Goal: Information Seeking & Learning: Learn about a topic

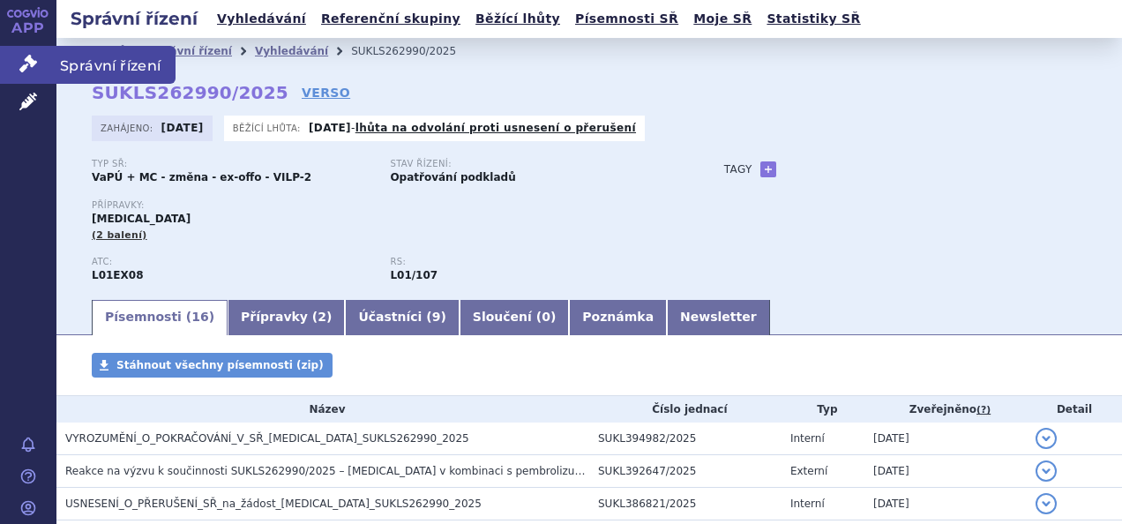
click at [32, 67] on icon at bounding box center [28, 64] width 18 height 18
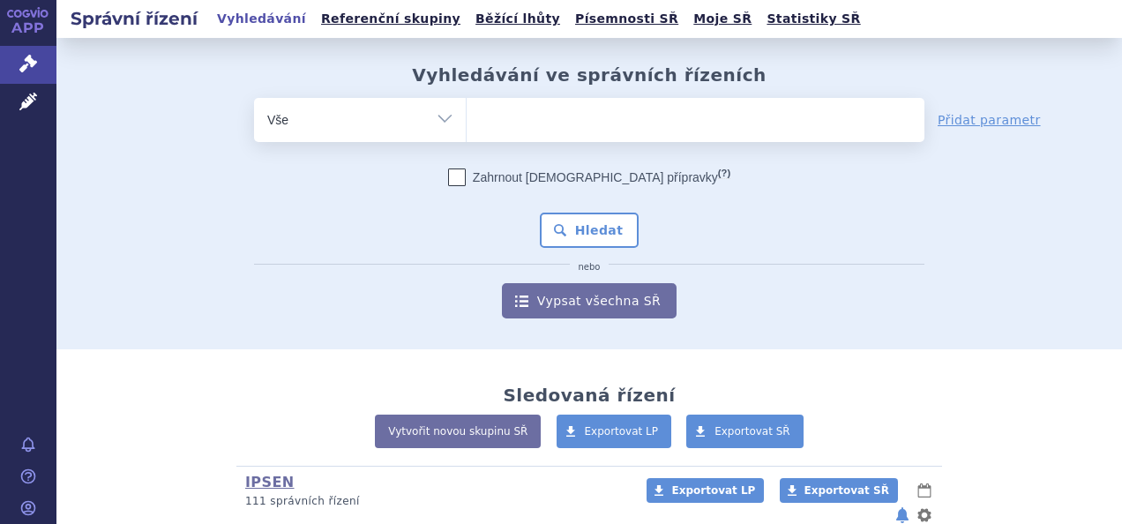
click at [547, 116] on ul at bounding box center [696, 116] width 458 height 37
click at [467, 116] on select at bounding box center [466, 119] width 1 height 44
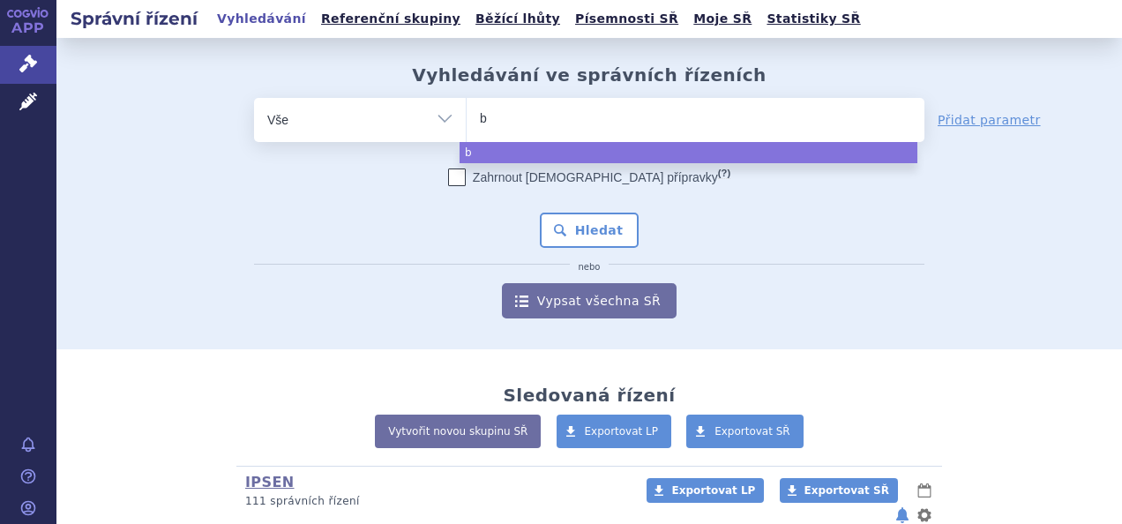
type input "by"
type input "byl"
type input "bylva"
type input "bylvay"
select select "bylvay"
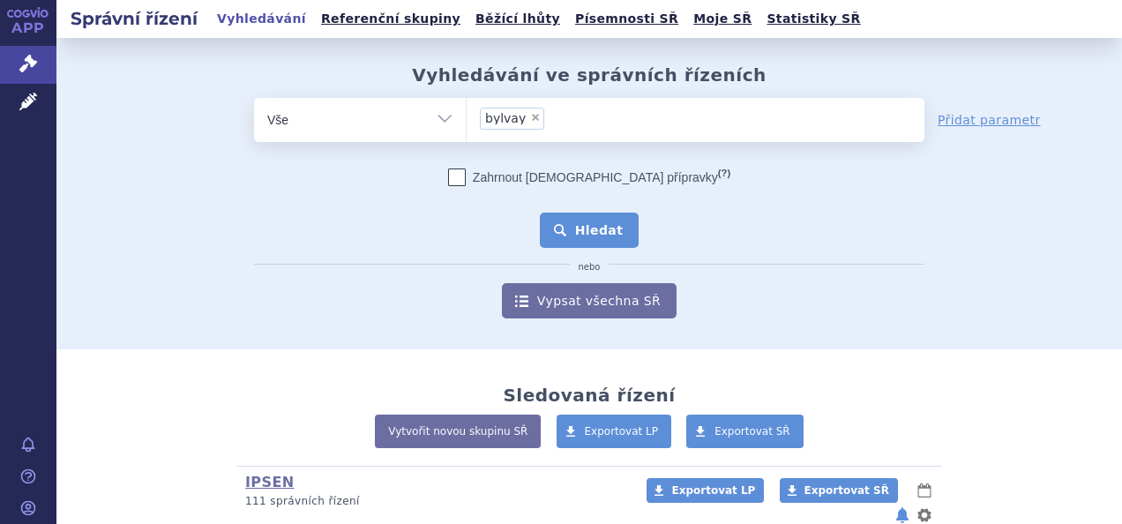
click at [602, 224] on button "Hledat" at bounding box center [590, 230] width 100 height 35
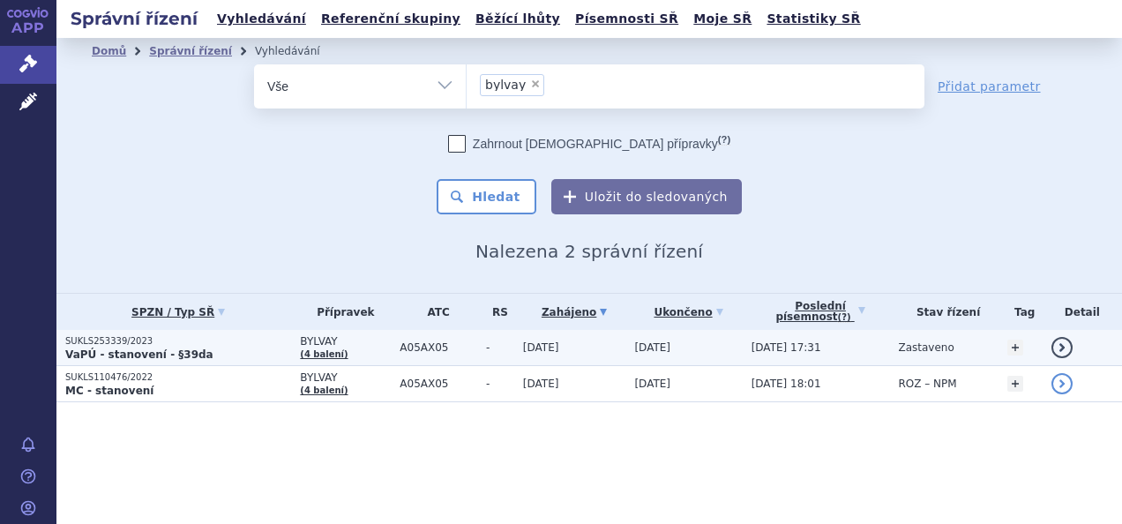
click at [147, 351] on strong "VaPÚ - stanovení - §39da" at bounding box center [139, 354] width 148 height 12
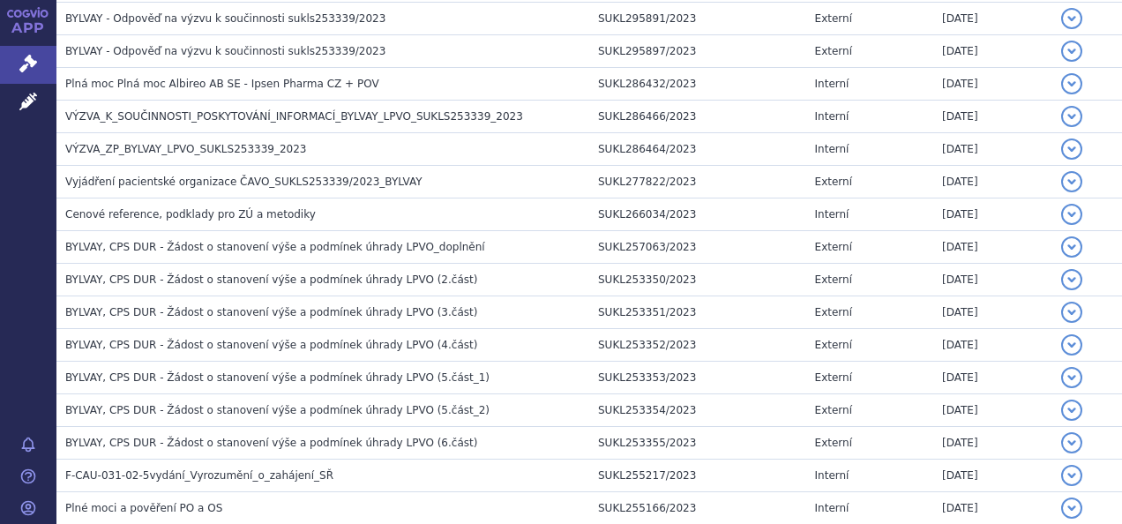
scroll to position [2367, 0]
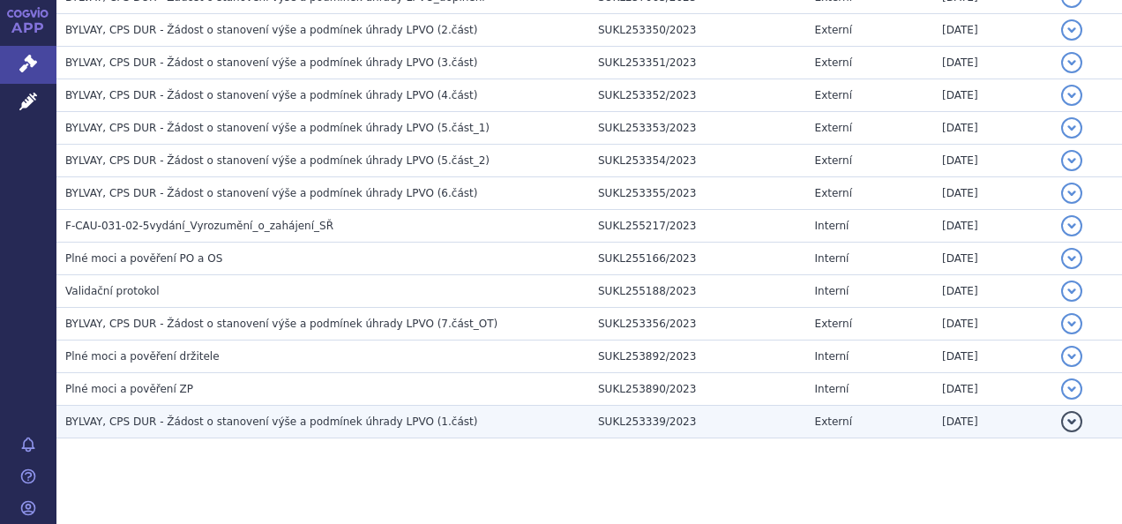
click at [206, 416] on span "BYLVAY, CPS DUR - Žádost o stanovení výše a podmínek úhrady LPVO (1.část)" at bounding box center [271, 422] width 412 height 12
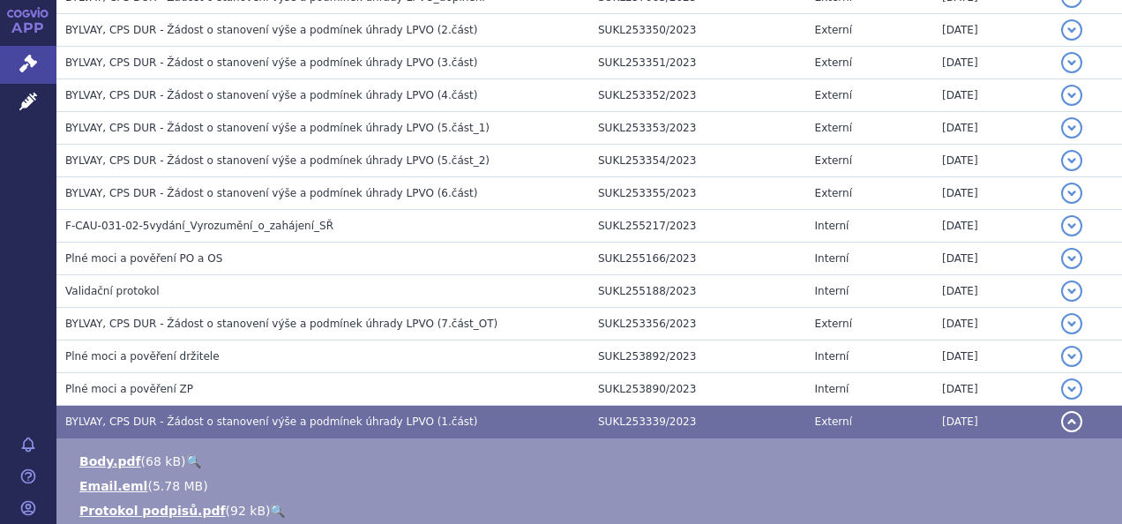
scroll to position [2455, 0]
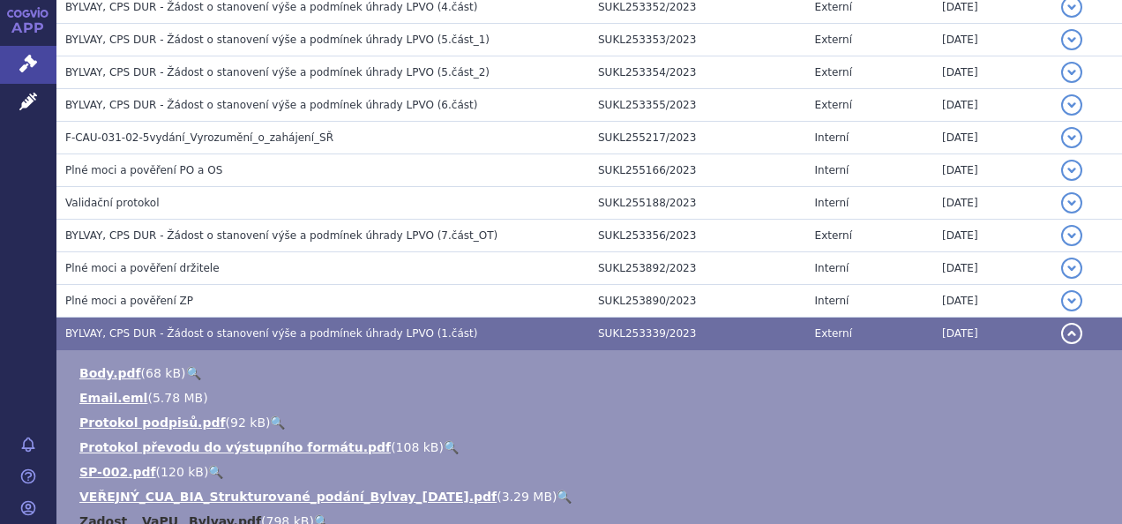
click at [147, 514] on link "Zadost _ VaPU_ Bylvay.pdf" at bounding box center [170, 521] width 182 height 14
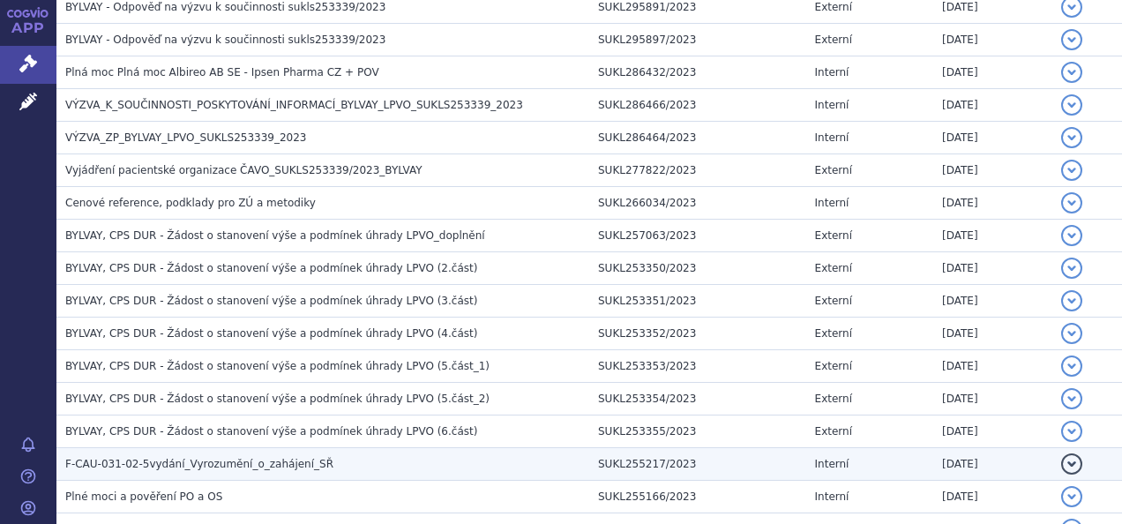
scroll to position [2102, 0]
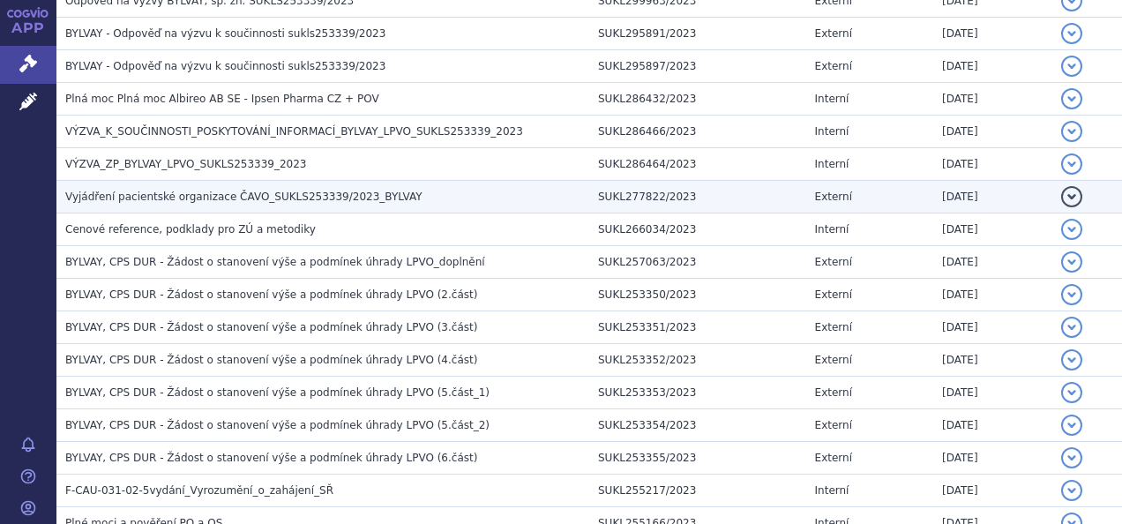
click at [284, 191] on span "Vyjádření pacientské organizace ČAVO_SUKLS253339/2023_BYLVAY" at bounding box center [243, 197] width 357 height 12
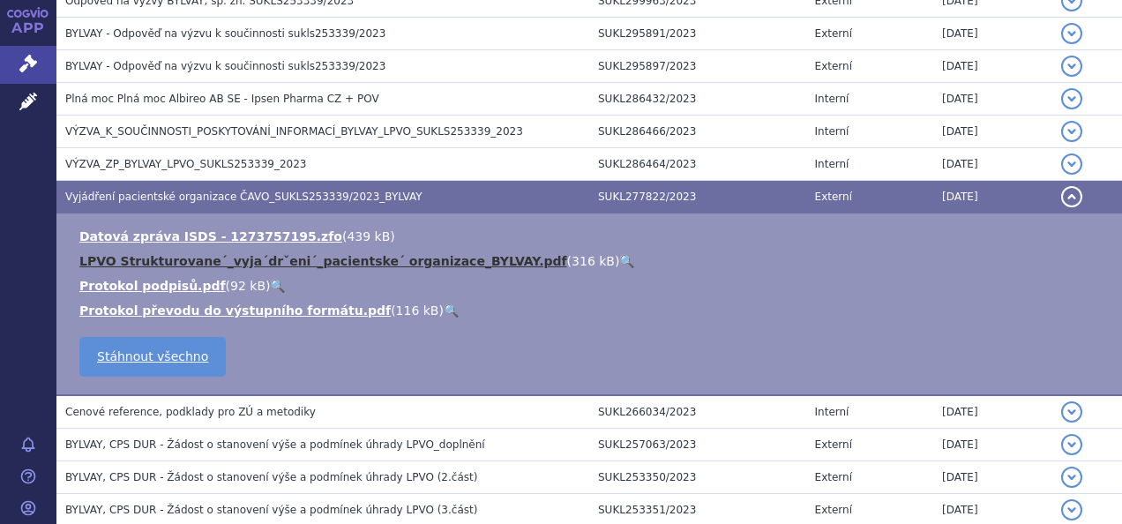
click at [296, 254] on link "LPVO Strukturovane´_vyja´drˇeni´_pacientske´ organizace_BYLVAY.pdf" at bounding box center [323, 261] width 488 height 14
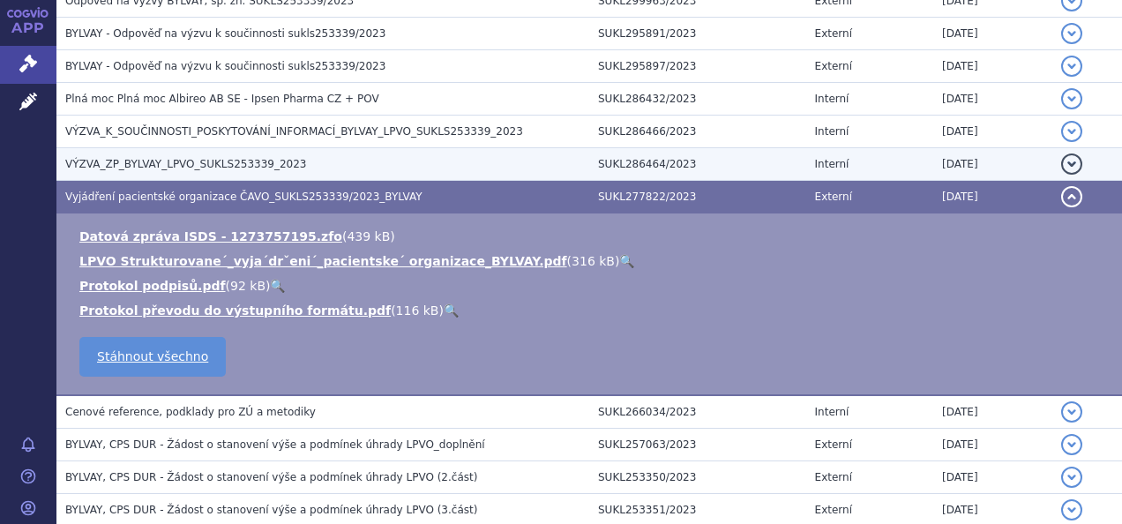
click at [189, 158] on span "VÝZVA_ZP_BYLVAY_LPVO_SUKLS253339_2023" at bounding box center [185, 164] width 241 height 12
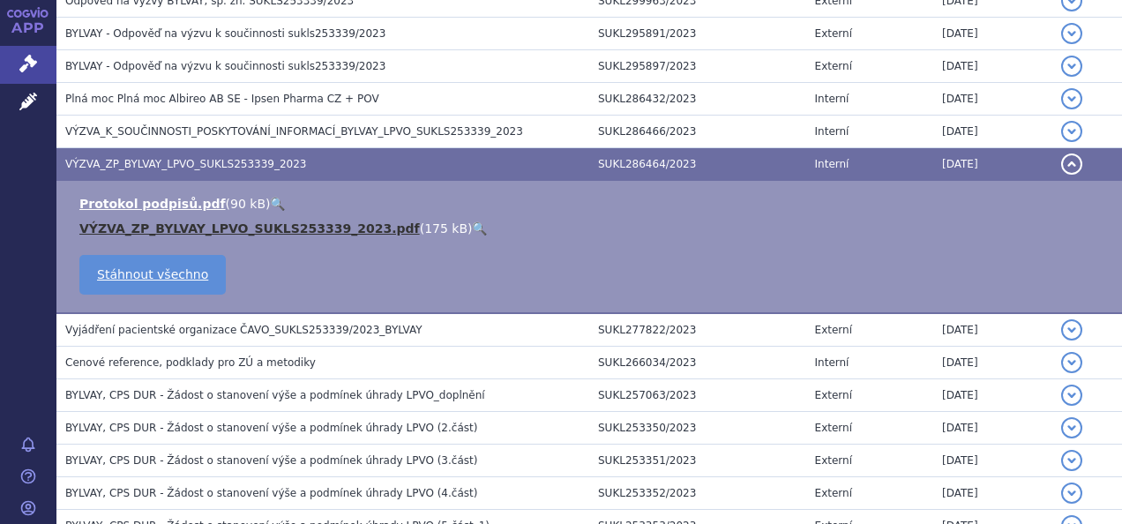
click at [154, 221] on link "VÝZVA_ZP_BYLVAY_LPVO_SUKLS253339_2023.pdf" at bounding box center [249, 228] width 341 height 14
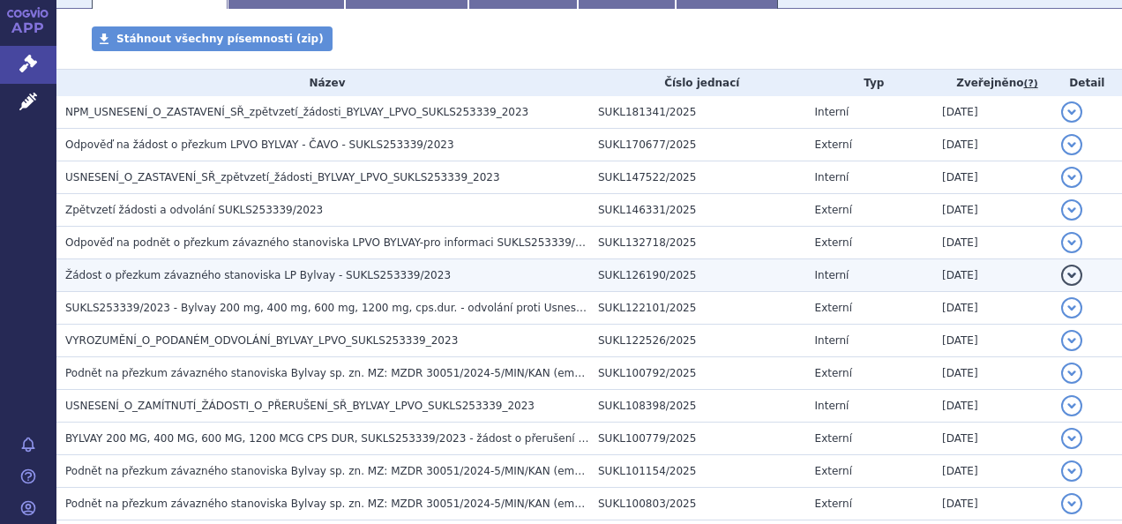
scroll to position [353, 0]
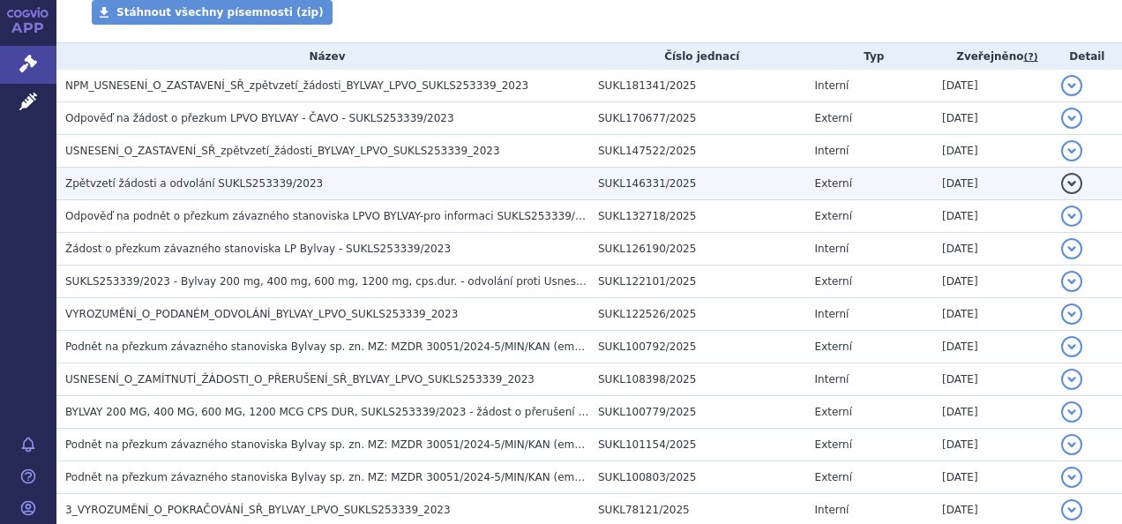
click at [269, 180] on span "Zpětvzetí žádosti a odvolání SUKLS253339/2023" at bounding box center [194, 183] width 258 height 12
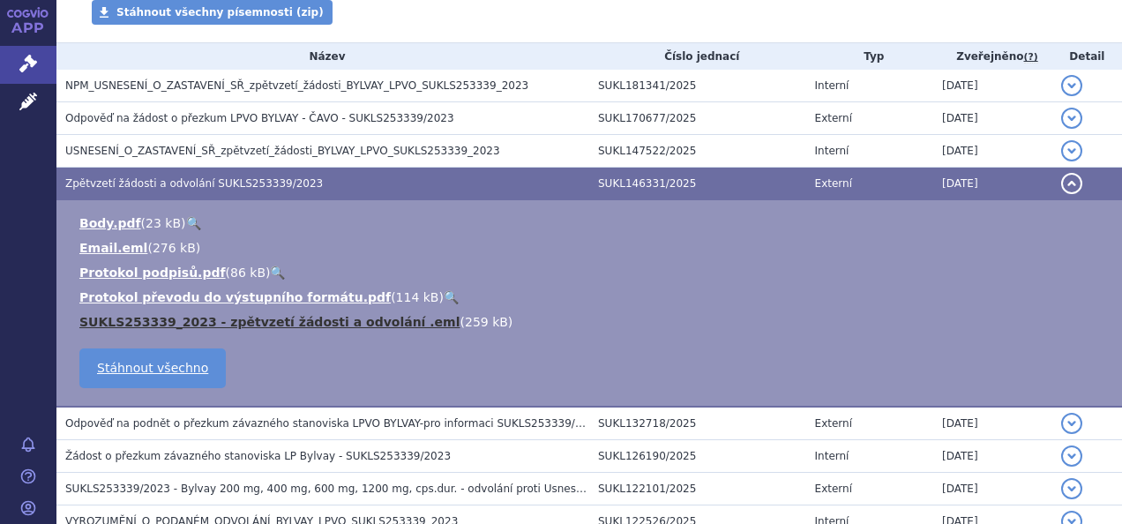
click at [210, 321] on link "SUKLS253339_2023 - zpětvzetí žádosti a odvolání .eml" at bounding box center [269, 322] width 381 height 14
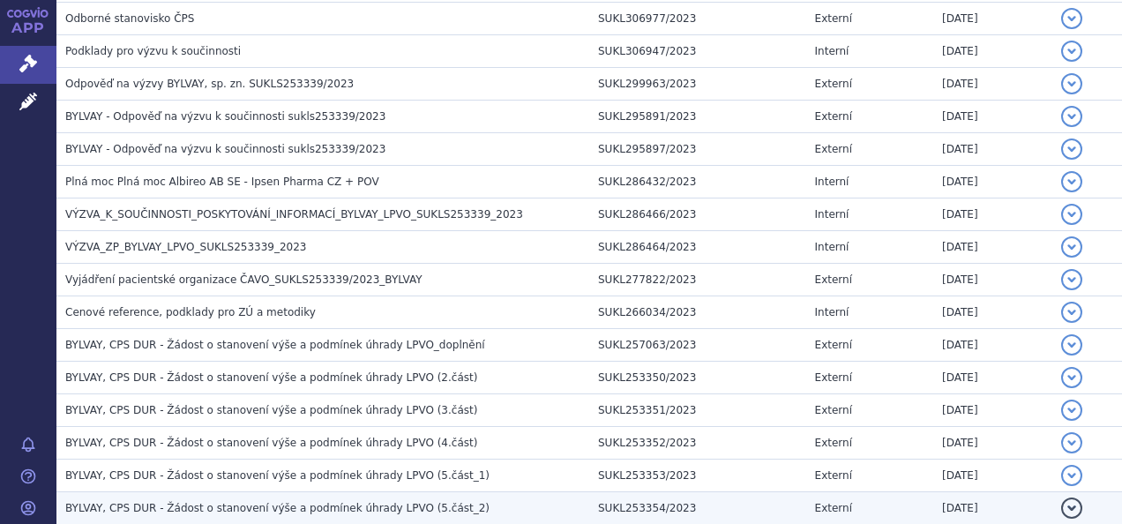
scroll to position [2221, 0]
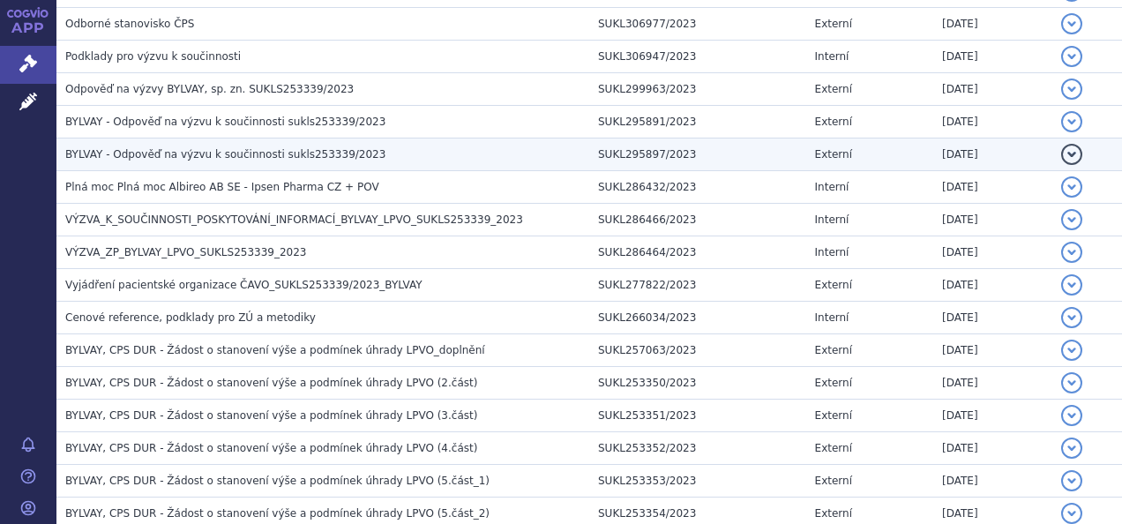
click at [250, 148] on span "BYLVAY - Odpověď na výzvu k součinnosti sukls253339/2023" at bounding box center [225, 154] width 320 height 12
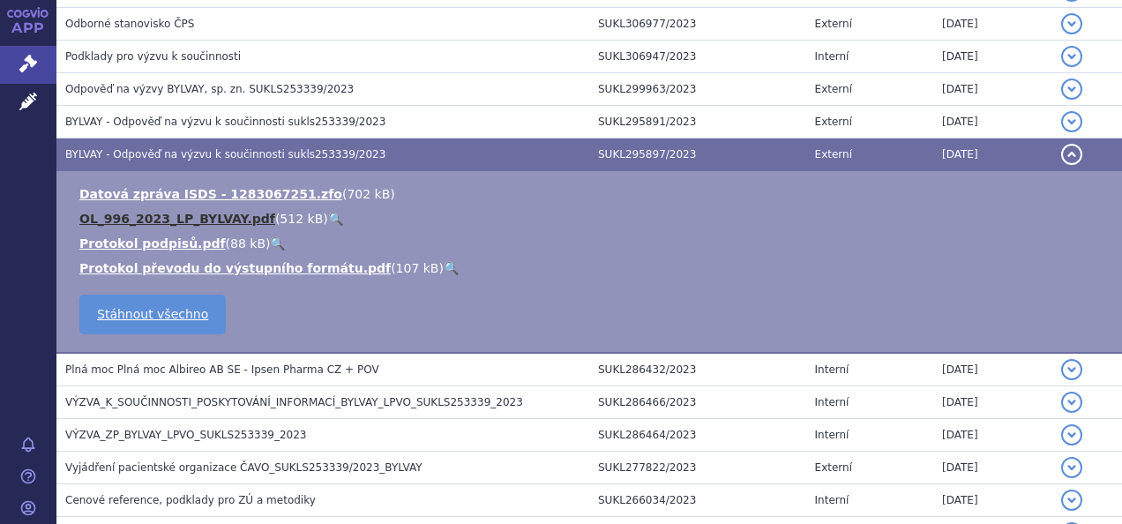
click at [161, 212] on link "OL_996_2023_LP_BYLVAY.pdf" at bounding box center [177, 219] width 196 height 14
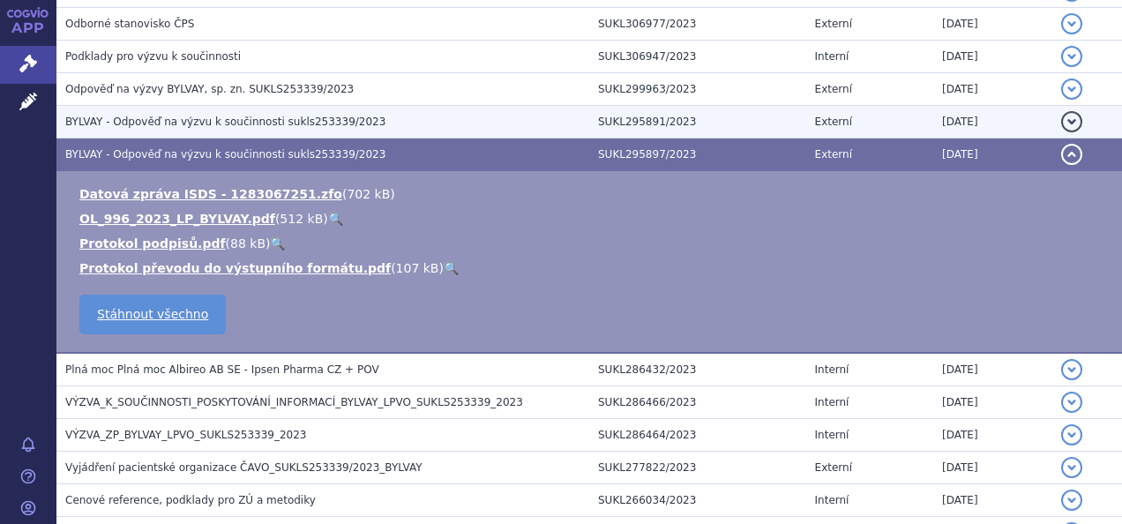
click at [248, 116] on span "BYLVAY - Odpověď na výzvu k součinnosti sukls253339/2023" at bounding box center [225, 122] width 320 height 12
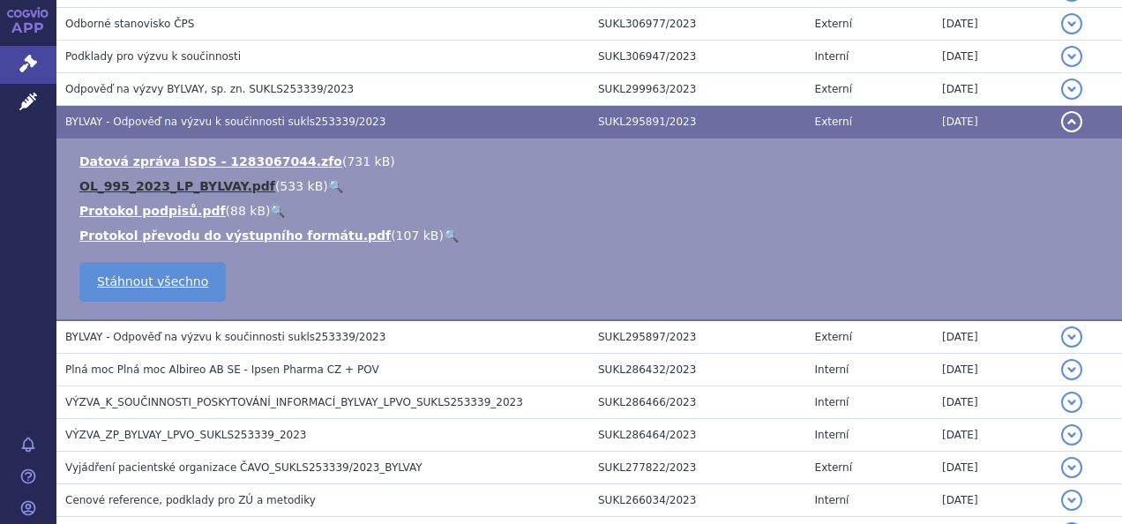
click at [154, 179] on link "OL_995_2023_LP_BYLVAY.pdf" at bounding box center [177, 186] width 196 height 14
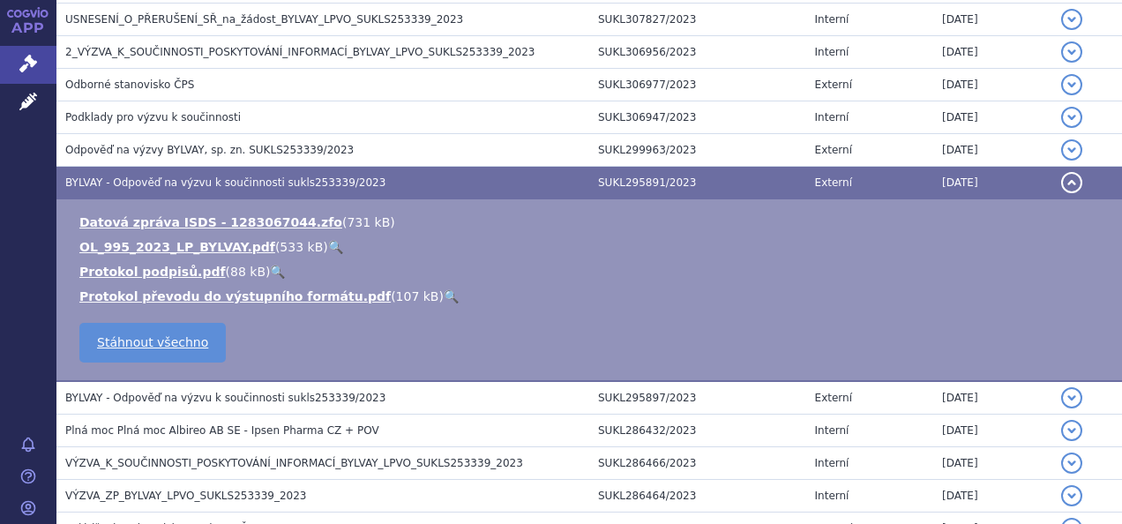
scroll to position [1926, 0]
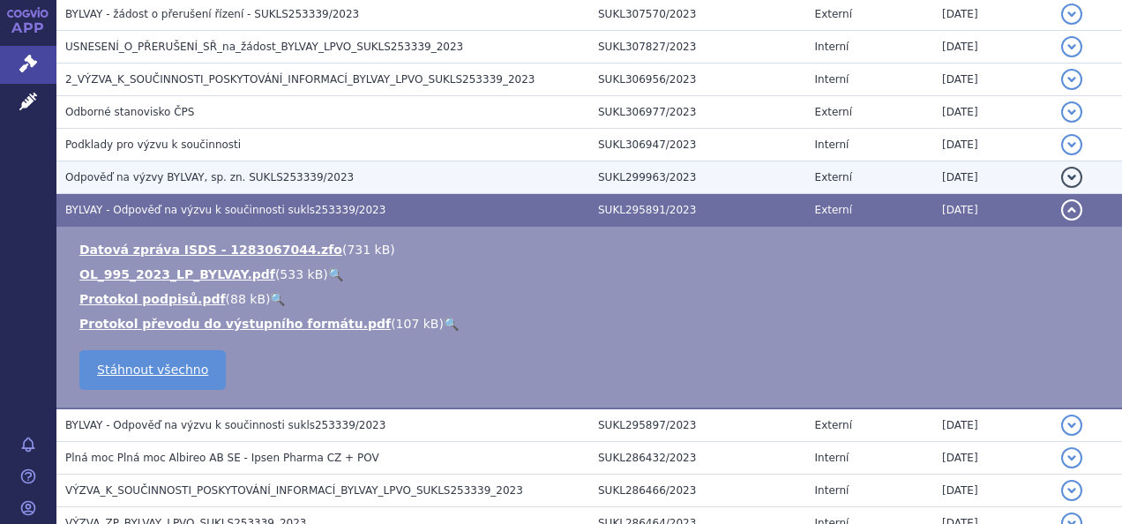
click at [229, 171] on span "Odpověď na výzvy BYLVAY, sp. zn. SUKLS253339/2023" at bounding box center [209, 177] width 288 height 12
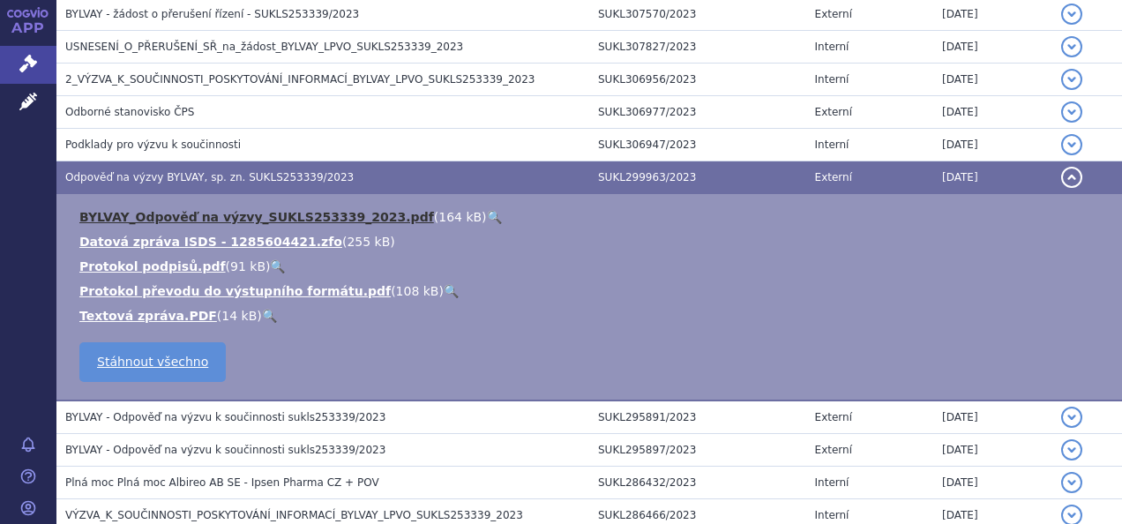
click at [221, 210] on link "BYLVAY_Odpověď na výzvy_SUKLS253339_2023.pdf" at bounding box center [256, 217] width 355 height 14
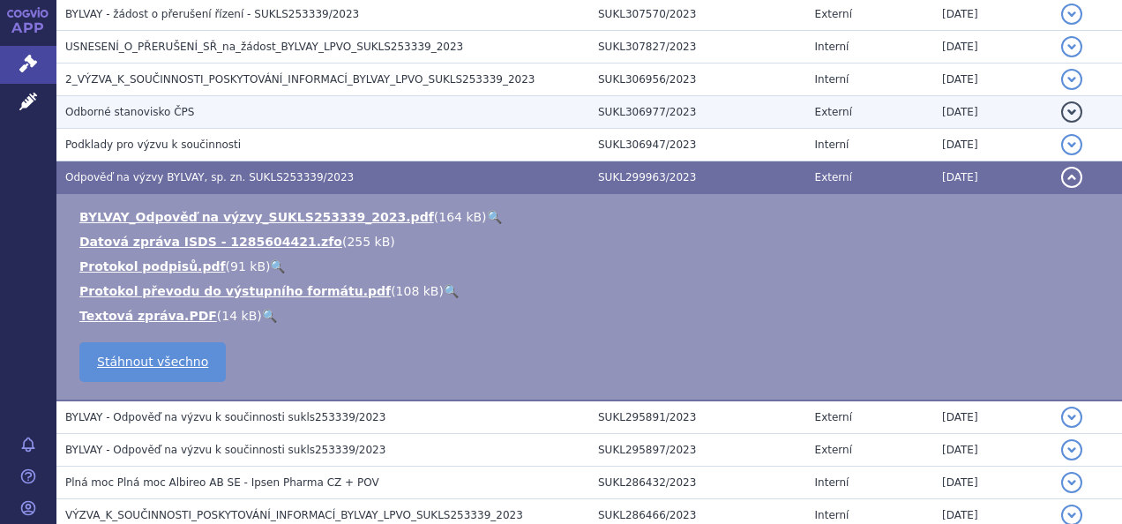
click at [168, 106] on h3 "Odborné stanovisko ČPS" at bounding box center [327, 112] width 524 height 18
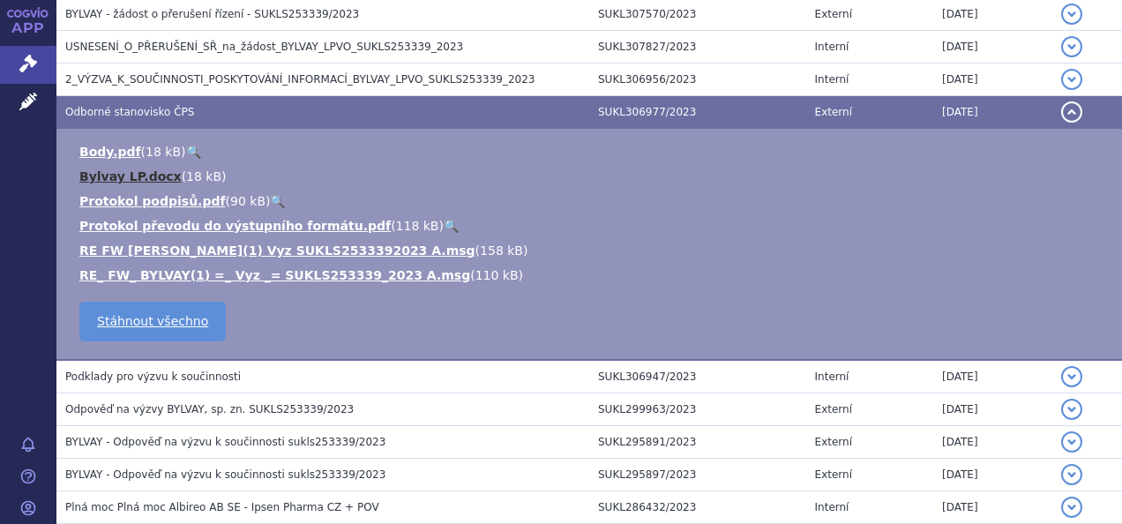
click at [107, 169] on link "Bylvay LP.docx" at bounding box center [130, 176] width 102 height 14
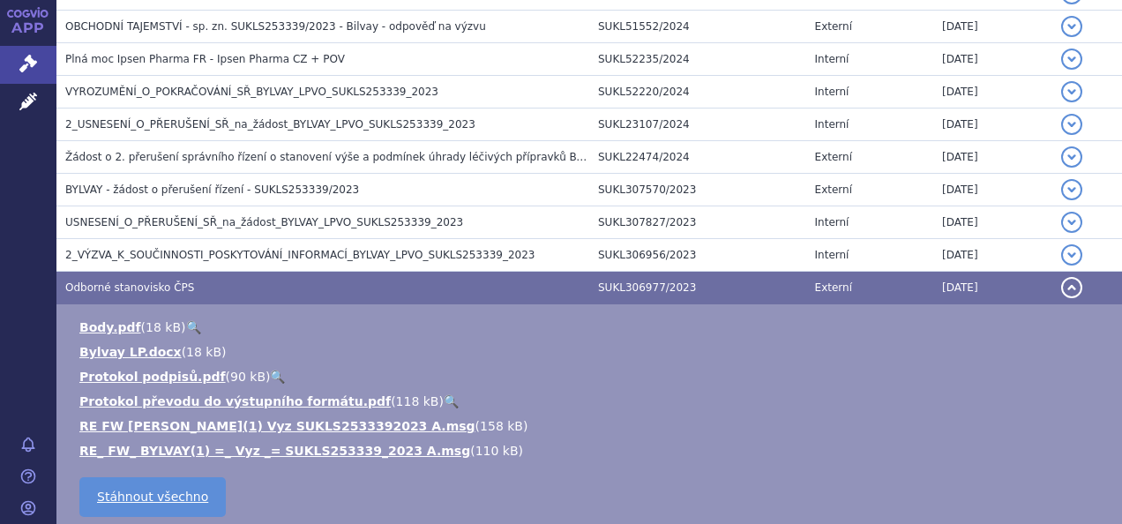
scroll to position [1749, 0]
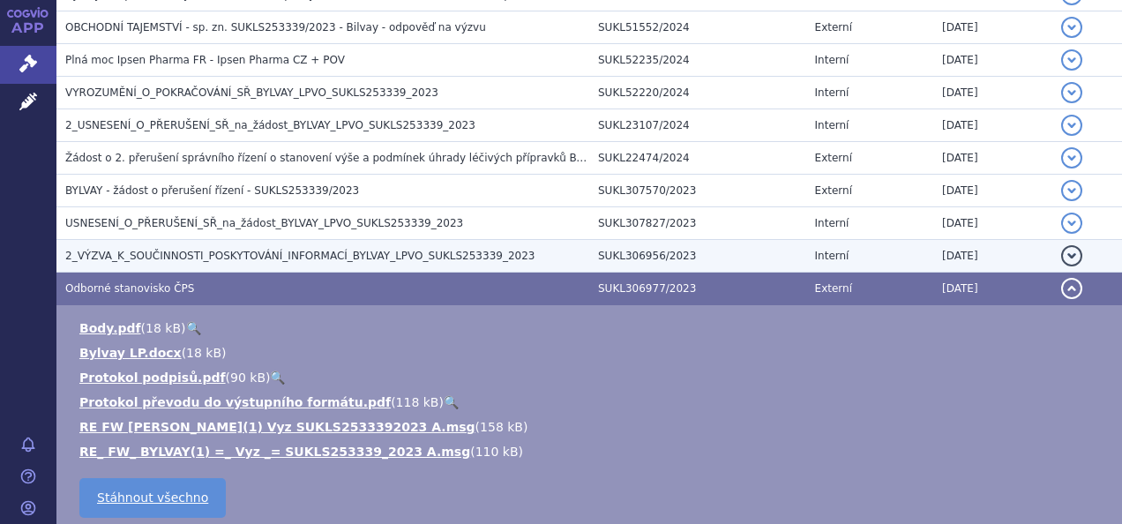
click at [316, 250] on span "2_VÝZVA_K_SOUČINNOSTI_POSKYTOVÁNÍ_INFORMACÍ_BYLVAY_LPVO_SUKLS253339_2023" at bounding box center [299, 256] width 469 height 12
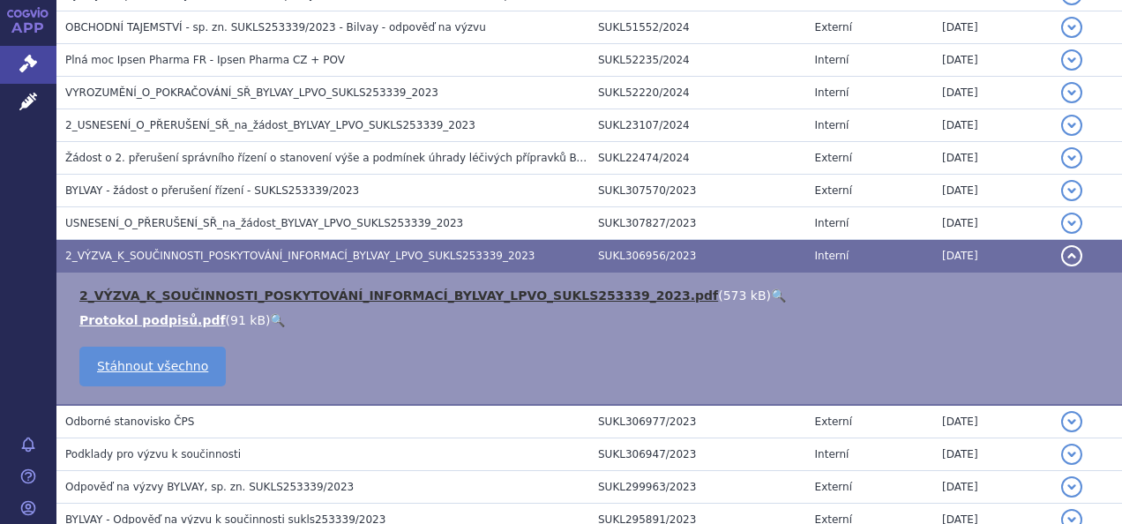
click at [279, 288] on link "2_VÝZVA_K_SOUČINNOSTI_POSKYTOVÁNÍ_INFORMACÍ_BYLVAY_LPVO_SUKLS253339_2023.pdf" at bounding box center [398, 295] width 639 height 14
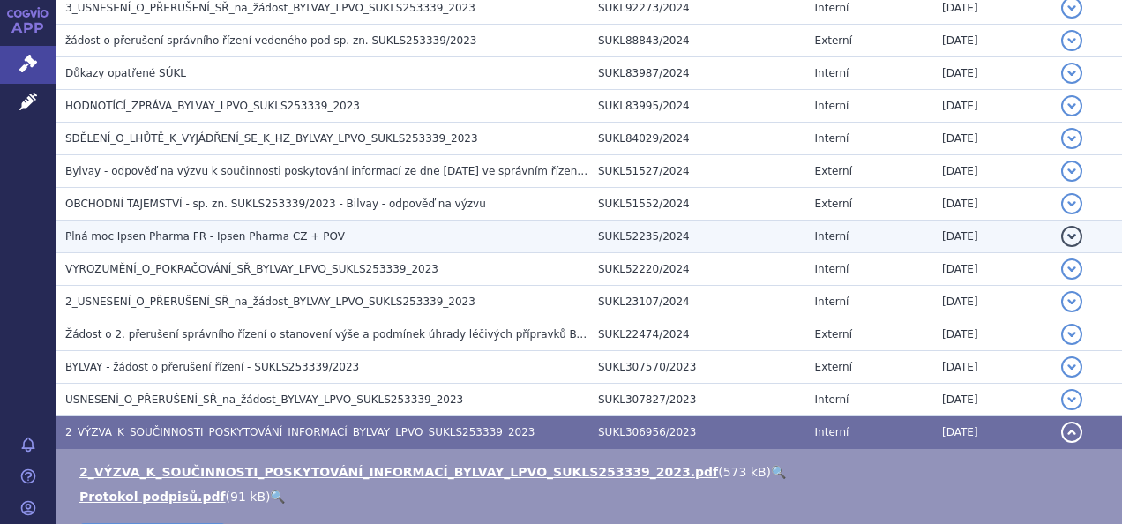
scroll to position [1485, 0]
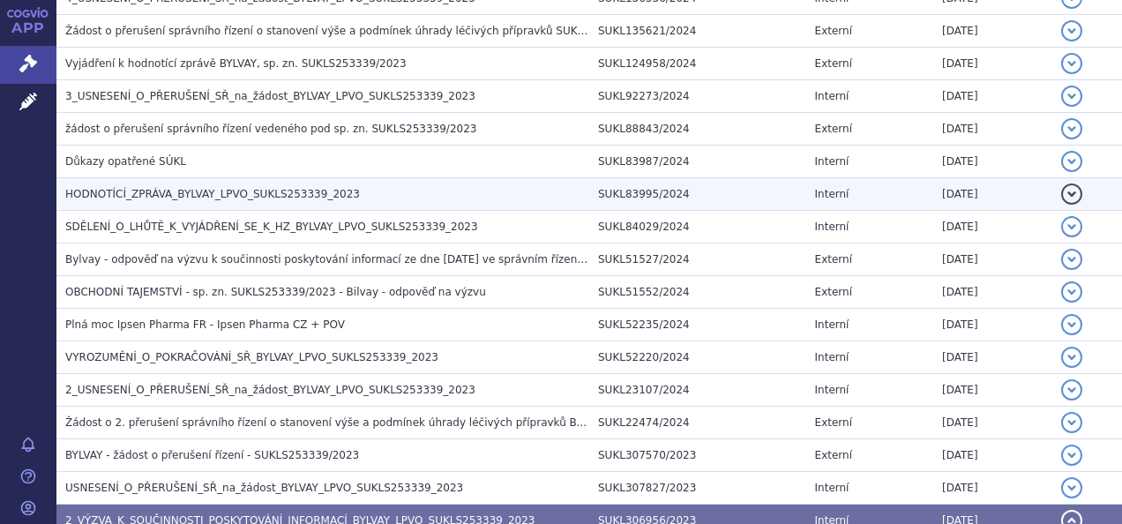
click at [206, 188] on span "HODNOTÍCÍ_ZPRÁVA_BYLVAY_LPVO_SUKLS253339_2023" at bounding box center [212, 194] width 295 height 12
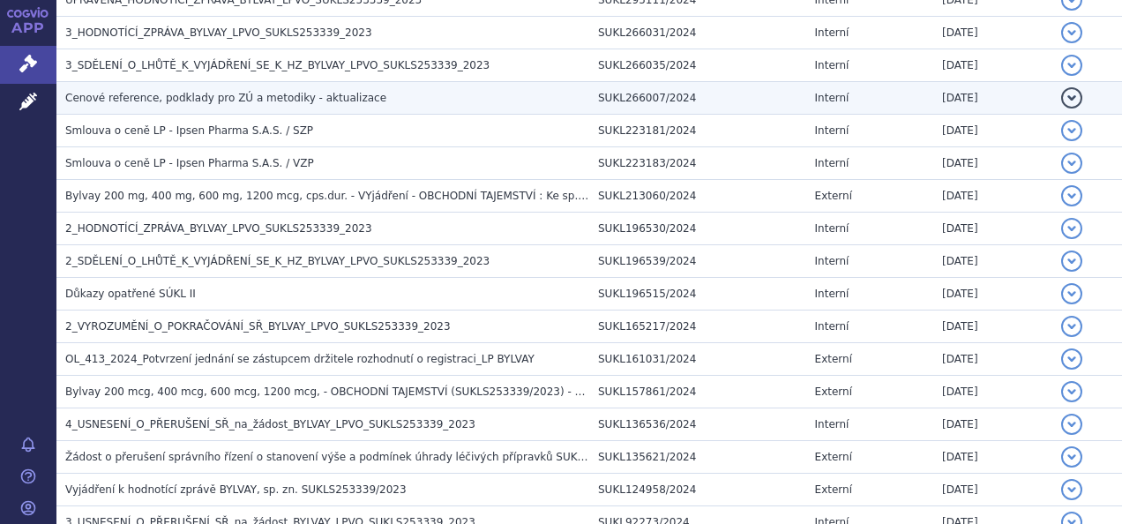
scroll to position [1323, 0]
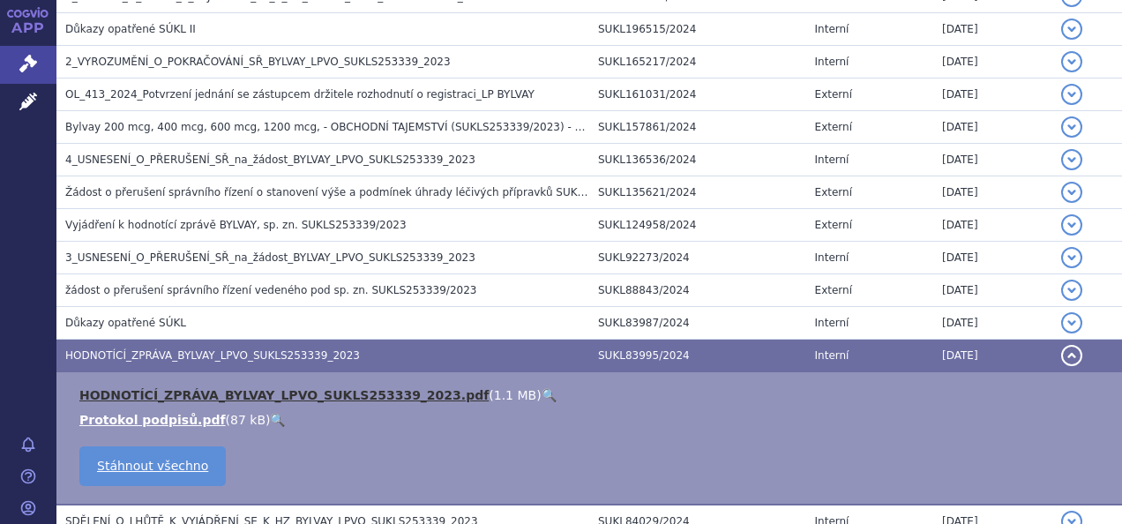
click at [289, 388] on link "HODNOTÍCÍ_ZPRÁVA_BYLVAY_LPVO_SUKLS253339_2023.pdf" at bounding box center [283, 395] width 409 height 14
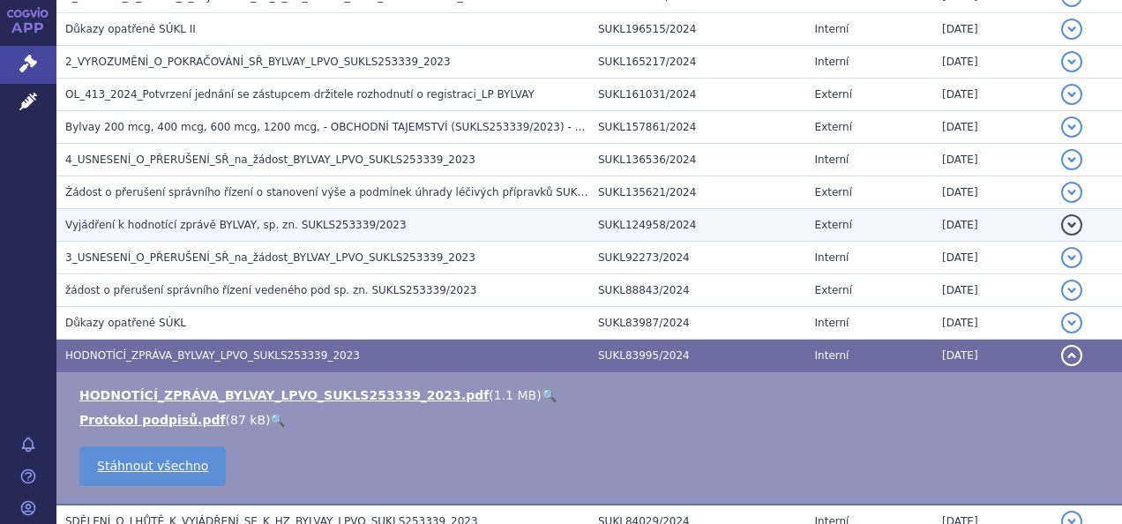
click at [213, 219] on span "Vyjádření k hodnotící zprávě BYLVAY, sp. zn. SUKLS253339/2023" at bounding box center [235, 225] width 341 height 12
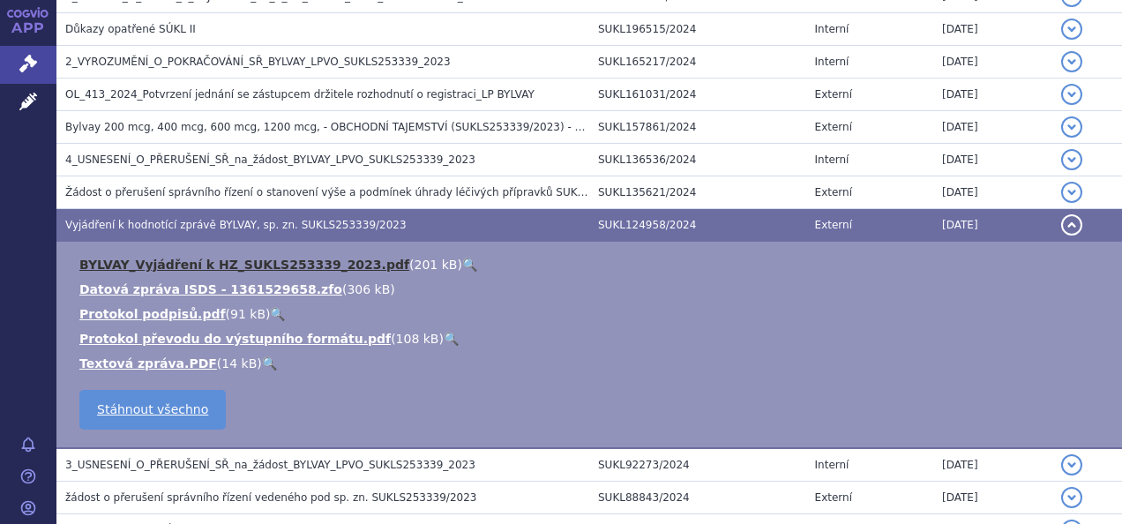
click at [189, 258] on link "BYLVAY_Vyjádření k HZ_SUKLS253339_2023.pdf" at bounding box center [244, 265] width 330 height 14
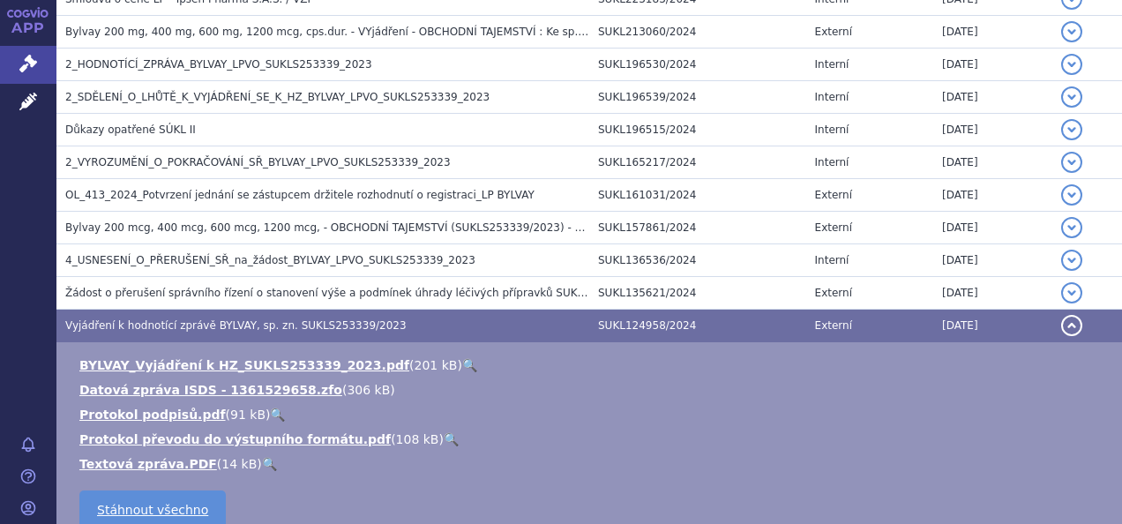
scroll to position [1059, 0]
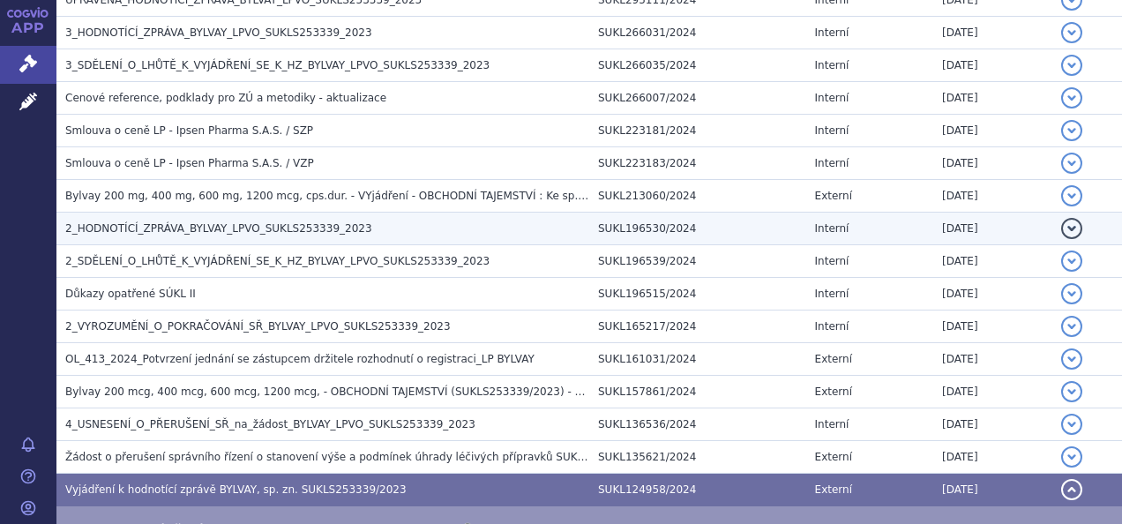
click at [185, 222] on span "2_HODNOTÍCÍ_ZPRÁVA_BYLVAY_LPVO_SUKLS253339_2023" at bounding box center [218, 228] width 307 height 12
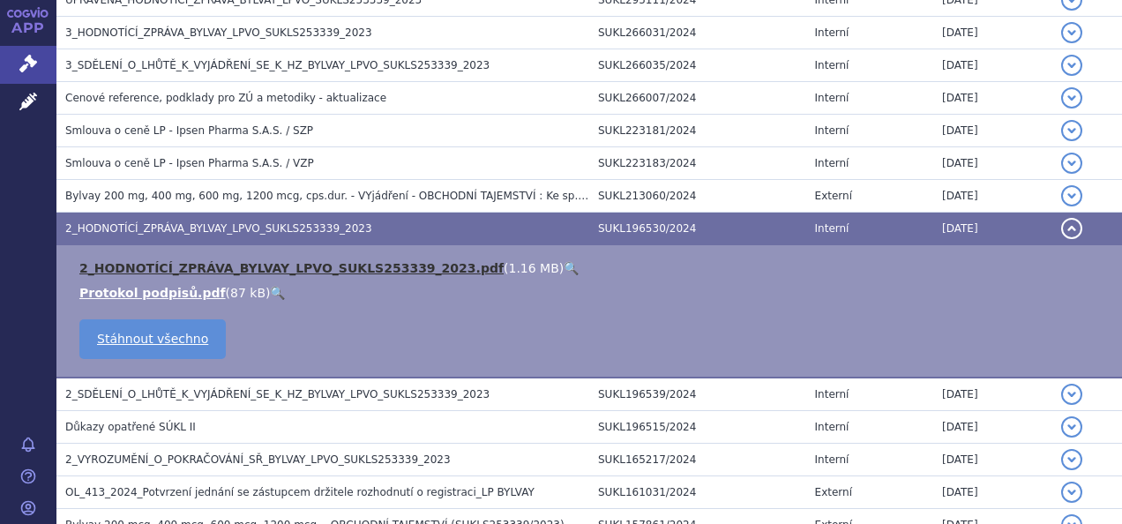
click at [184, 261] on link "2_HODNOTÍCÍ_ZPRÁVA_BYLVAY_LPVO_SUKLS253339_2023.pdf" at bounding box center [291, 268] width 424 height 14
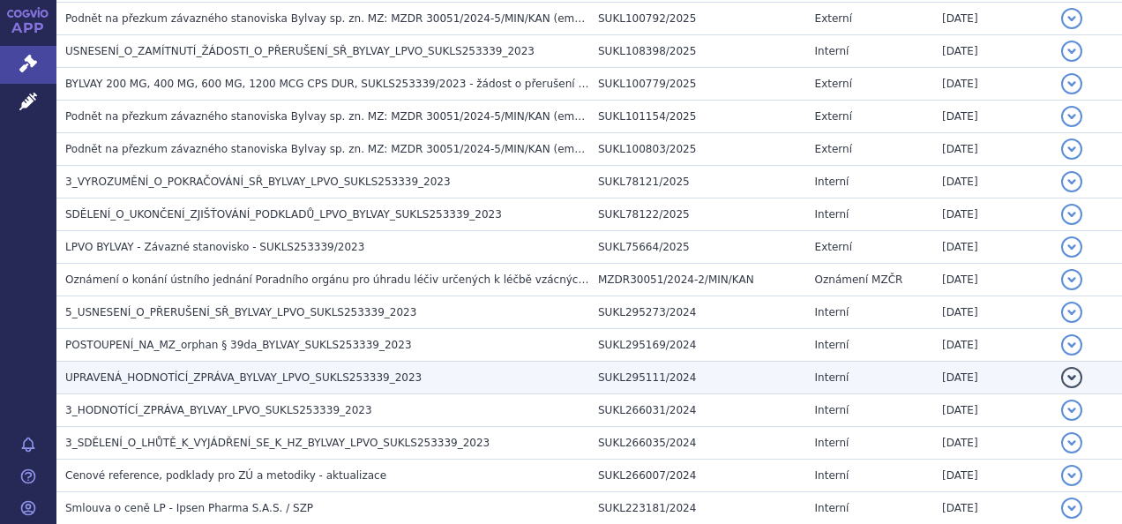
scroll to position [706, 0]
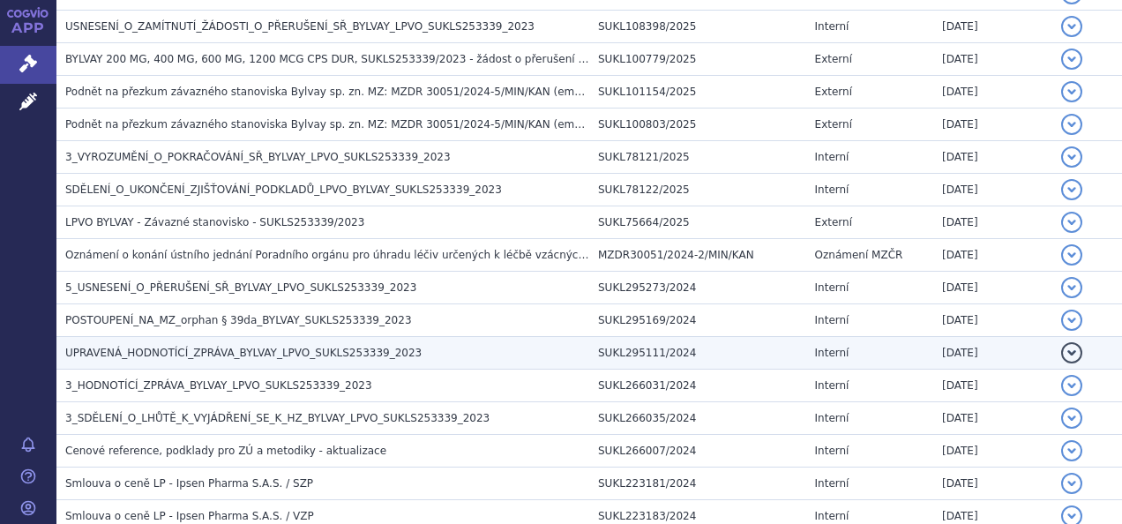
click at [176, 347] on span "UPRAVENÁ_HODNOTÍCÍ_ZPRÁVA_BYLVAY_LPVO_SUKLS253339_2023" at bounding box center [243, 353] width 356 height 12
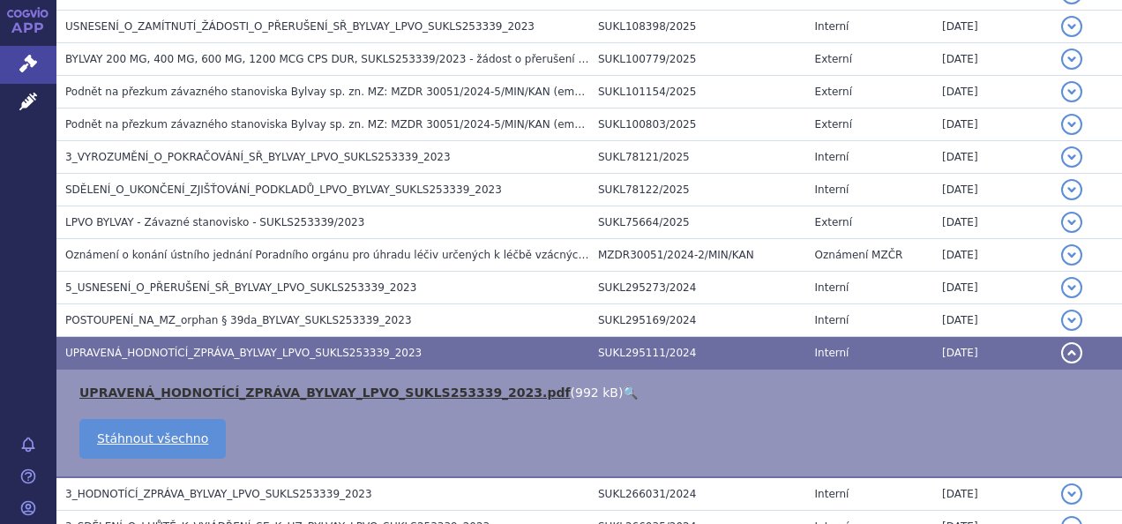
click at [235, 392] on link "UPRAVENÁ_HODNOTÍCÍ_ZPRÁVA_BYLVAY_LPVO_SUKLS253339_2023.pdf" at bounding box center [324, 393] width 491 height 14
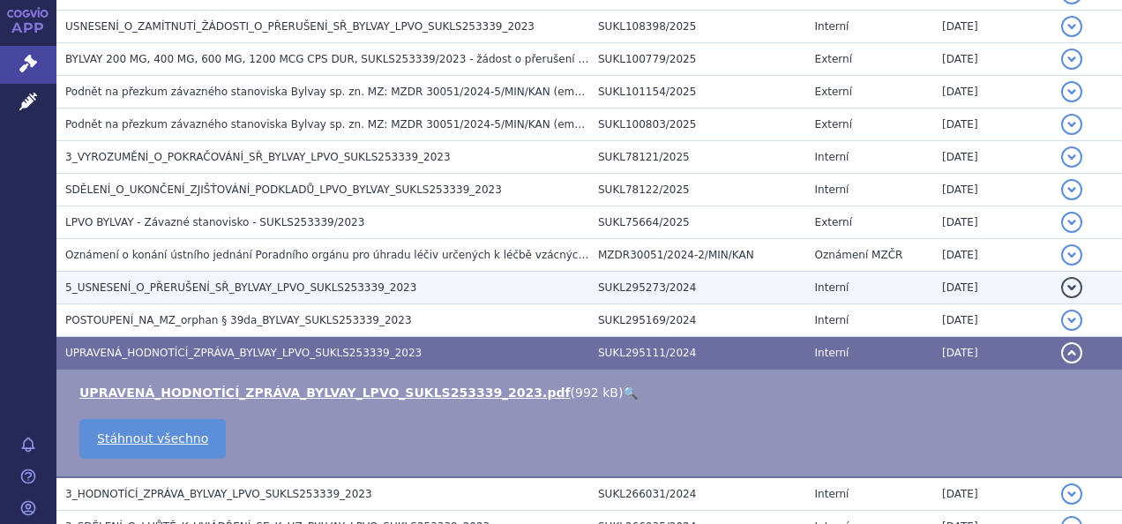
click at [191, 283] on span "5_USNESENÍ_O_PŘERUŠENÍ_SŘ_BYLVAY_LPVO_SUKLS253339_2023" at bounding box center [240, 287] width 351 height 12
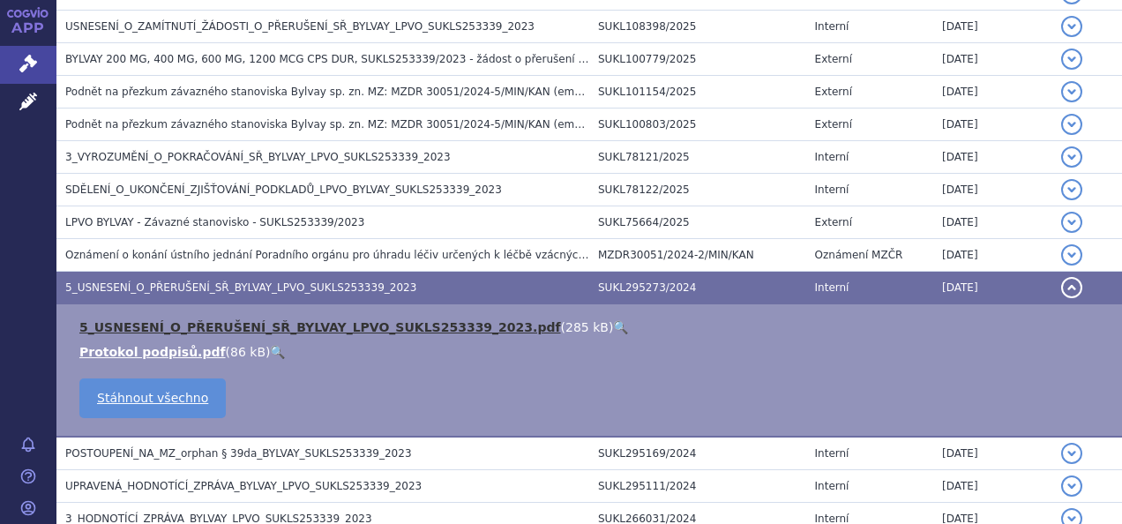
click at [175, 326] on link "5_USNESENÍ_O_PŘERUŠENÍ_SŘ_BYLVAY_LPVO_SUKLS253339_2023.pdf" at bounding box center [320, 327] width 482 height 14
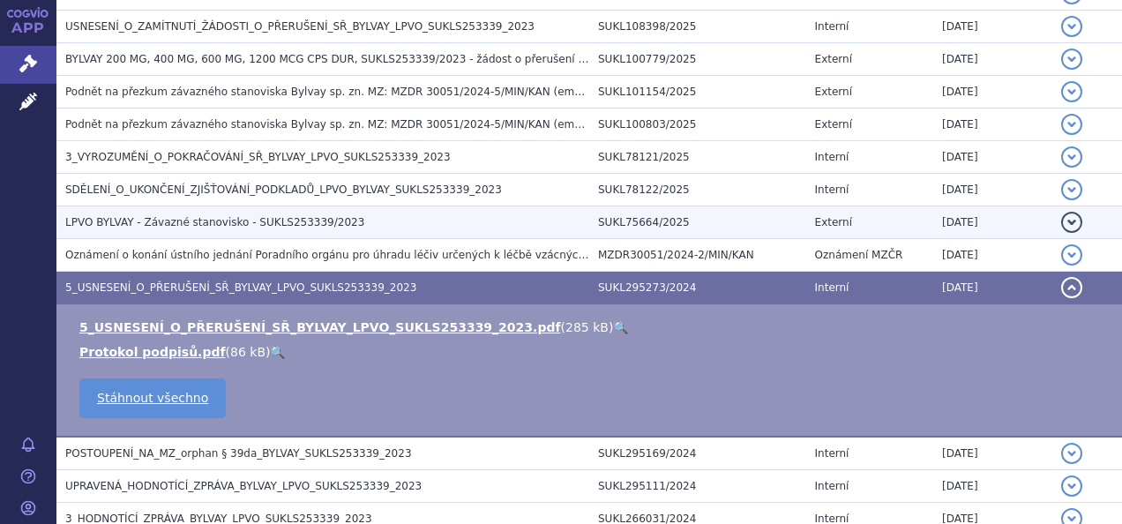
click at [167, 220] on span "LPVO BYLVAY - Závazné stanovisko - SUKLS253339/2023" at bounding box center [214, 222] width 299 height 12
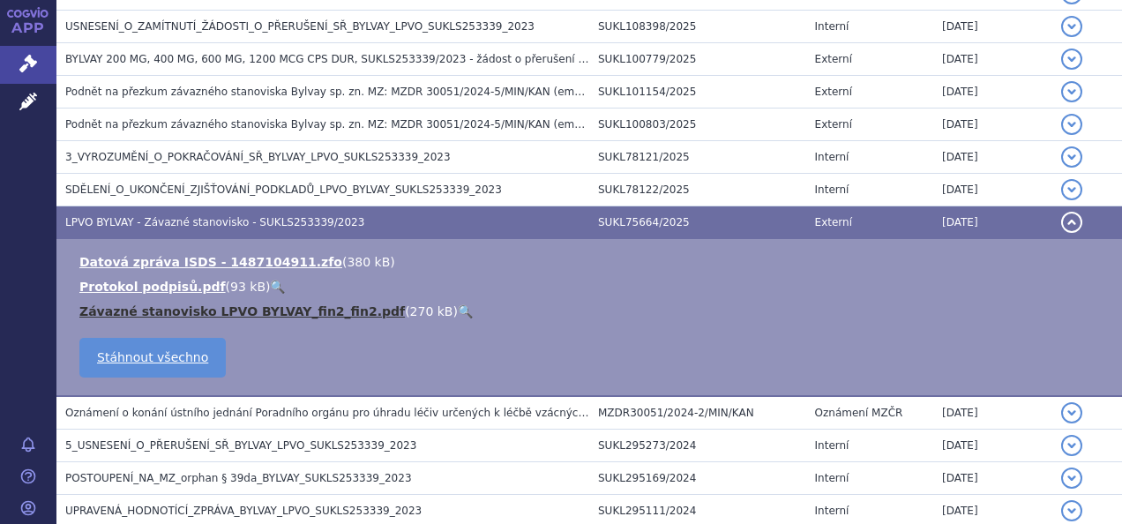
click at [180, 305] on link "Závazné stanovisko LPVO BYLVAY_fin2_fin2.pdf" at bounding box center [242, 311] width 326 height 14
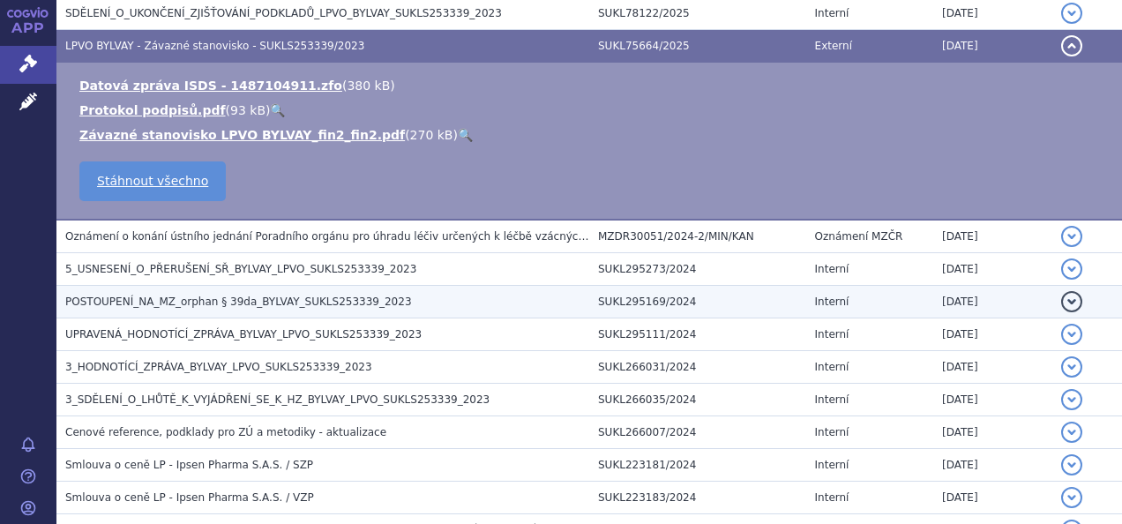
scroll to position [794, 0]
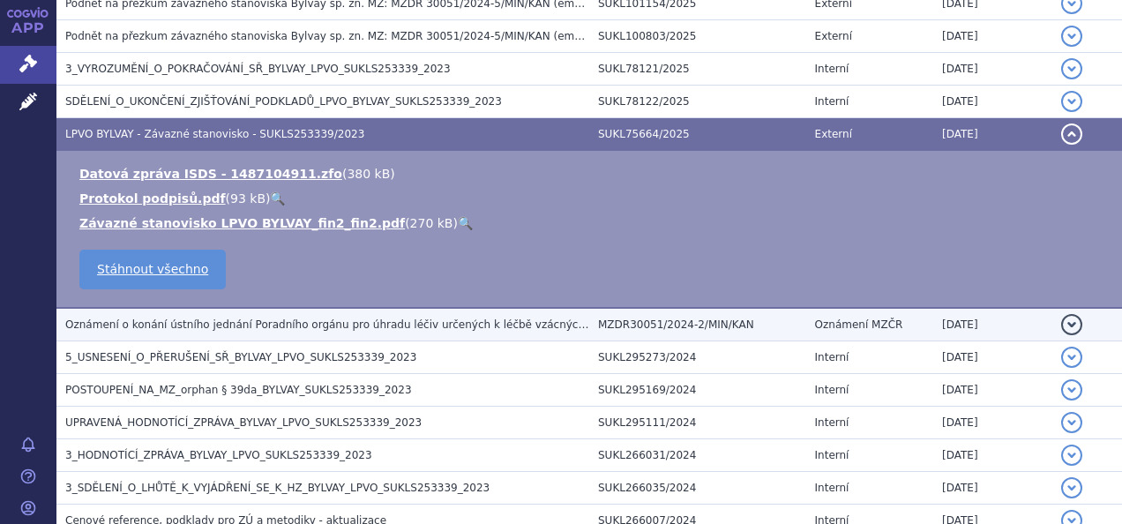
click at [249, 323] on span "Oznámení o konání ústního jednání Poradního orgánu pro úhradu léčiv určených k …" at bounding box center [391, 324] width 653 height 12
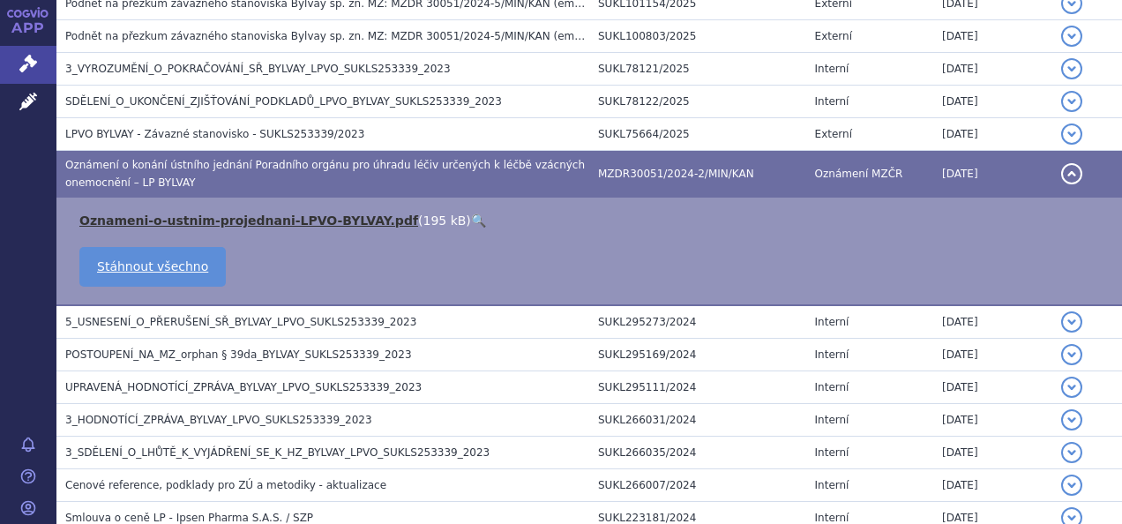
click at [233, 218] on link "Oznameni-o-ustnim-projednani-LPVO-BYLVAY.pdf" at bounding box center [248, 220] width 339 height 14
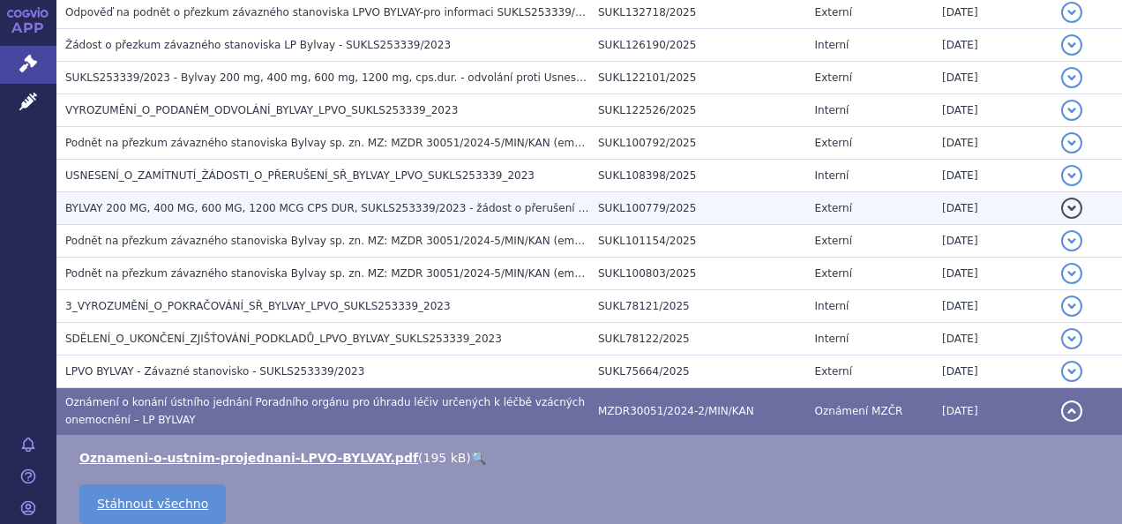
scroll to position [529, 0]
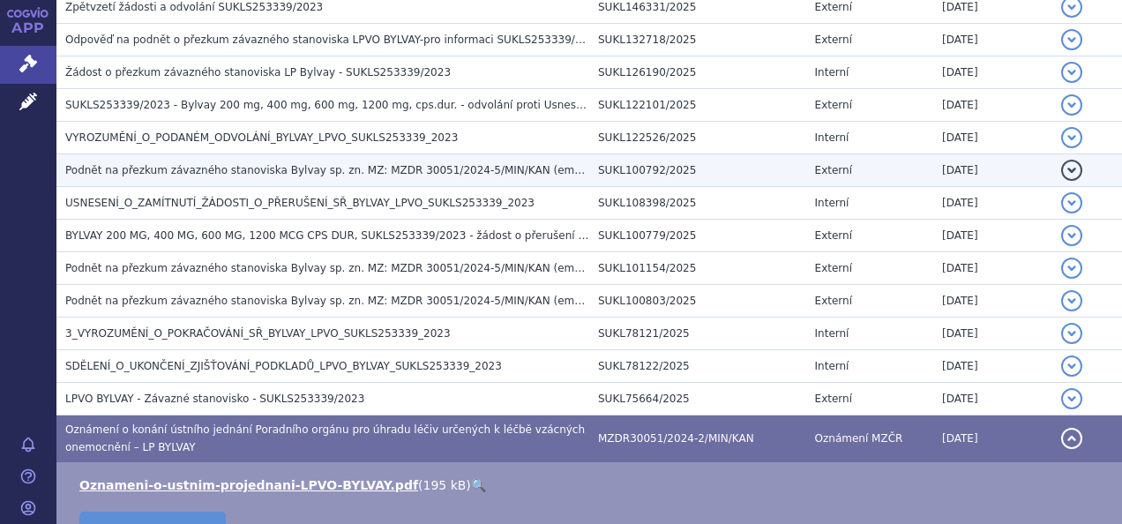
click at [392, 177] on h3 "Podnět na přezkum závazného stanoviska Bylvay sp. zn. MZ: MZDR 30051/2024-5/MIN…" at bounding box center [327, 170] width 524 height 18
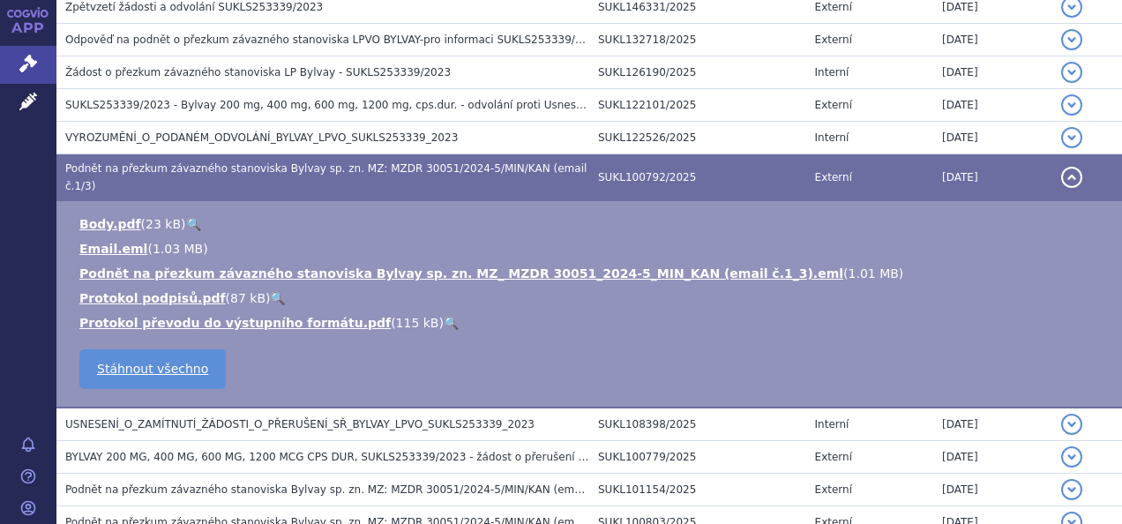
scroll to position [441, 0]
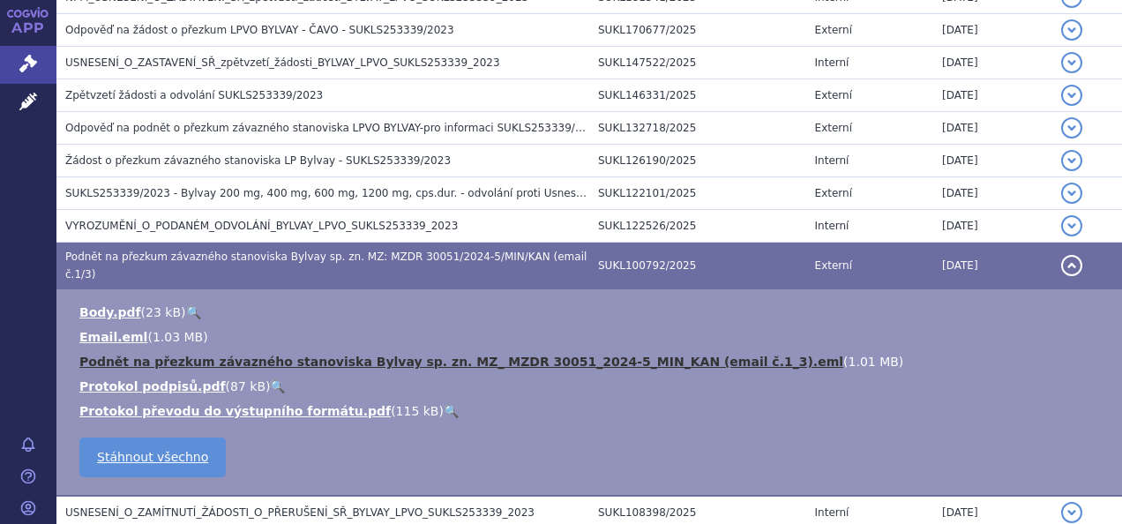
click at [284, 355] on link "Podnět na přezkum závazného stanoviska Bylvay sp. zn. MZ_ MZDR 30051_2024-5_MIN…" at bounding box center [461, 362] width 764 height 14
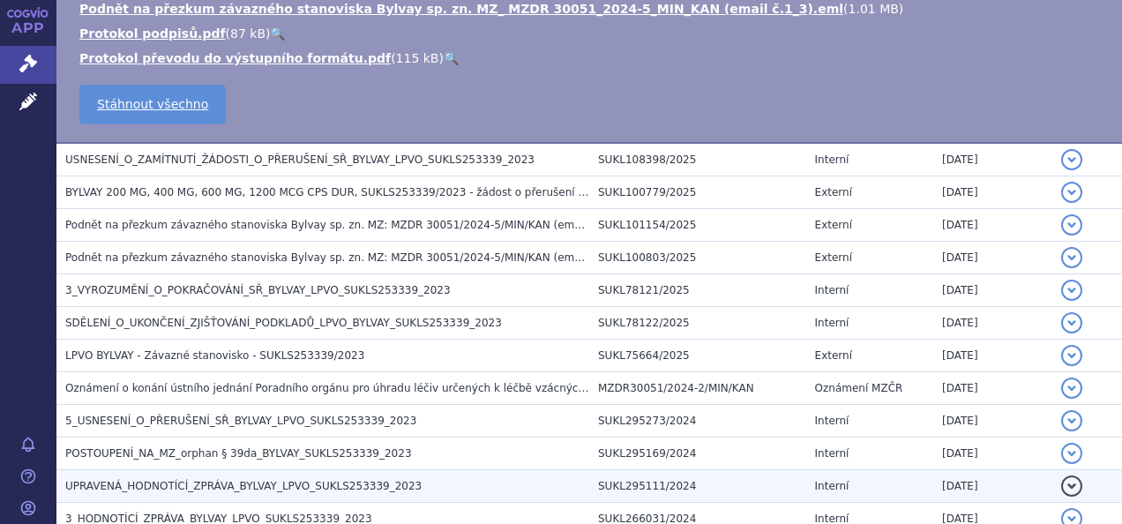
scroll to position [882, 0]
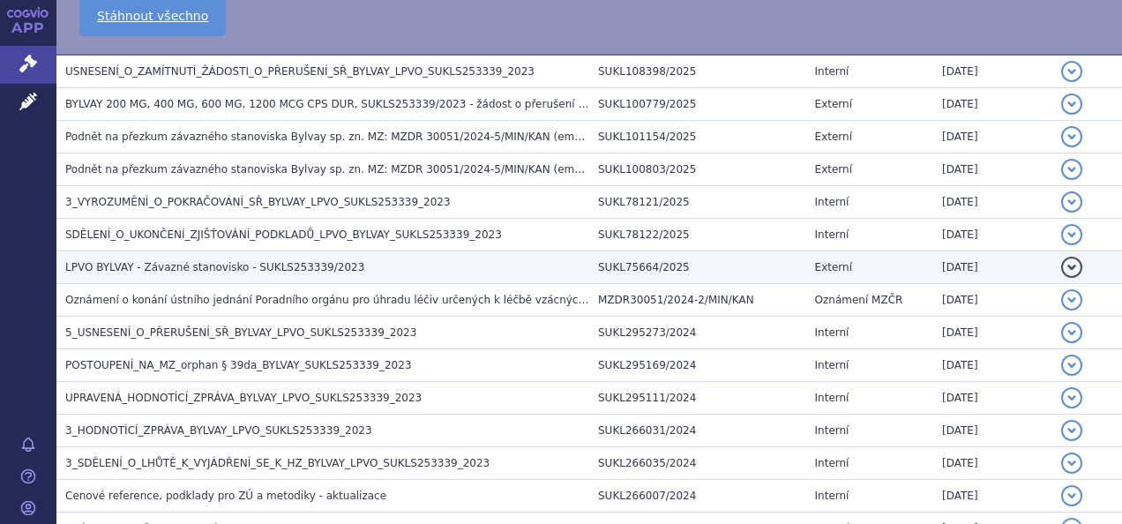
click at [248, 261] on span "LPVO BYLVAY - Závazné stanovisko - SUKLS253339/2023" at bounding box center [214, 267] width 299 height 12
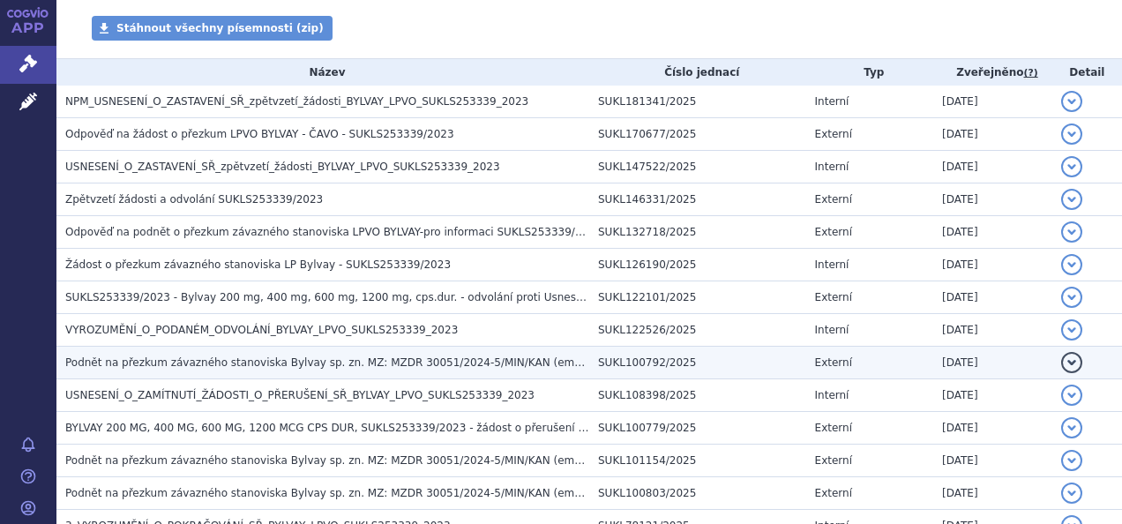
scroll to position [322, 0]
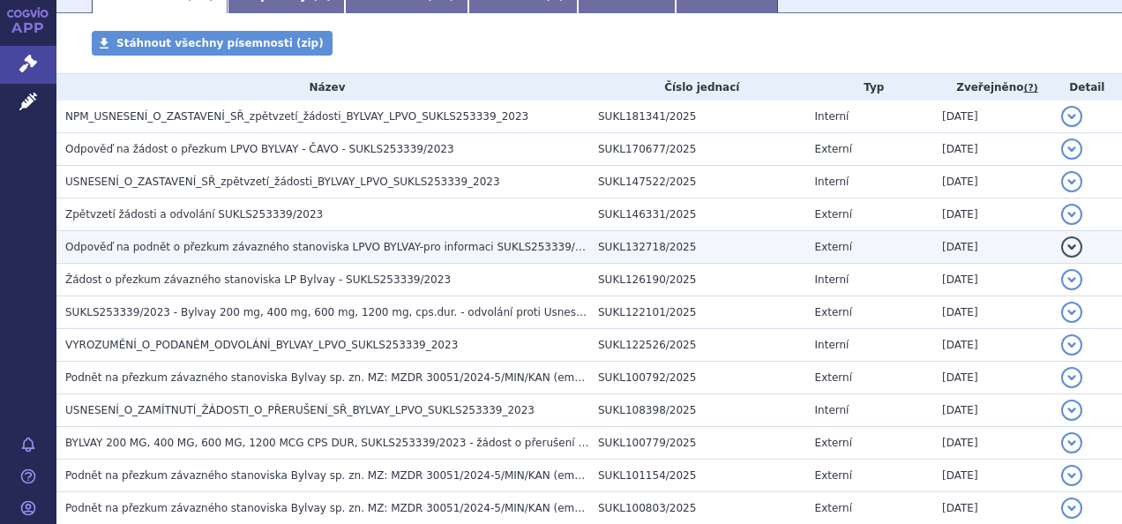
click at [250, 253] on span "Odpověď na podnět o přezkum závazného stanoviska LPVO BYLVAY-pro informaci SUKL…" at bounding box center [333, 247] width 536 height 12
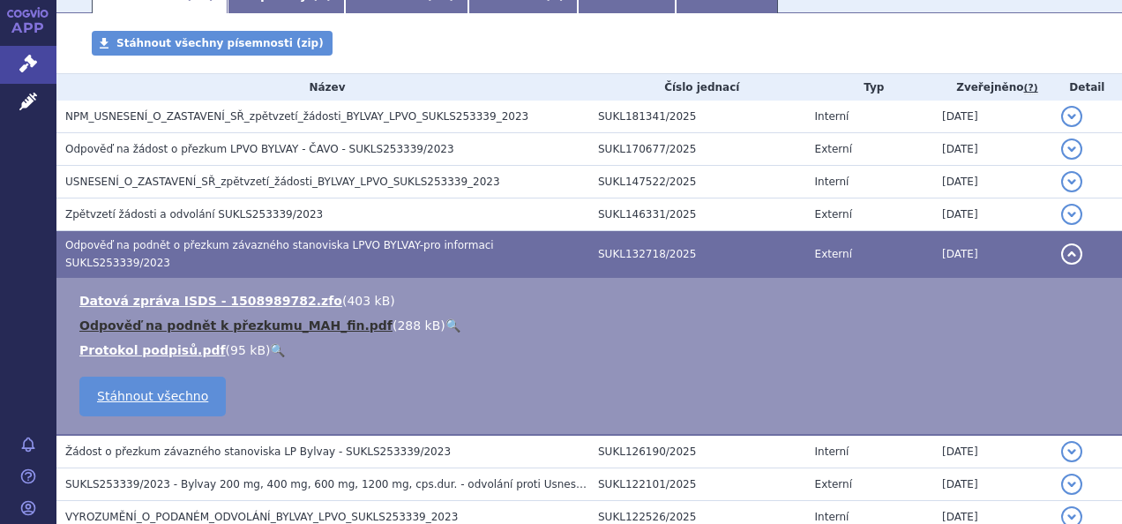
click at [149, 318] on link "Odpověď na podnět k přezkumu_MAH_fin.pdf" at bounding box center [235, 325] width 313 height 14
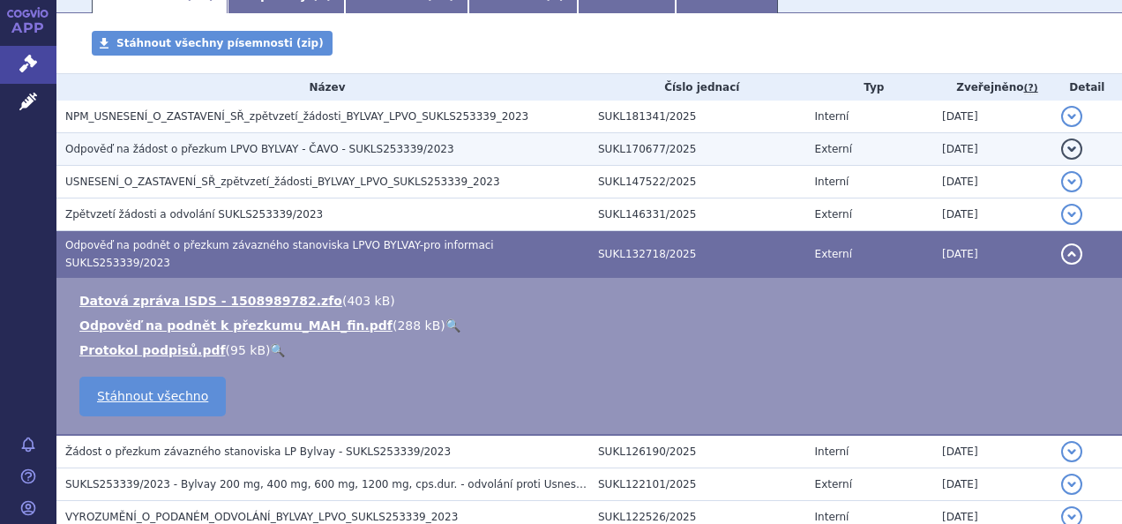
click at [302, 143] on span "Odpověď na žádost o přezkum LPVO BYLVAY - ČAVO - SUKLS253339/2023" at bounding box center [259, 149] width 389 height 12
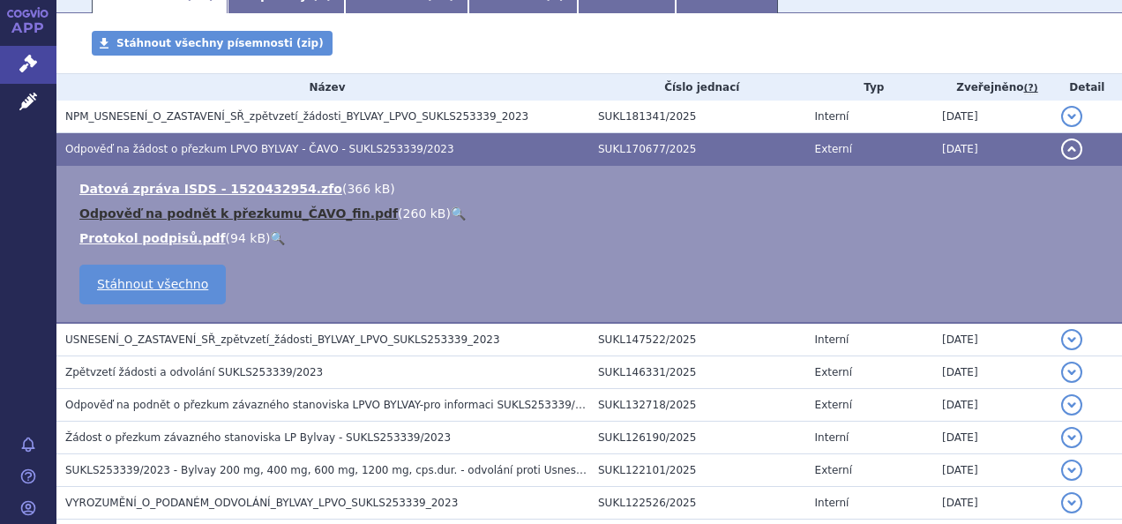
click at [209, 220] on link "Odpověď na podnět k přezkumu_ČAVO_fin.pdf" at bounding box center [238, 213] width 318 height 14
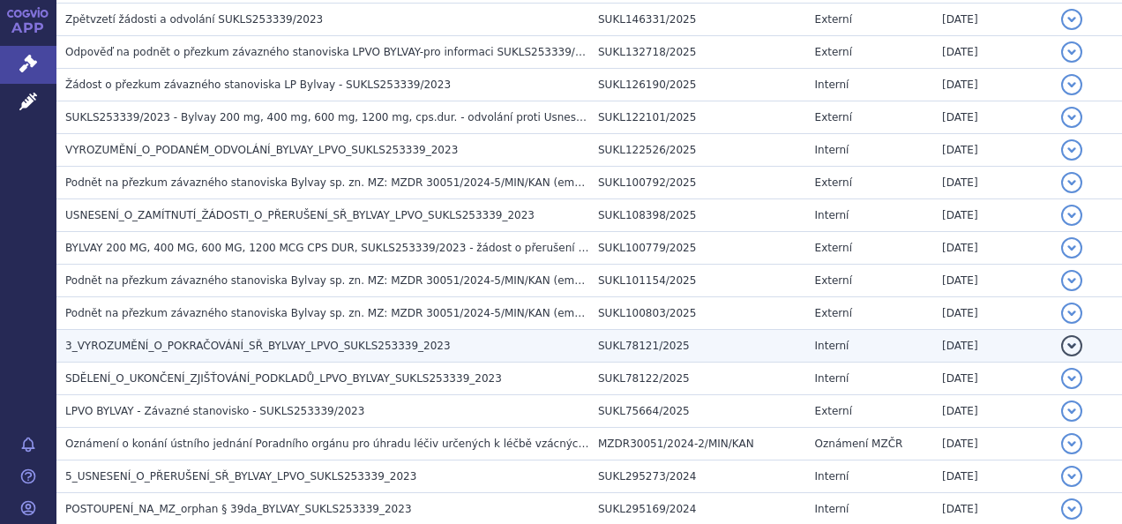
scroll to position [587, 0]
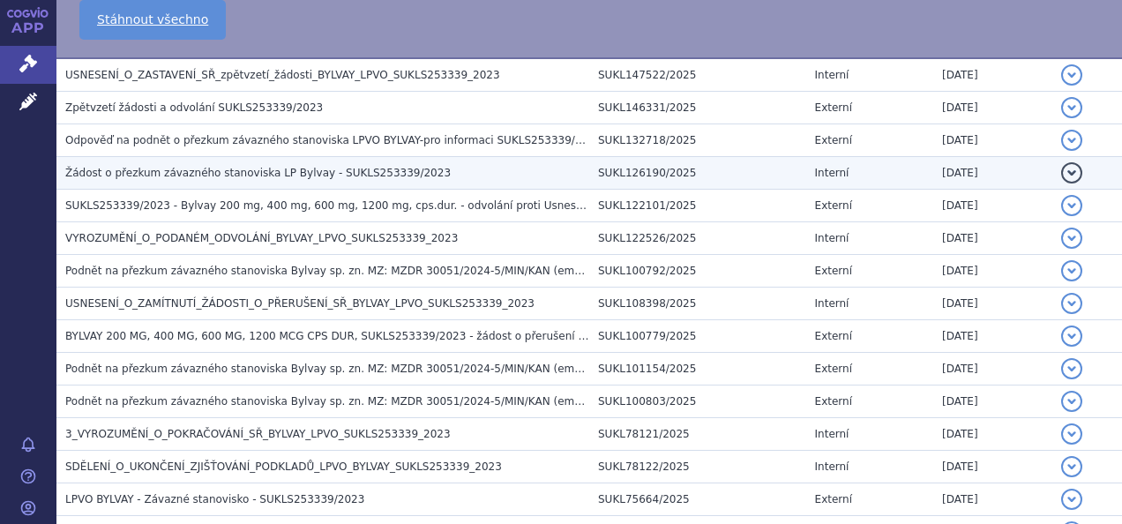
click at [282, 176] on span "Žádost o přezkum závazného stanoviska LP Bylvay - SUKLS253339/2023" at bounding box center [258, 173] width 386 height 12
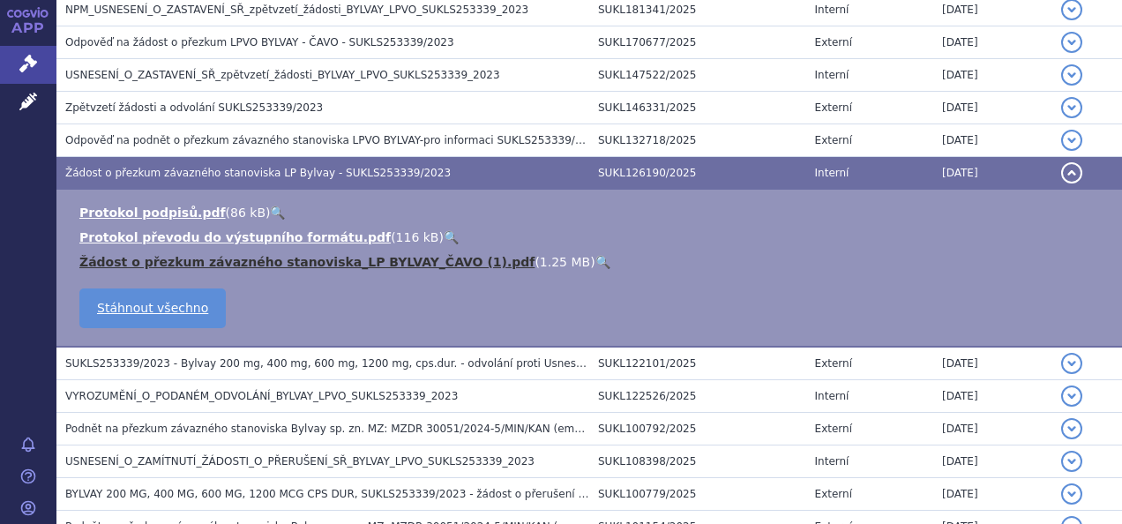
click at [223, 260] on link "Žádost o přezkum závazného stanoviska_LP BYLVAY_ČAVO (1).pdf" at bounding box center [306, 262] width 455 height 14
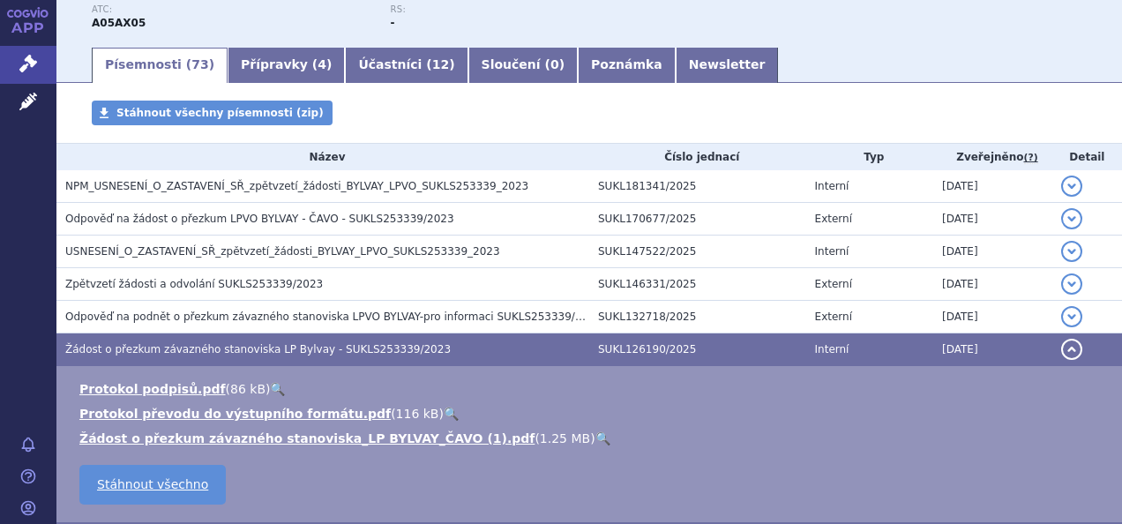
scroll to position [341, 0]
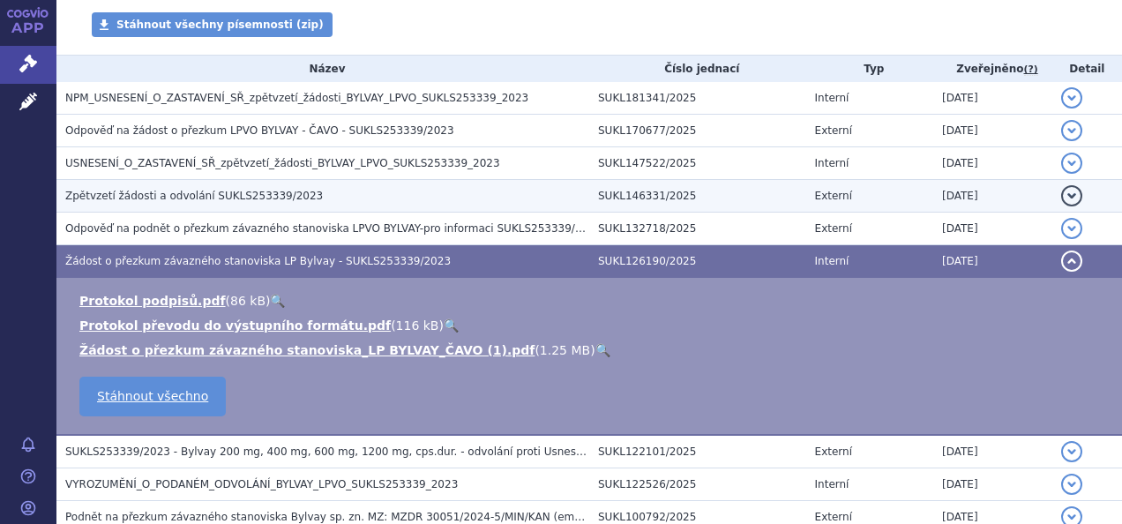
click at [204, 199] on span "Zpětvzetí žádosti a odvolání SUKLS253339/2023" at bounding box center [194, 196] width 258 height 12
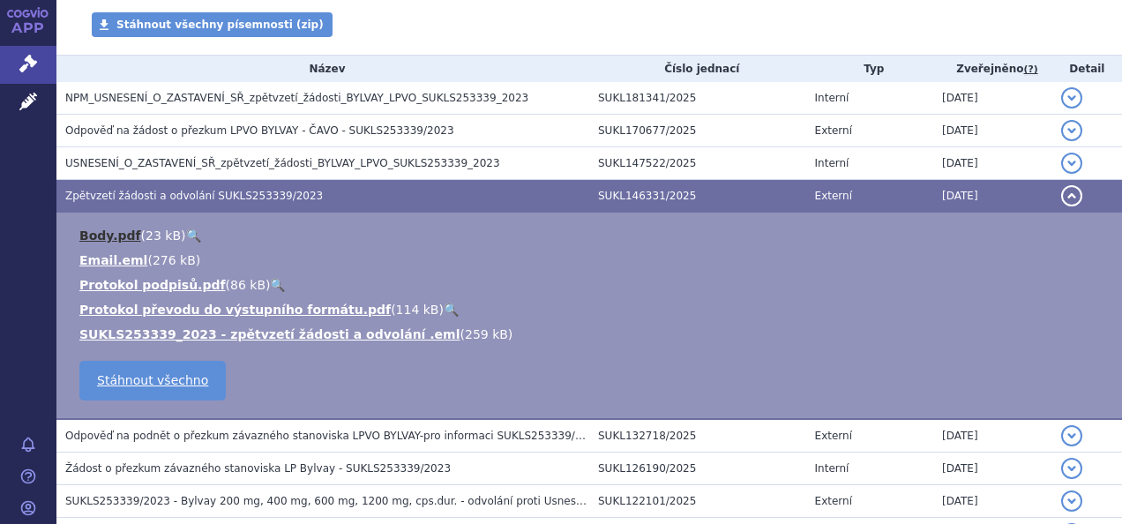
click at [108, 233] on link "Body.pdf" at bounding box center [110, 235] width 62 height 14
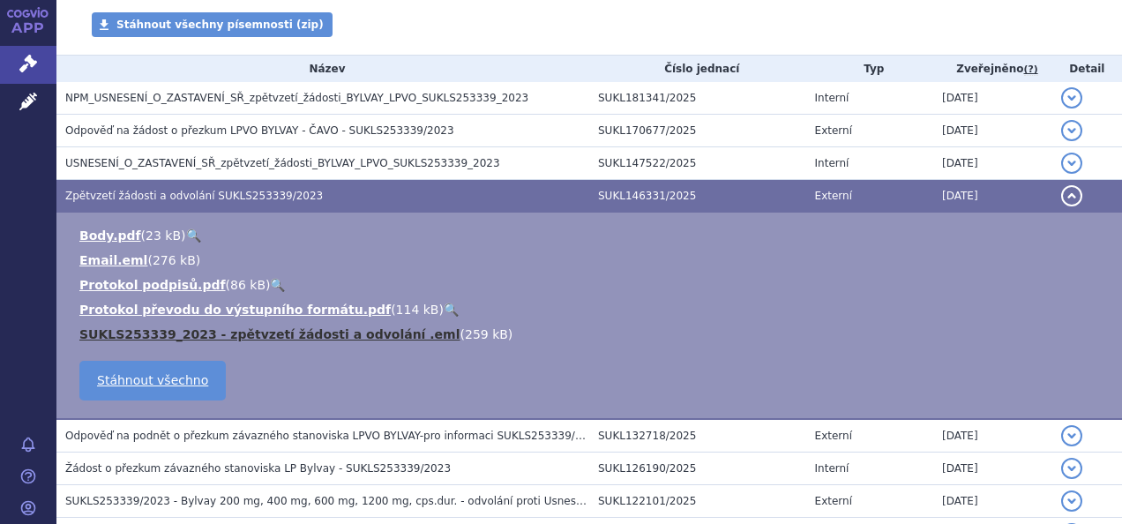
click at [210, 333] on link "SUKLS253339_2023 - zpětvzetí žádosti a odvolání .eml" at bounding box center [269, 334] width 381 height 14
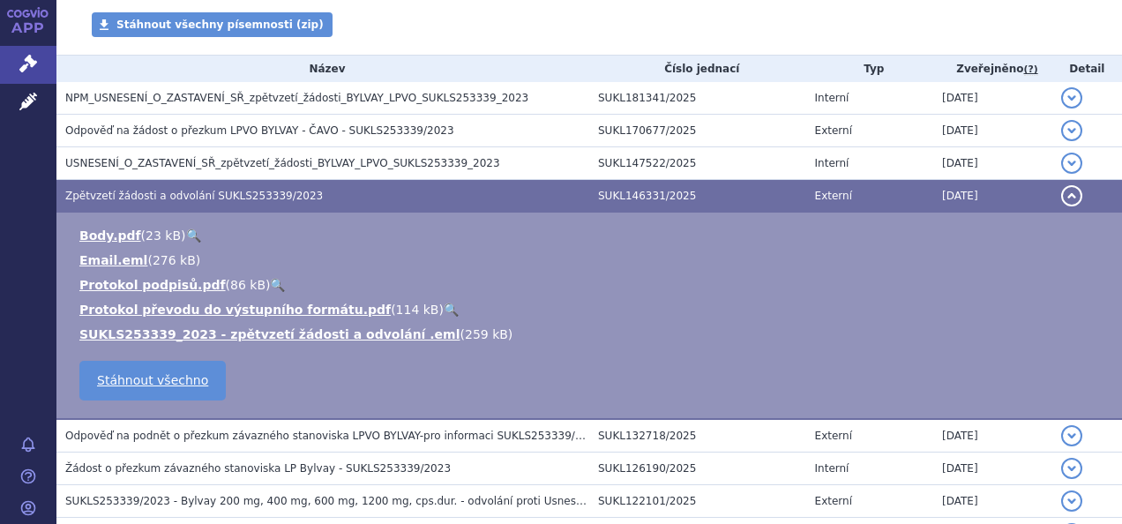
click at [605, 37] on div "Stáhnout všechny písemnosti (zip)" at bounding box center [589, 33] width 1066 height 42
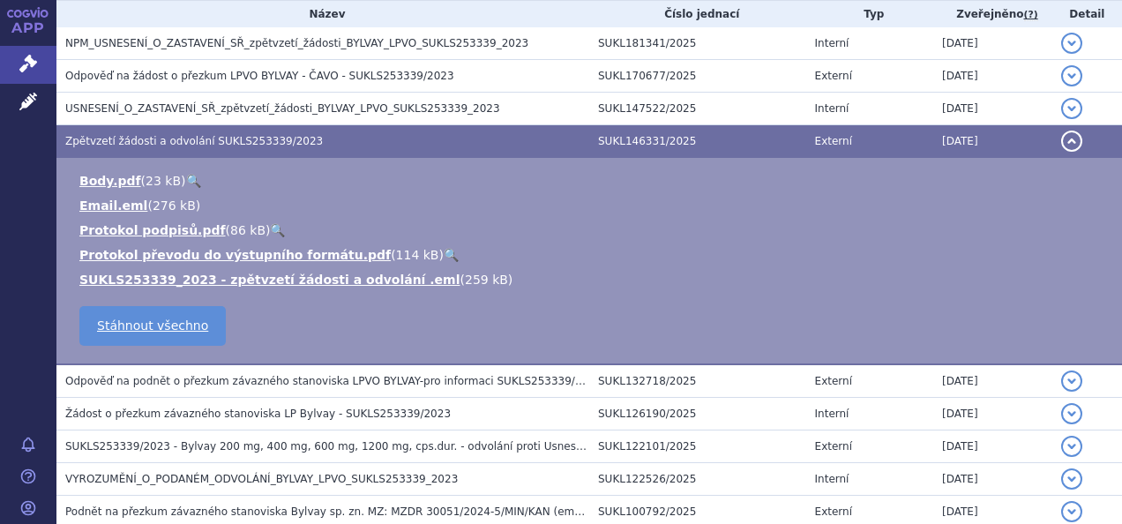
scroll to position [252, 0]
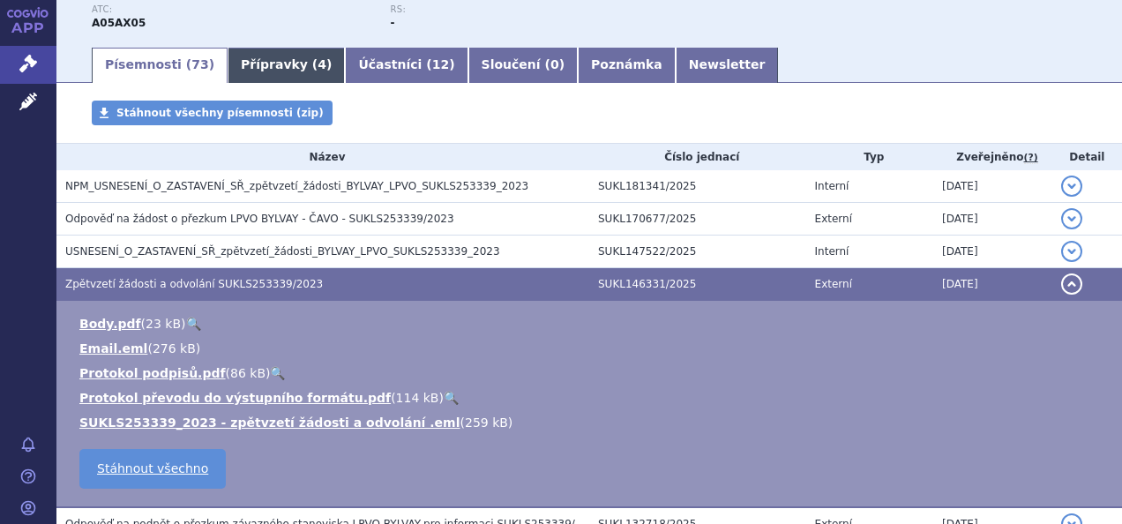
click at [265, 64] on link "Přípravky ( 4 )" at bounding box center [286, 65] width 117 height 35
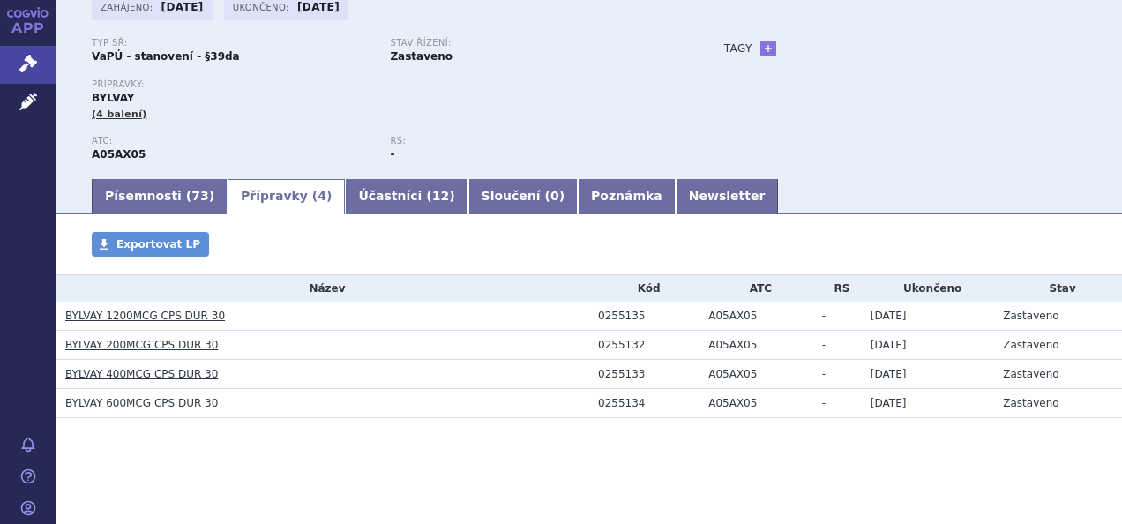
scroll to position [121, 0]
click at [133, 199] on link "Písemnosti ( 73 )" at bounding box center [160, 196] width 136 height 35
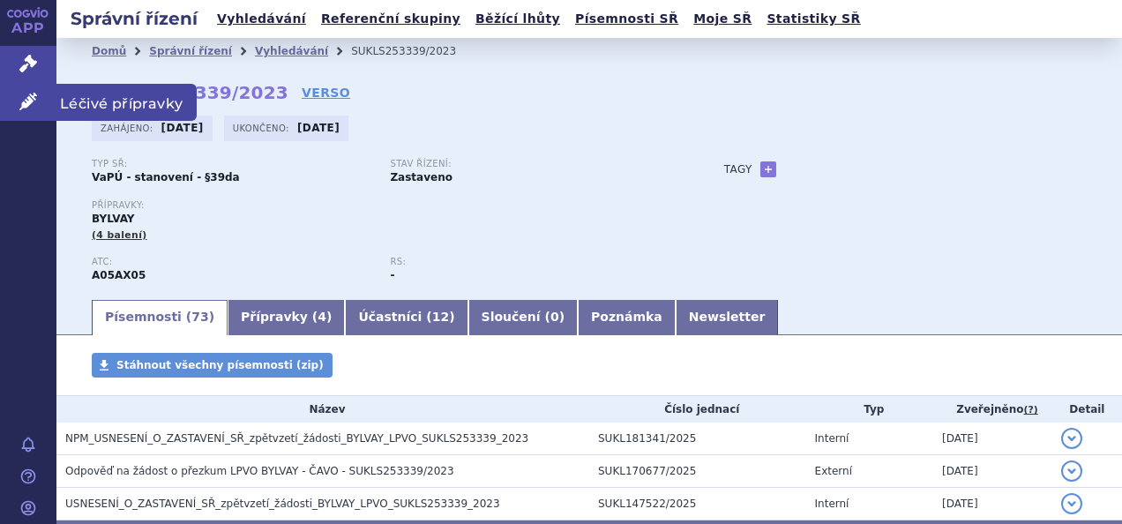
click at [32, 102] on icon at bounding box center [28, 102] width 18 height 18
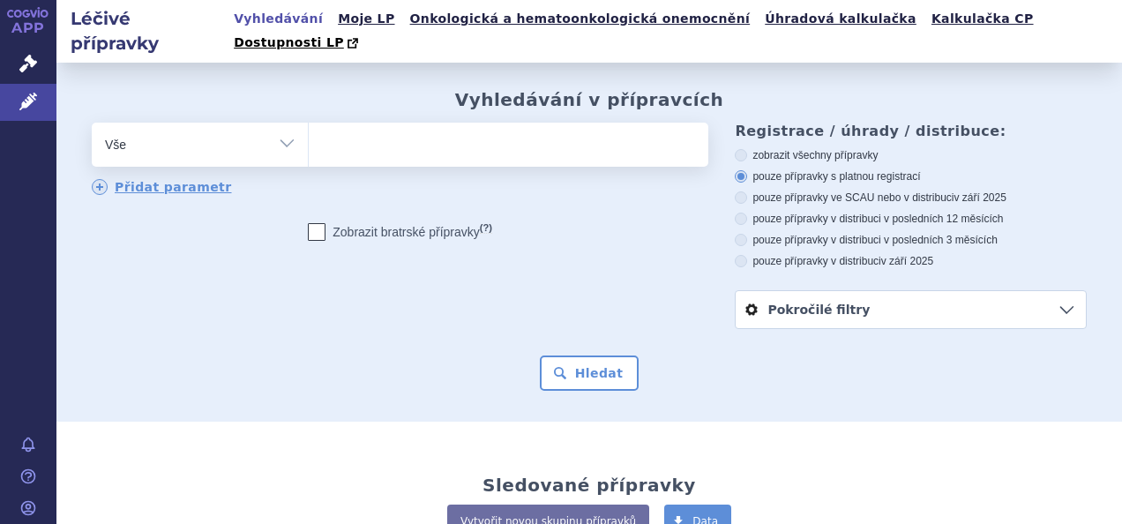
click at [386, 134] on ul at bounding box center [506, 141] width 395 height 37
click at [309, 134] on select at bounding box center [308, 144] width 1 height 44
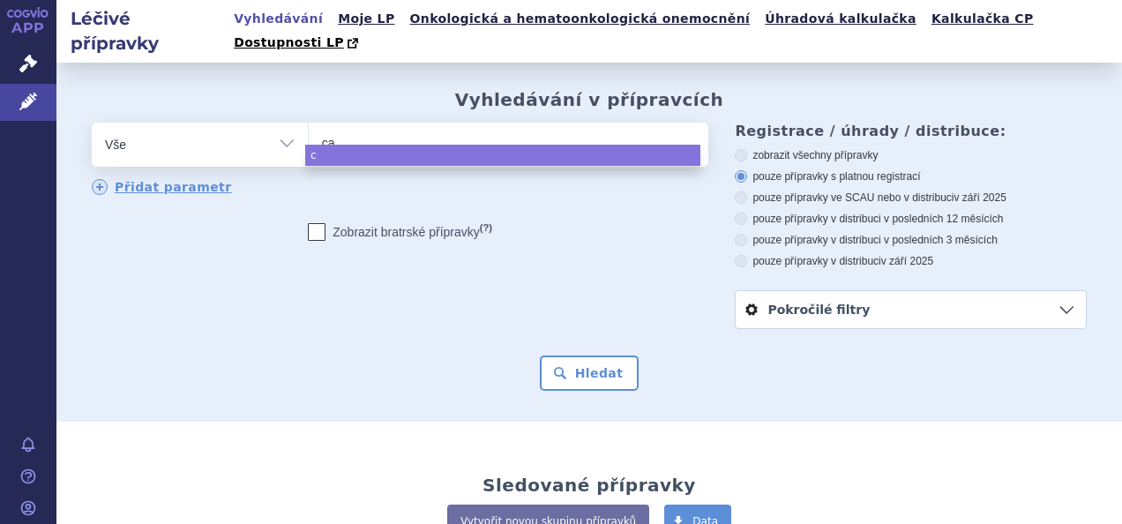
type input "cab"
type input "cabo"
type input "cabom"
type input "cabome"
type input "cabomet"
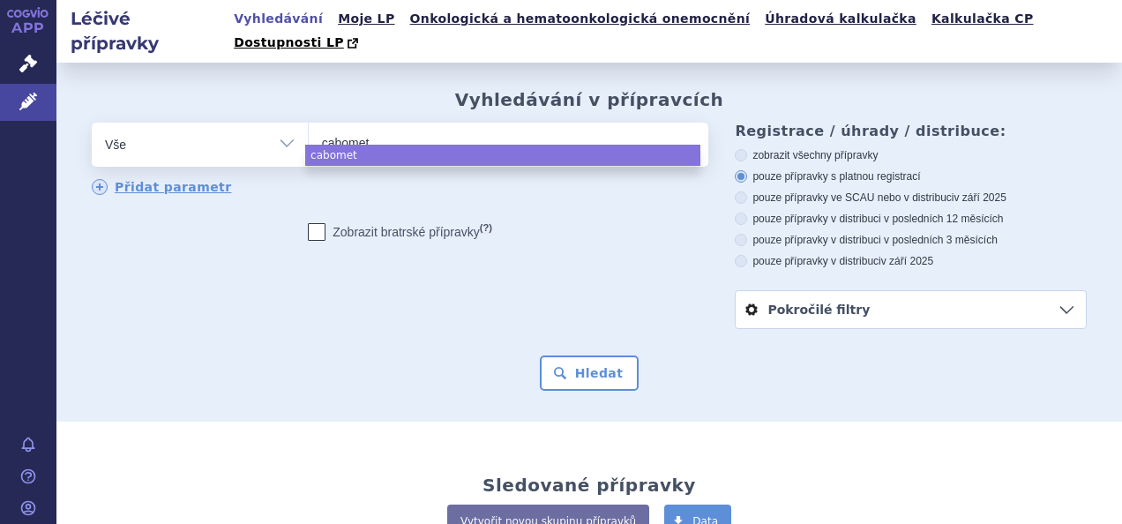
type input "cabomety"
type input "[MEDICAL_DATA]"
select select "[MEDICAL_DATA]"
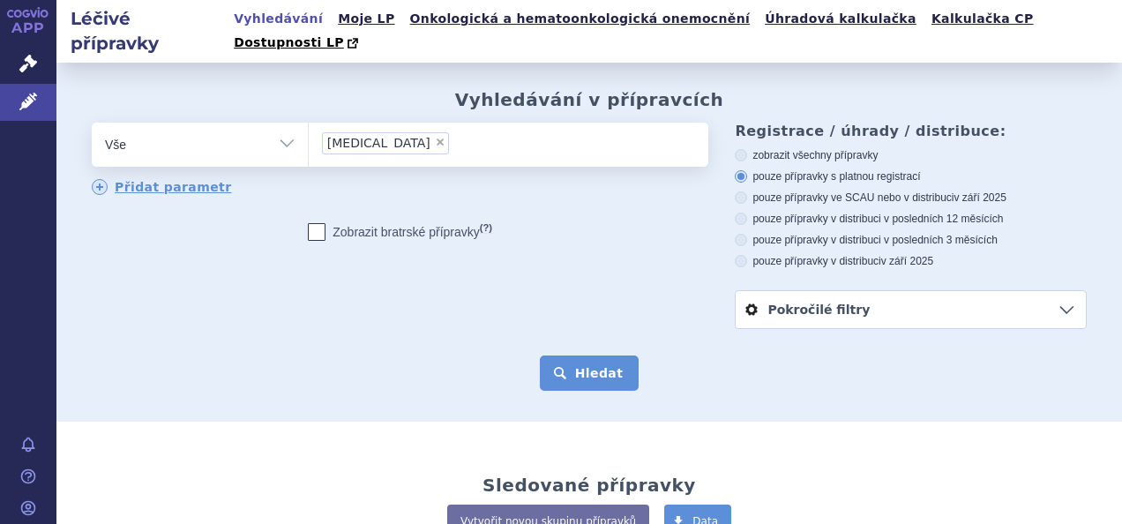
click at [607, 362] on button "Hledat" at bounding box center [590, 373] width 100 height 35
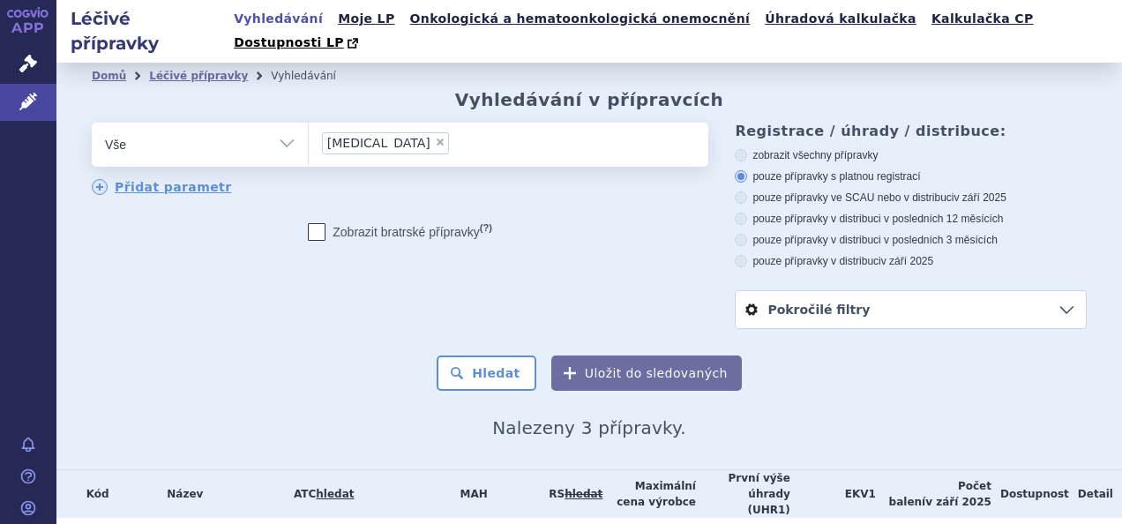
click at [482, 125] on ul "× [MEDICAL_DATA]" at bounding box center [506, 142] width 395 height 39
click at [309, 125] on select "[MEDICAL_DATA]" at bounding box center [308, 144] width 1 height 44
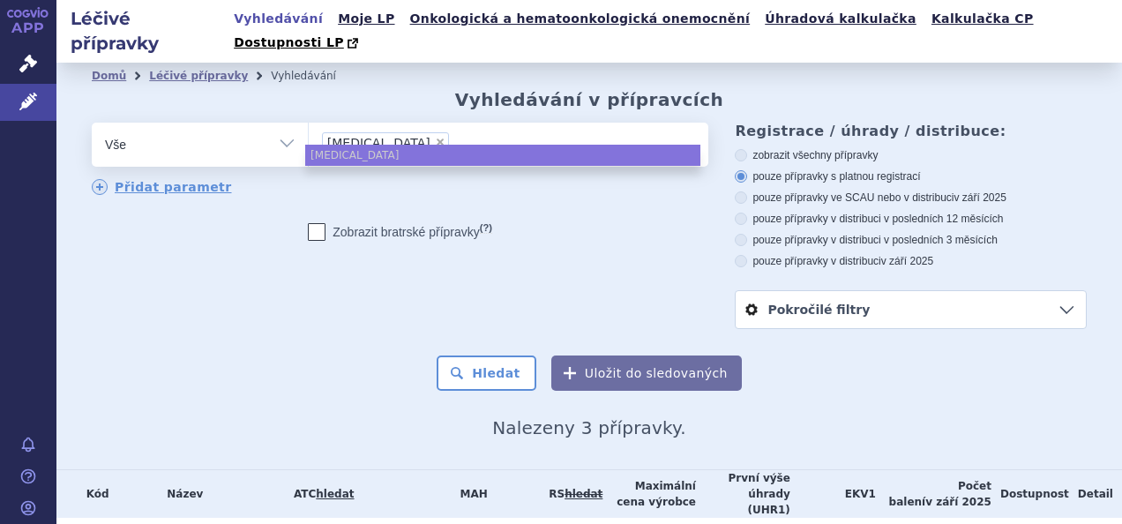
click at [435, 137] on span "×" at bounding box center [440, 142] width 11 height 11
click at [309, 122] on select "[MEDICAL_DATA]" at bounding box center [308, 144] width 1 height 44
select select
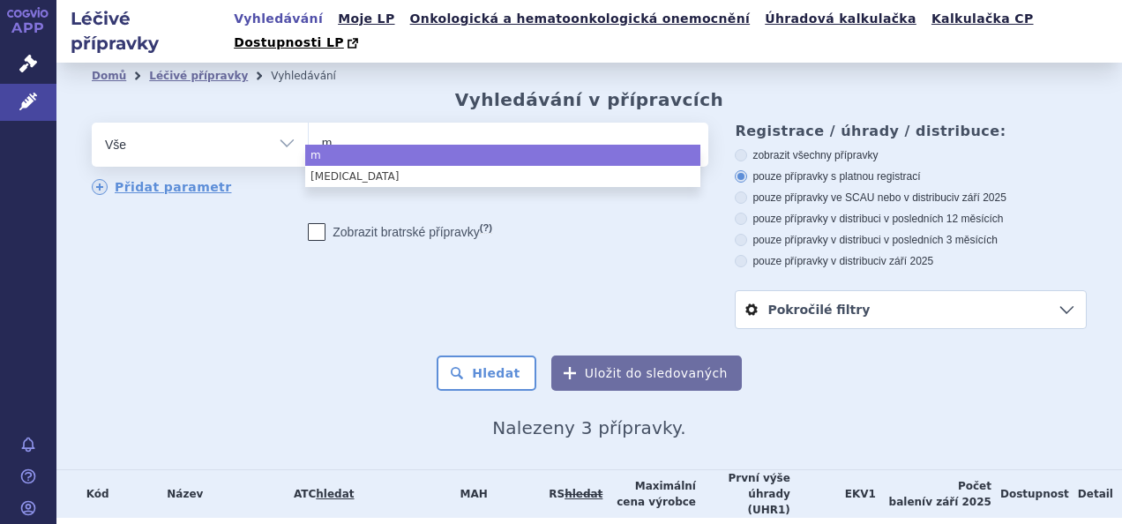
type input "my"
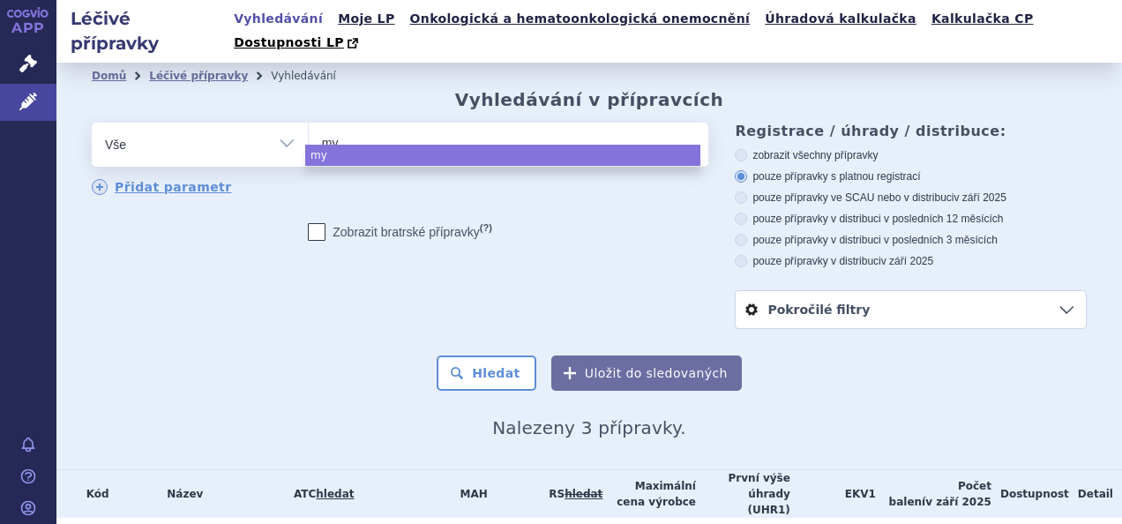
type input "myt"
type input "myto"
type input "mytol"
type input "mytolen"
type input "mytolente"
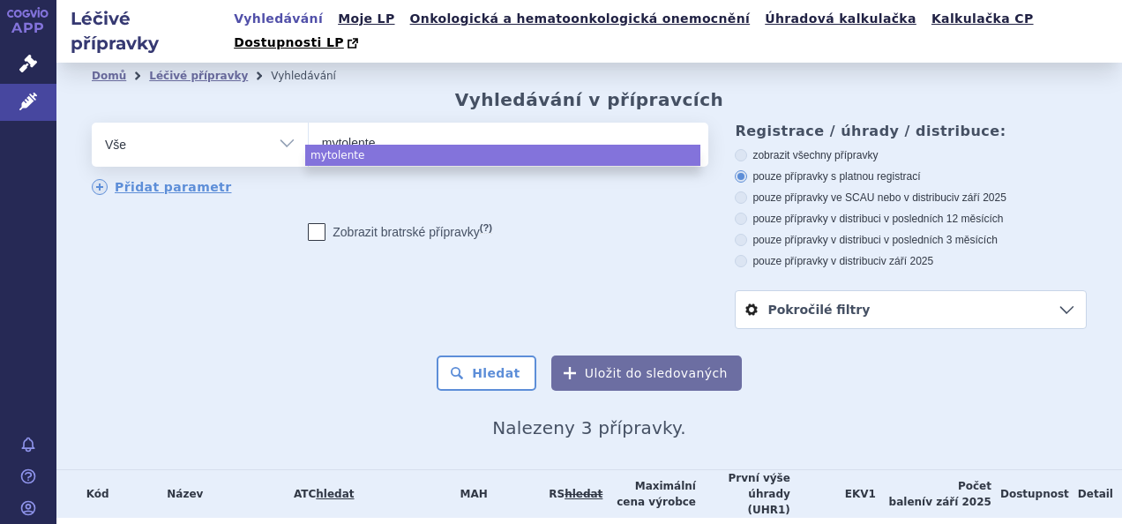
select select "mytolente"
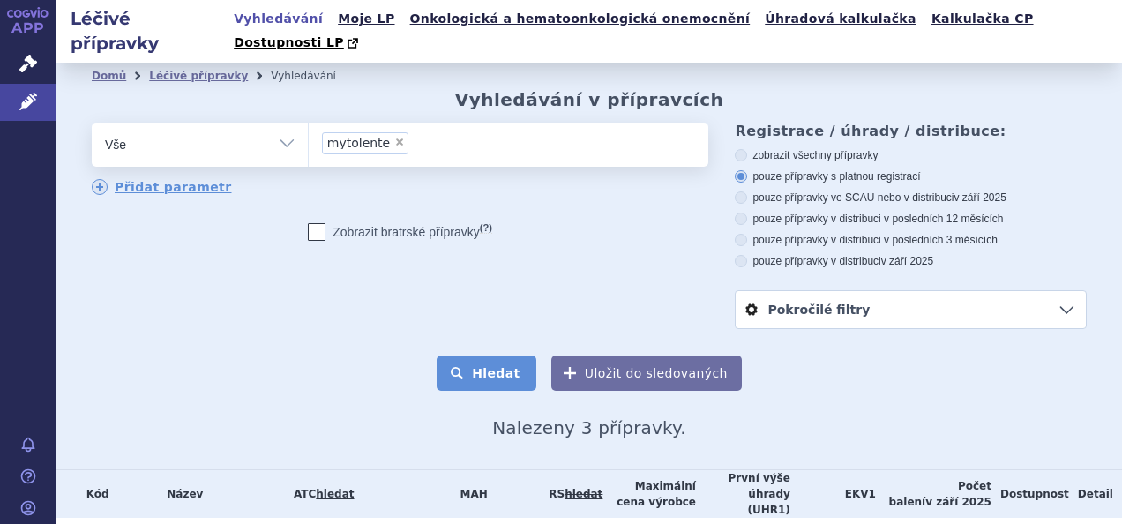
click at [510, 356] on button "Hledat" at bounding box center [487, 373] width 100 height 35
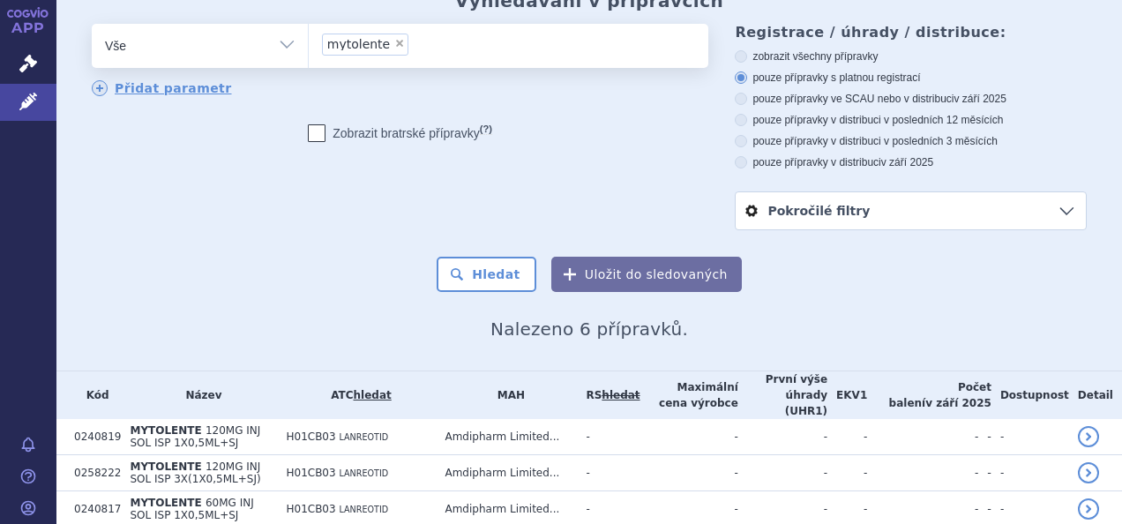
scroll to position [241, 0]
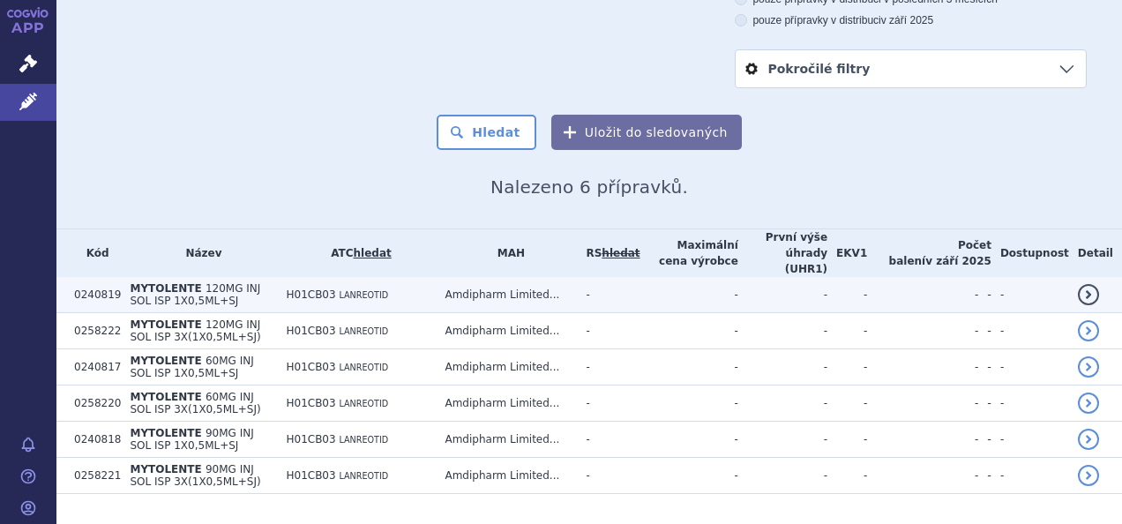
click at [151, 282] on span "MYTOLENTE" at bounding box center [165, 288] width 71 height 12
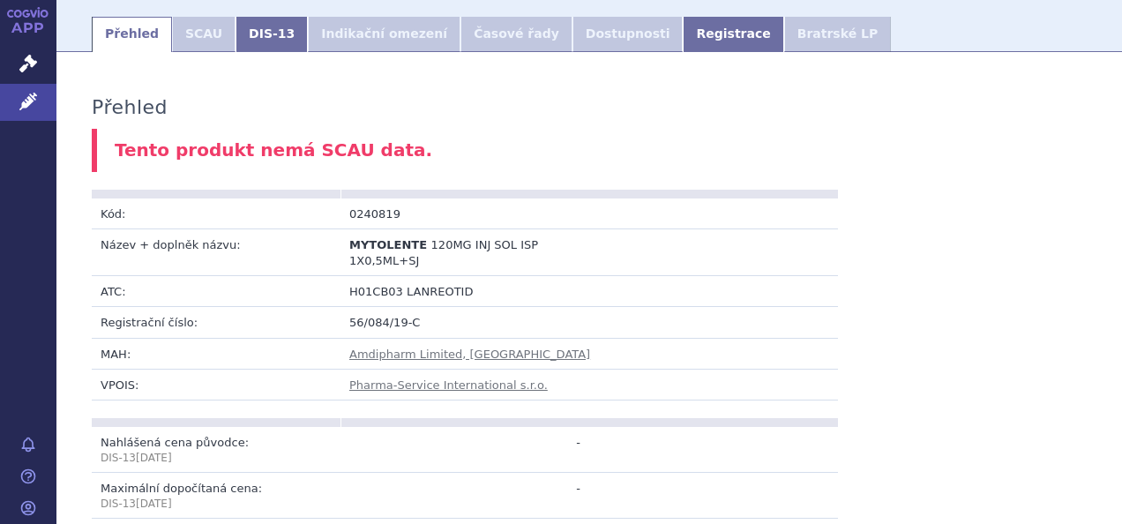
scroll to position [176, 0]
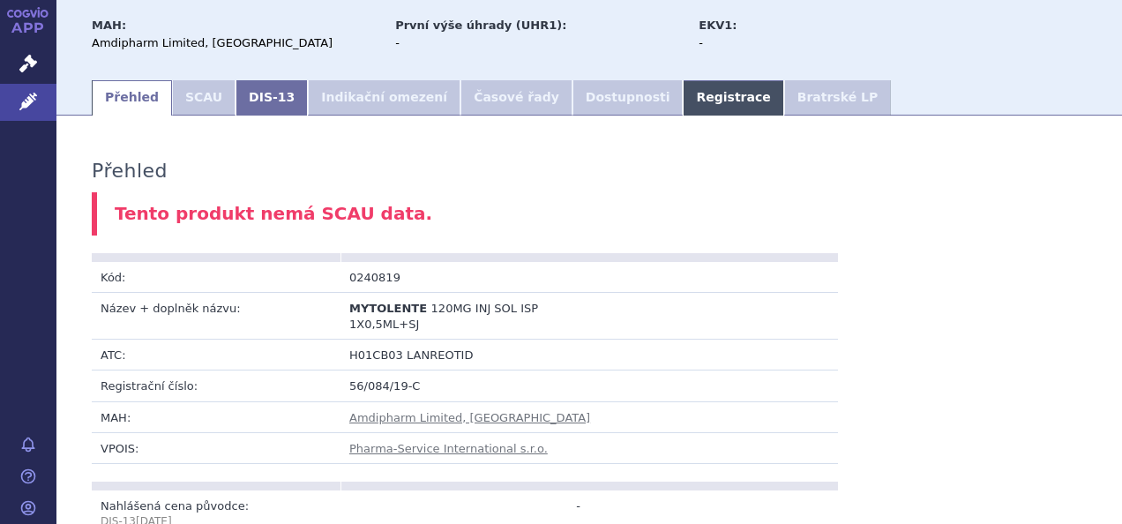
click at [683, 80] on link "Registrace" at bounding box center [733, 97] width 101 height 35
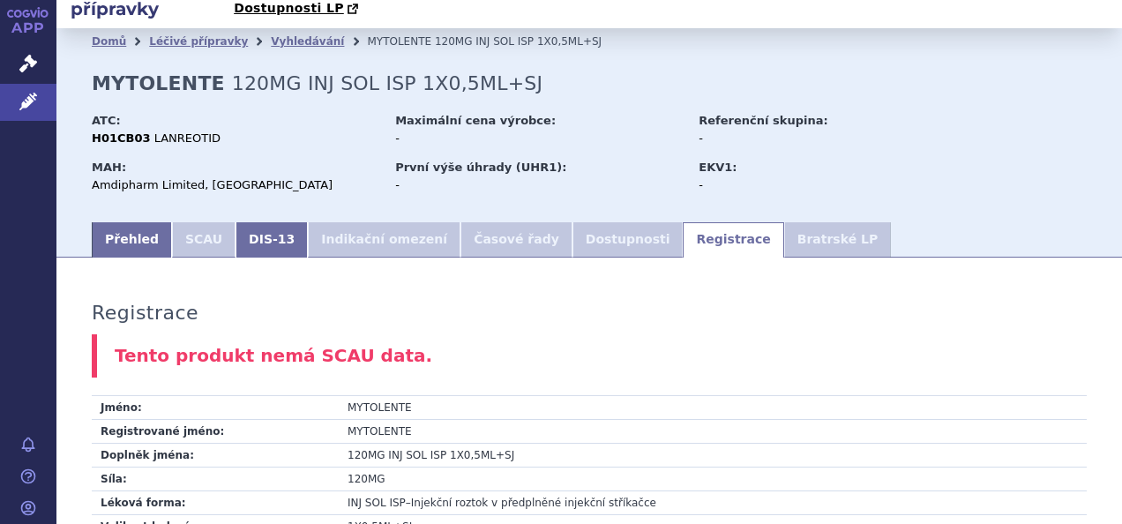
scroll to position [32, 0]
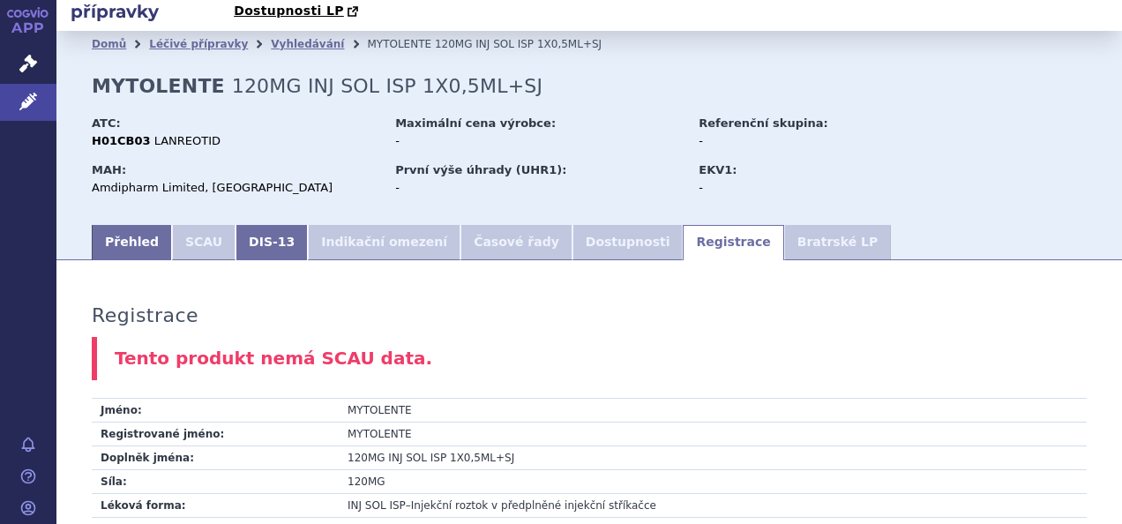
click at [573, 228] on li "Dostupnosti" at bounding box center [628, 242] width 111 height 35
click at [573, 225] on li "Dostupnosti" at bounding box center [628, 242] width 111 height 35
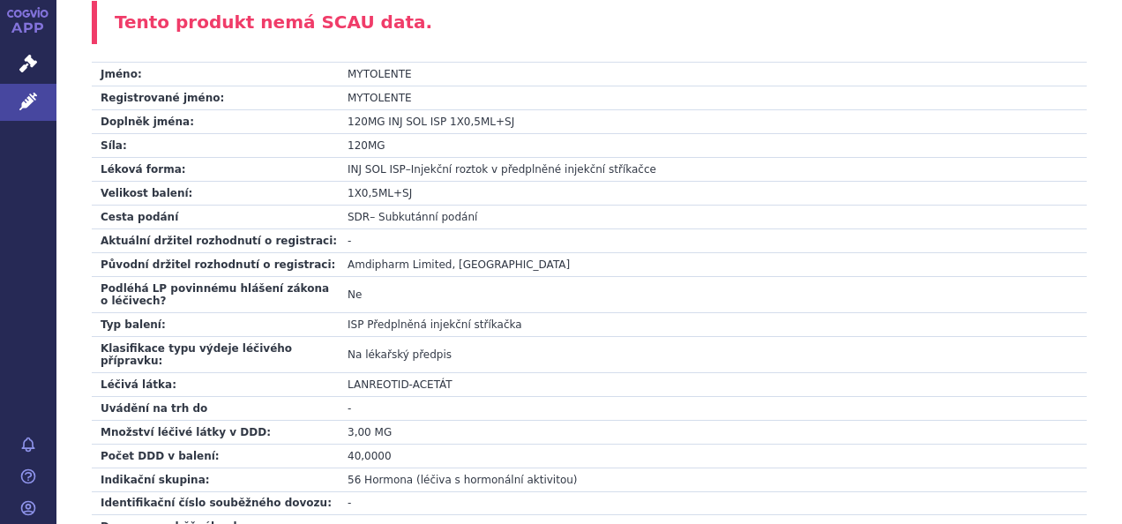
scroll to position [208, 0]
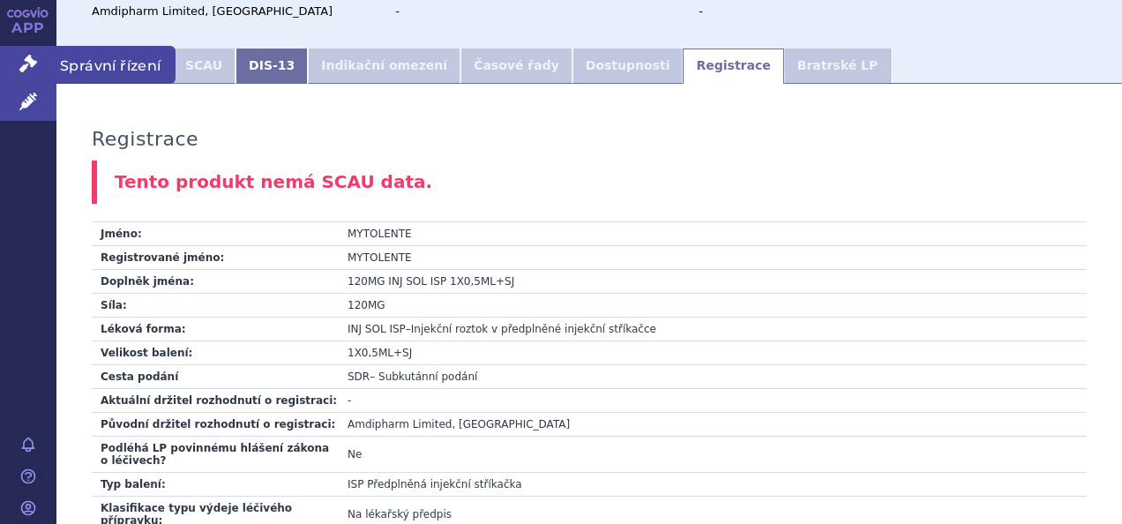
click at [27, 68] on icon at bounding box center [28, 64] width 18 height 18
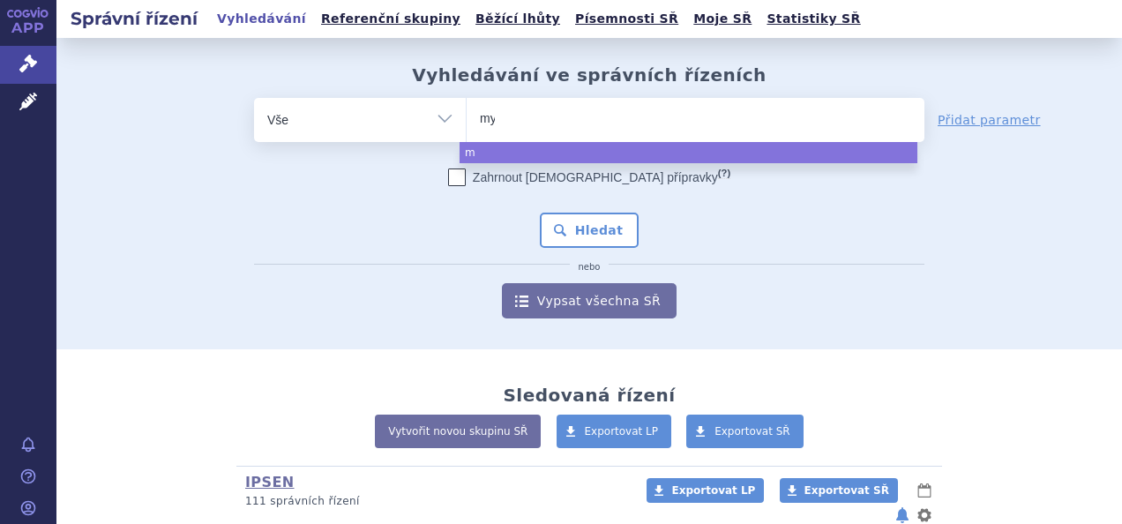
type input "myt"
type input "myto"
type input "mytol"
type input "mytolen"
type input "mytolent"
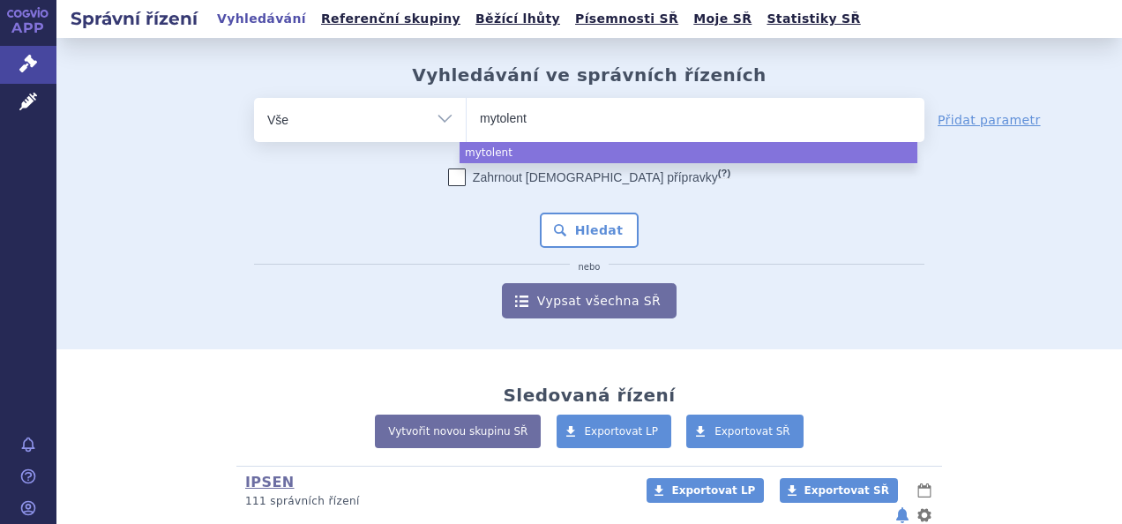
type input "mytolente"
select select "mytolente"
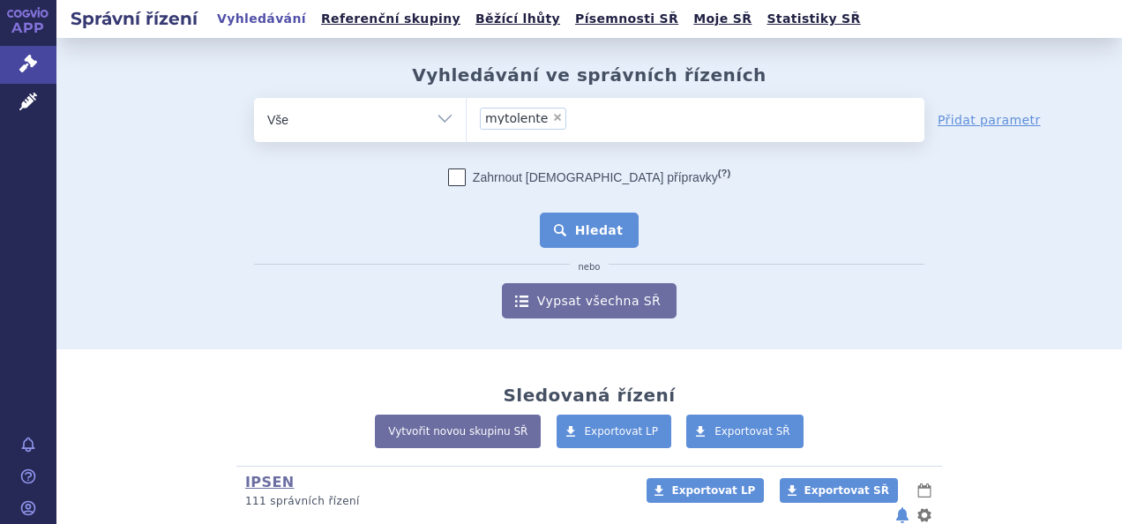
click at [599, 243] on button "Hledat" at bounding box center [590, 230] width 100 height 35
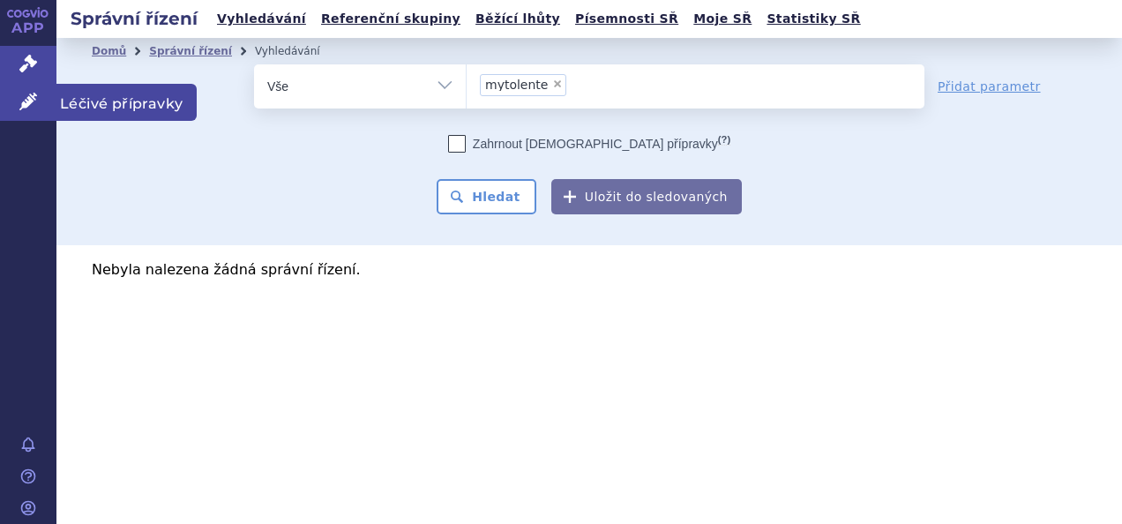
click at [30, 104] on icon at bounding box center [28, 102] width 18 height 18
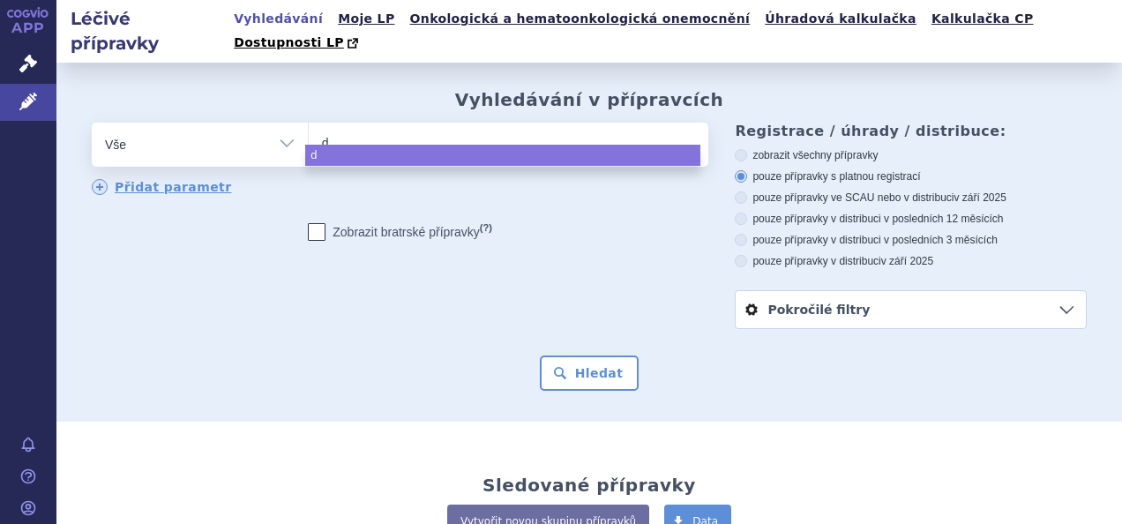
type input "di"
type input "dip"
type input "diph"
type input "diphe"
type input "dipher"
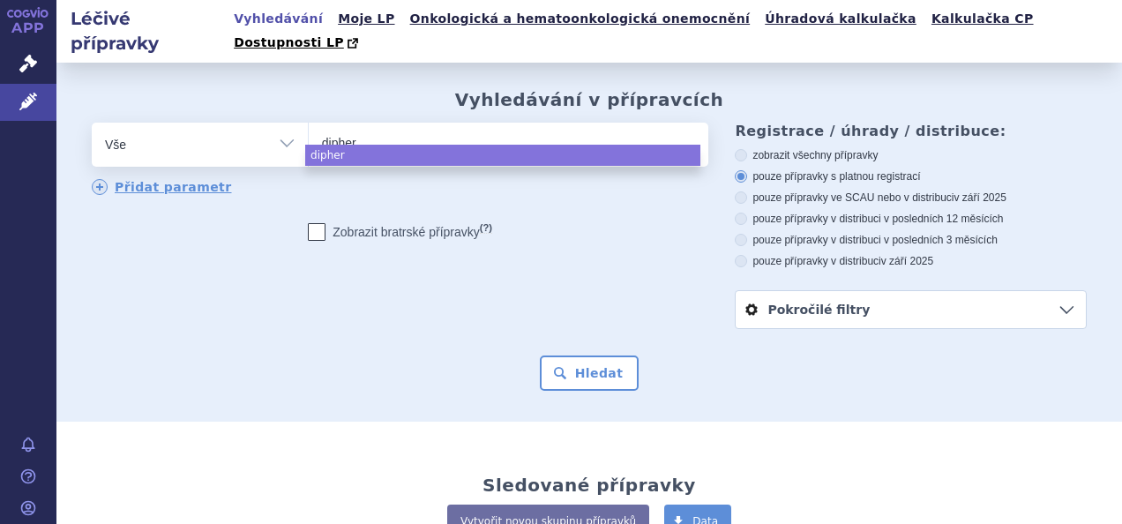
type input "diphere"
type input "dipherel"
type input "diphereli"
type input "dipherelin"
type input "diphereline"
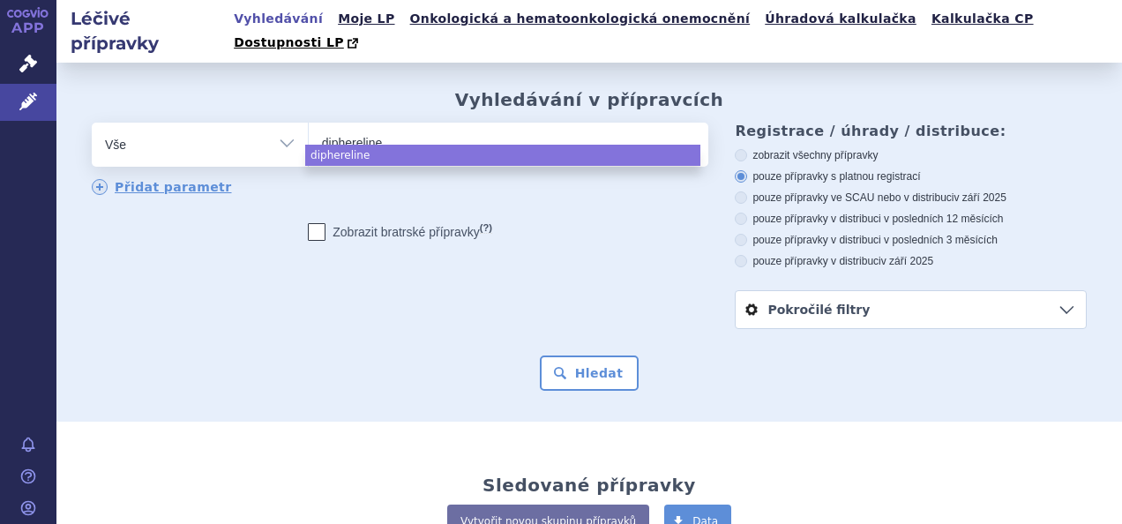
select select "diphereline"
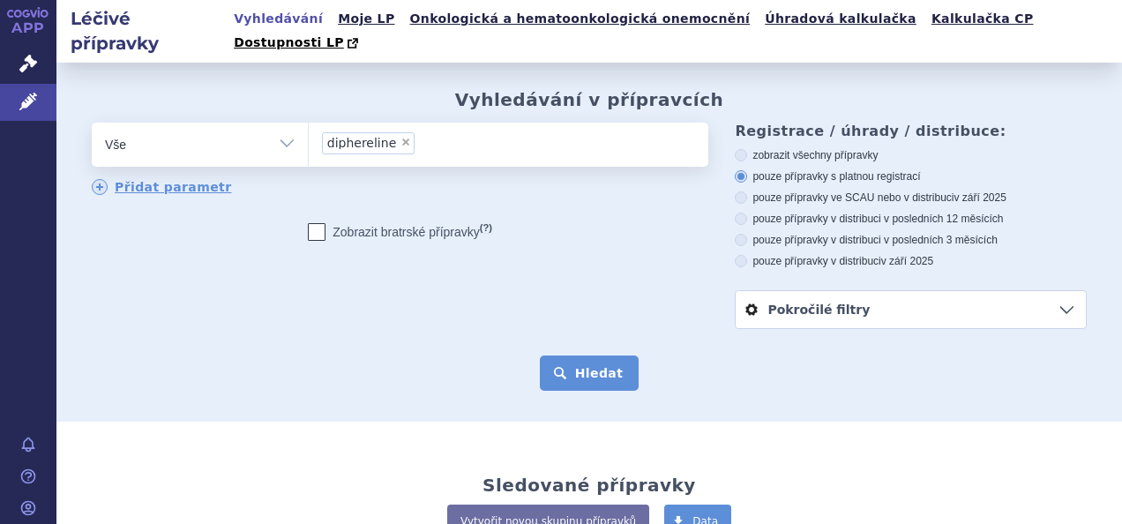
click at [592, 356] on button "Hledat" at bounding box center [590, 373] width 100 height 35
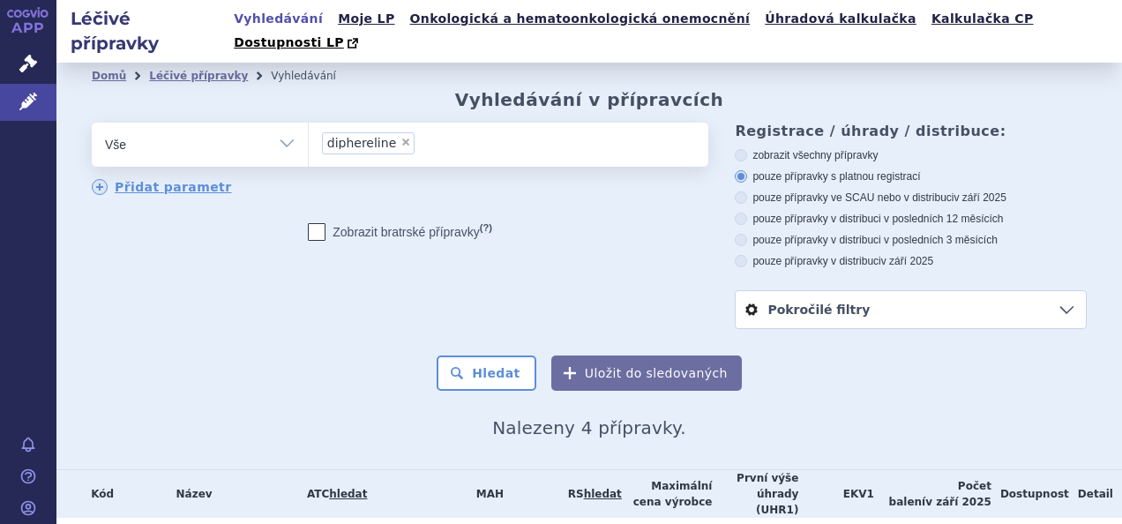
scroll to position [169, 0]
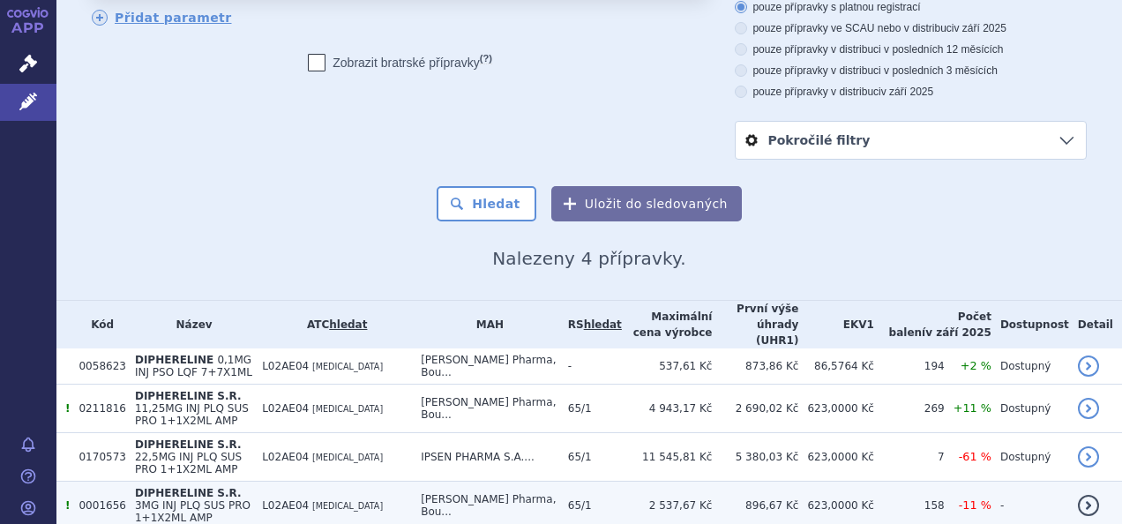
click at [874, 482] on td "623,0000 Kč" at bounding box center [836, 506] width 76 height 49
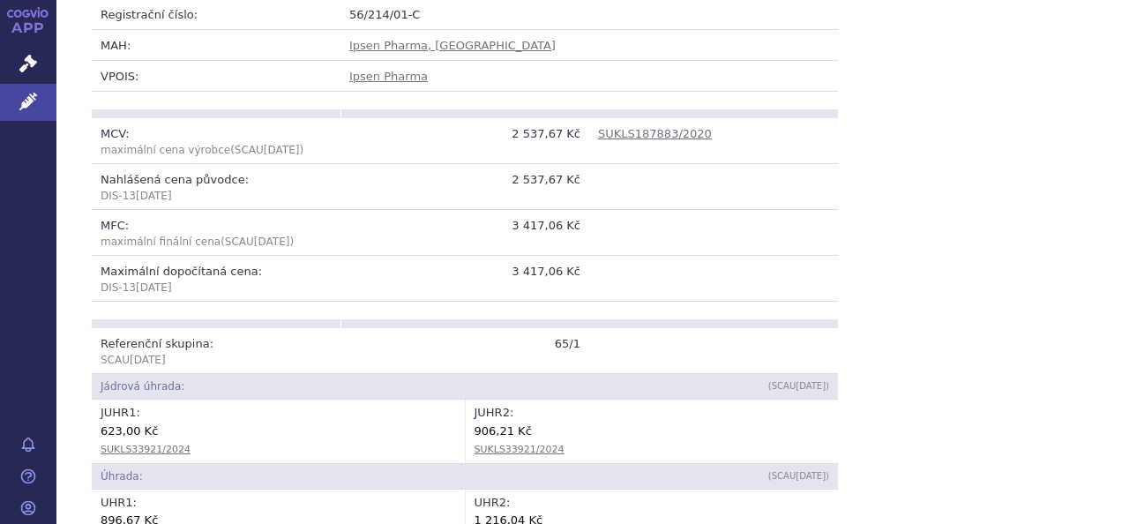
scroll to position [265, 0]
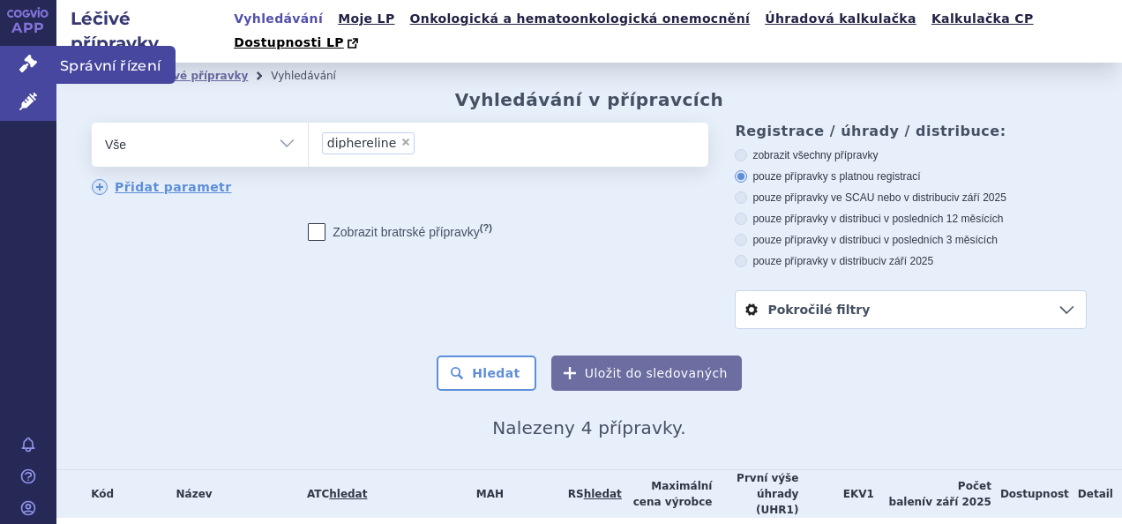
click at [33, 64] on icon at bounding box center [28, 64] width 18 height 18
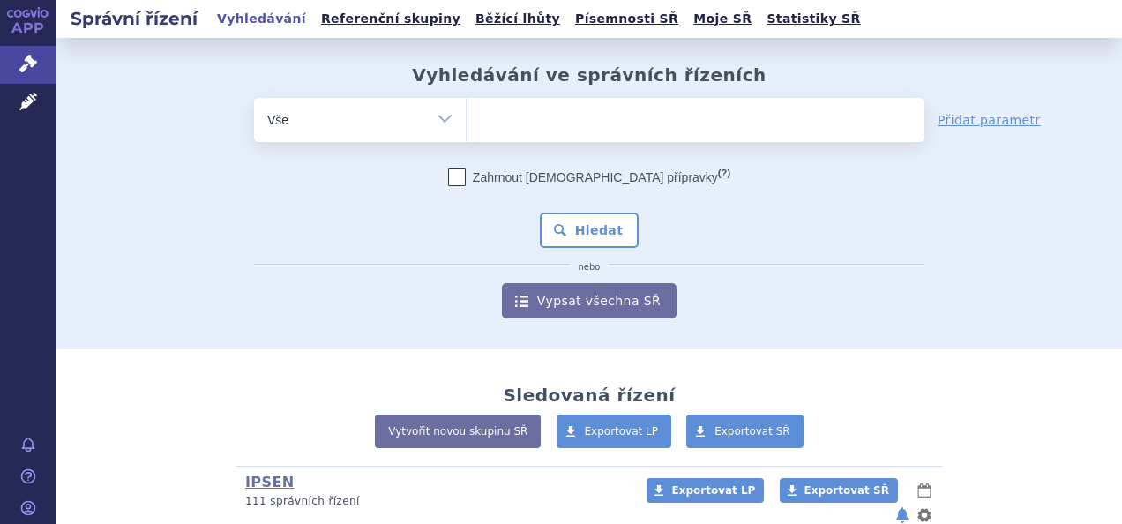
click at [510, 116] on ul at bounding box center [696, 116] width 458 height 37
click at [467, 116] on select at bounding box center [466, 119] width 1 height 44
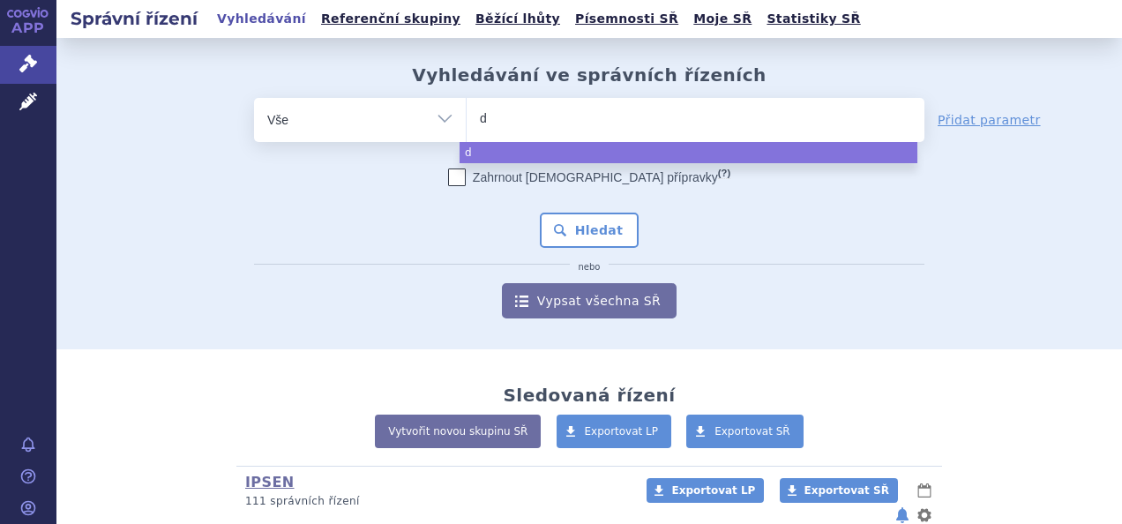
type input "di"
type input "dip"
type input "dipher"
type input "diphere"
type input "dipherel"
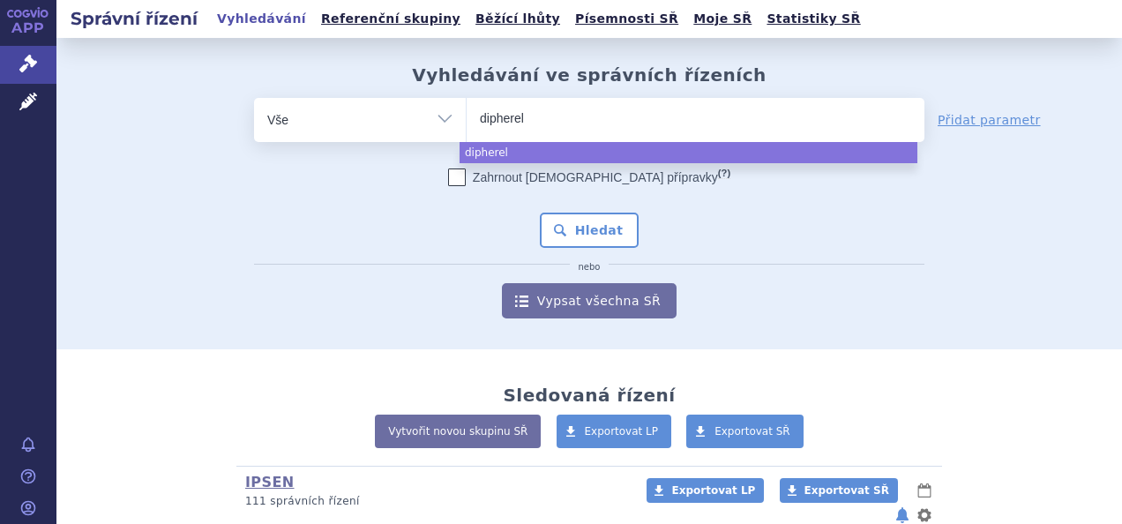
type input "diphereli"
type input "diphereline"
select select "diphereline"
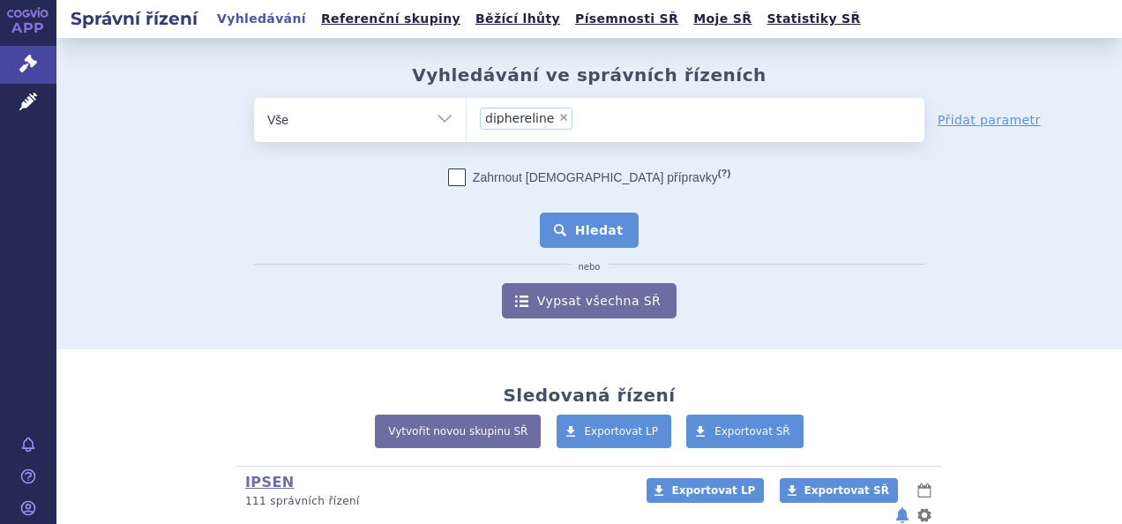
click at [596, 238] on button "Hledat" at bounding box center [590, 230] width 100 height 35
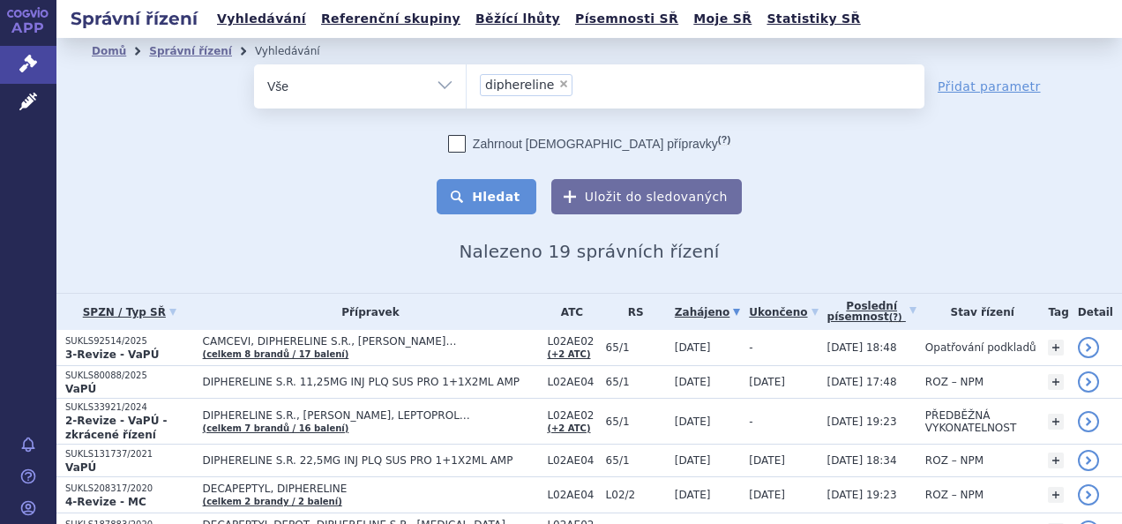
scroll to position [176, 0]
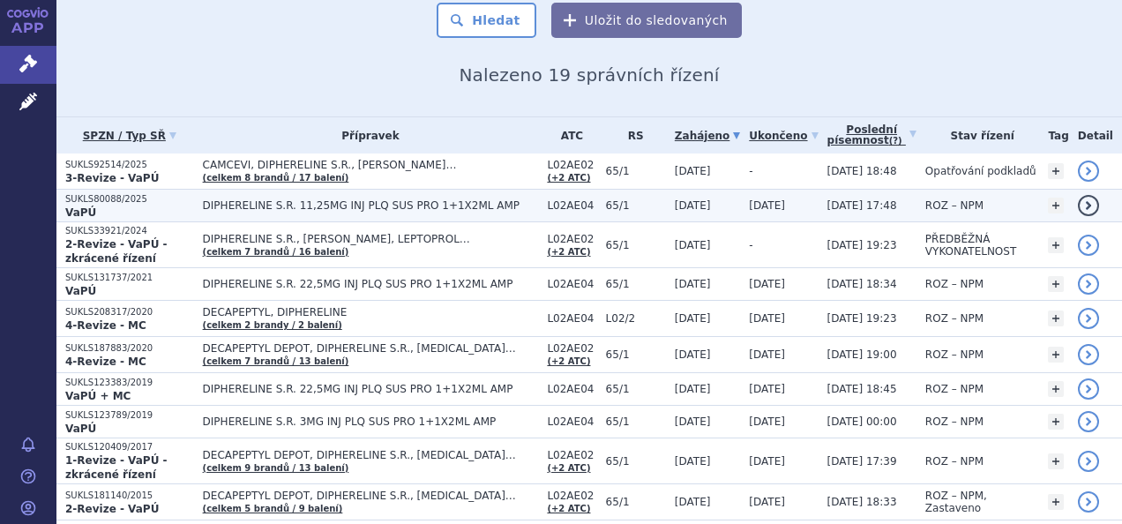
click at [318, 205] on span "DIPHERELINE S.R. 11,25MG INJ PLQ SUS PRO 1+1X2ML AMP" at bounding box center [371, 205] width 336 height 12
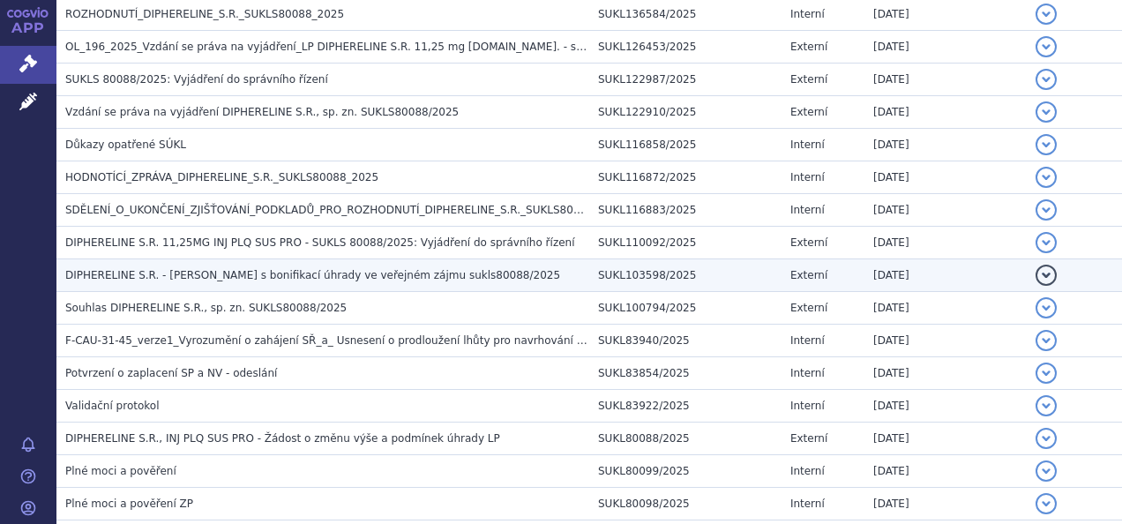
scroll to position [176, 0]
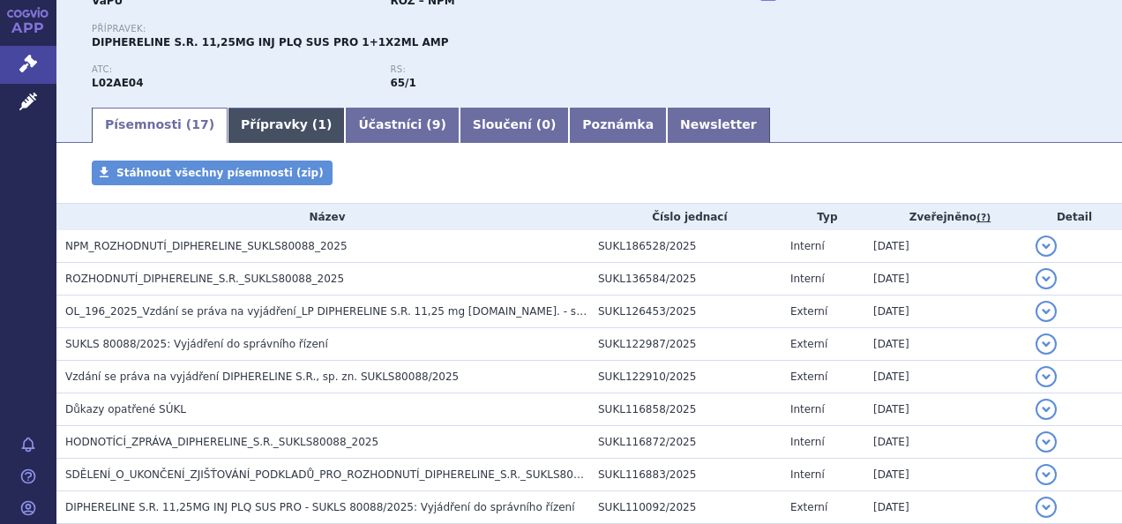
click at [270, 122] on link "Přípravky ( 1 )" at bounding box center [286, 125] width 117 height 35
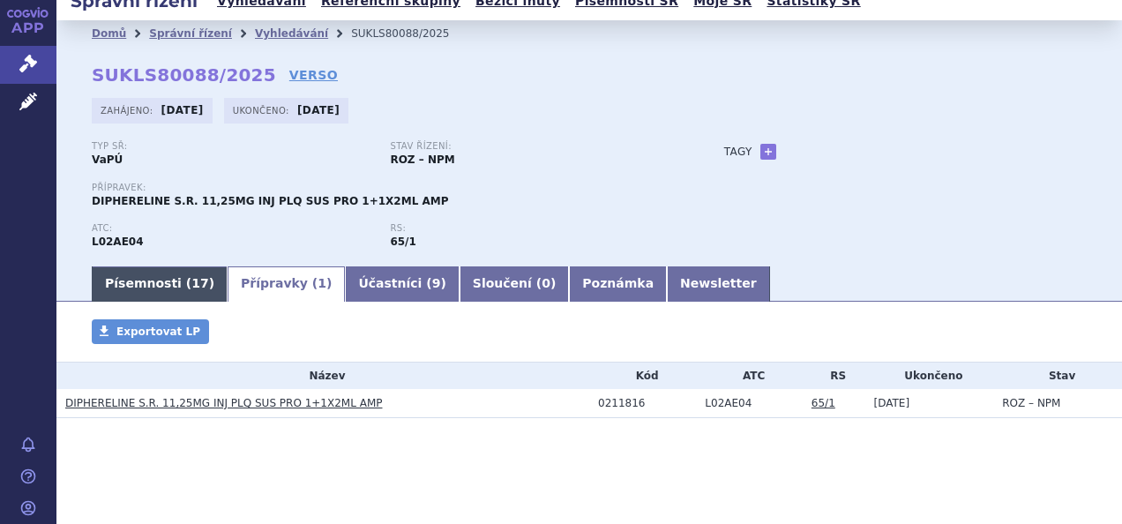
click at [139, 281] on link "Písemnosti ( 17 )" at bounding box center [160, 283] width 136 height 35
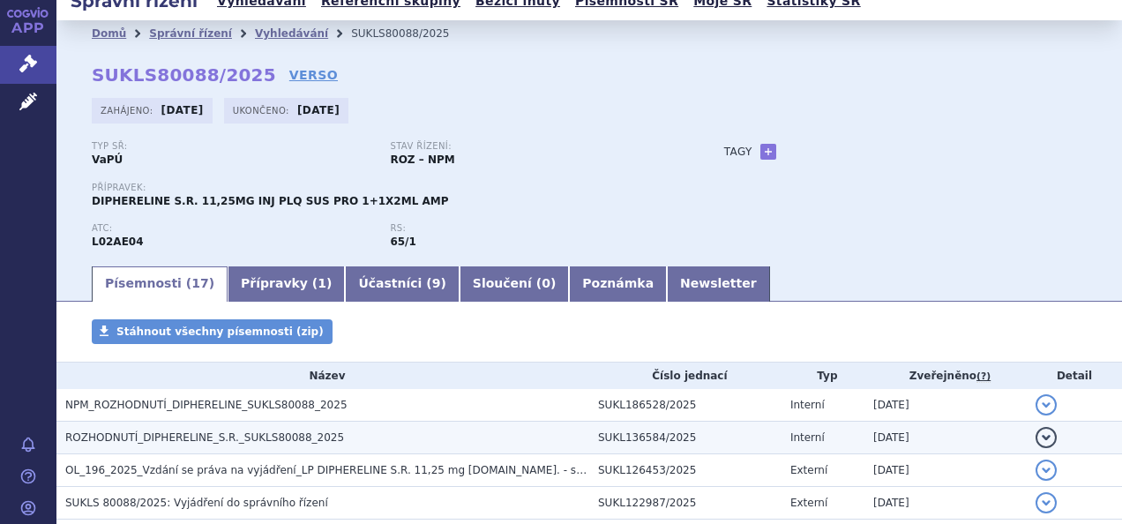
click at [229, 445] on h3 "ROZHODNUTÍ_DIPHERELINE_S.R._SUKLS80088_2025" at bounding box center [327, 438] width 524 height 18
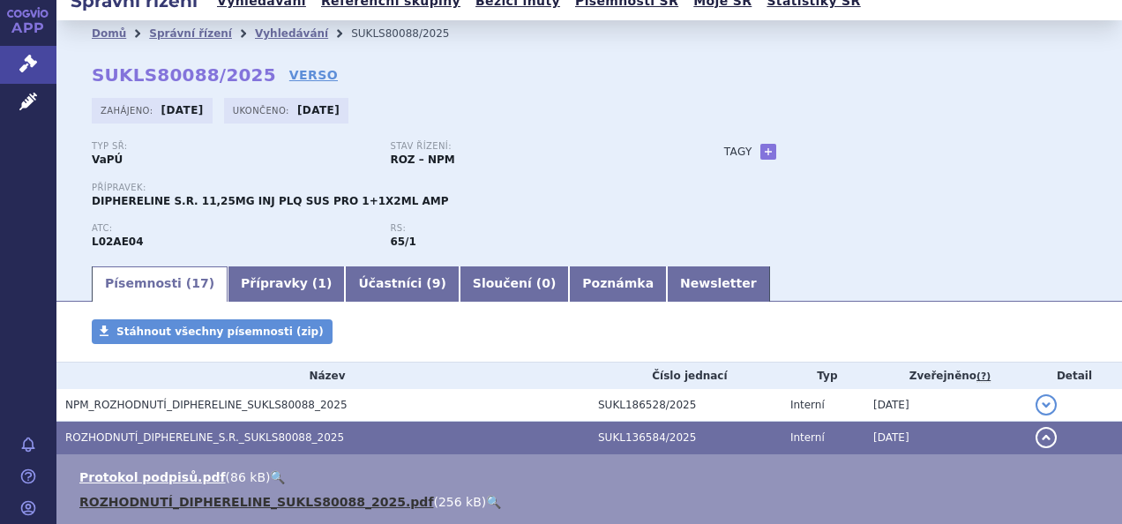
click at [213, 506] on link "ROZHODNUTÍ_DIPHERELINE_SUKLS80088_2025.pdf" at bounding box center [256, 502] width 354 height 14
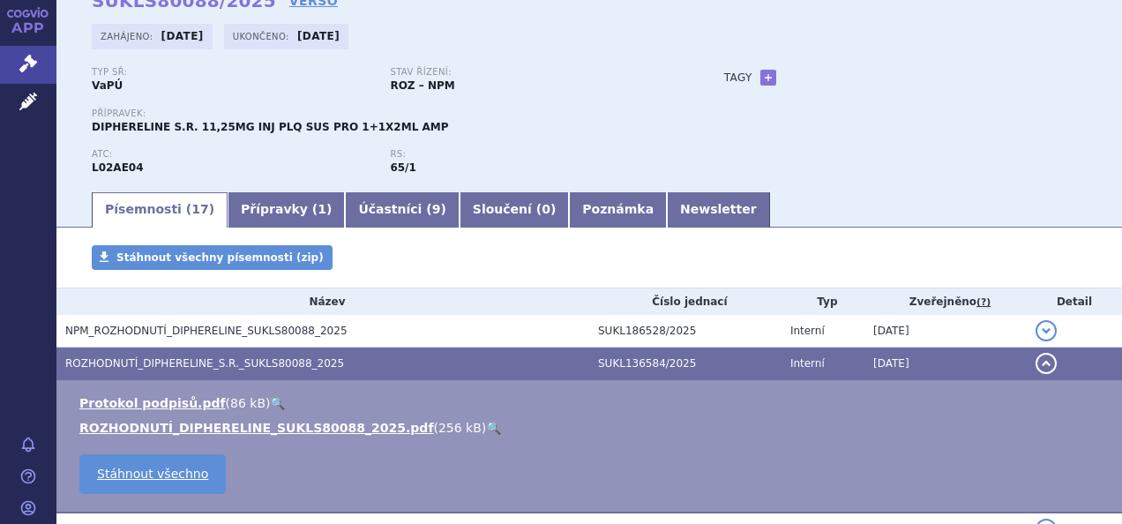
scroll to position [194, 0]
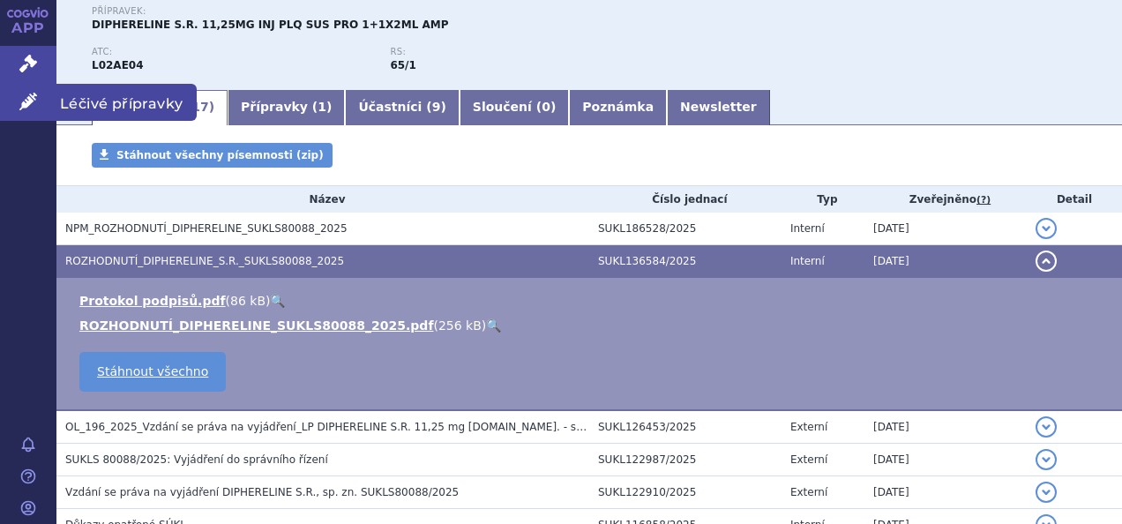
click at [39, 101] on link "Léčivé přípravky" at bounding box center [28, 102] width 56 height 37
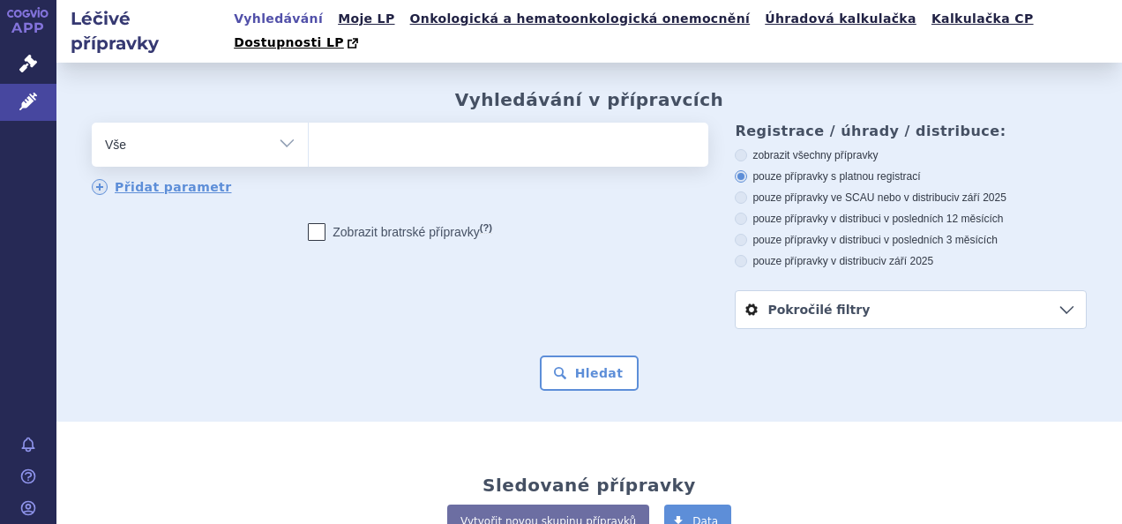
click at [415, 134] on ul at bounding box center [506, 141] width 395 height 37
click at [309, 134] on select at bounding box center [308, 144] width 1 height 44
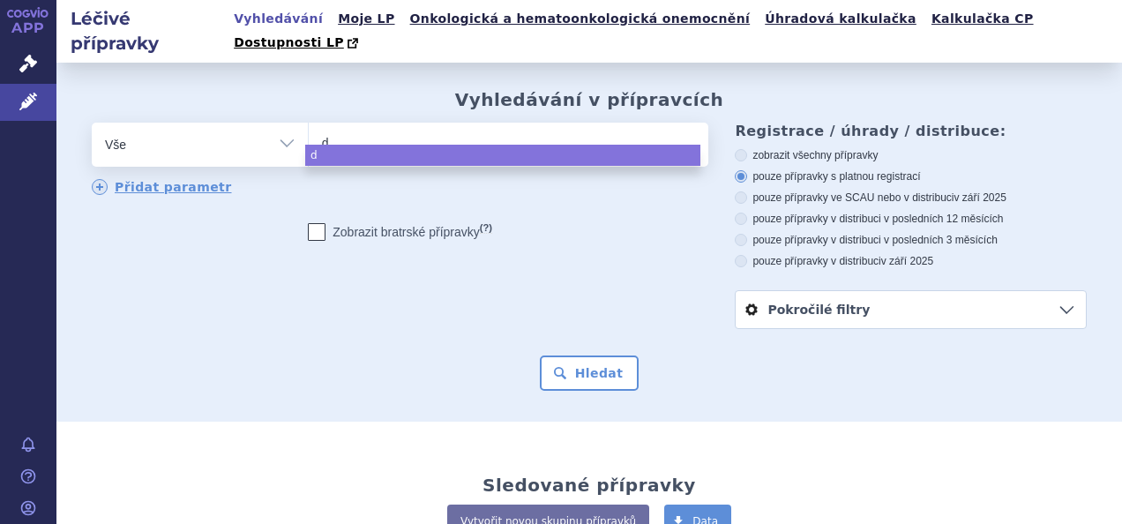
type input "di"
type input "dip"
type input "diphe"
type input "diphere"
type input "diphereli"
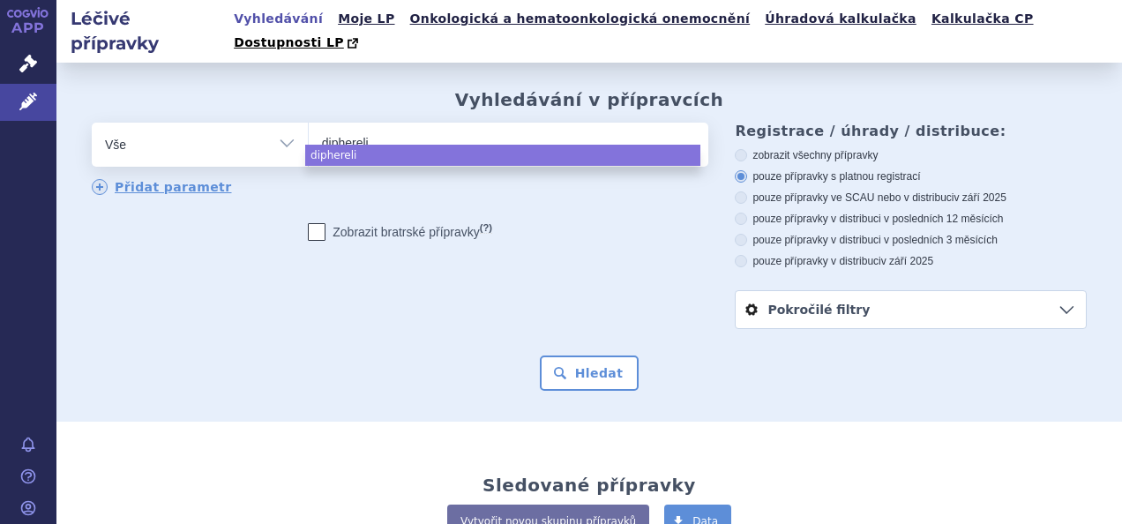
type input "dipherelin"
type input "diphereline"
select select "diphereline"
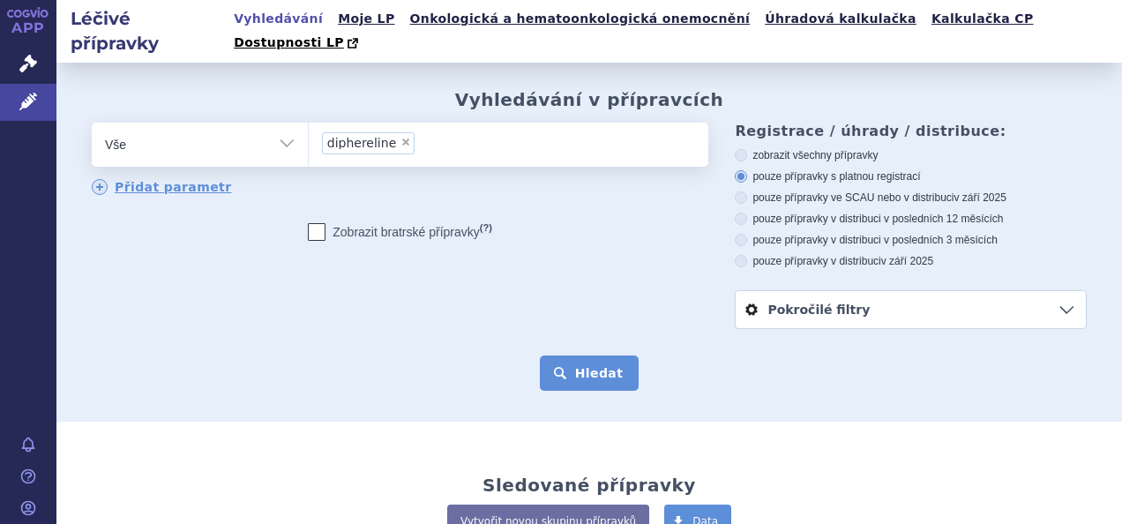
click at [604, 356] on button "Hledat" at bounding box center [590, 373] width 100 height 35
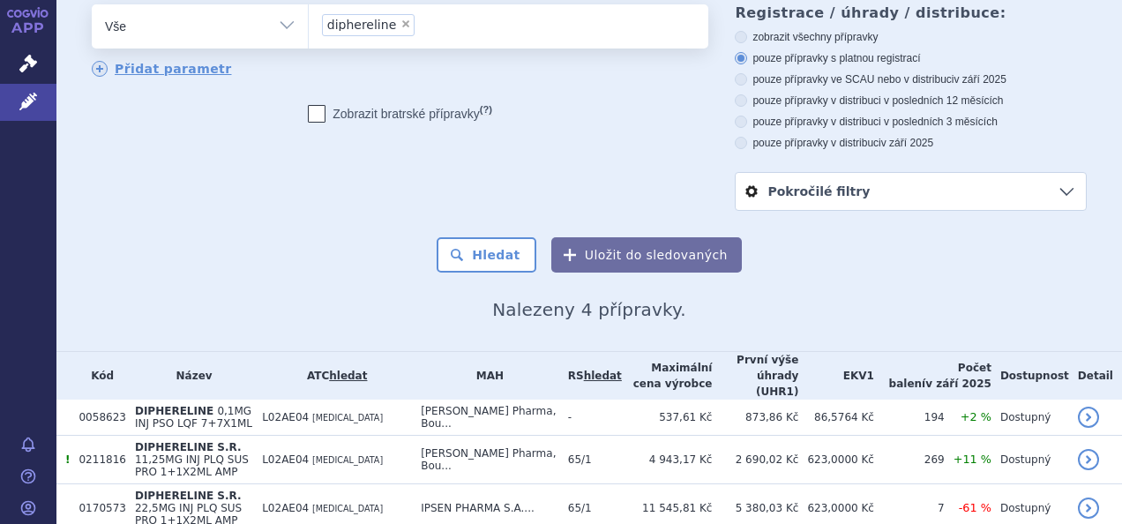
scroll to position [169, 0]
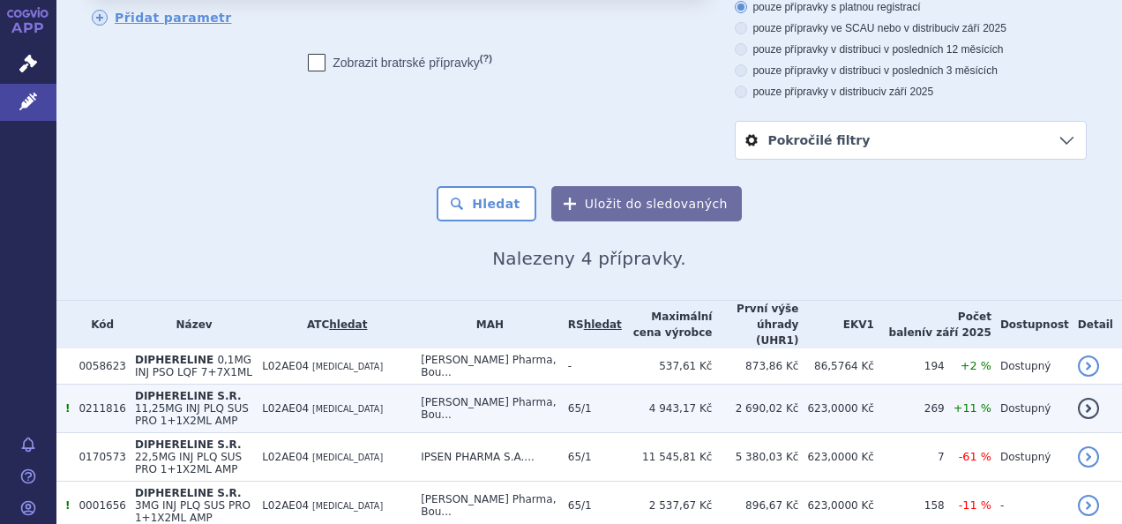
click at [249, 402] on span "11,25MG INJ PLQ SUS PRO 1+1X2ML AMP" at bounding box center [192, 414] width 114 height 25
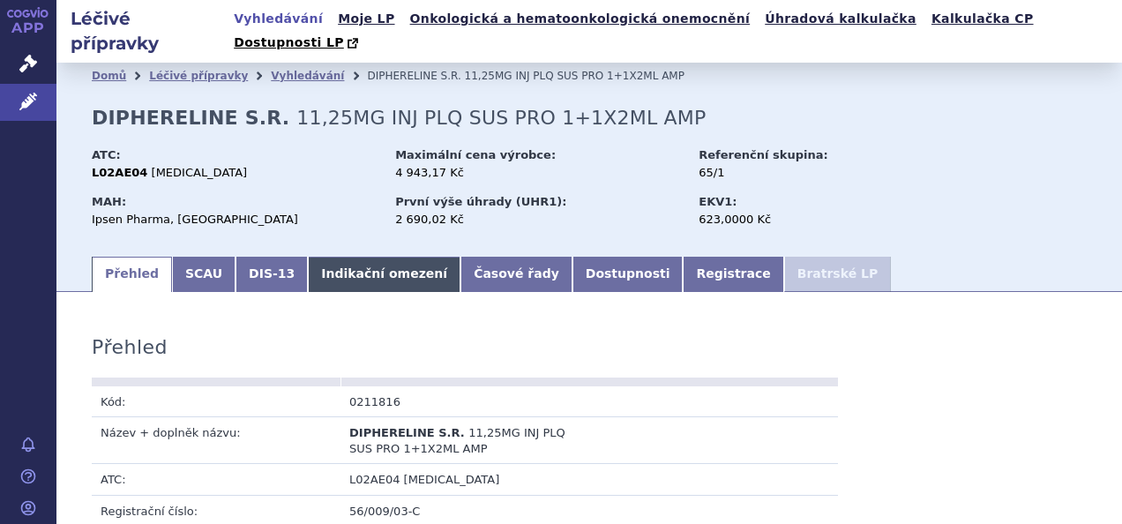
click at [360, 257] on link "Indikační omezení" at bounding box center [384, 274] width 153 height 35
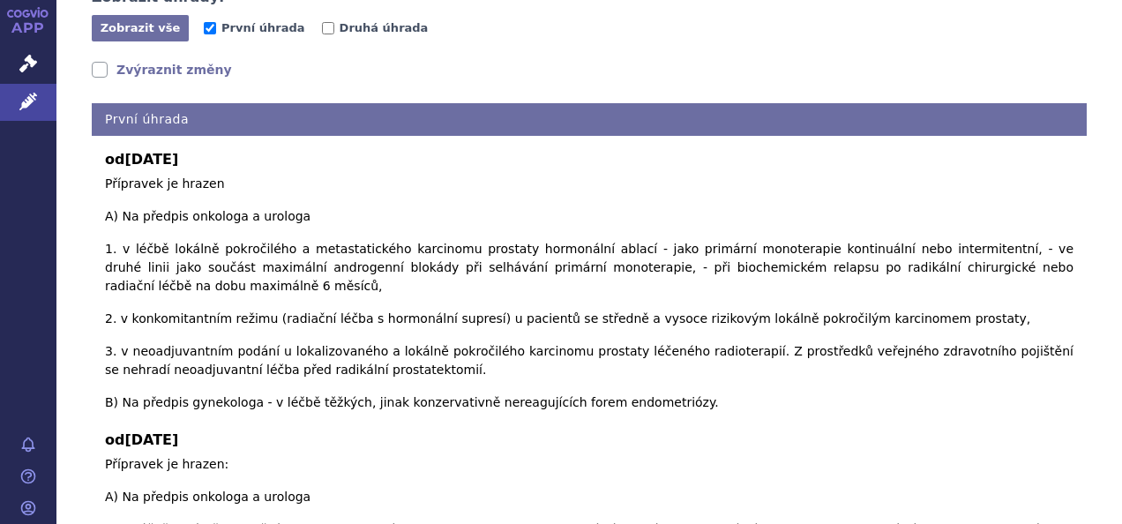
scroll to position [353, 0]
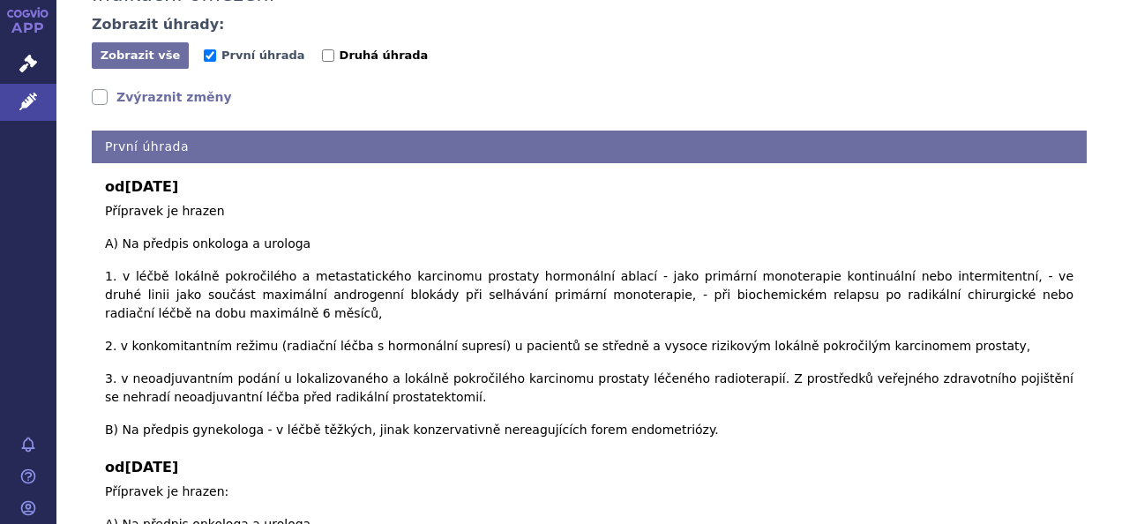
click at [322, 49] on input "Druhá úhrada" at bounding box center [328, 55] width 12 height 12
checkbox input "true"
click at [212, 49] on input "První úhrada" at bounding box center [210, 55] width 12 height 12
checkbox input "false"
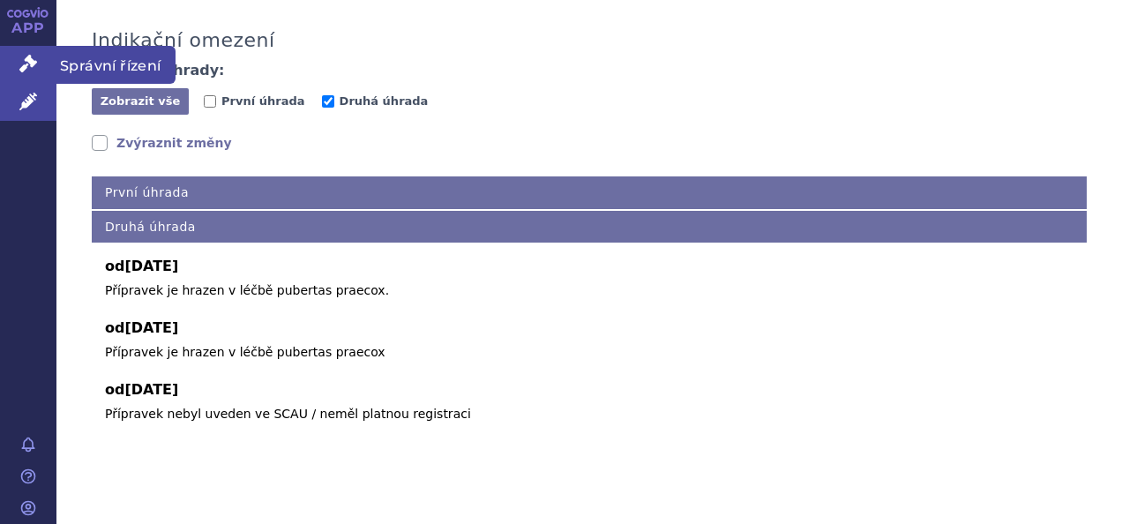
click at [39, 69] on link "Správní řízení" at bounding box center [28, 64] width 56 height 37
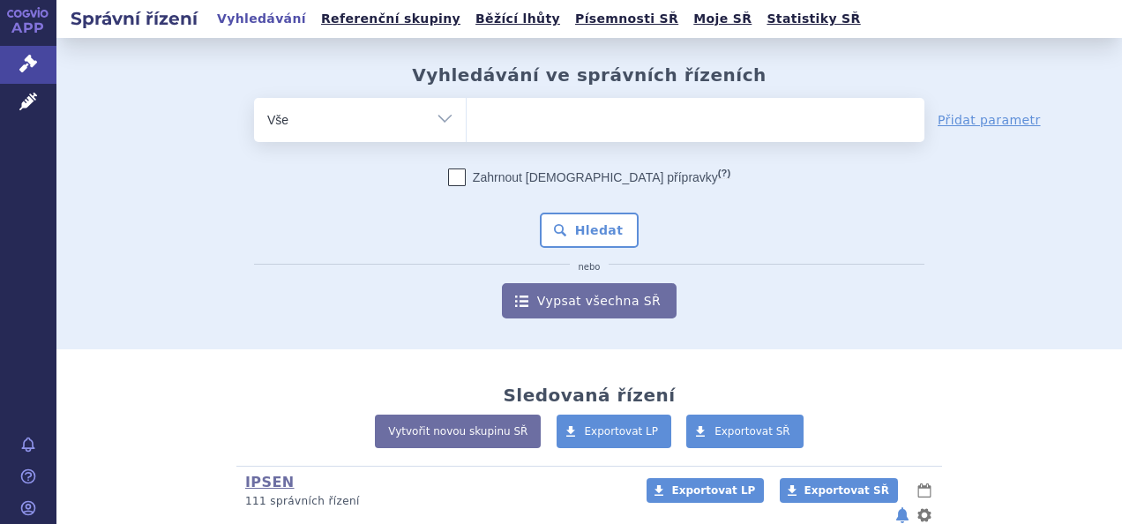
click at [525, 121] on ul at bounding box center [696, 116] width 458 height 37
click at [467, 121] on select at bounding box center [466, 119] width 1 height 44
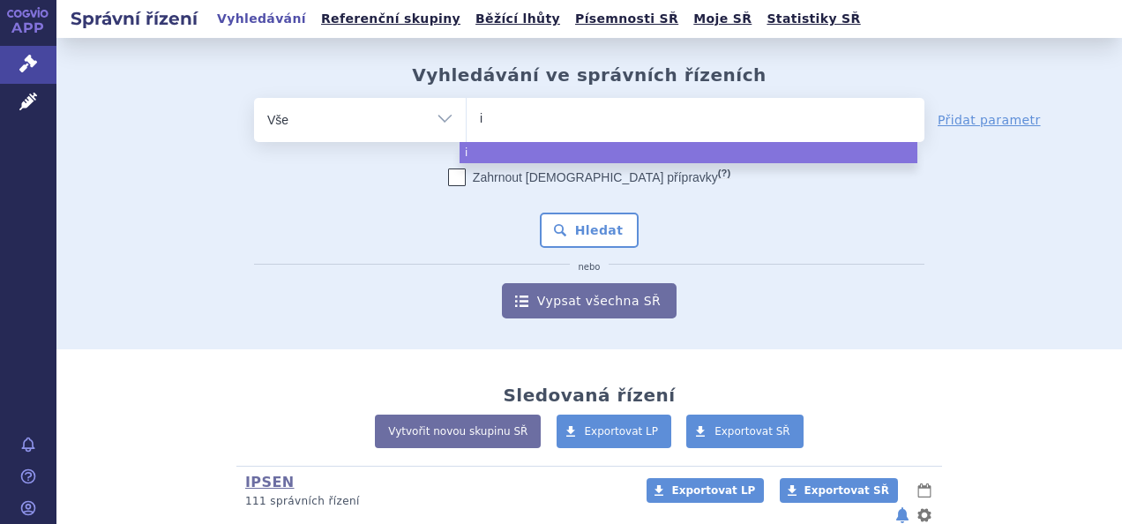
type input "iq"
type input "iqi"
type input "iqir"
type input "iqirv"
type input "iqirvo"
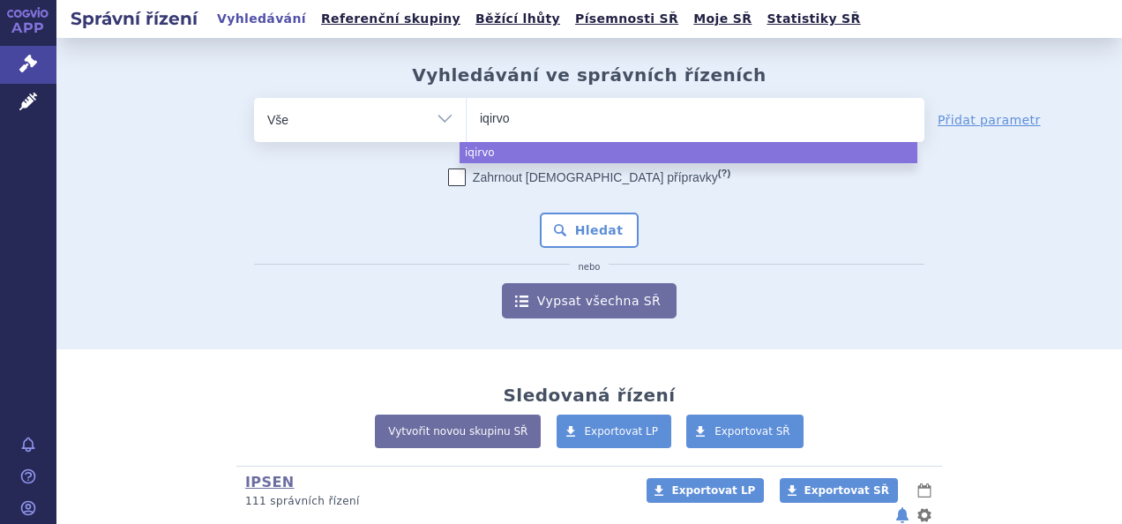
select select "iqirvo"
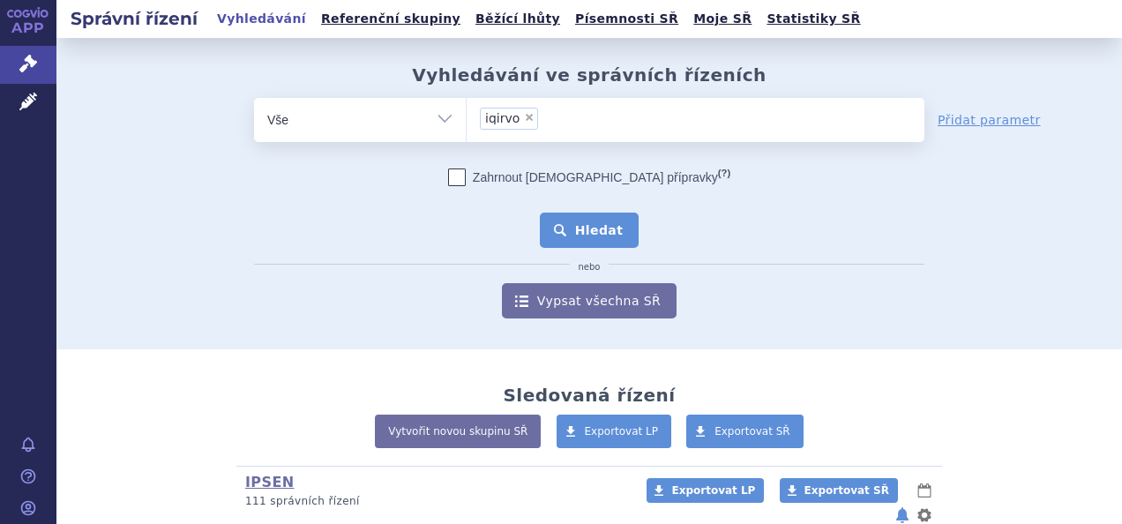
click at [608, 238] on button "Hledat" at bounding box center [590, 230] width 100 height 35
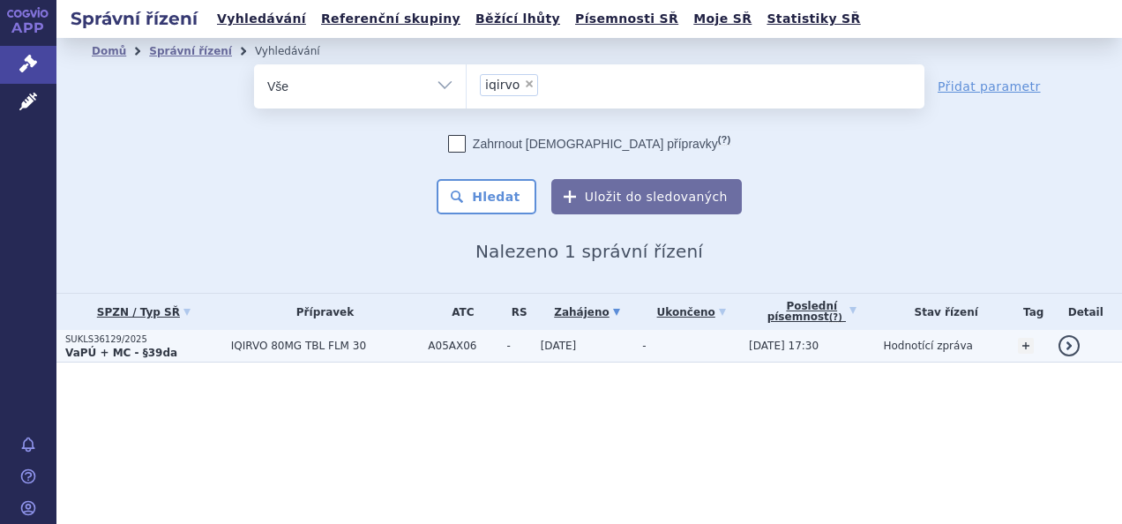
click at [259, 344] on span "IQIRVO 80MG TBL FLM 30" at bounding box center [325, 346] width 189 height 12
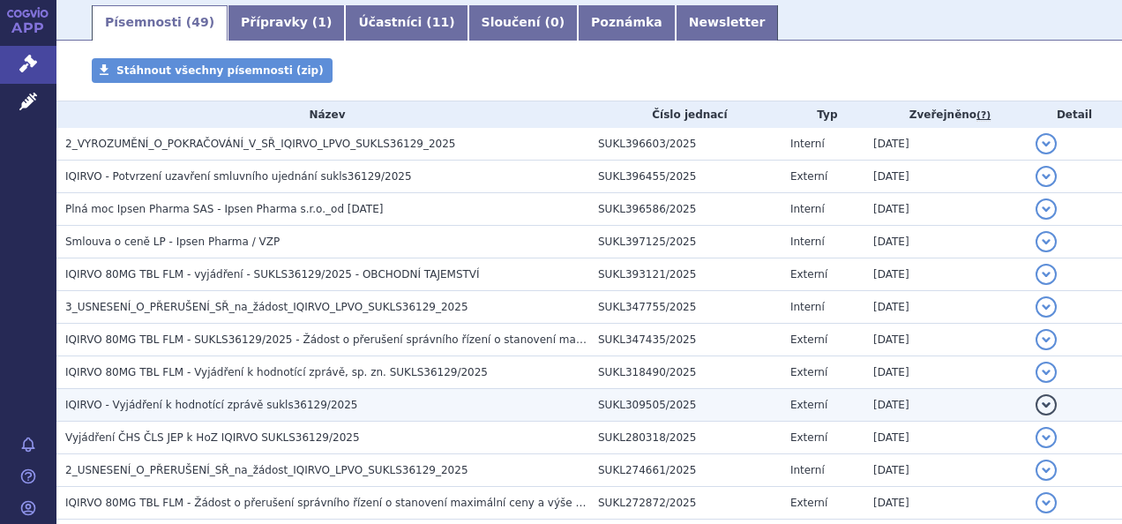
scroll to position [251, 0]
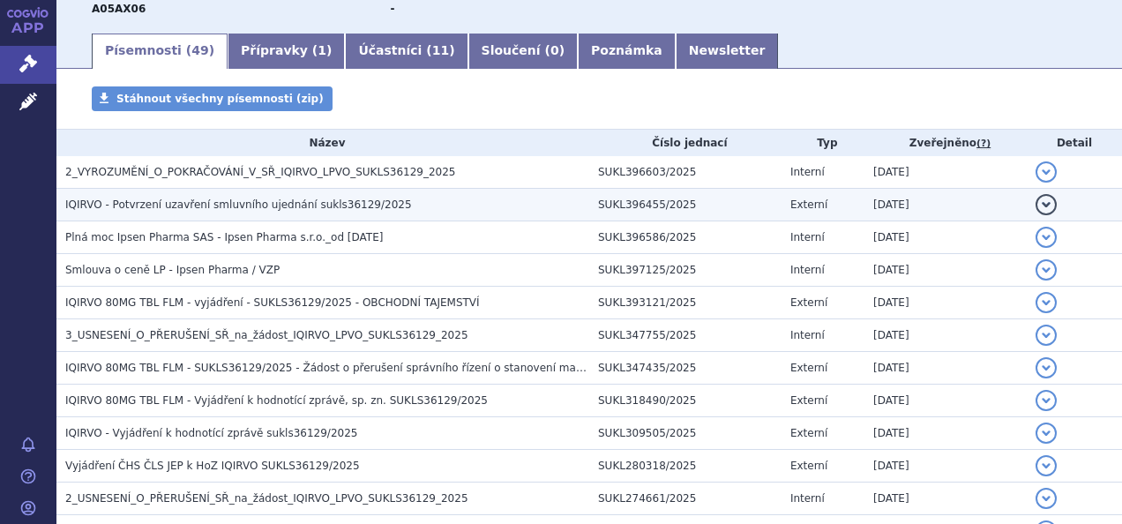
click at [212, 210] on span "IQIRVO - Potvrzení uzavření smluvního ujednání sukls36129/2025" at bounding box center [238, 205] width 347 height 12
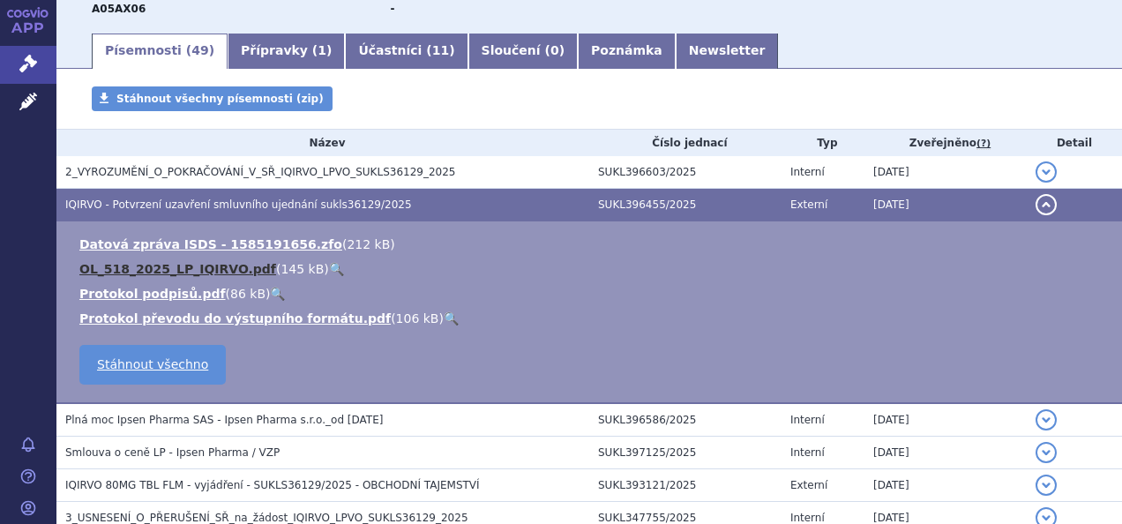
click at [166, 266] on link "OL_518_2025_LP_IQIRVO.pdf" at bounding box center [177, 269] width 197 height 14
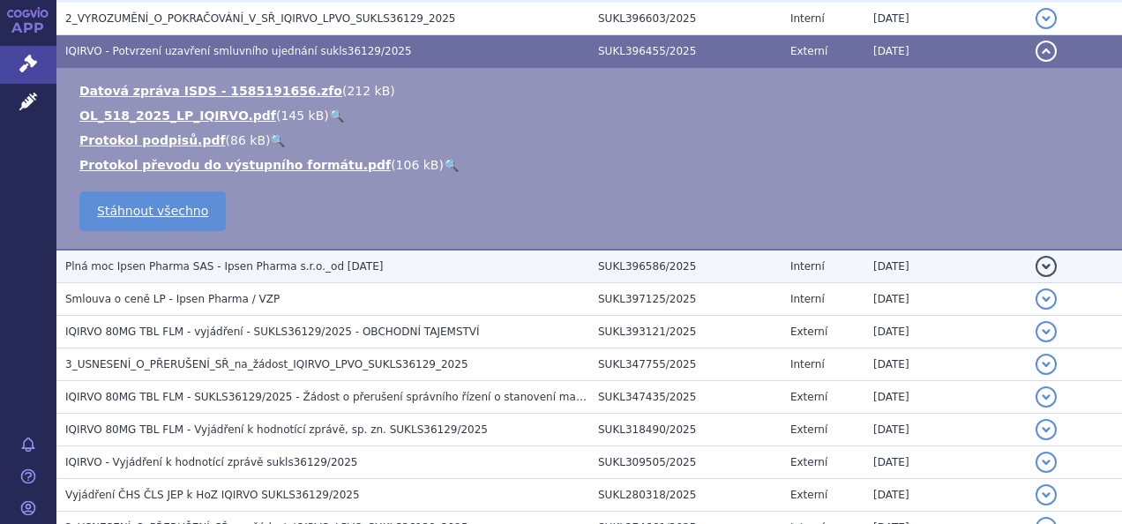
scroll to position [427, 0]
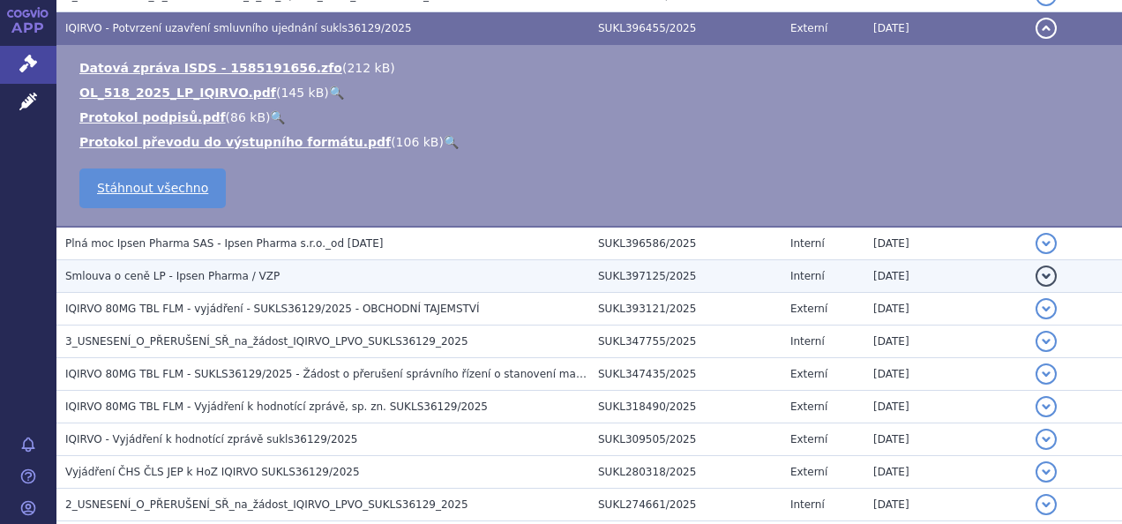
click at [156, 279] on span "Smlouva o ceně LP - Ipsen Pharma / VZP" at bounding box center [172, 276] width 214 height 12
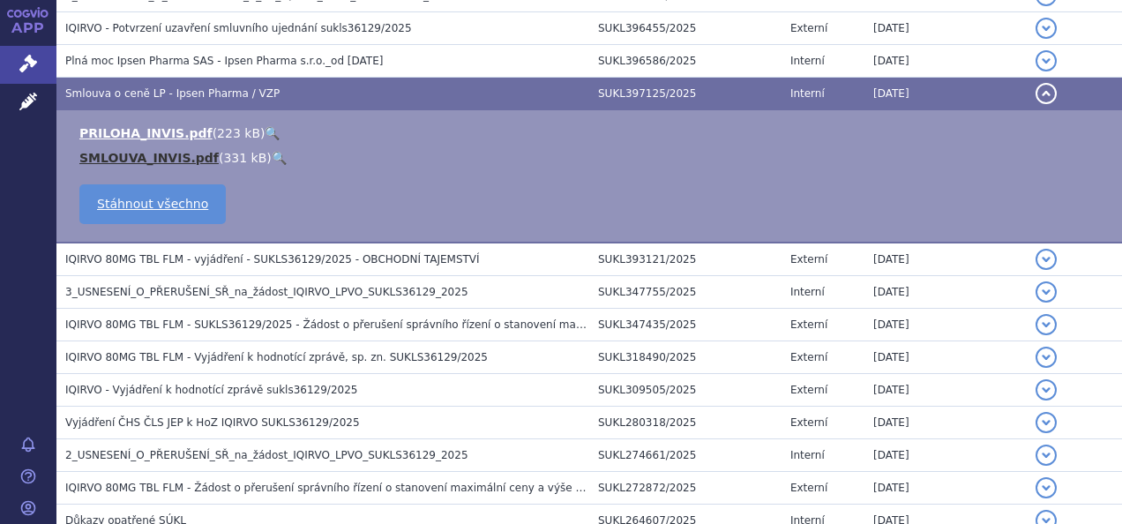
click at [122, 159] on link "SMLOUVA_INVIS.pdf" at bounding box center [148, 158] width 139 height 14
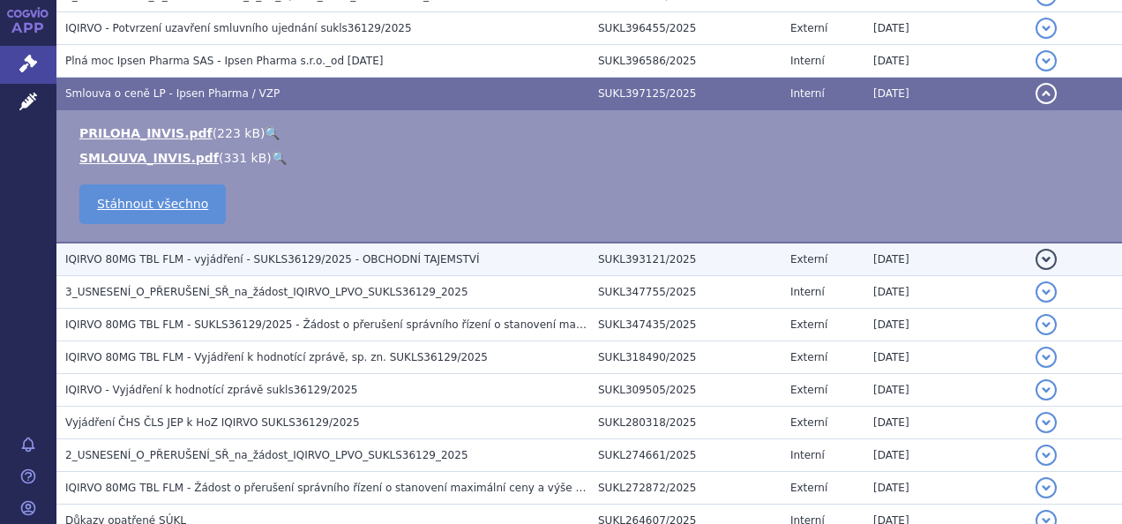
click at [337, 261] on span "IQIRVO 80MG TBL FLM - vyjádření - SUKLS36129/2025 - OBCHODNÍ TAJEMSTVÍ" at bounding box center [272, 259] width 415 height 12
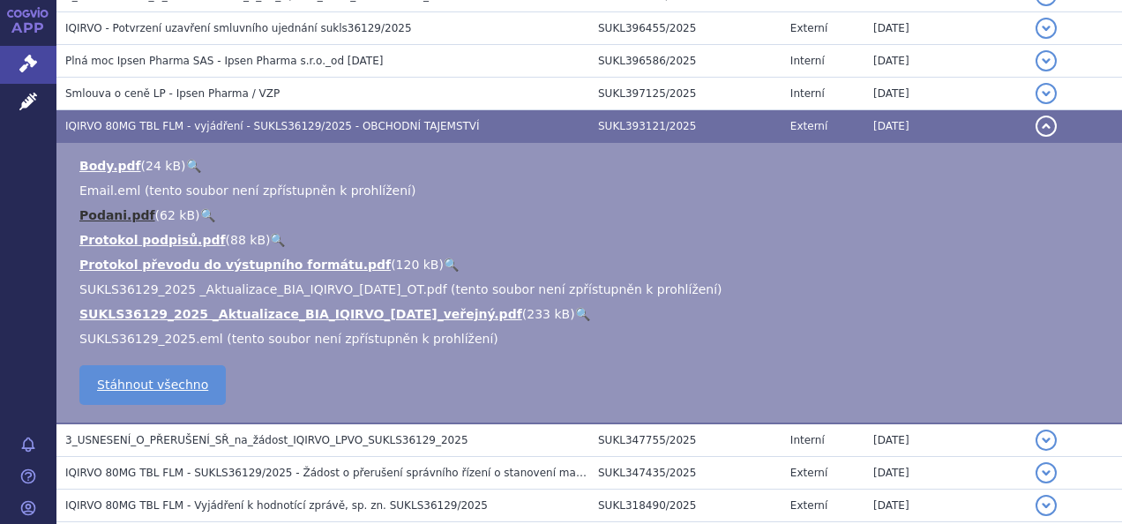
click at [101, 215] on link "Podani.pdf" at bounding box center [117, 215] width 76 height 14
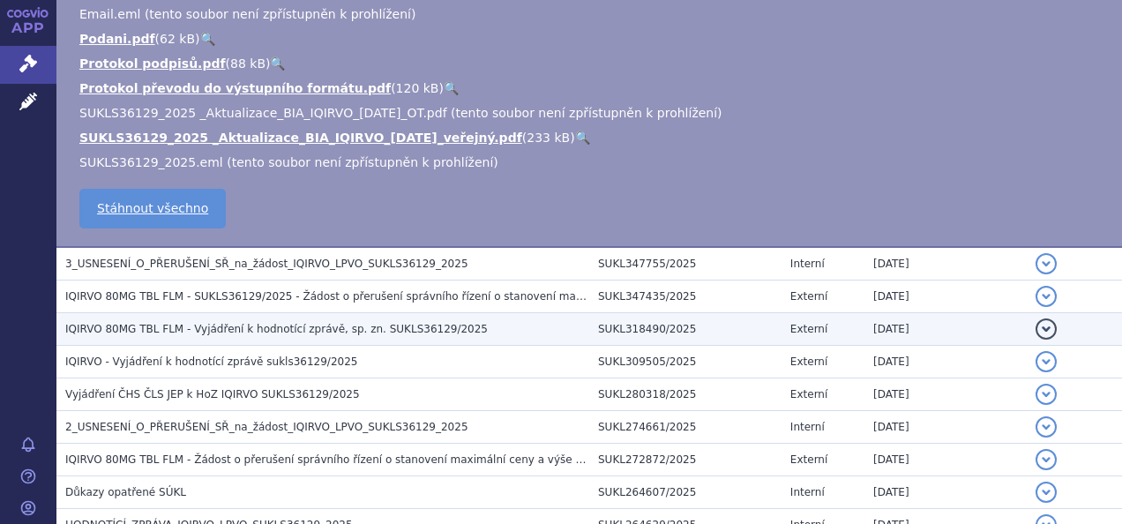
scroll to position [692, 0]
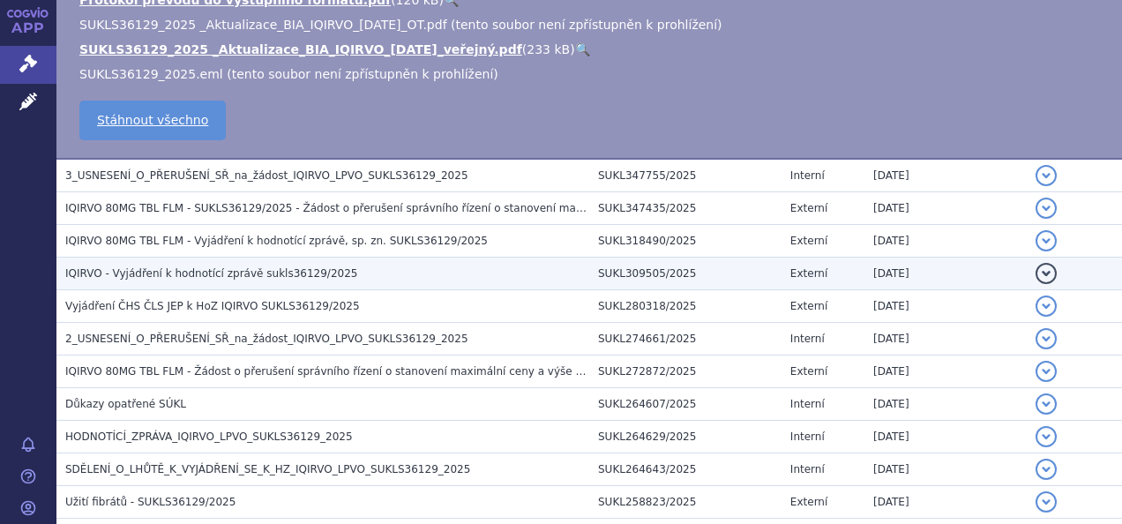
click at [243, 275] on span "IQIRVO - Vyjádření k hodnotící zprávě sukls36129/2025" at bounding box center [211, 273] width 292 height 12
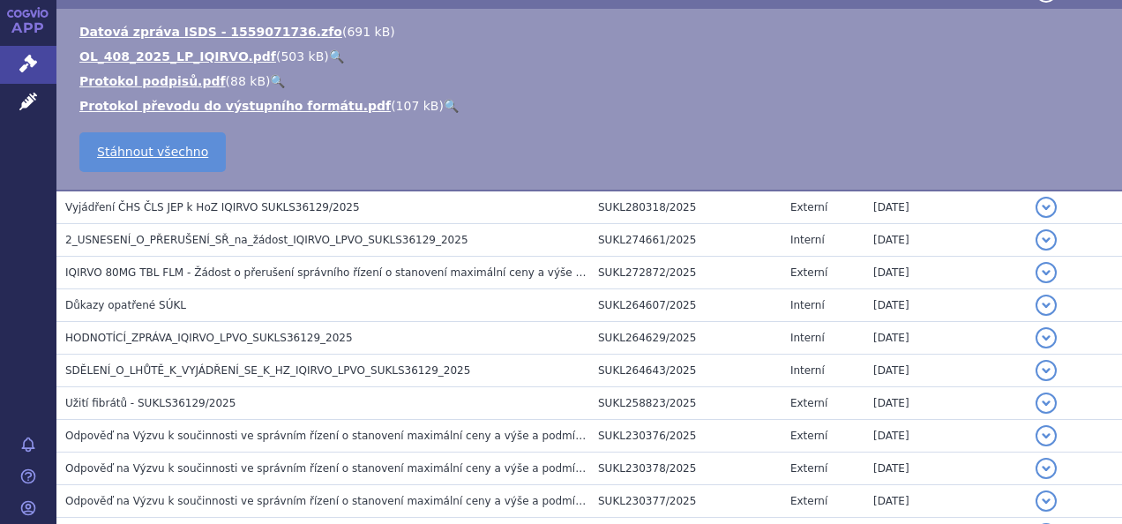
scroll to position [411, 0]
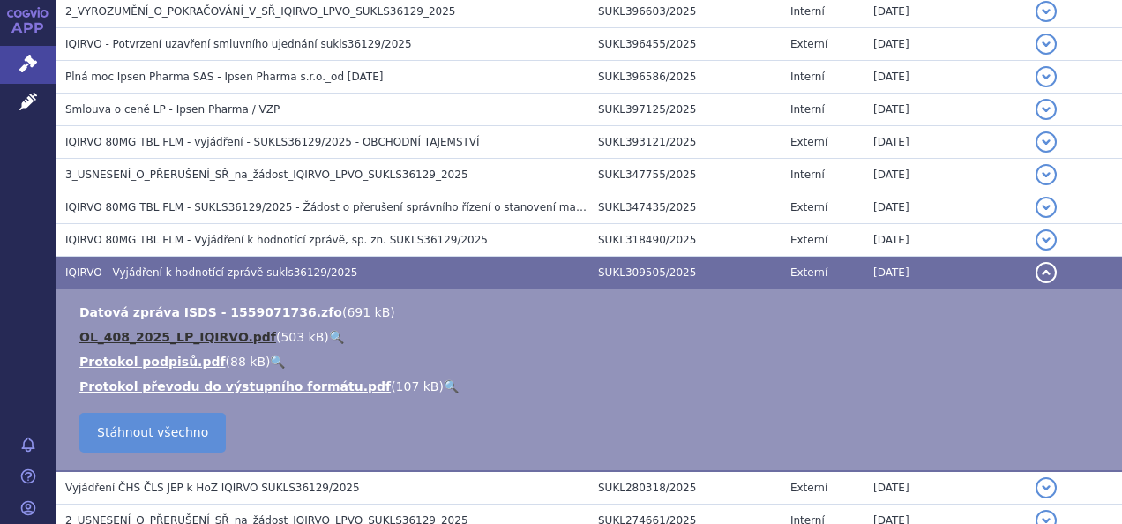
click at [184, 337] on link "OL_408_2025_LP_IQIRVO.pdf" at bounding box center [177, 337] width 197 height 14
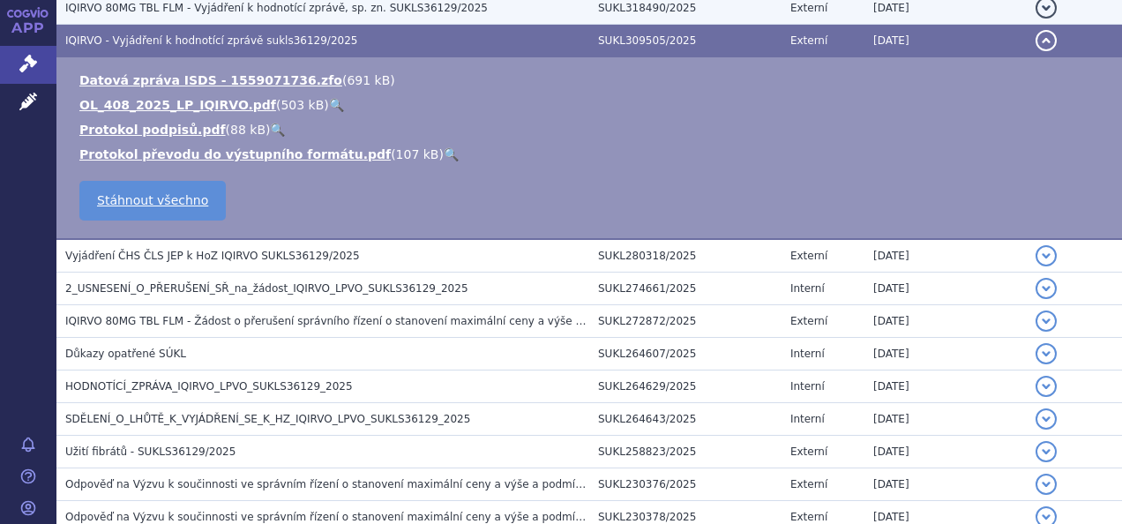
scroll to position [676, 0]
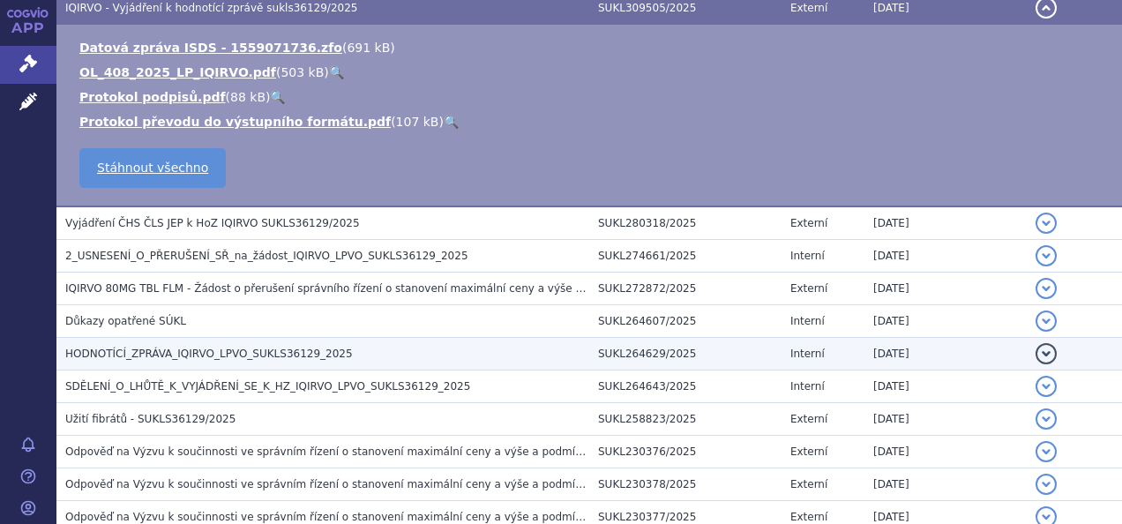
click at [193, 355] on span "HODNOTÍCÍ_ZPRÁVA_IQIRVO_LPVO_SUKLS36129_2025" at bounding box center [209, 354] width 288 height 12
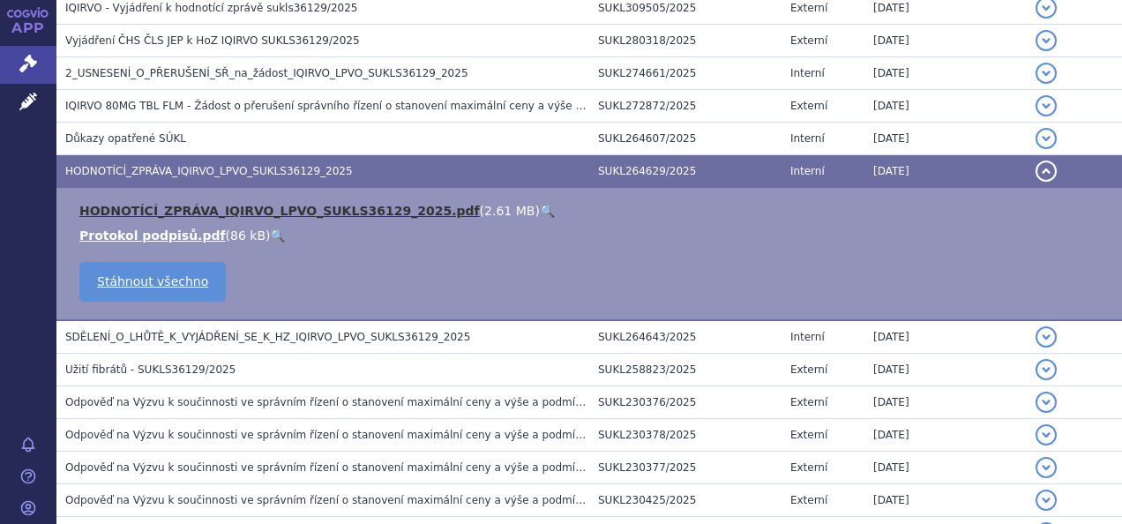
click at [247, 210] on link "HODNOTÍCÍ_ZPRÁVA_IQIRVO_LPVO_SUKLS36129_2025.pdf" at bounding box center [279, 211] width 401 height 14
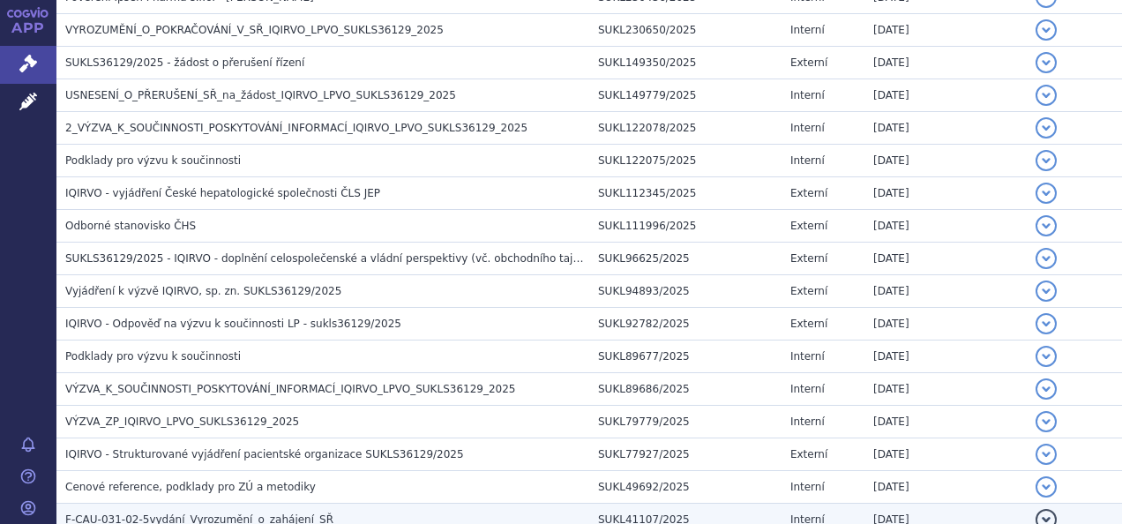
scroll to position [1205, 0]
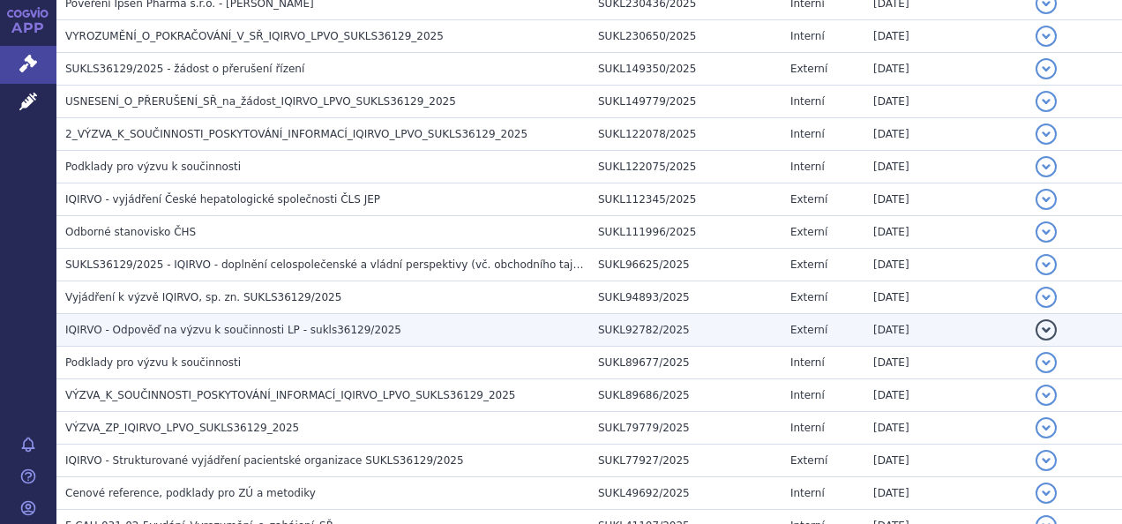
click at [194, 326] on span "IQIRVO - Odpověď na výzvu k součinnosti LP - sukls36129/2025" at bounding box center [233, 330] width 336 height 12
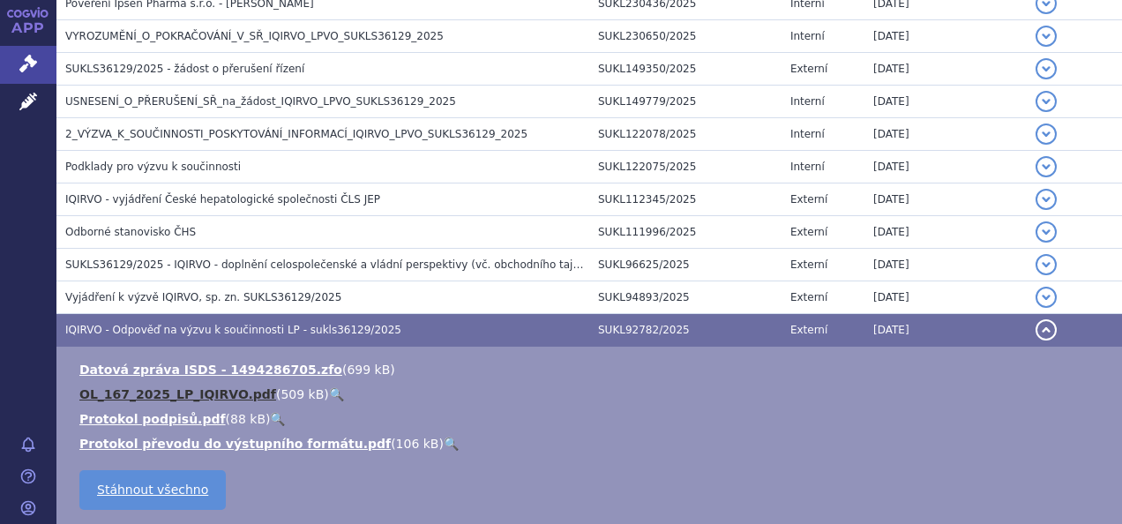
click at [170, 387] on link "OL_167_2025_LP_IQIRVO.pdf" at bounding box center [177, 394] width 197 height 14
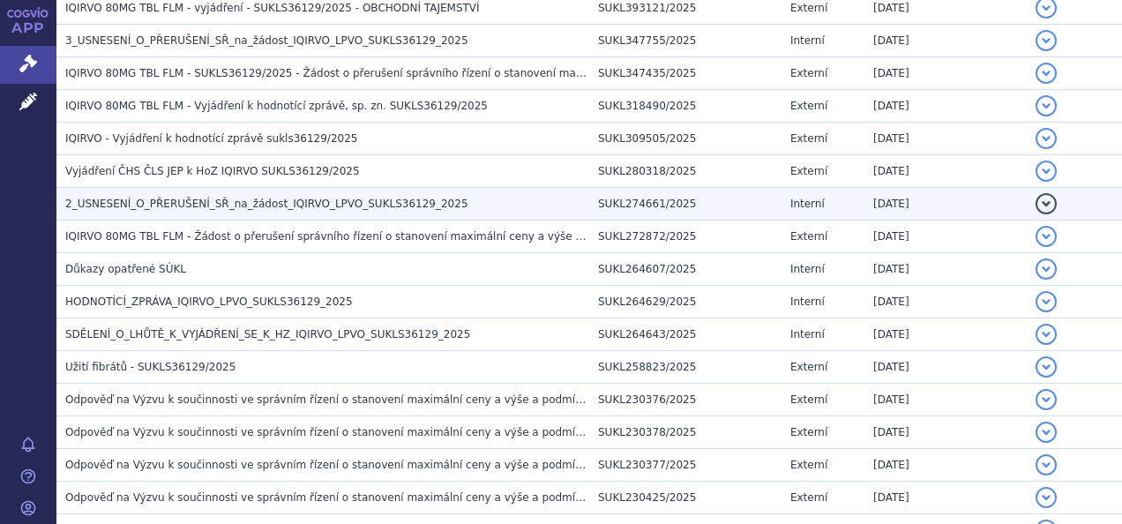
scroll to position [631, 0]
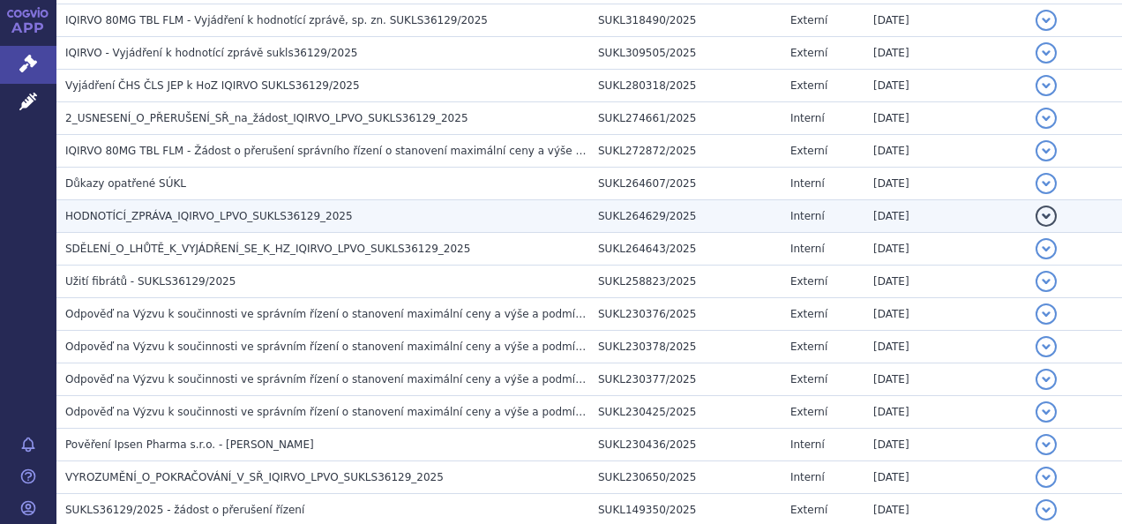
click at [163, 213] on span "HODNOTÍCÍ_ZPRÁVA_IQIRVO_LPVO_SUKLS36129_2025" at bounding box center [209, 216] width 288 height 12
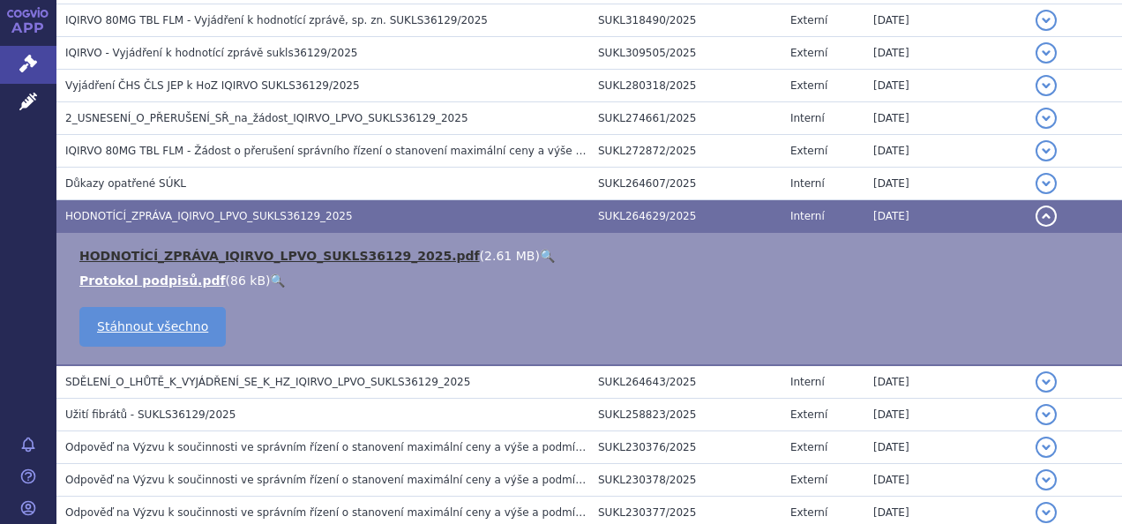
click at [169, 249] on link "HODNOTÍCÍ_ZPRÁVA_IQIRVO_LPVO_SUKLS36129_2025.pdf" at bounding box center [279, 256] width 401 height 14
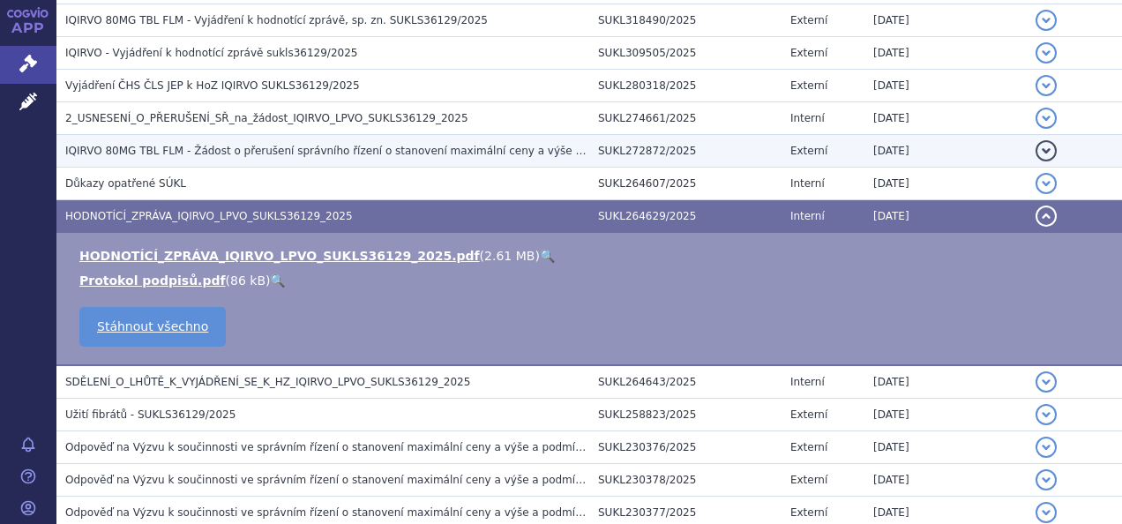
click at [152, 145] on span "IQIRVO 80MG TBL FLM - Žádost o přerušení správního řízení o stanovení maximální…" at bounding box center [426, 151] width 723 height 12
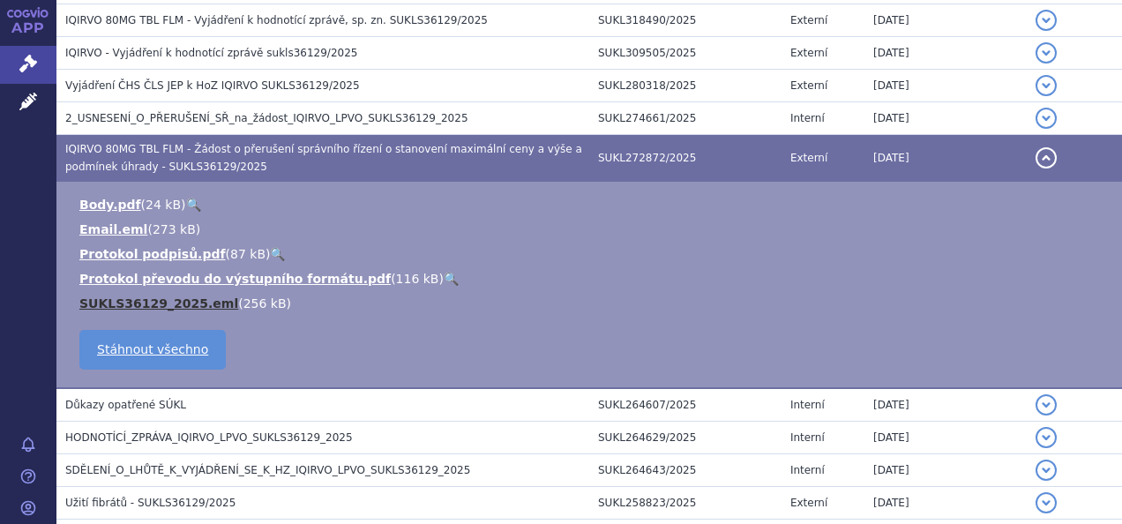
click at [150, 300] on link "SUKLS36129_2025.eml" at bounding box center [158, 303] width 159 height 14
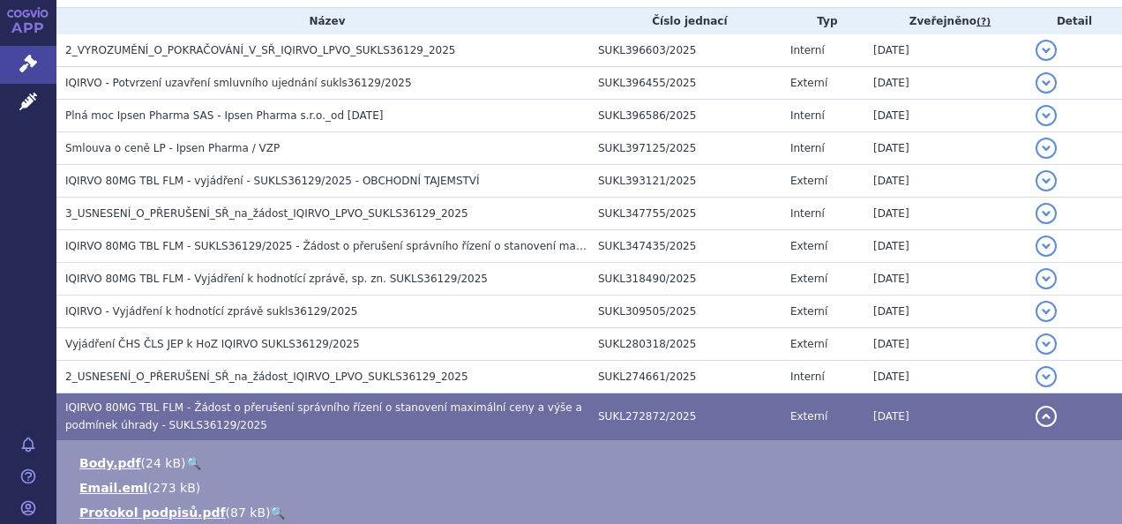
scroll to position [366, 0]
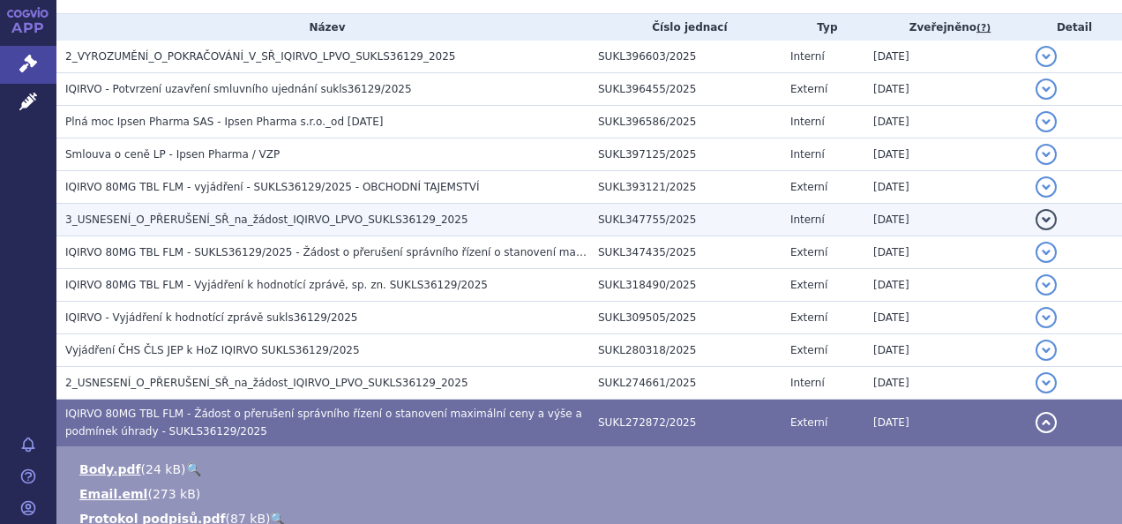
click at [1085, 204] on td "detail" at bounding box center [1074, 220] width 95 height 33
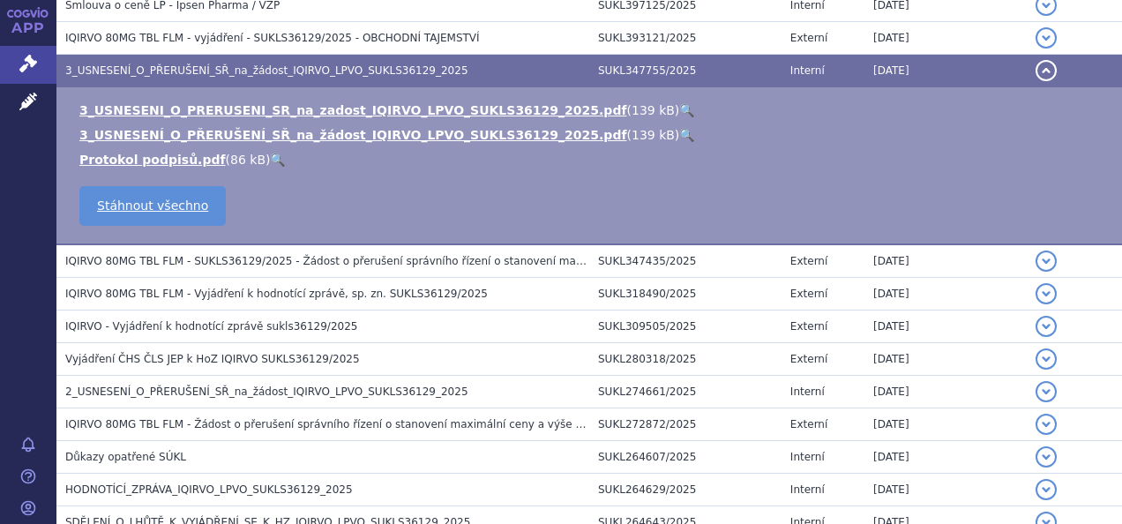
scroll to position [543, 0]
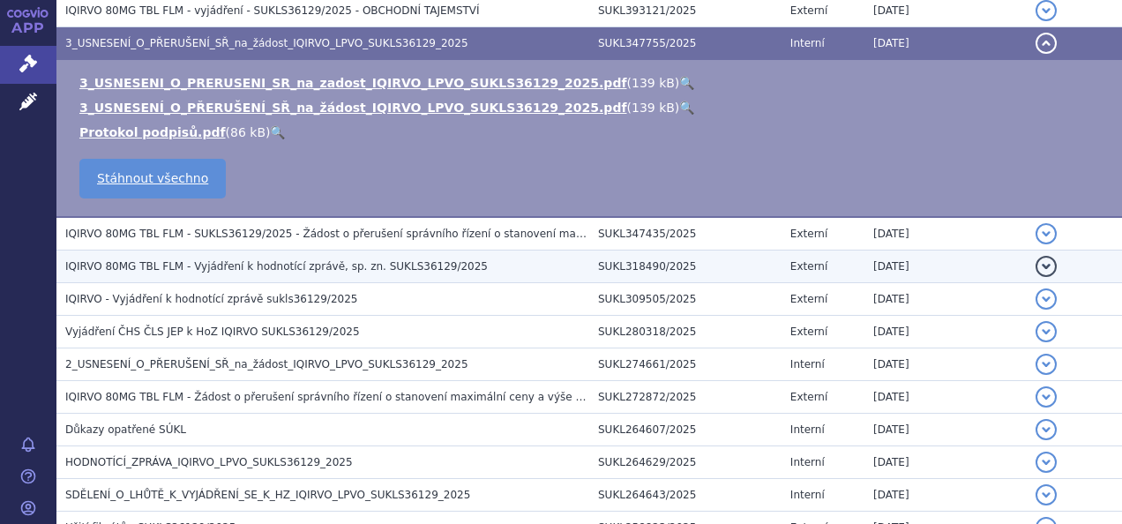
click at [243, 265] on span "IQIRVO 80MG TBL FLM - Vyjádření k hodnotící zprávě, sp. zn. SUKLS36129/2025" at bounding box center [276, 266] width 423 height 12
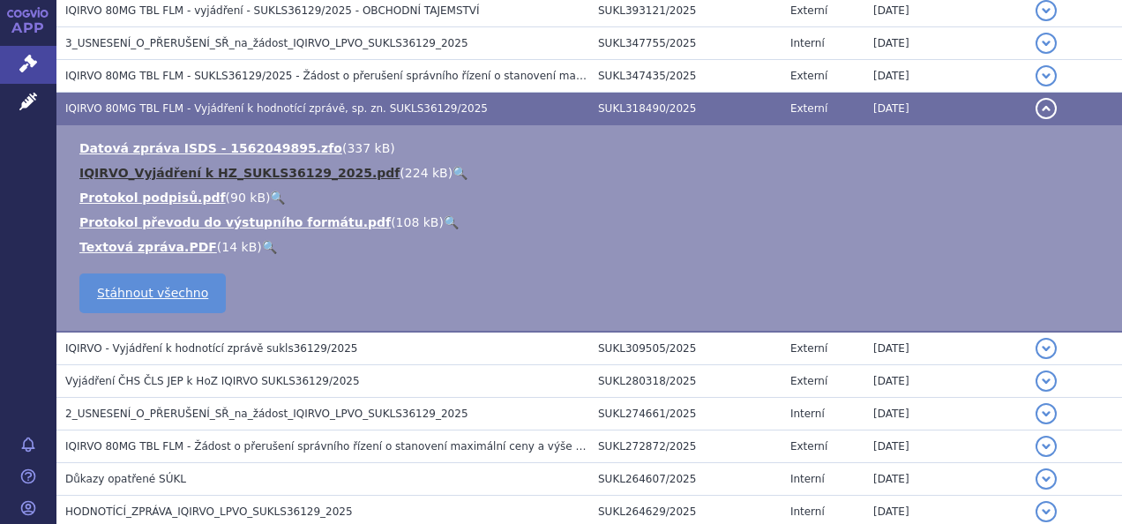
click at [175, 169] on link "IQIRVO_Vyjádření k HZ_SUKLS36129_2025.pdf" at bounding box center [239, 173] width 320 height 14
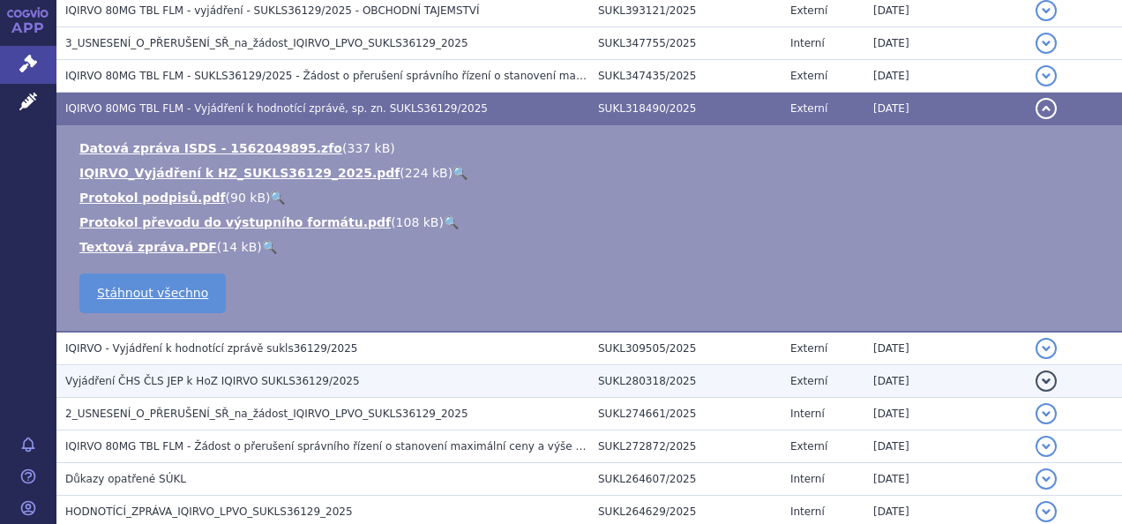
click at [228, 383] on span "Vyjádření ČHS ČLS JEP k HoZ IQIRVO SUKLS36129/2025" at bounding box center [212, 381] width 295 height 12
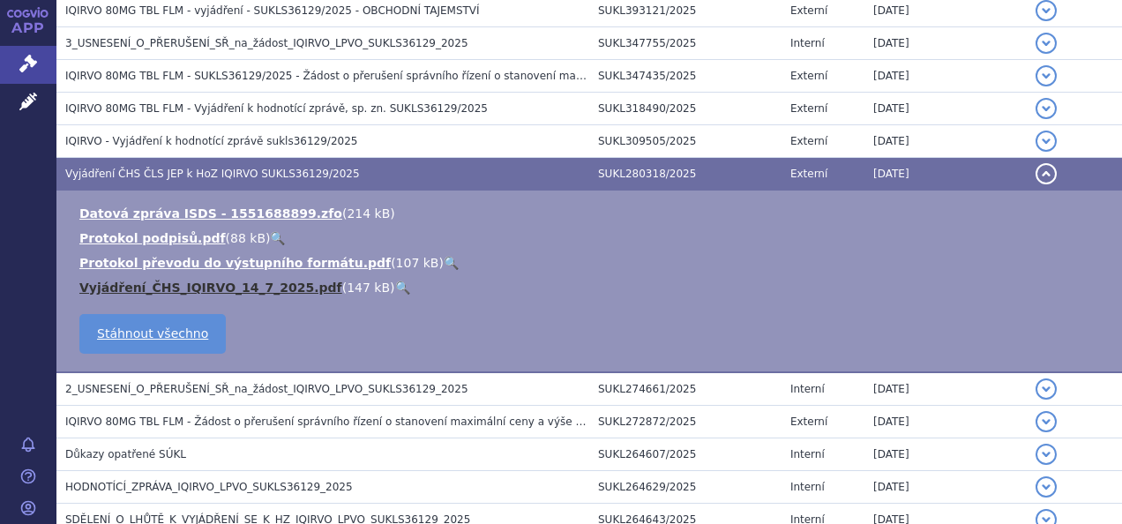
click at [165, 282] on link "Vyjádření_ČHS_IQIRVO_14_7_2025.pdf" at bounding box center [210, 288] width 263 height 14
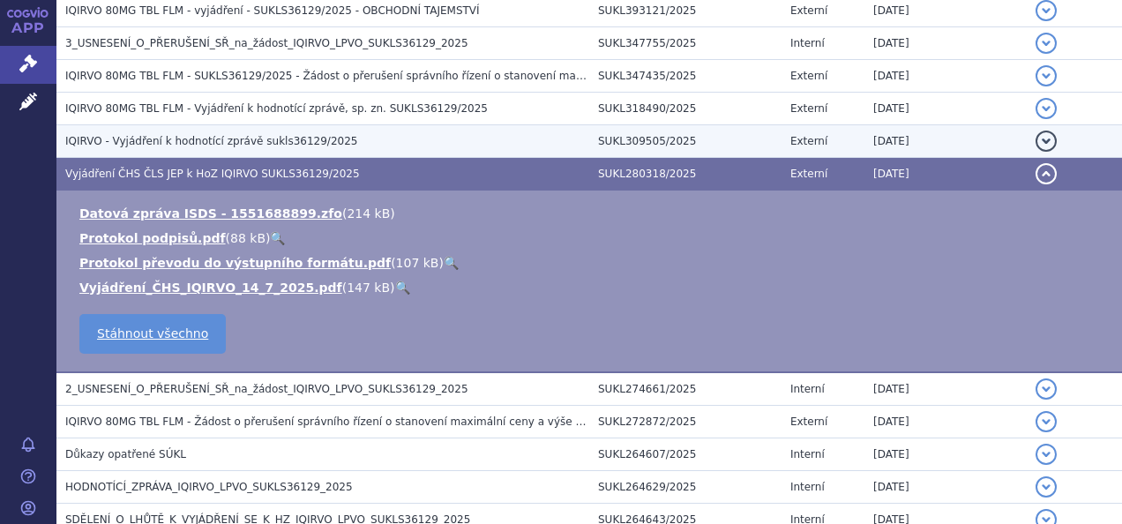
click at [247, 142] on span "IQIRVO - Vyjádření k hodnotící zprávě sukls36129/2025" at bounding box center [211, 141] width 292 height 12
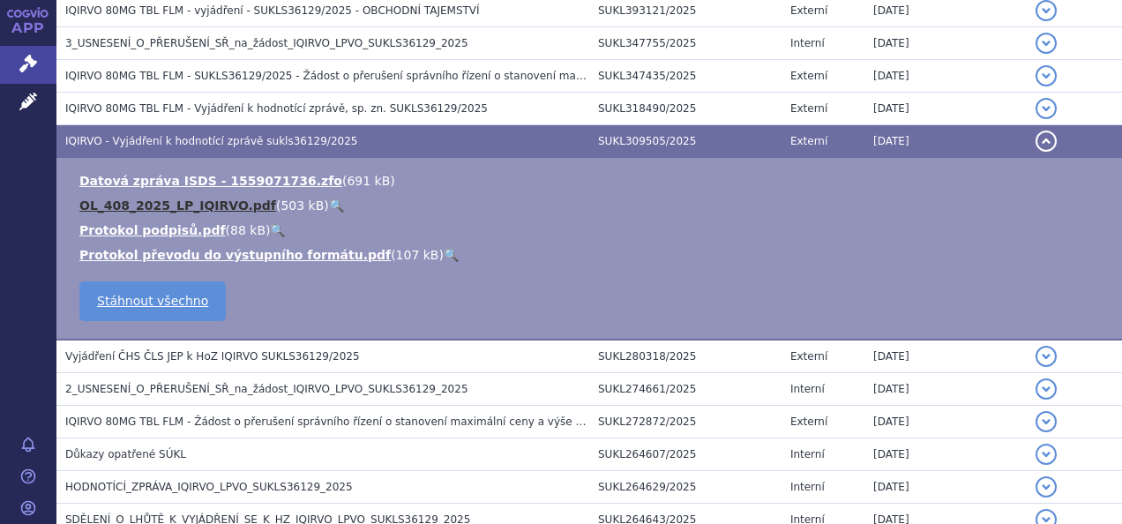
click at [167, 206] on link "OL_408_2025_LP_IQIRVO.pdf" at bounding box center [177, 206] width 197 height 14
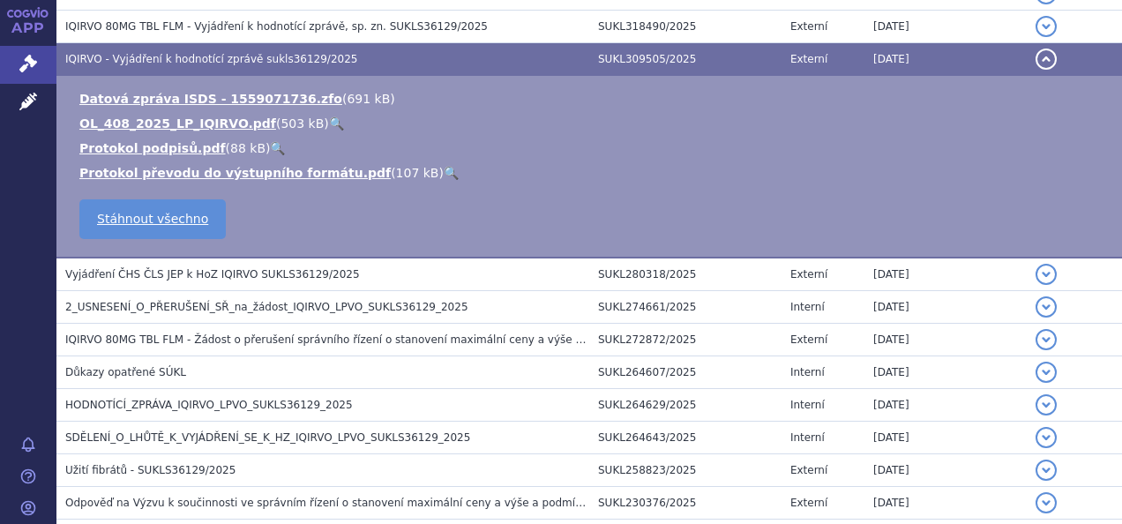
scroll to position [631, 0]
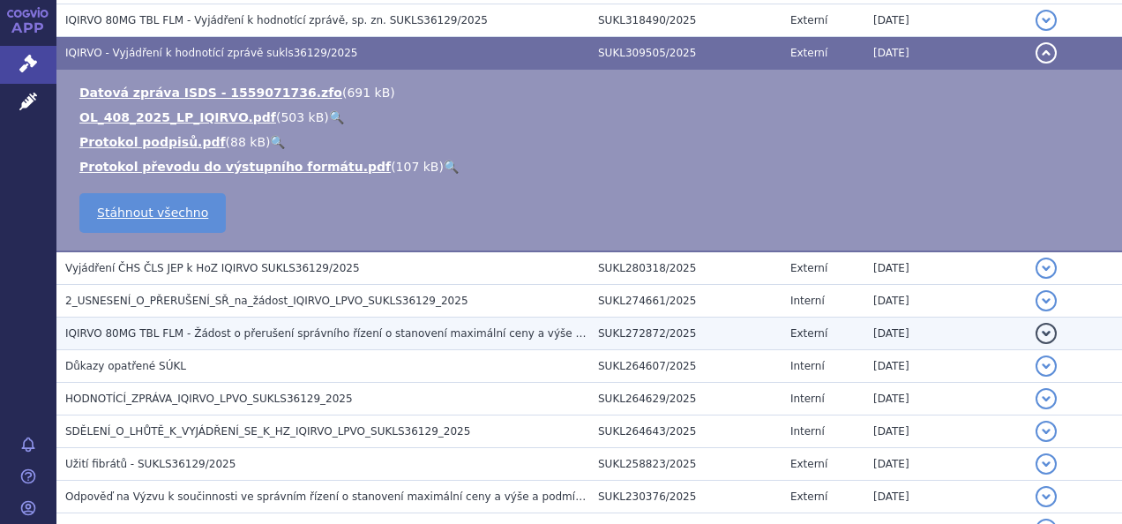
click at [513, 332] on span "IQIRVO 80MG TBL FLM - Žádost o přerušení správního řízení o stanovení maximální…" at bounding box center [426, 333] width 723 height 12
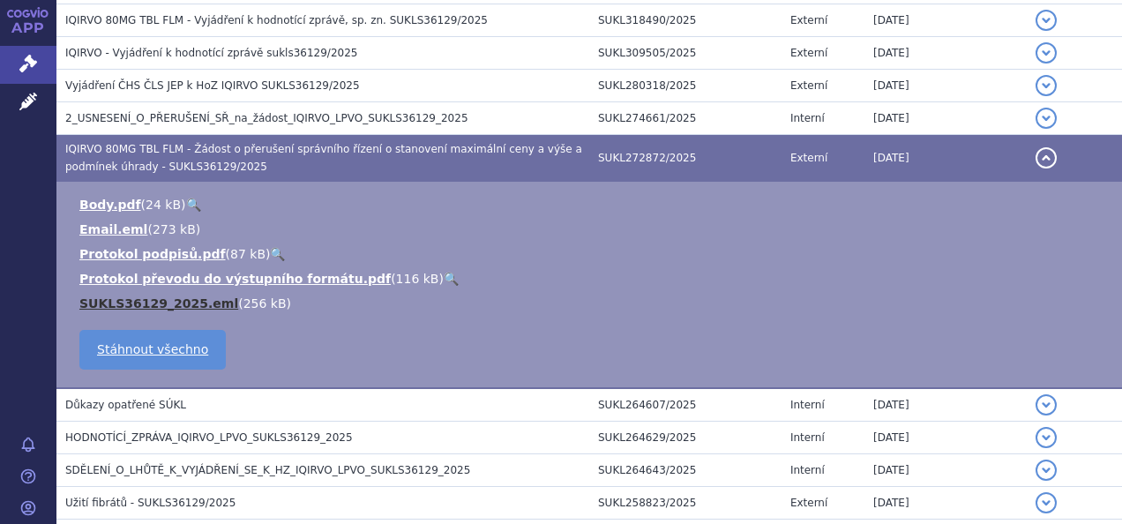
click at [139, 303] on link "SUKLS36129_2025.eml" at bounding box center [158, 303] width 159 height 14
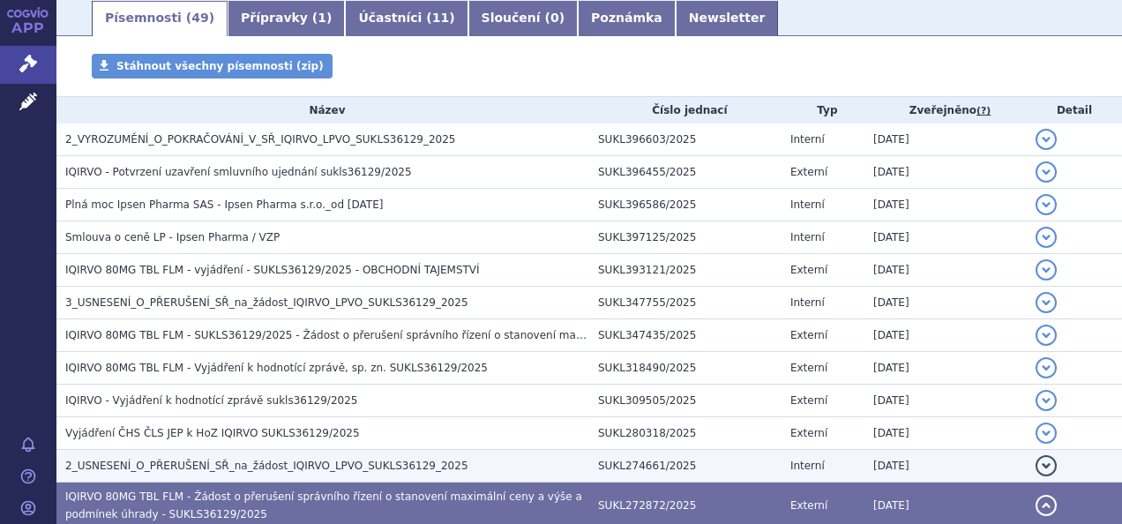
scroll to position [278, 0]
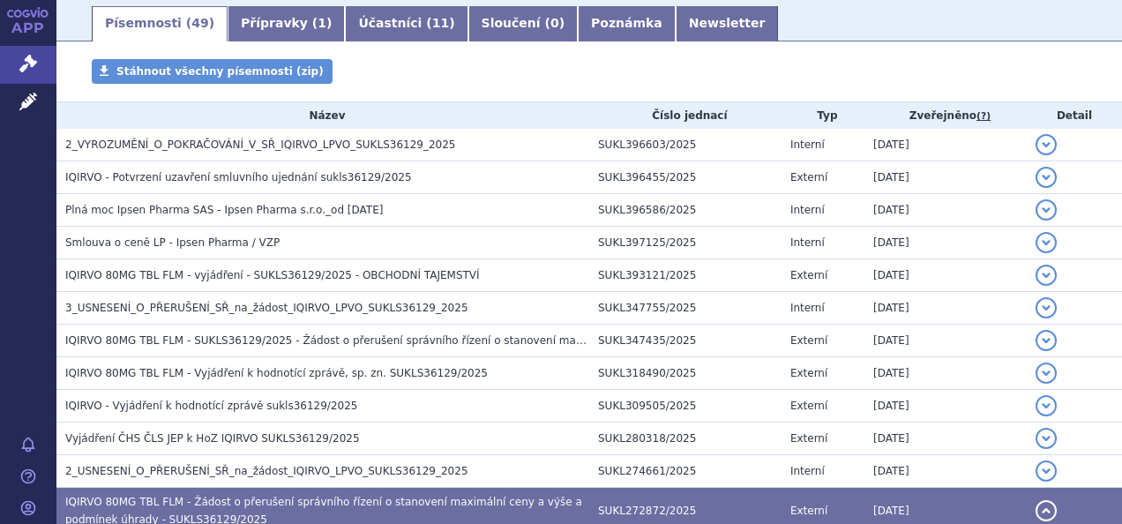
click at [468, 65] on div "Stáhnout všechny písemnosti (zip)" at bounding box center [589, 80] width 1066 height 42
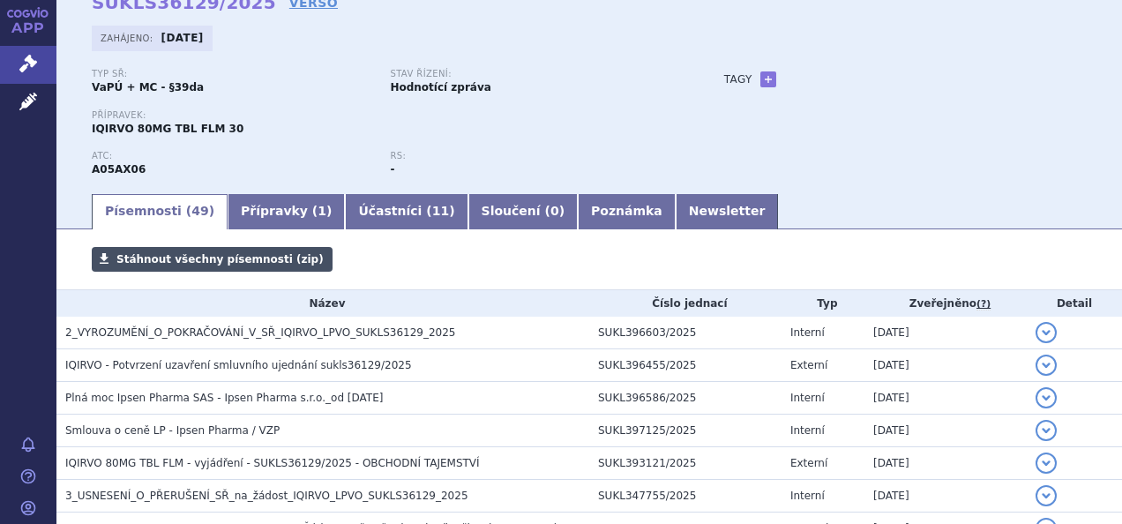
scroll to position [0, 0]
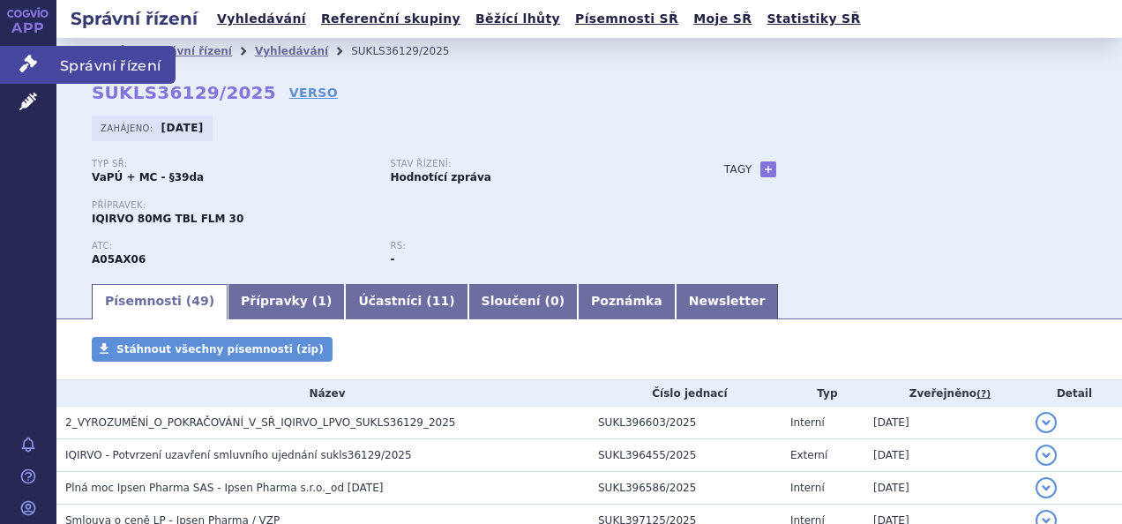
click at [38, 70] on link "Správní řízení" at bounding box center [28, 64] width 56 height 37
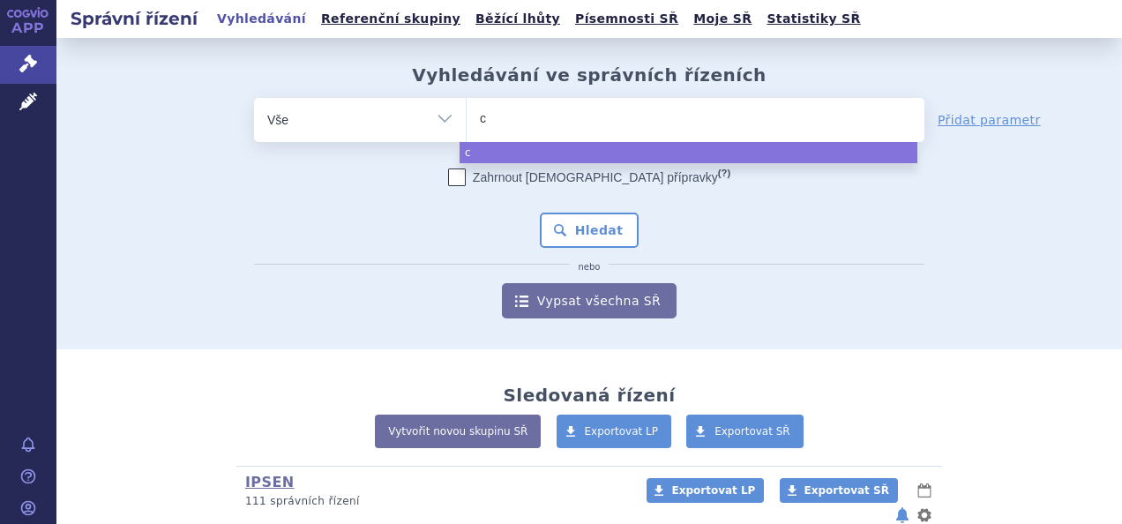
type input "ca"
type input "cao"
type input "ca"
type input "cab"
type input "cabo"
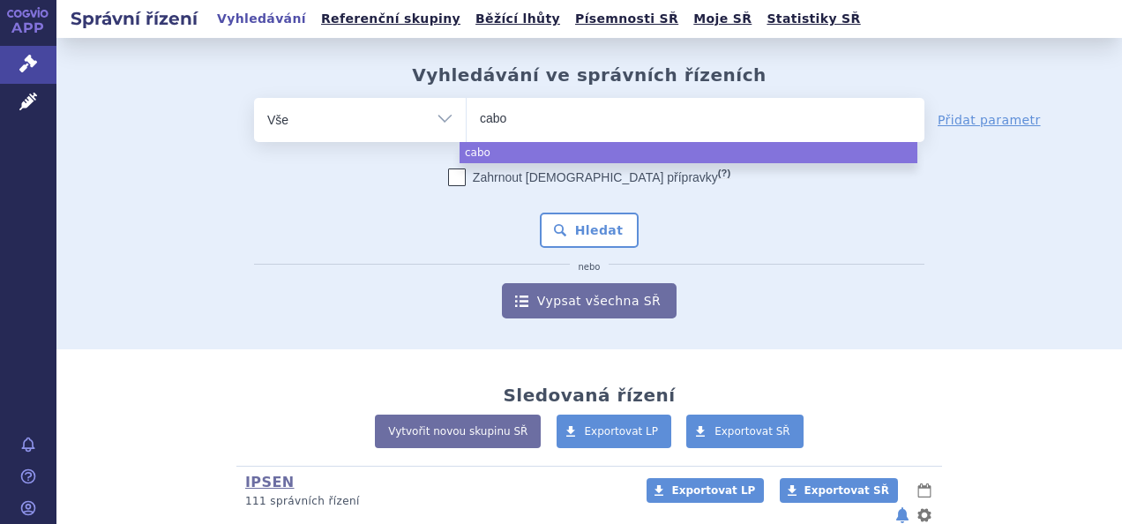
type input "cabom"
type input "cabome"
type input "cabomet"
type input "cabometyx"
select select "cabometyx"
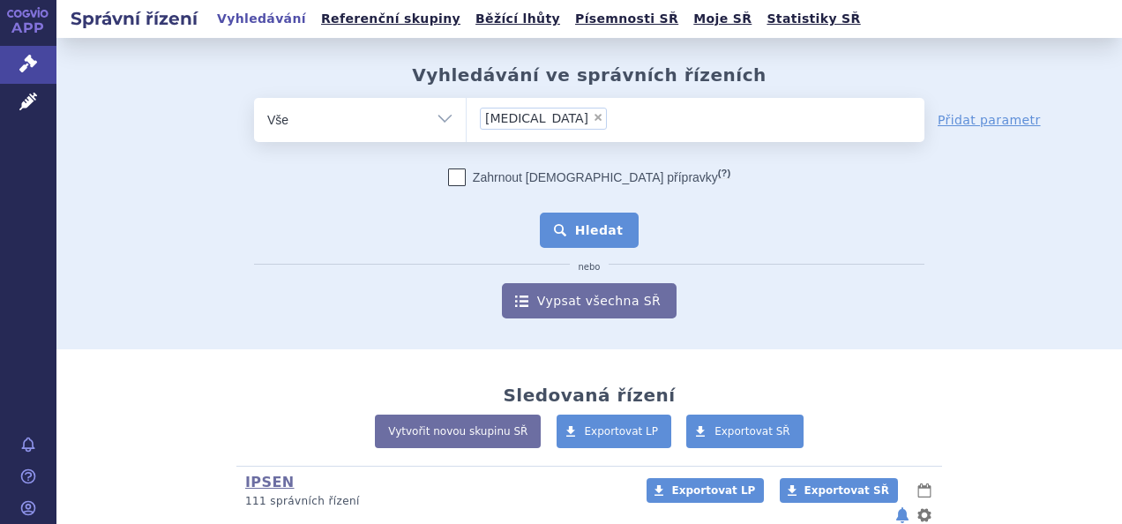
click at [601, 235] on button "Hledat" at bounding box center [590, 230] width 100 height 35
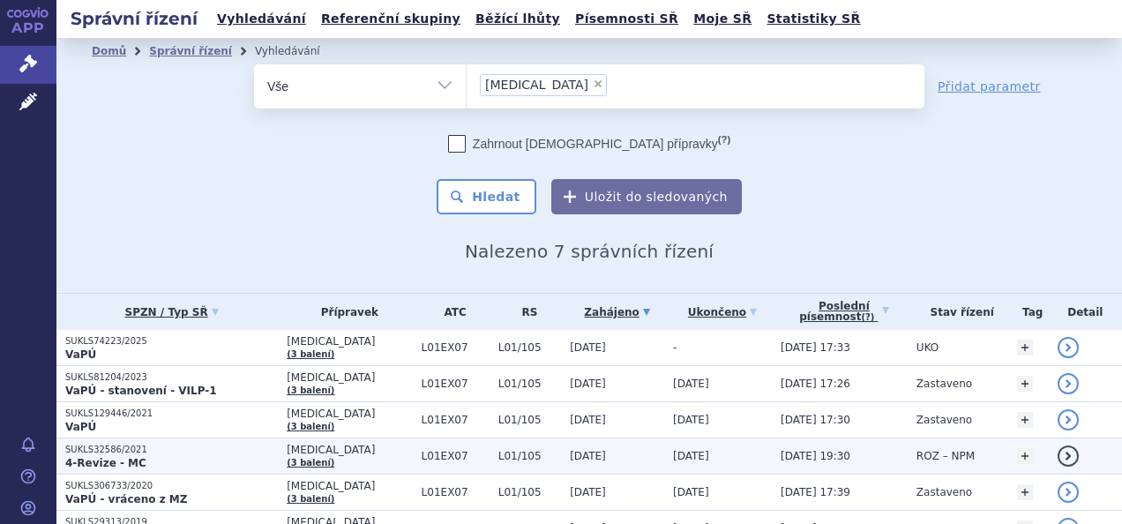
scroll to position [88, 0]
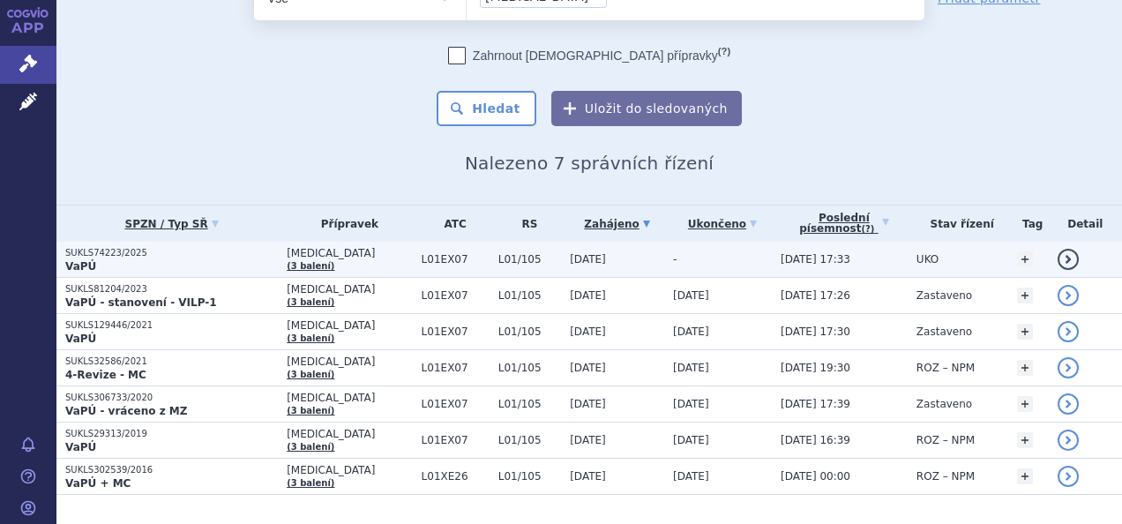
click at [142, 268] on p "VaPÚ" at bounding box center [171, 266] width 213 height 14
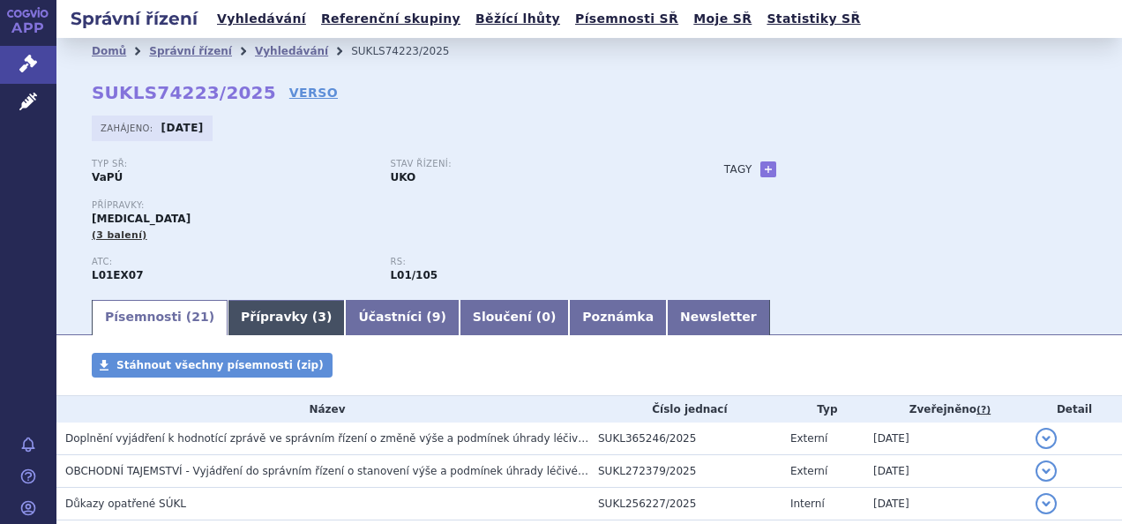
click at [259, 319] on link "Přípravky ( 3 )" at bounding box center [286, 317] width 117 height 35
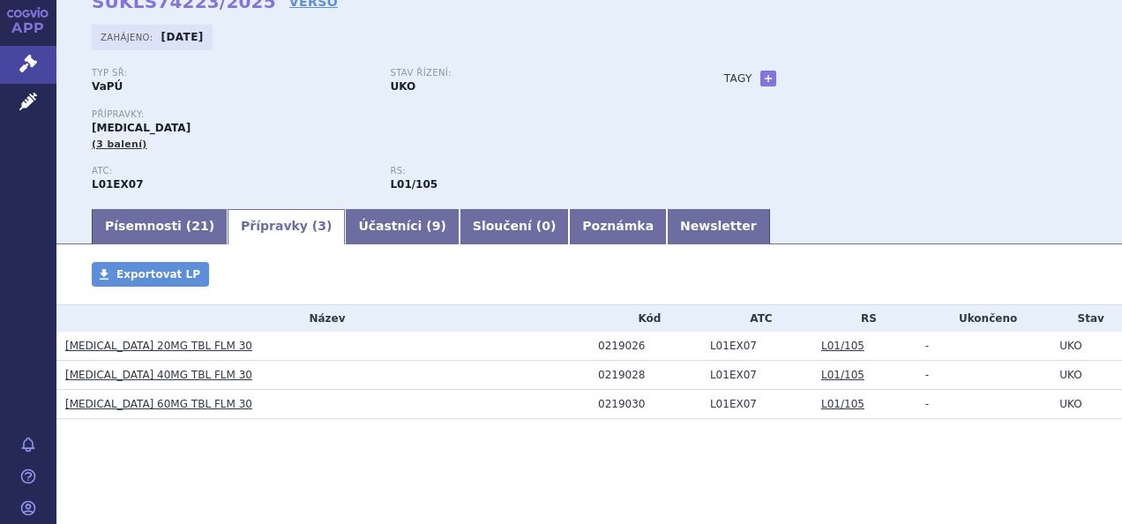
scroll to position [92, 0]
click at [163, 234] on link "Písemnosti ( 21 )" at bounding box center [160, 225] width 136 height 35
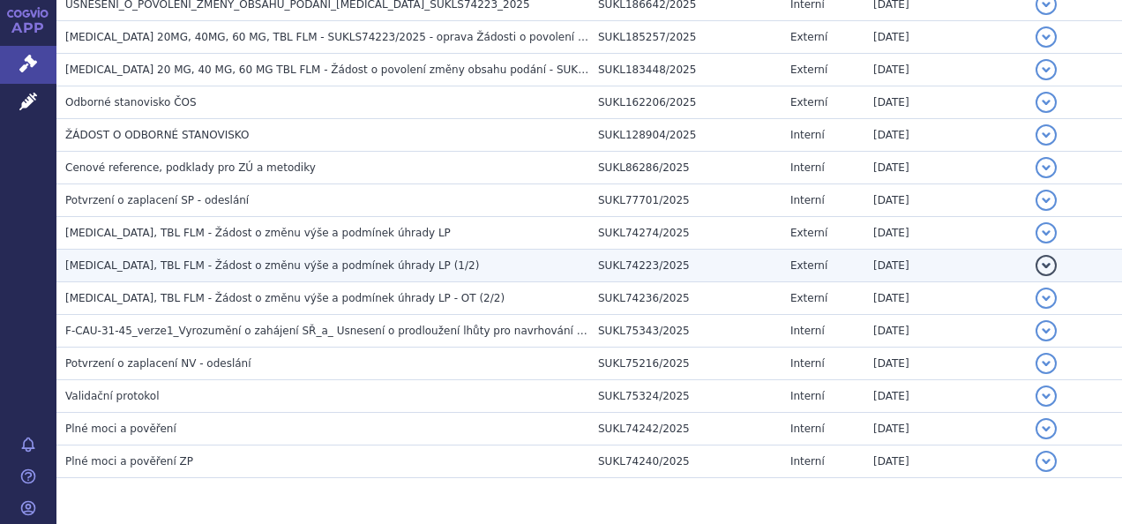
scroll to position [685, 0]
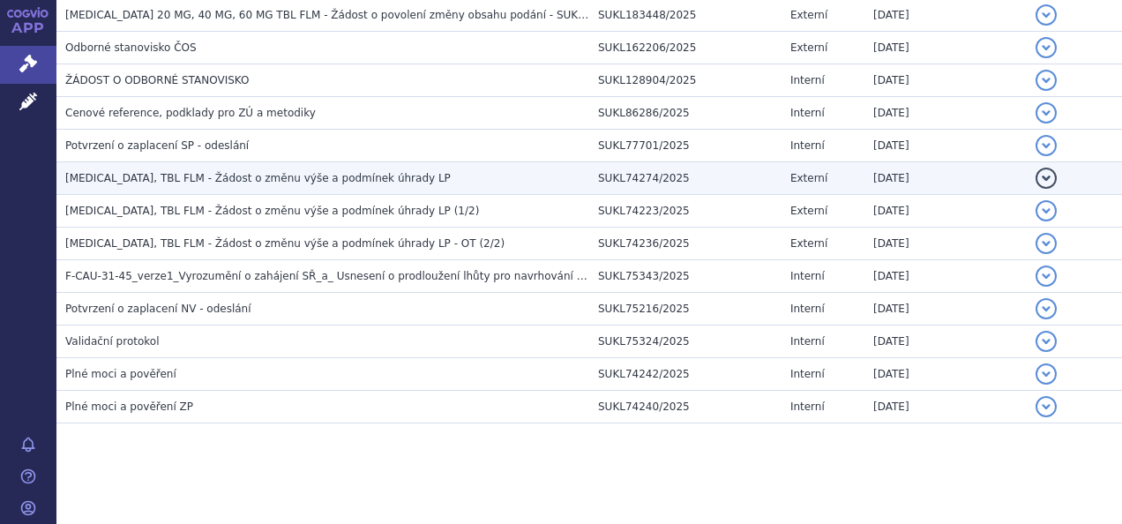
click at [285, 178] on span "[MEDICAL_DATA], TBL FLM - Žádost o změnu výše a podmínek úhrady LP" at bounding box center [258, 178] width 386 height 12
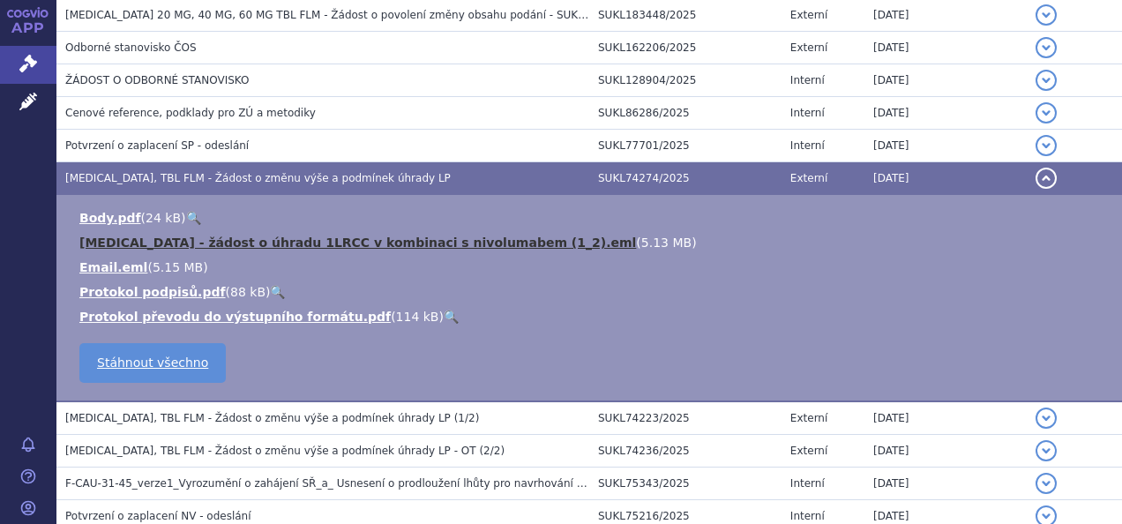
click at [242, 241] on link "[MEDICAL_DATA] - žádost o úhradu 1LRCC v kombinaci s nivolumabem (1_2).eml" at bounding box center [357, 243] width 557 height 14
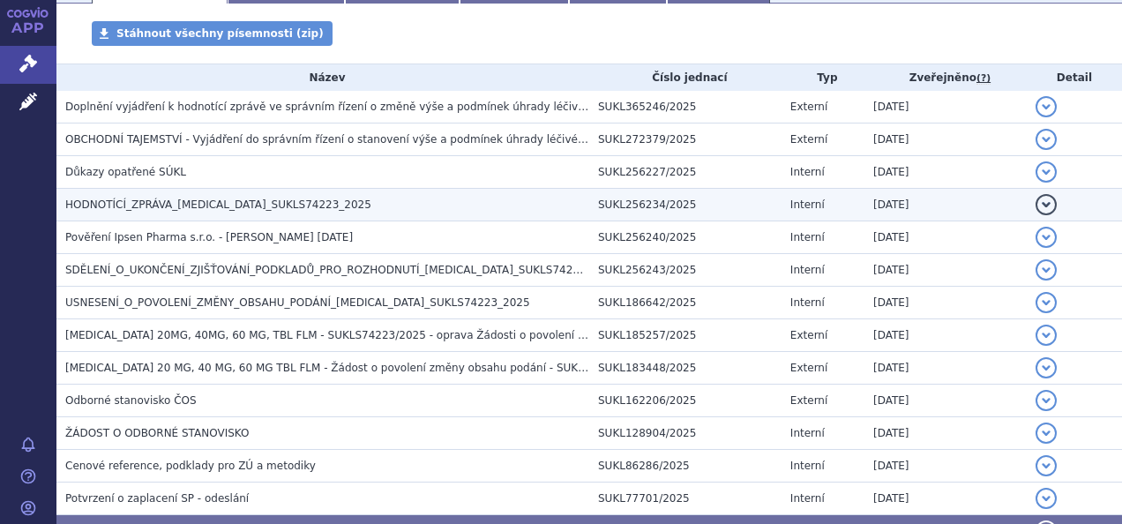
scroll to position [155, 0]
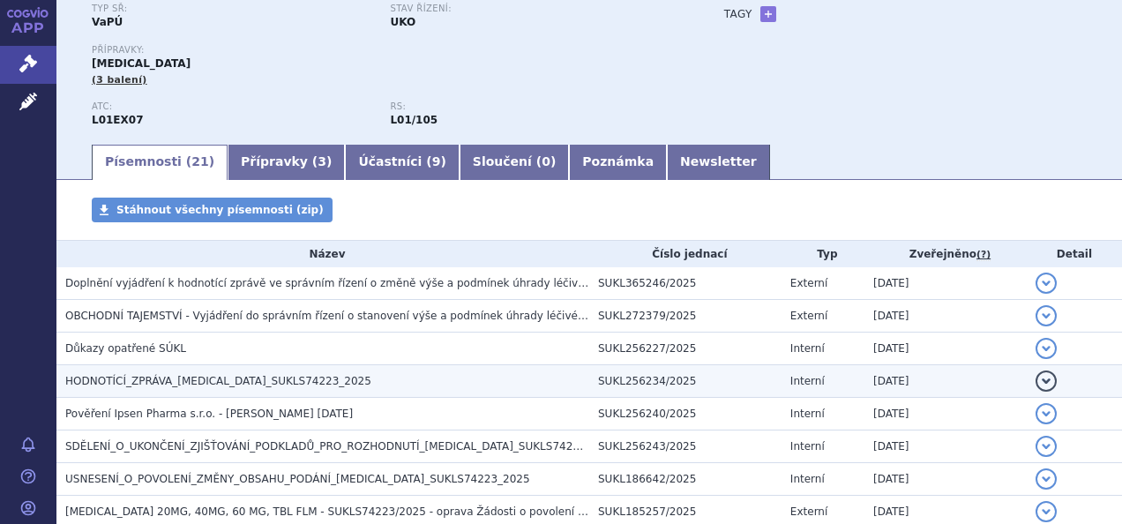
click at [301, 383] on span "HODNOTÍCÍ_ZPRÁVA_CABOMETYX_SUKLS74223_2025" at bounding box center [218, 381] width 306 height 12
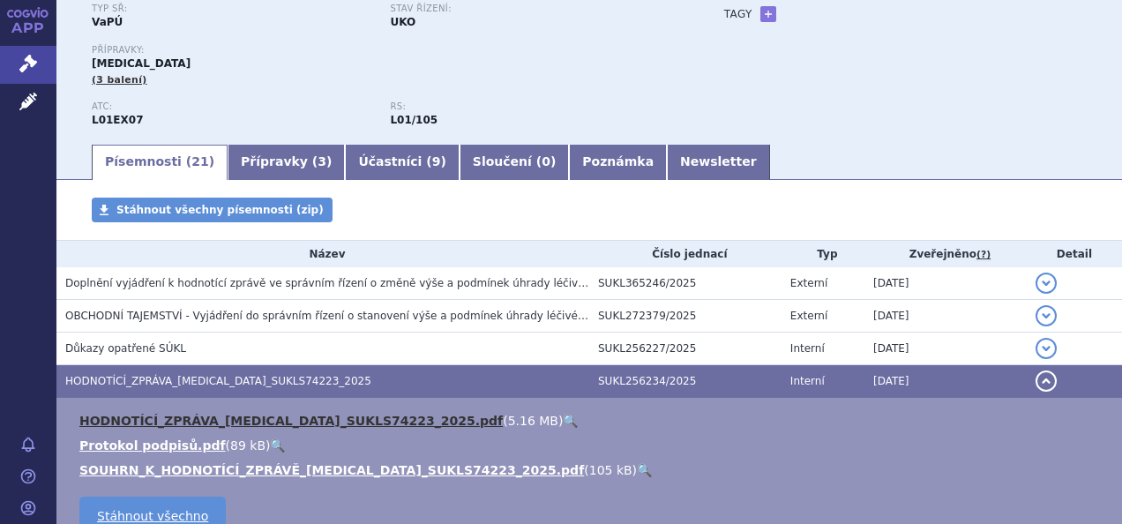
click at [260, 423] on link "HODNOTÍCÍ_ZPRÁVA_CABOMETYX_SUKLS74223_2025.pdf" at bounding box center [290, 421] width 423 height 14
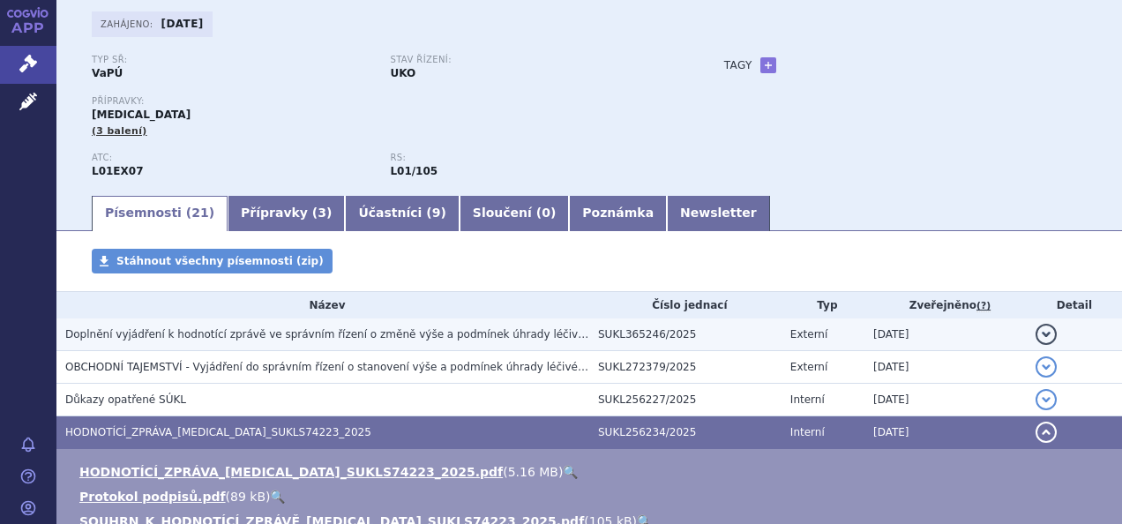
scroll to position [67, 0]
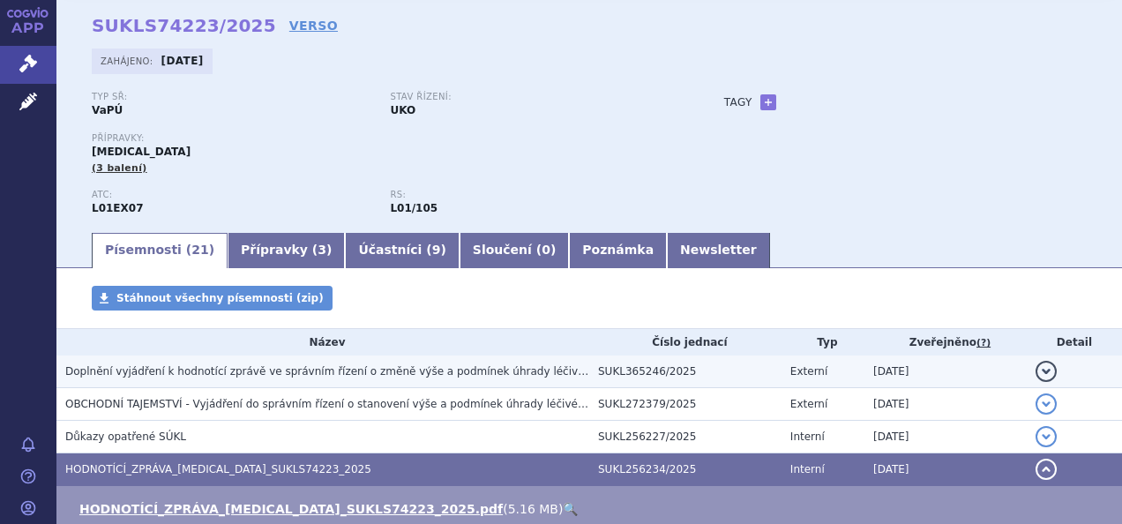
click at [284, 376] on span "Doplnění vyjádření k hodnotící zprávě ve správním řízení o změně výše a podmíne…" at bounding box center [586, 371] width 1042 height 12
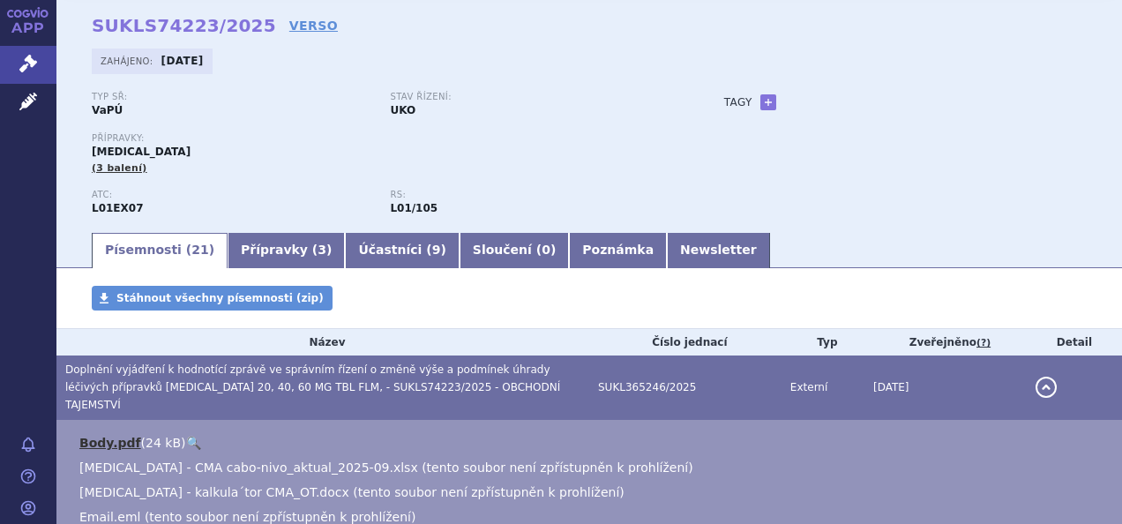
click at [92, 436] on link "Body.pdf" at bounding box center [110, 443] width 62 height 14
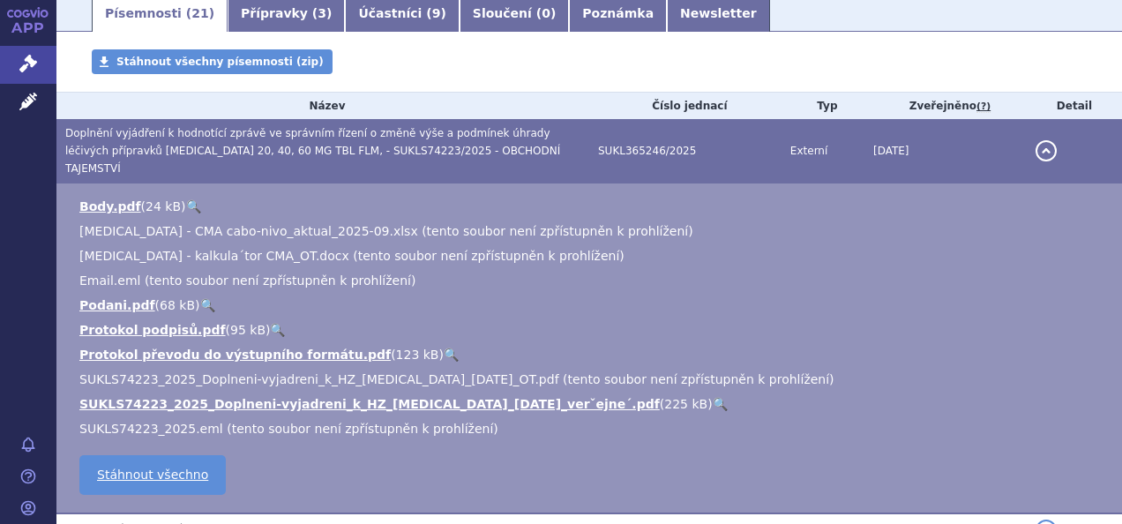
scroll to position [332, 0]
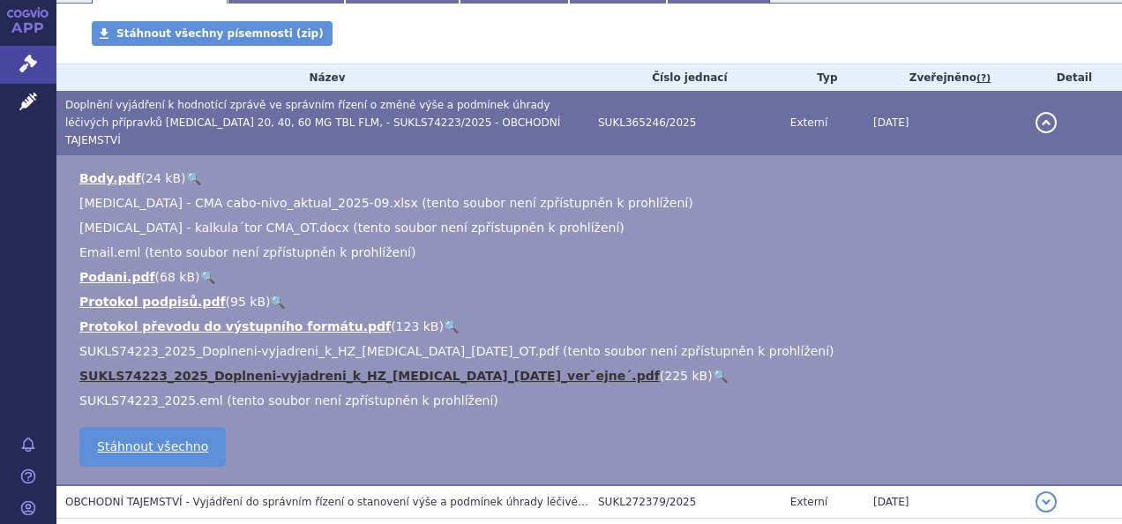
click at [293, 369] on link "SUKLS74223_2025_Doplneni-vyjadreni_k_HZ_Cabometyx_2025-09-09_verˇejne´.pdf" at bounding box center [369, 376] width 581 height 14
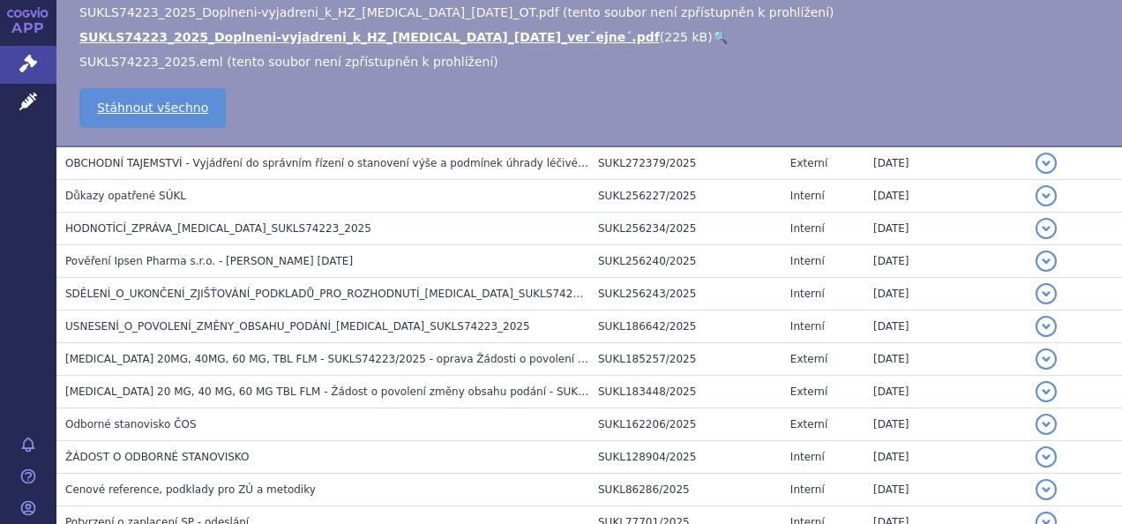
scroll to position [706, 0]
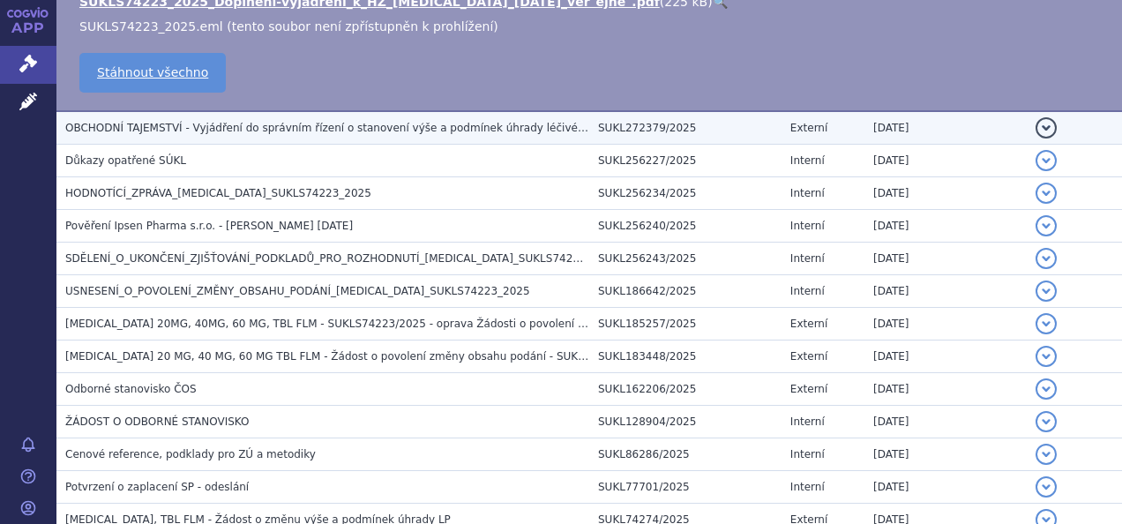
click at [350, 122] on span "OBCHODNÍ TAJEMSTVÍ - Vyjádření do správním řízení o stanovení výše a podmínek ú…" at bounding box center [451, 128] width 773 height 12
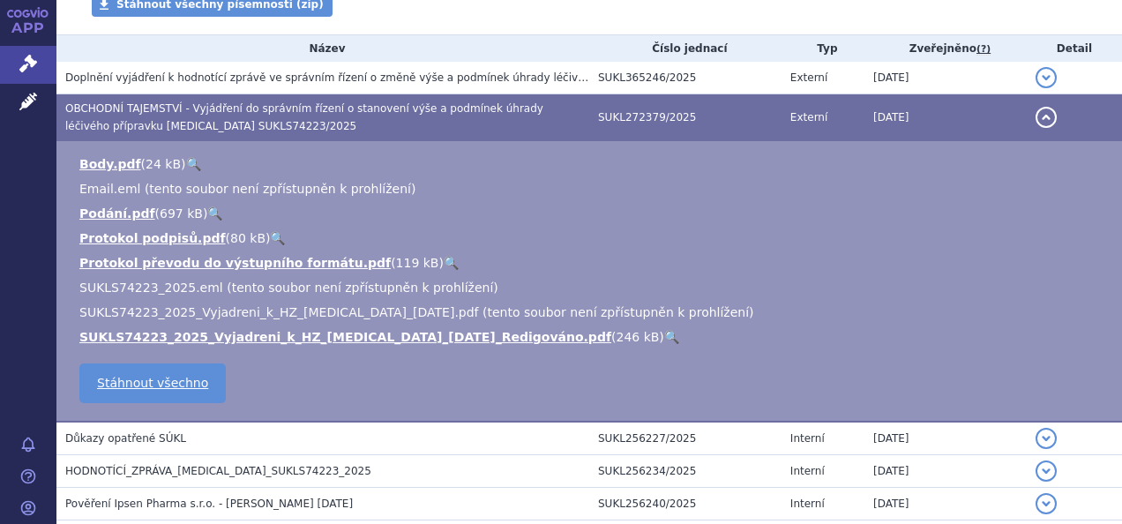
scroll to position [273, 0]
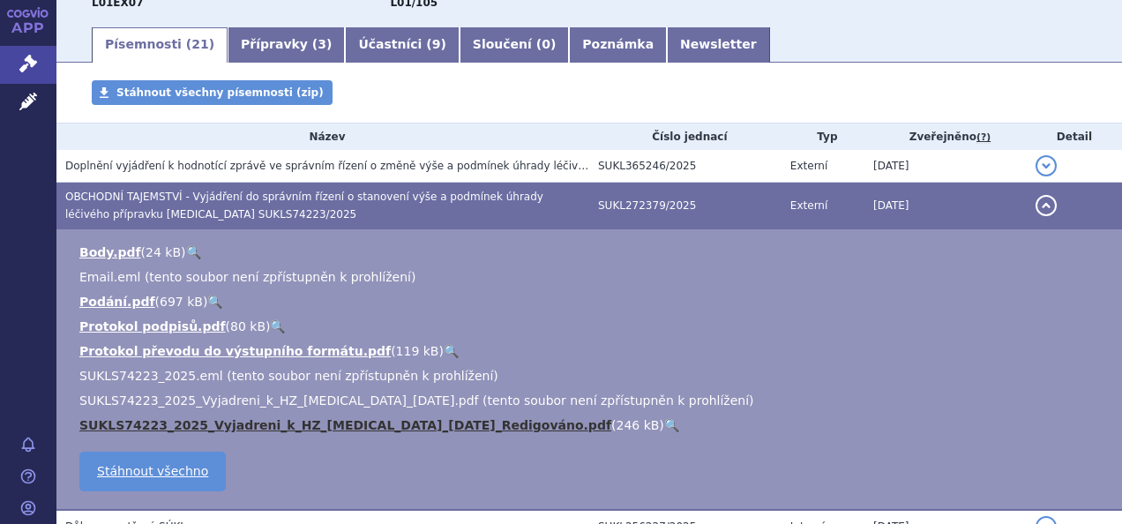
click at [374, 424] on link "SUKLS74223_2025_Vyjadreni_k_HZ_Cabometyx_2025-07-08_Redigováno.pdf" at bounding box center [345, 425] width 532 height 14
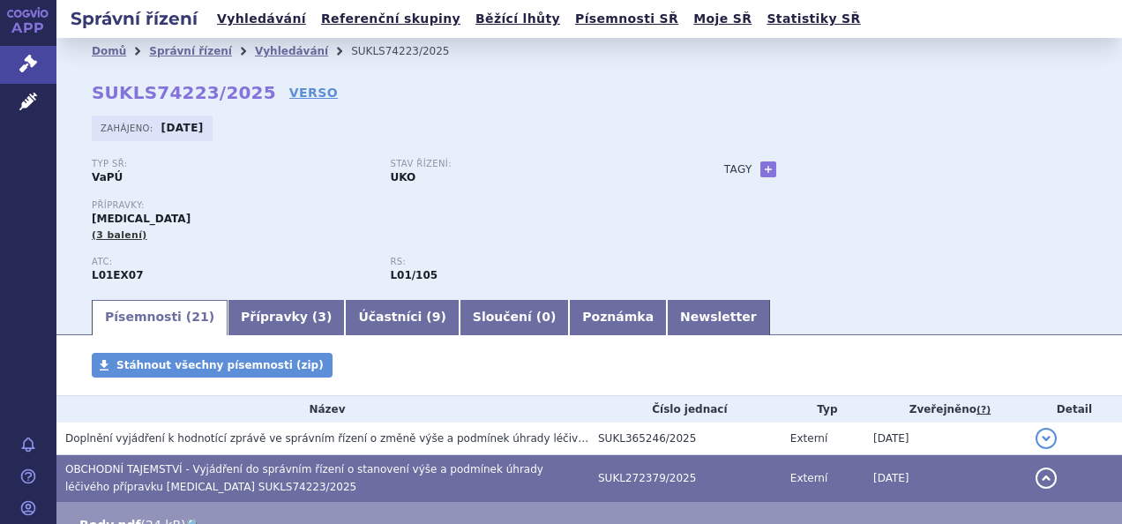
scroll to position [88, 0]
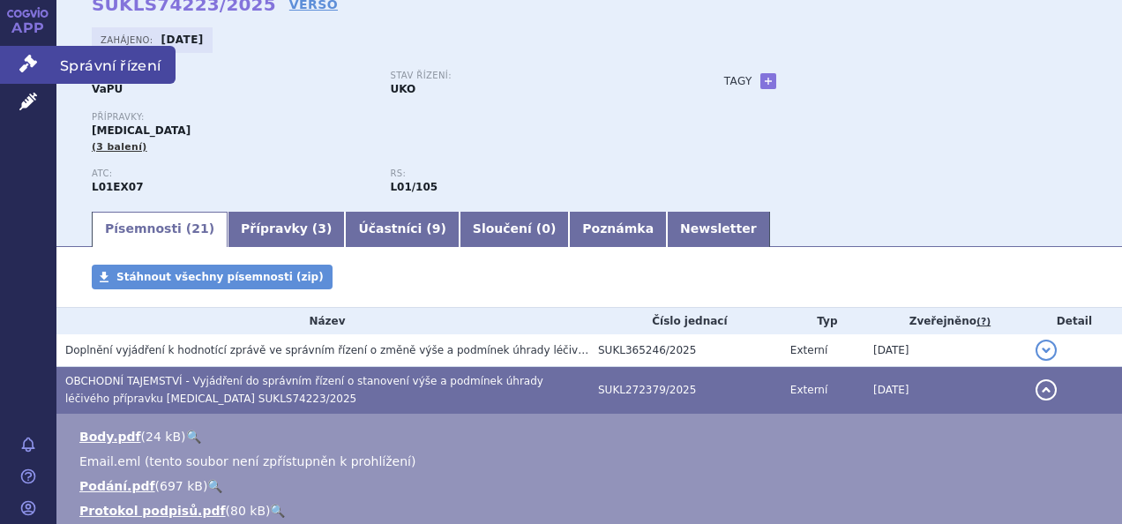
drag, startPoint x: 32, startPoint y: 61, endPoint x: 51, endPoint y: 61, distance: 19.4
click at [32, 61] on icon at bounding box center [28, 64] width 18 height 18
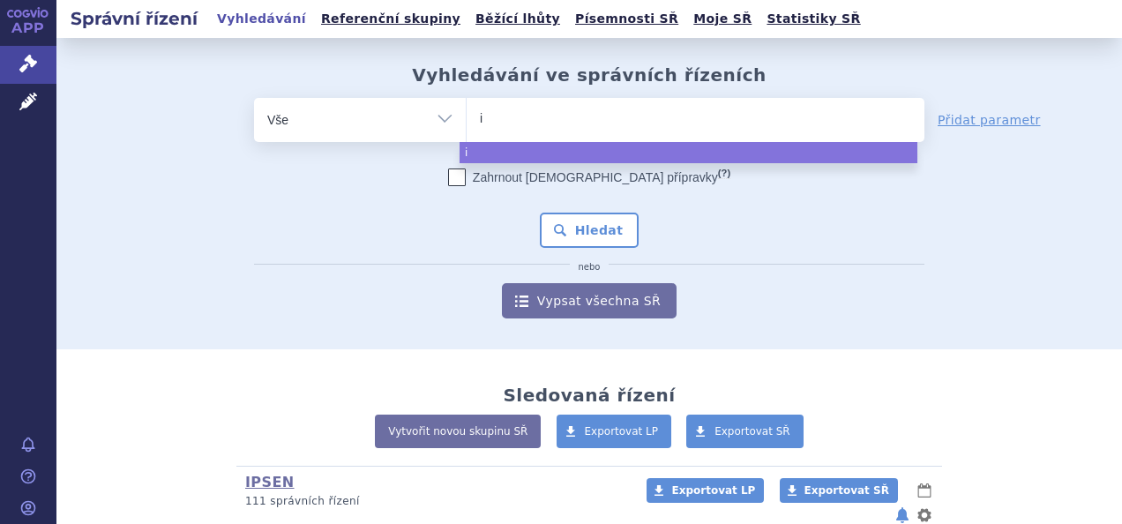
type input "iq"
type input "iqi"
type input "iqir"
type input "iqirvo"
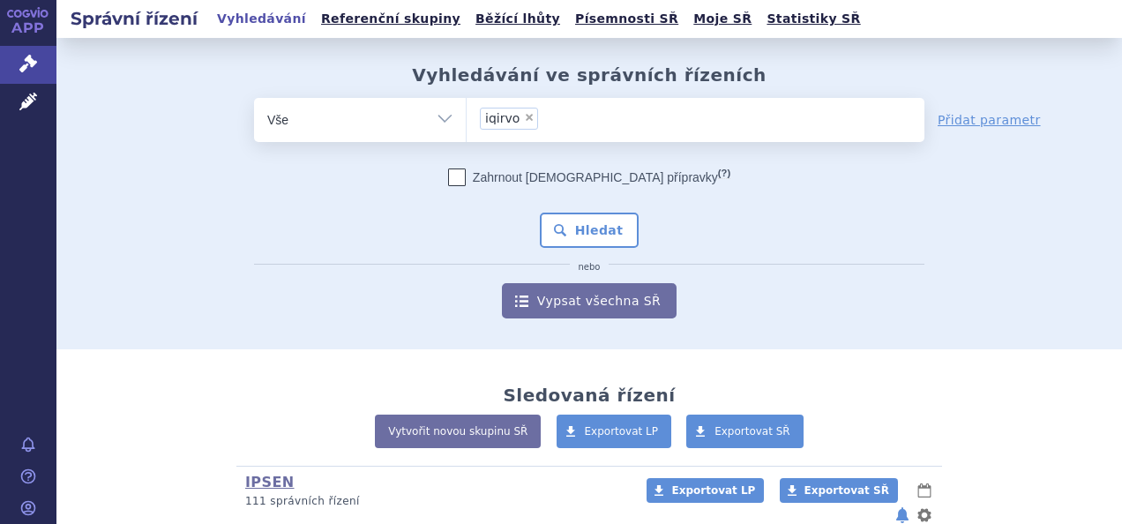
select select "iqirvo"
click at [582, 226] on button "Hledat" at bounding box center [590, 230] width 100 height 35
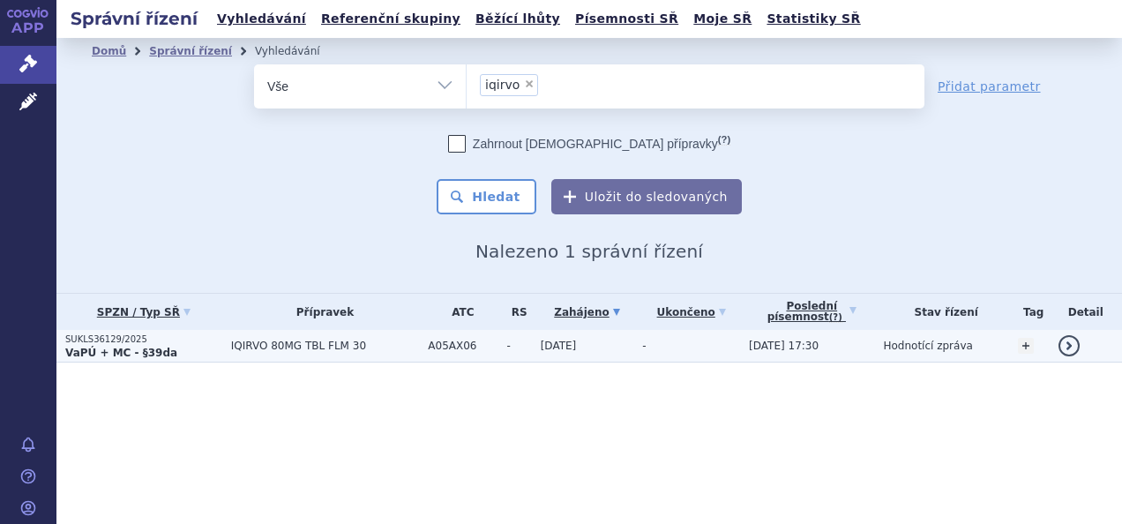
click at [316, 348] on span "IQIRVO 80MG TBL FLM 30" at bounding box center [325, 346] width 189 height 12
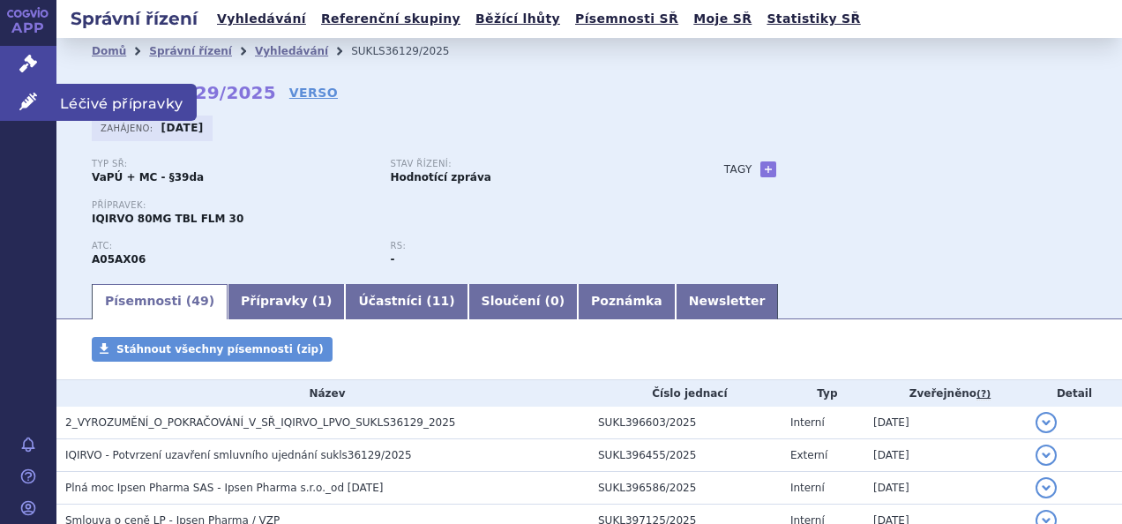
click at [41, 117] on link "Léčivé přípravky" at bounding box center [28, 102] width 56 height 37
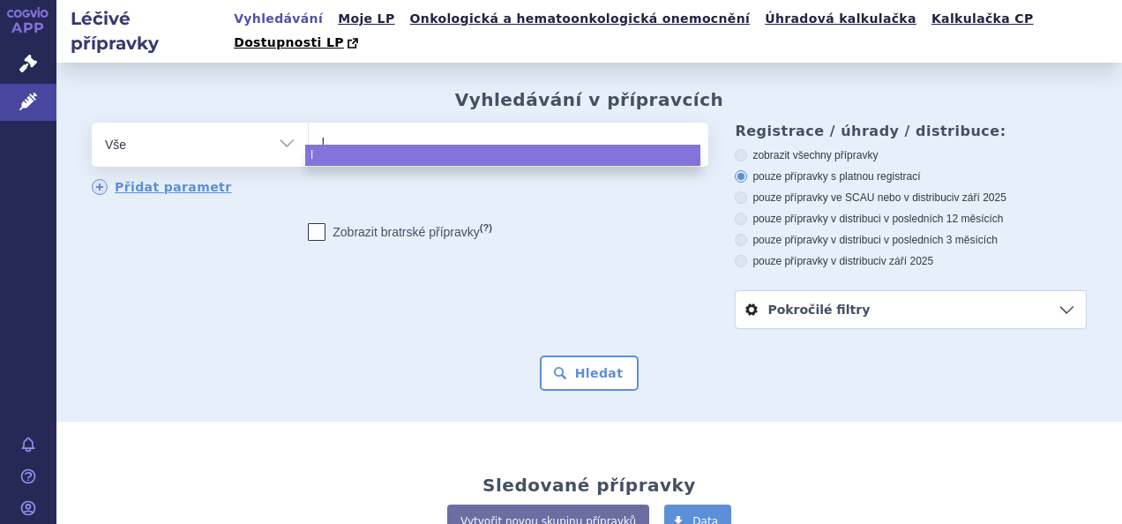
type input "li"
type input "liv"
type input "livm"
type input "livma"
type input "livmar"
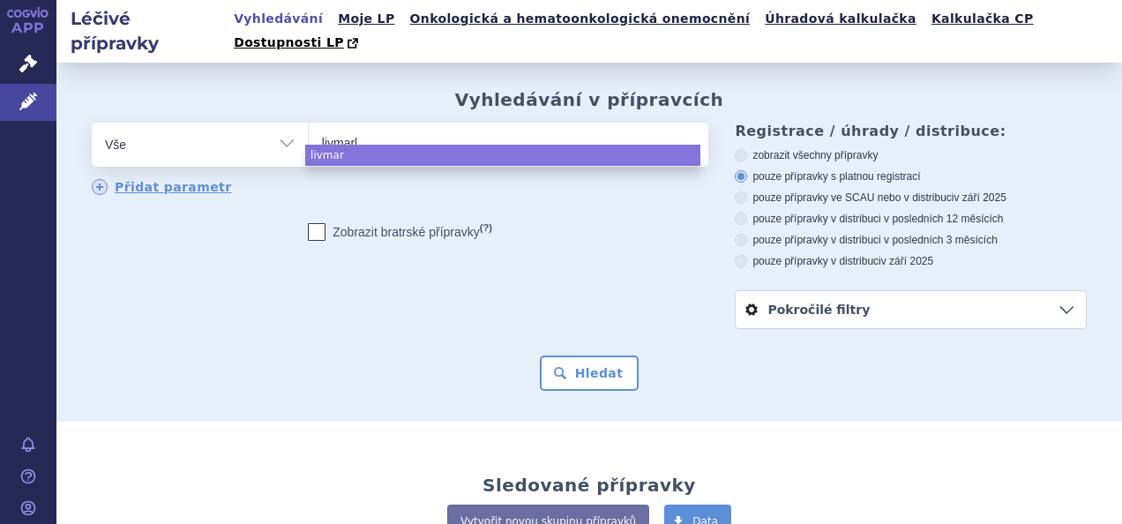
type input "livmarli"
select select "livmarli"
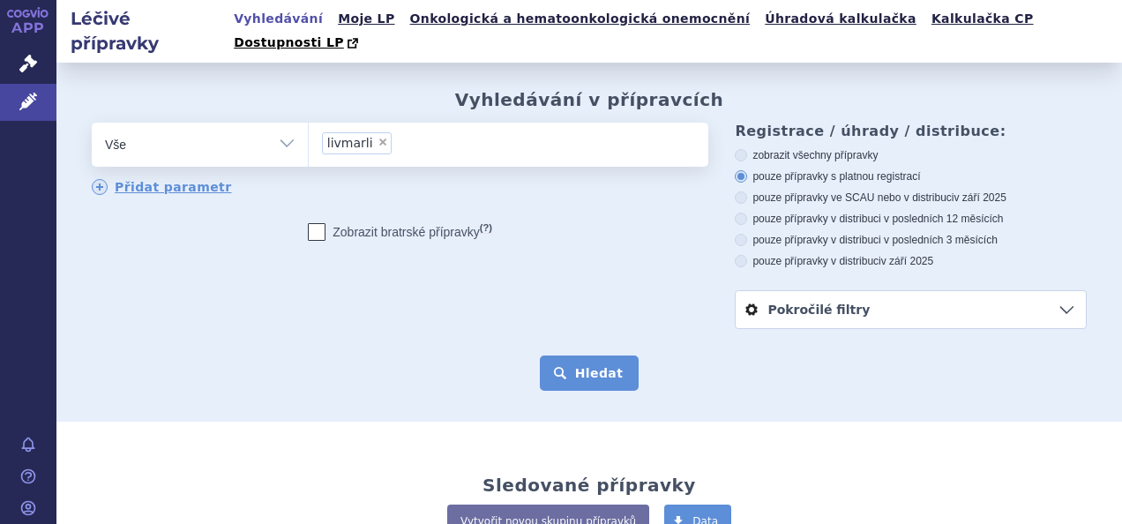
click at [601, 356] on button "Hledat" at bounding box center [590, 373] width 100 height 35
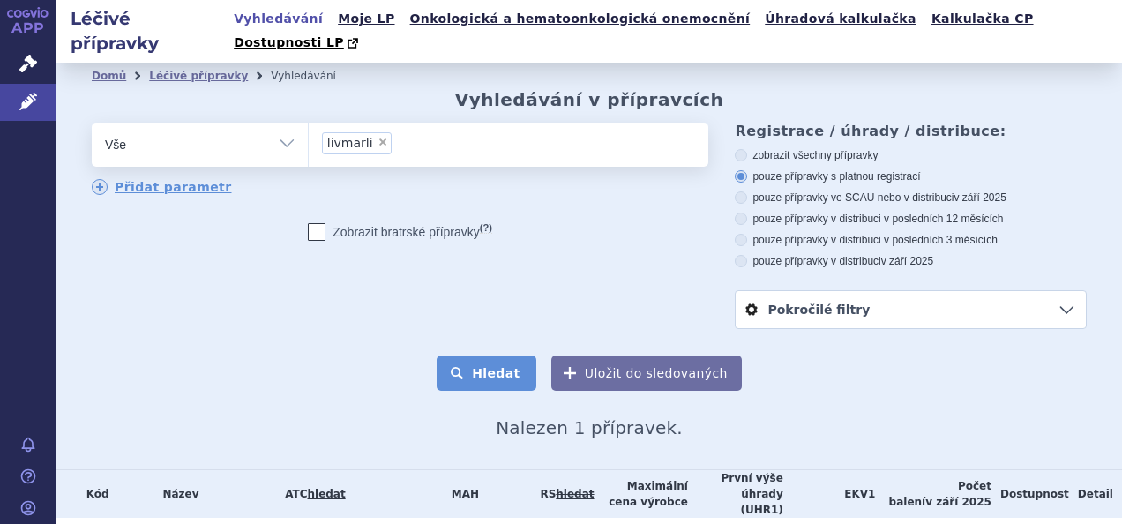
click at [513, 356] on button "Hledat" at bounding box center [487, 373] width 100 height 35
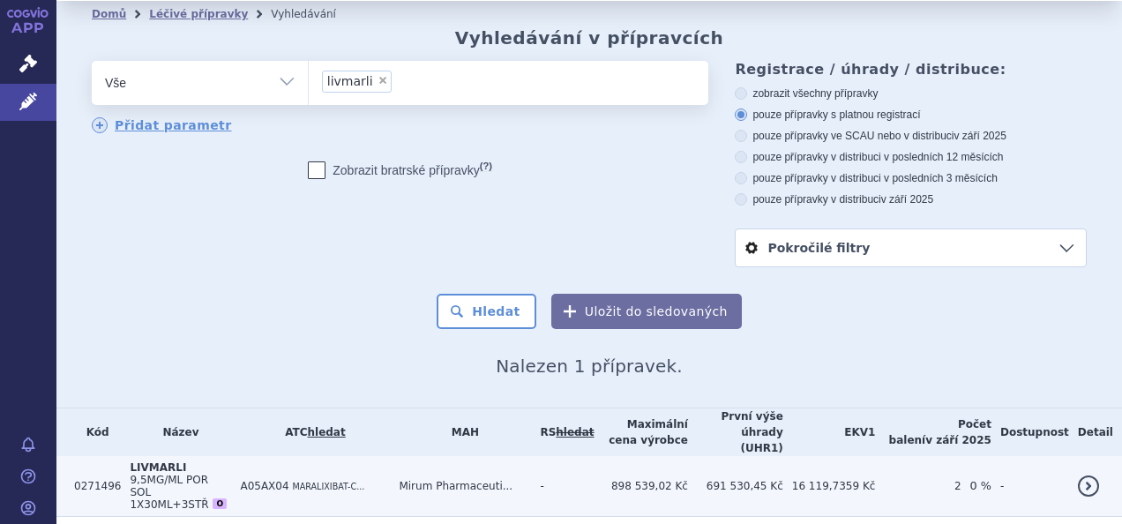
click at [752, 456] on td "691 530,45 Kč" at bounding box center [735, 486] width 95 height 61
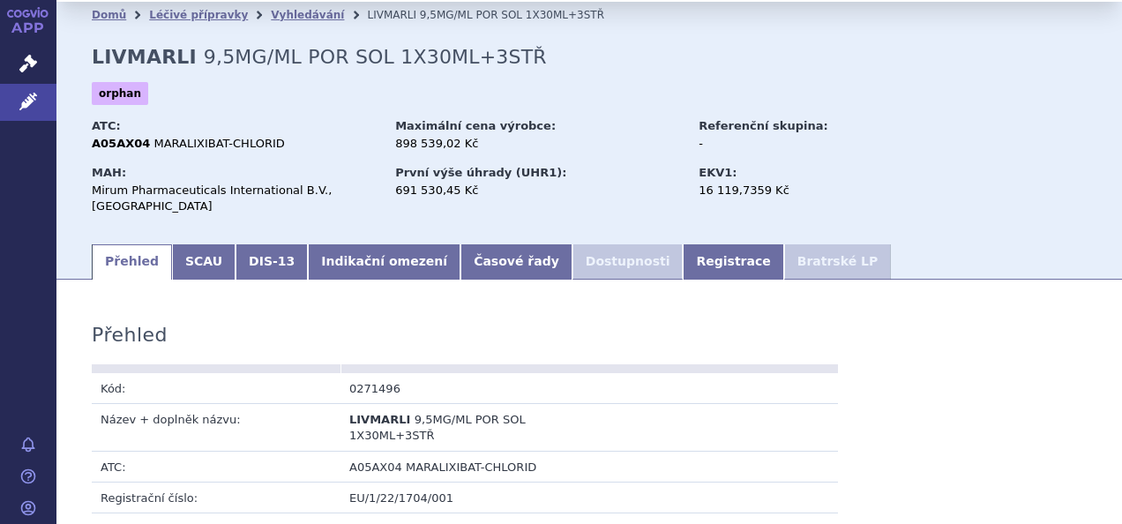
scroll to position [88, 0]
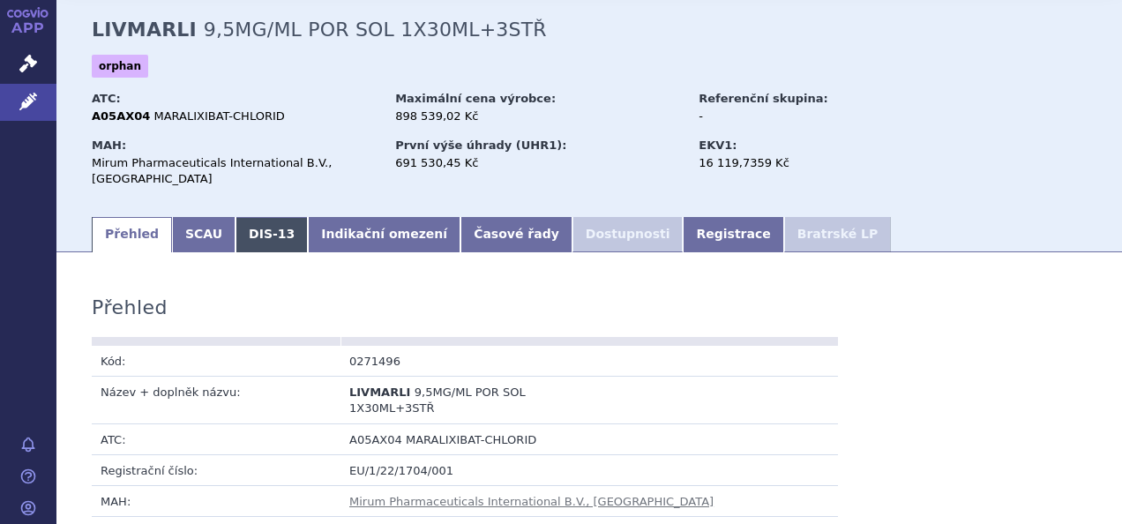
click at [245, 217] on link "DIS-13" at bounding box center [272, 234] width 72 height 35
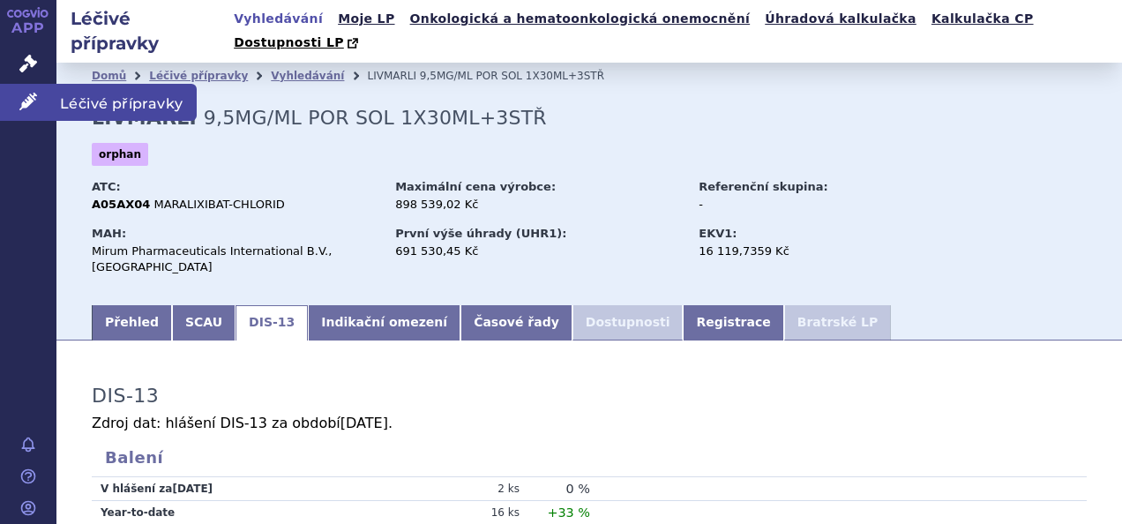
click at [35, 104] on icon at bounding box center [28, 102] width 18 height 18
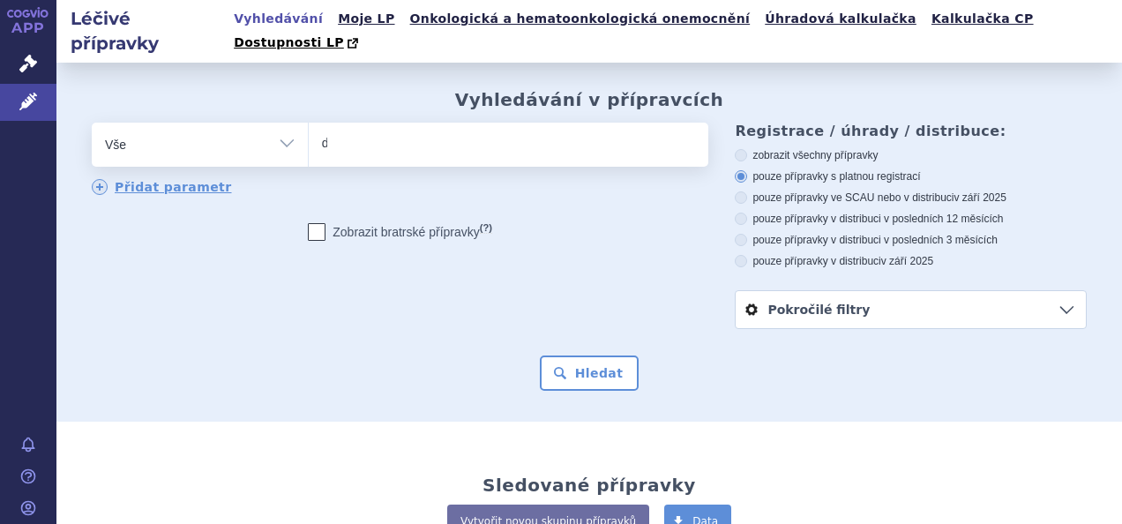
type input "di"
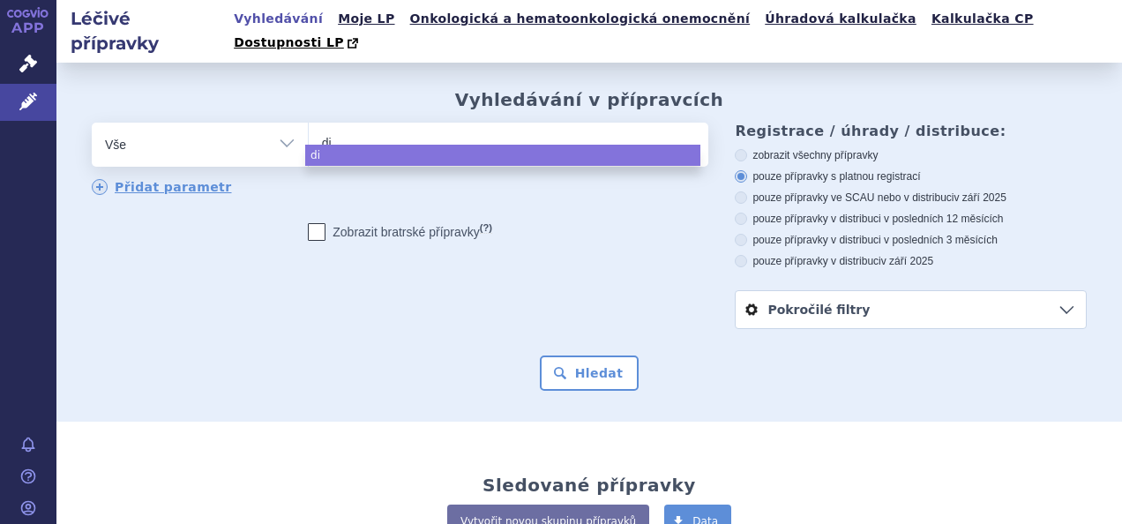
type input "dip"
type input "diph"
type input "dipher"
type input "diphere"
type input "dipherel"
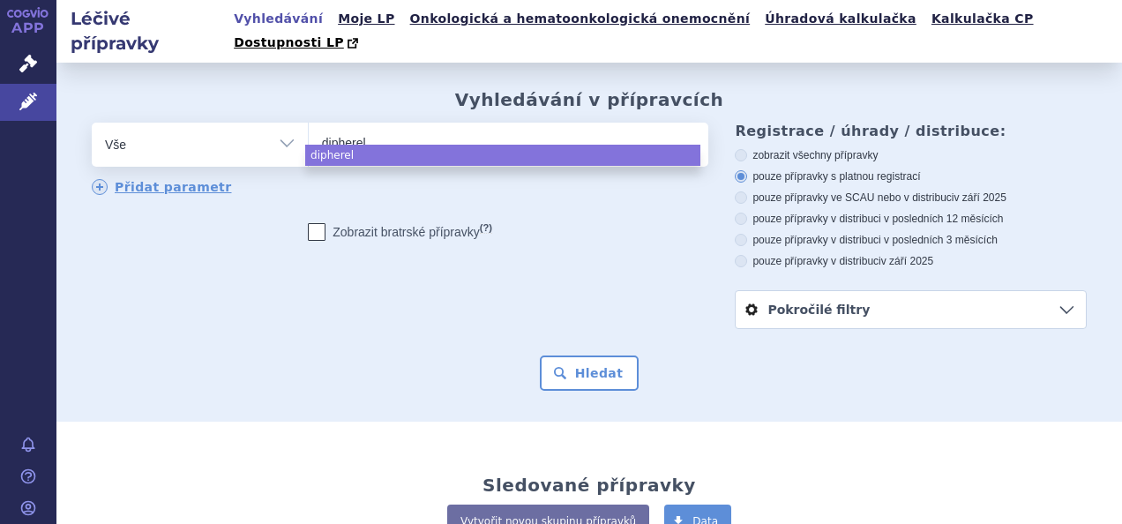
type input "diphereli"
type input "dipherelin"
type input "diphereline"
select select "diphereline"
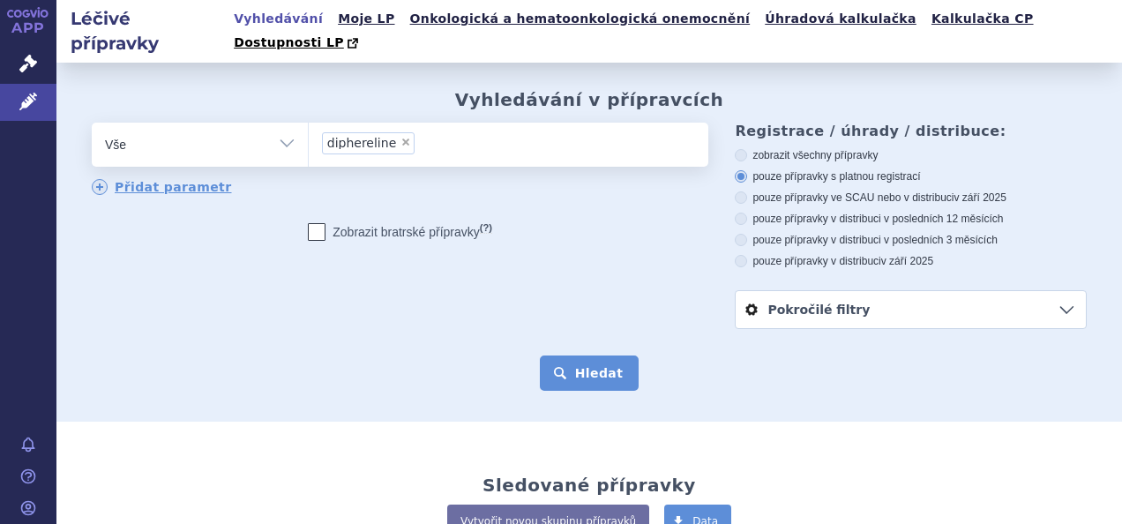
click at [600, 356] on button "Hledat" at bounding box center [590, 373] width 100 height 35
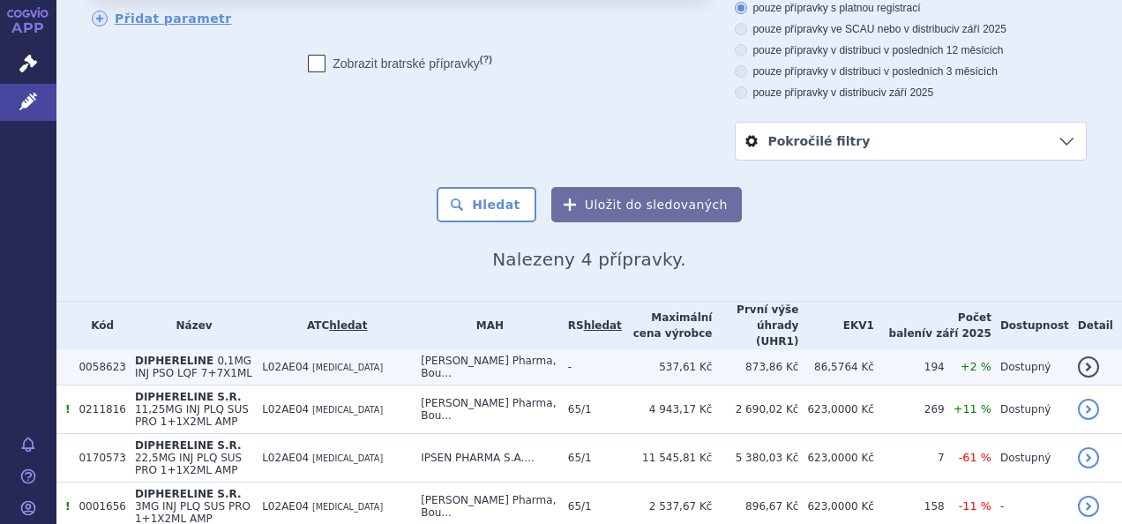
scroll to position [169, 0]
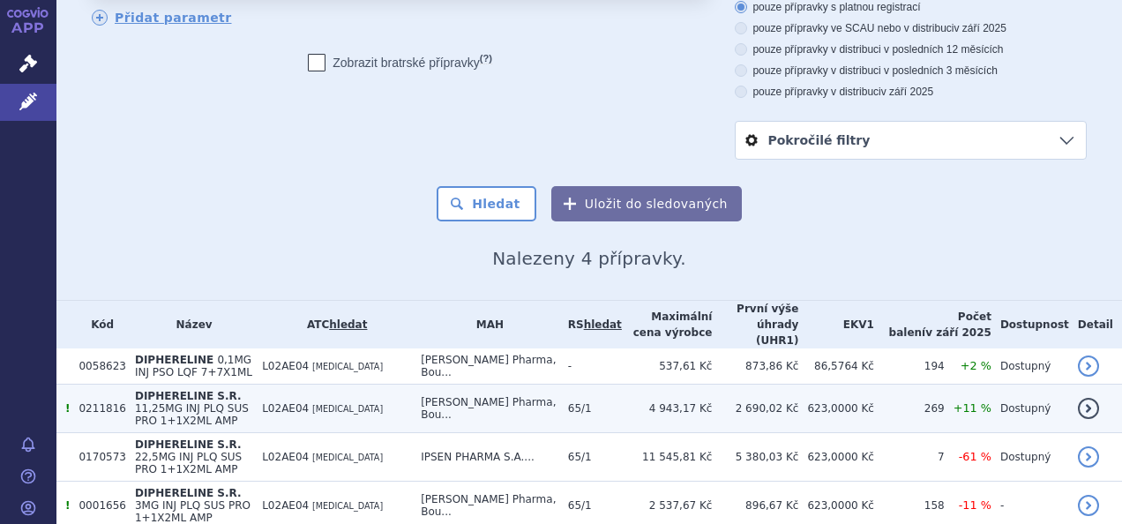
click at [253, 385] on td "DIPHERELINE S.R. 11,25MG INJ PLQ SUS PRO 1+1X2ML AMP" at bounding box center [189, 409] width 127 height 49
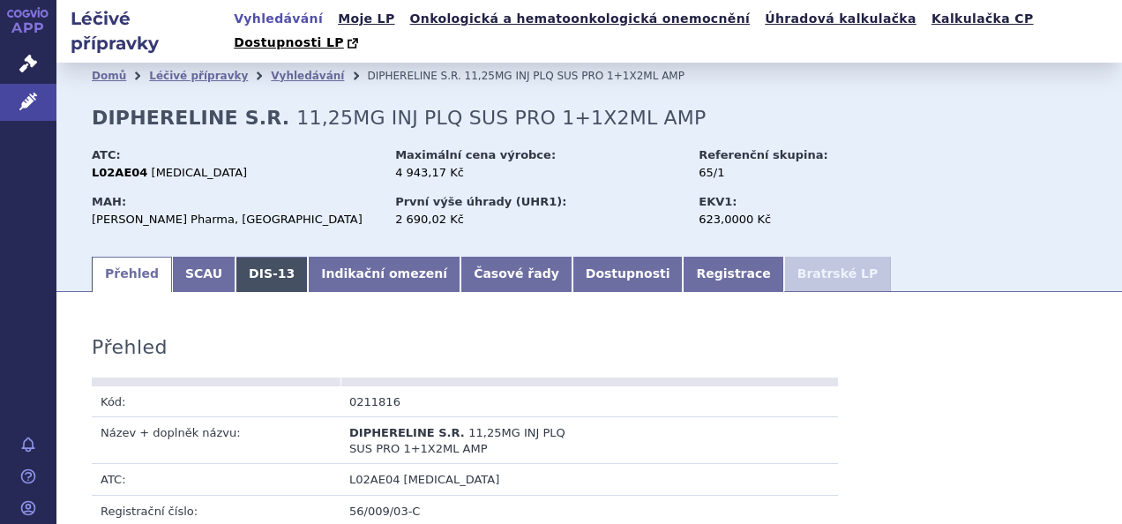
click at [263, 257] on link "DIS-13" at bounding box center [272, 274] width 72 height 35
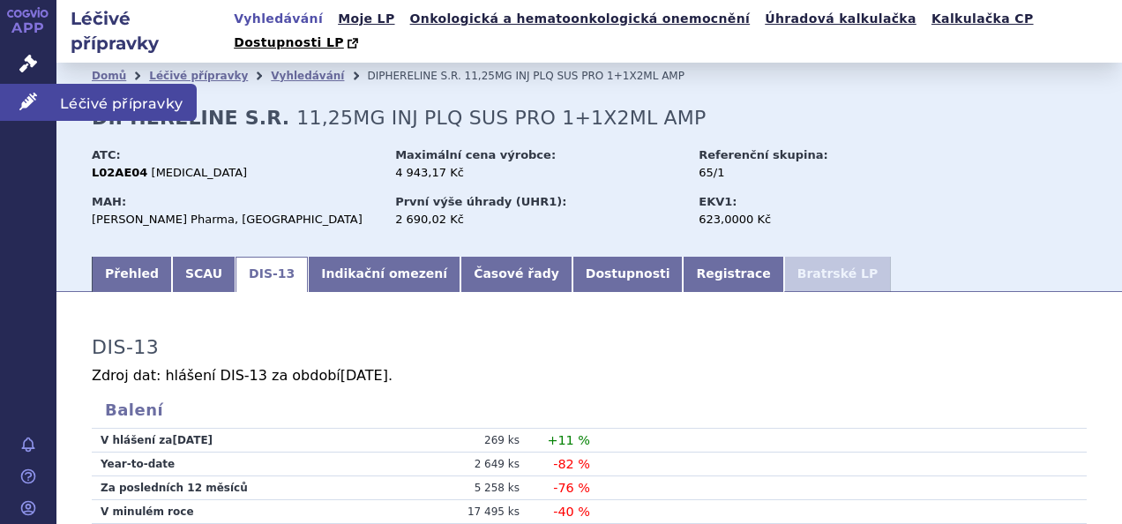
click at [36, 99] on icon at bounding box center [28, 102] width 18 height 18
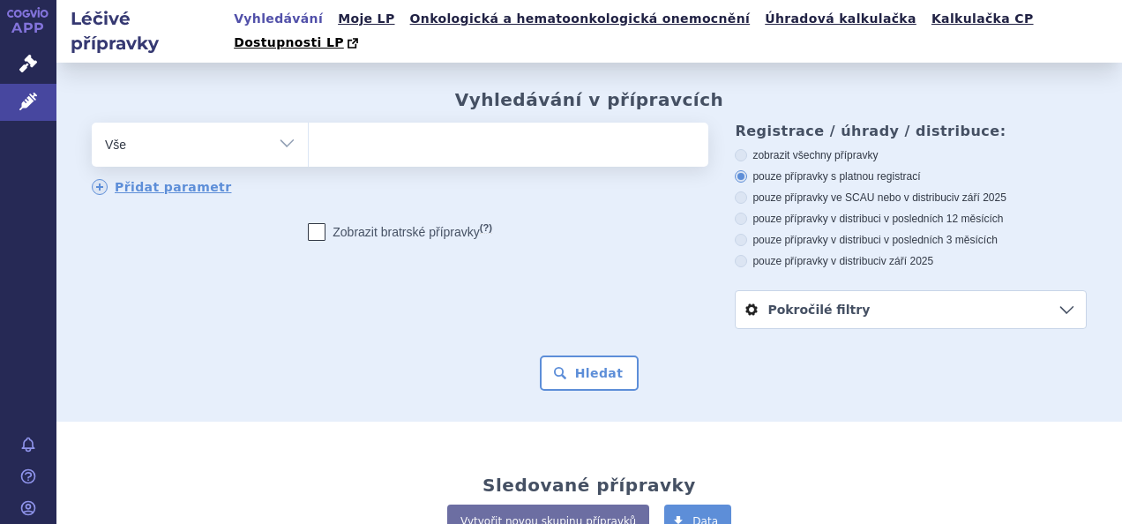
click at [464, 138] on span at bounding box center [506, 145] width 395 height 44
click at [309, 138] on select at bounding box center [308, 144] width 1 height 44
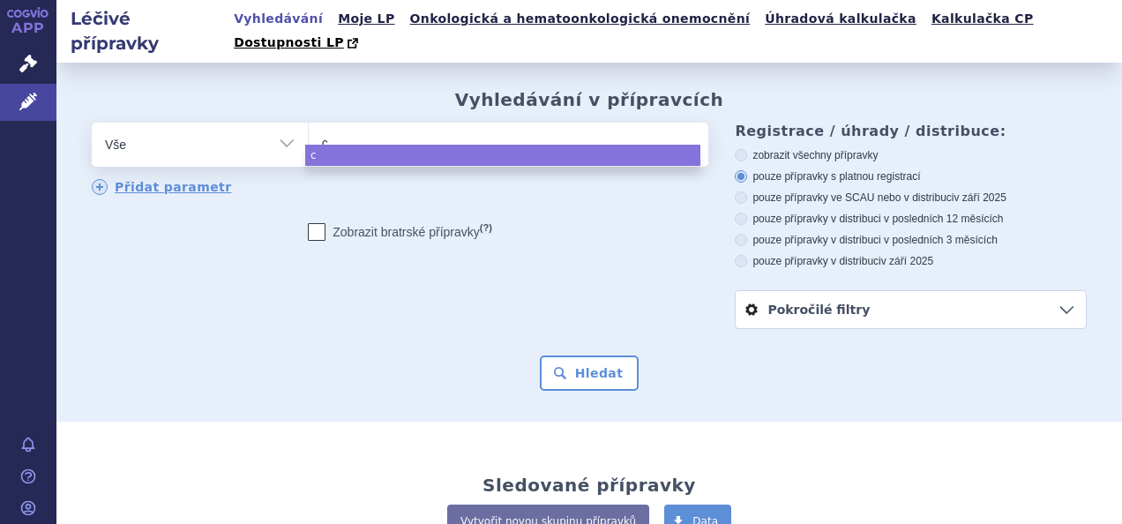
type input "ca"
type input "cab"
type input "cabo"
type input "cabom"
type input "cabome"
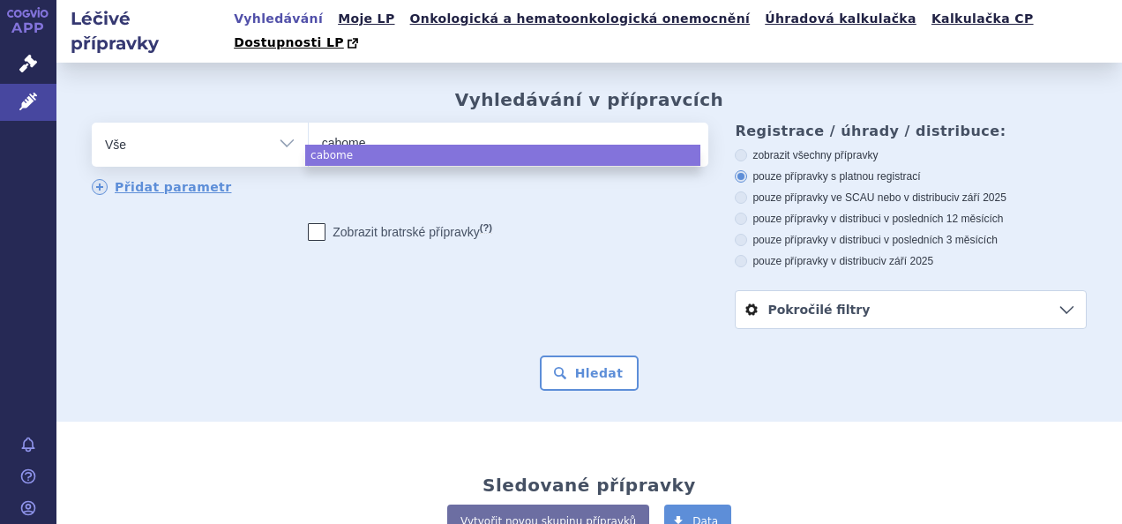
type input "cabomet"
type input "cabomety"
type input "[MEDICAL_DATA]"
select select "[MEDICAL_DATA]"
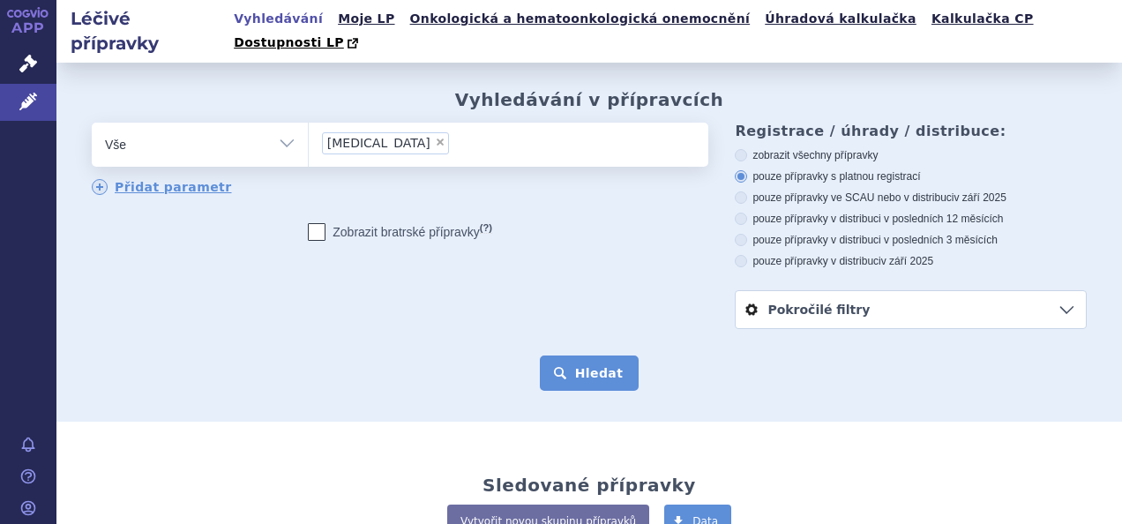
click at [597, 360] on button "Hledat" at bounding box center [590, 373] width 100 height 35
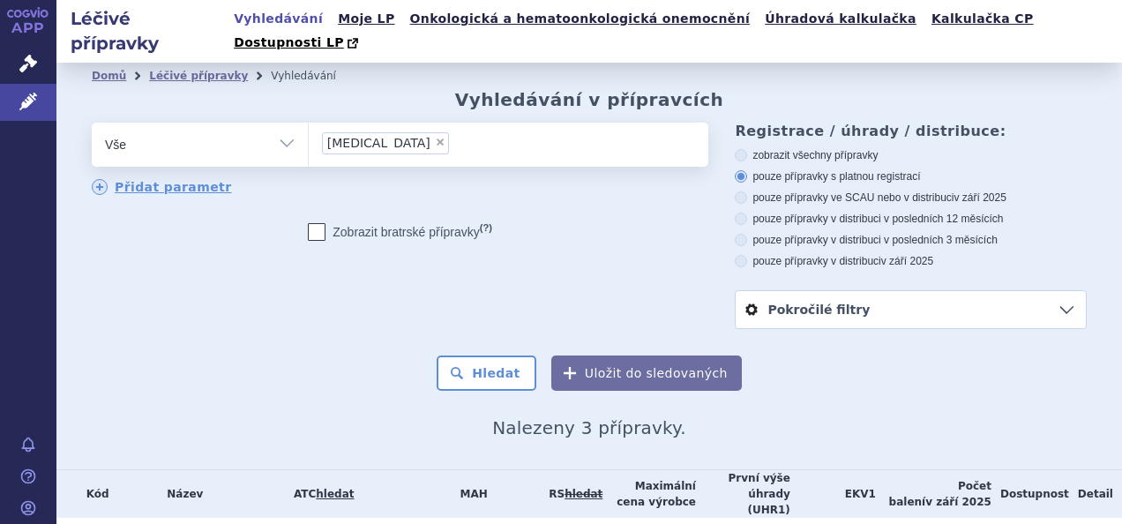
scroll to position [133, 0]
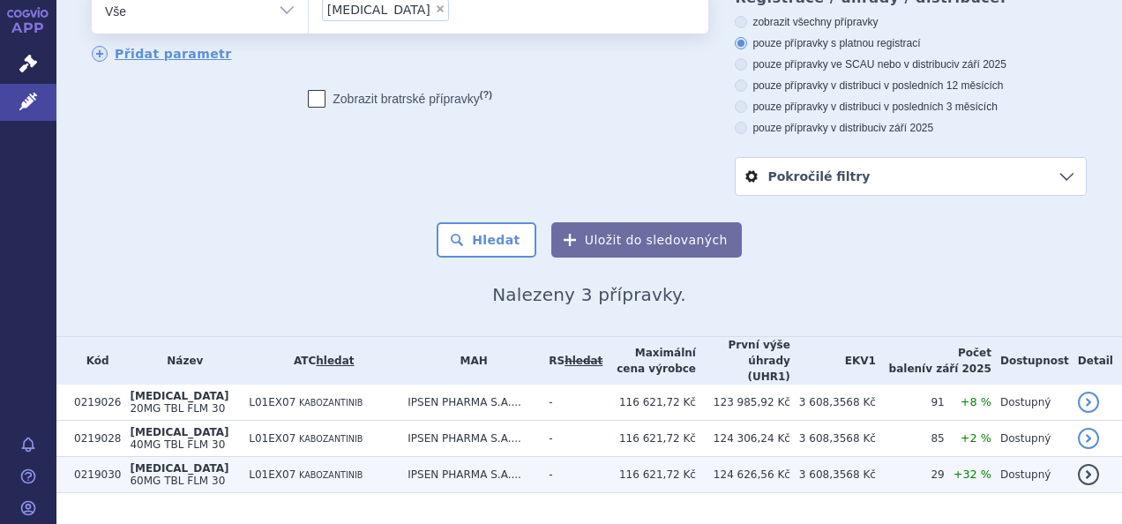
click at [249, 457] on td "L01EX07 KABOZANTINIB" at bounding box center [319, 475] width 159 height 36
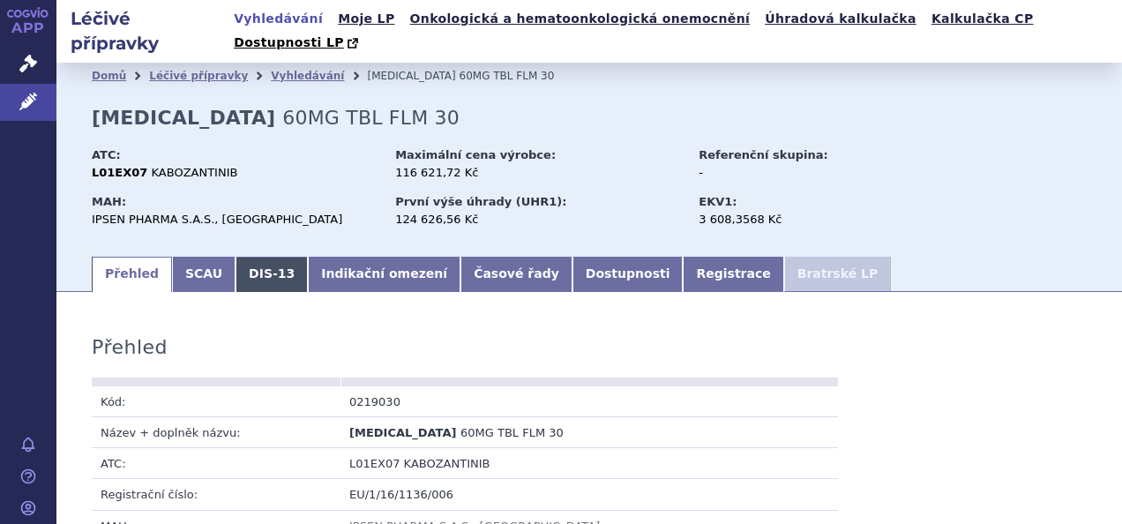
click at [263, 259] on link "DIS-13" at bounding box center [272, 274] width 72 height 35
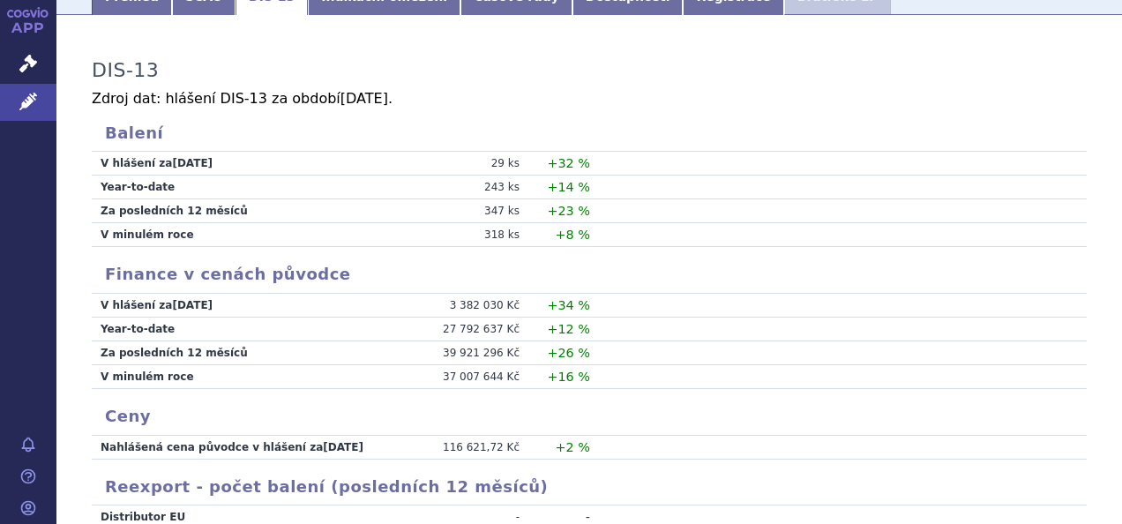
scroll to position [478, 0]
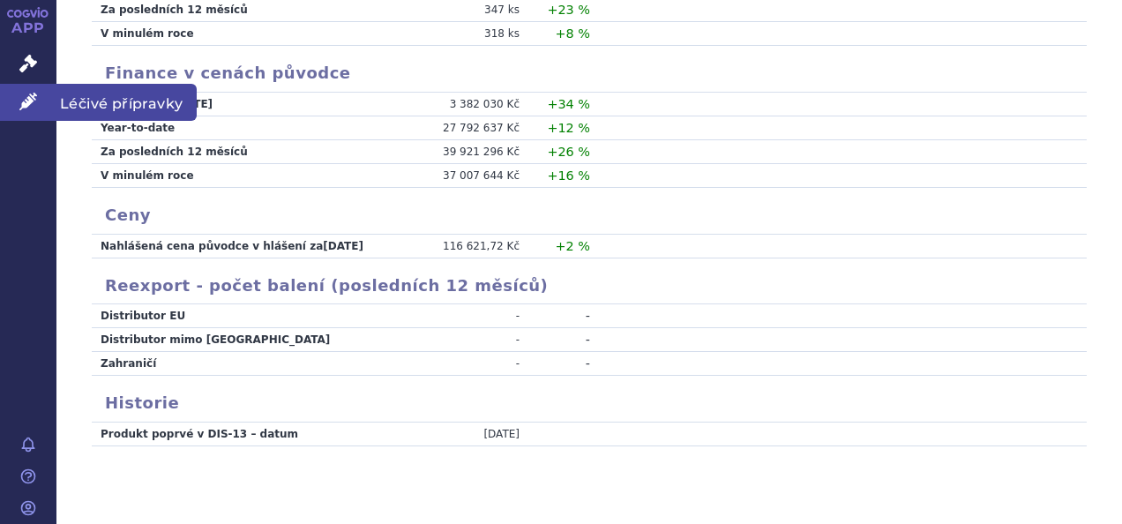
click at [39, 97] on link "Léčivé přípravky" at bounding box center [28, 102] width 56 height 37
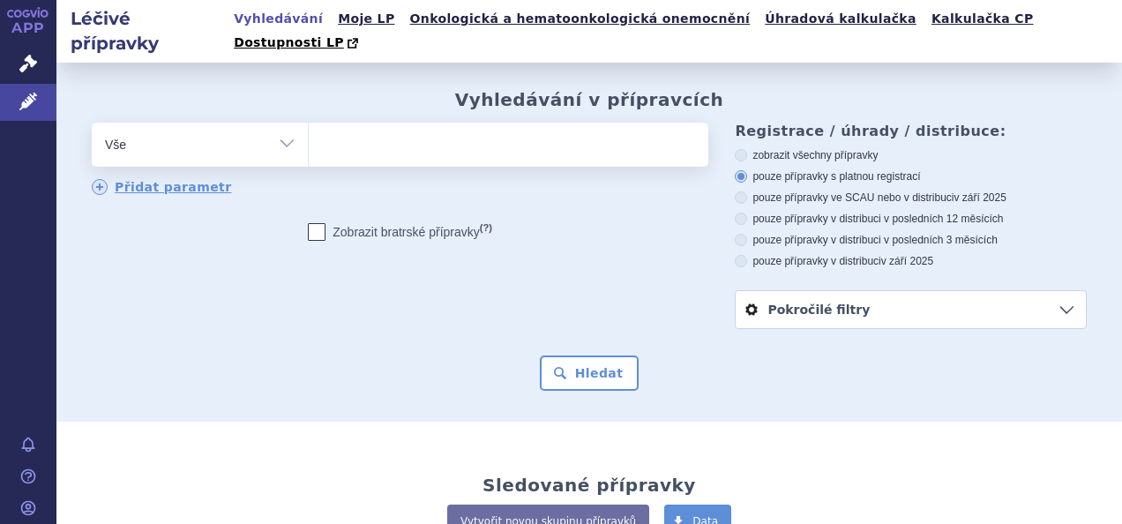
click at [462, 124] on ul at bounding box center [506, 141] width 395 height 37
click at [309, 124] on select at bounding box center [308, 144] width 1 height 44
type input "dy"
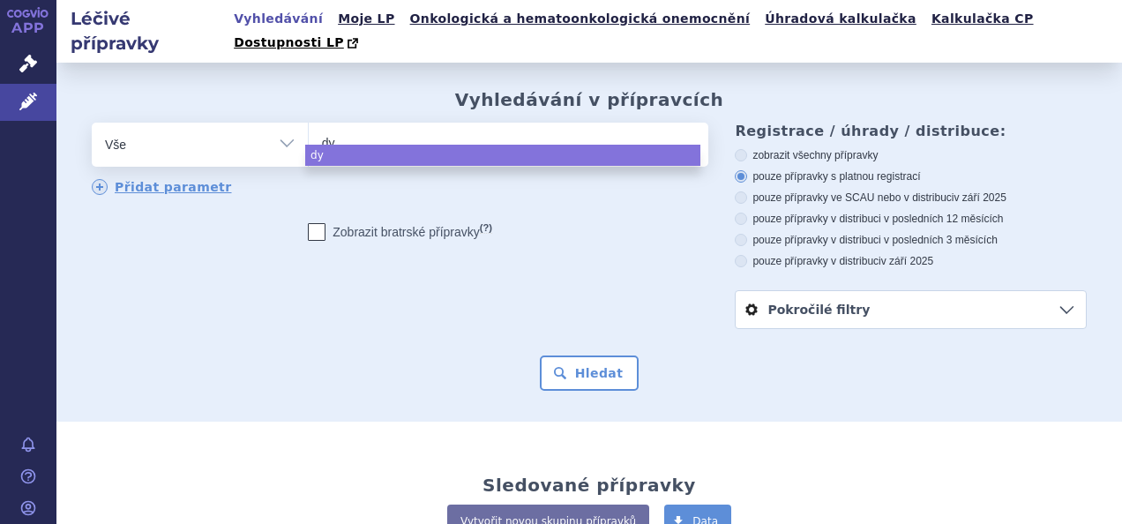
type input "dys"
type input "dysp"
type input "dyspor"
type input "[MEDICAL_DATA]"
select select "[MEDICAL_DATA]"
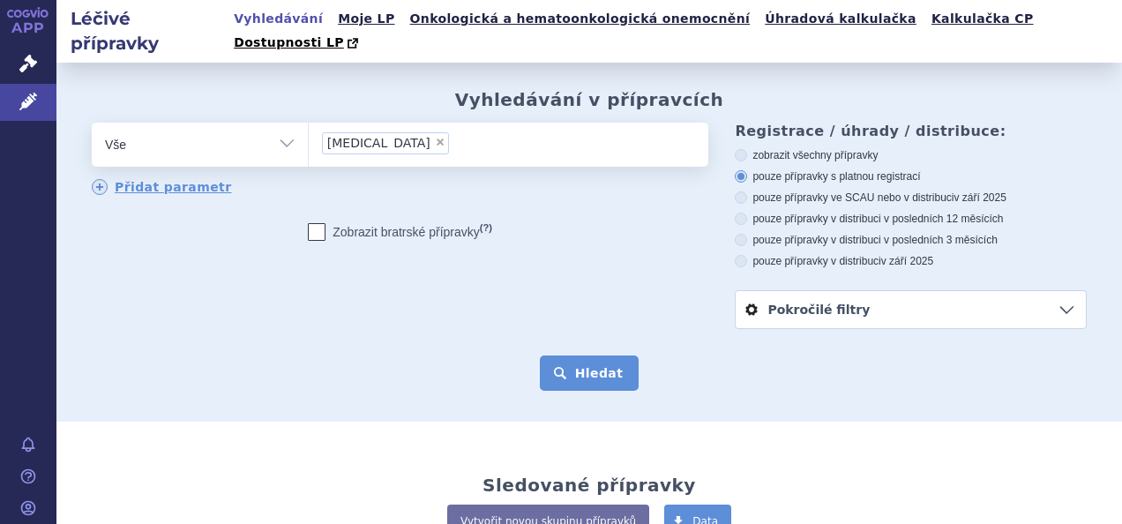
click at [580, 356] on button "Hledat" at bounding box center [590, 373] width 100 height 35
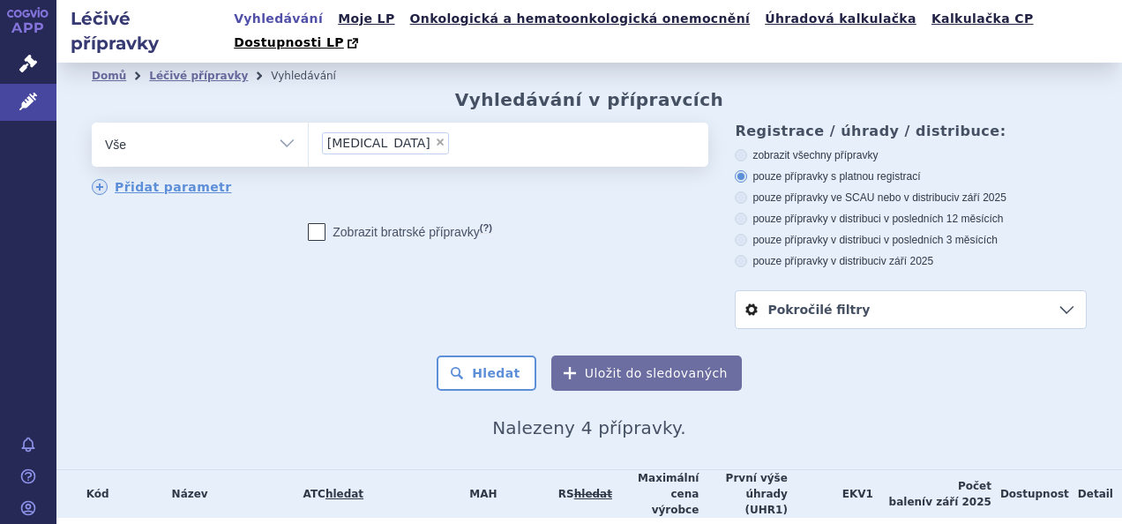
scroll to position [169, 0]
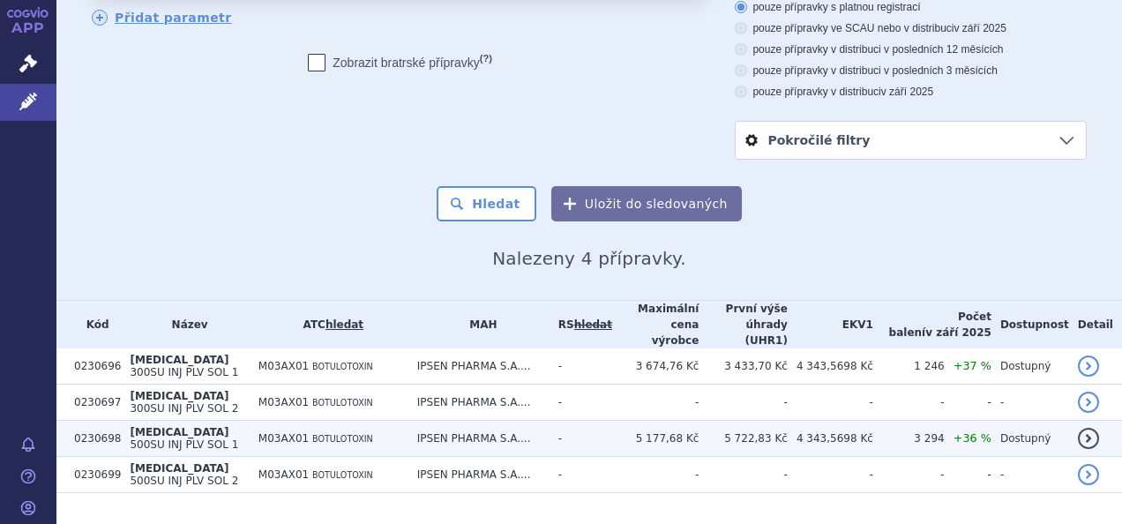
click at [168, 438] on span "500SU INJ PLV SOL 1" at bounding box center [184, 444] width 109 height 12
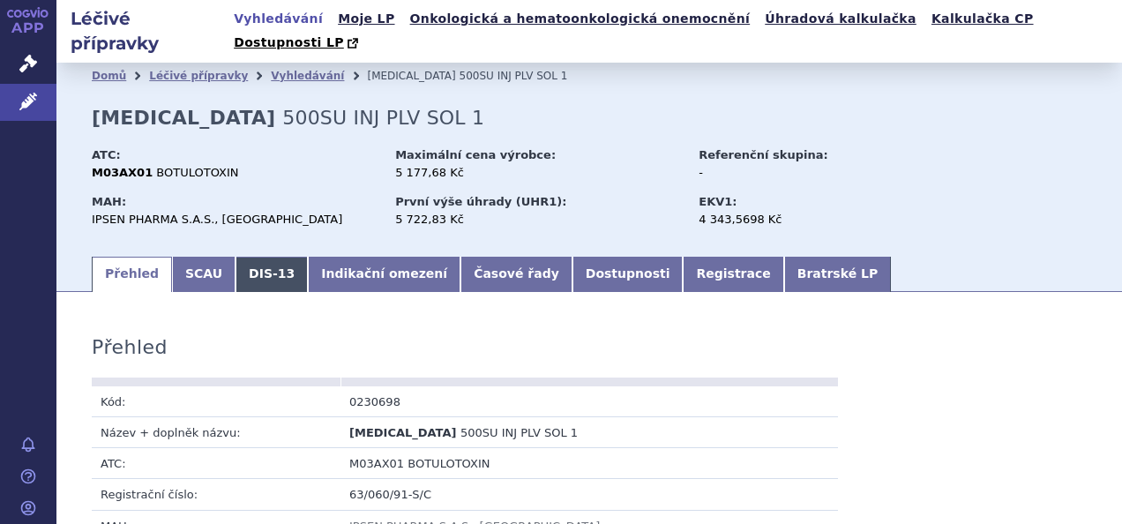
click at [256, 257] on link "DIS-13" at bounding box center [272, 274] width 72 height 35
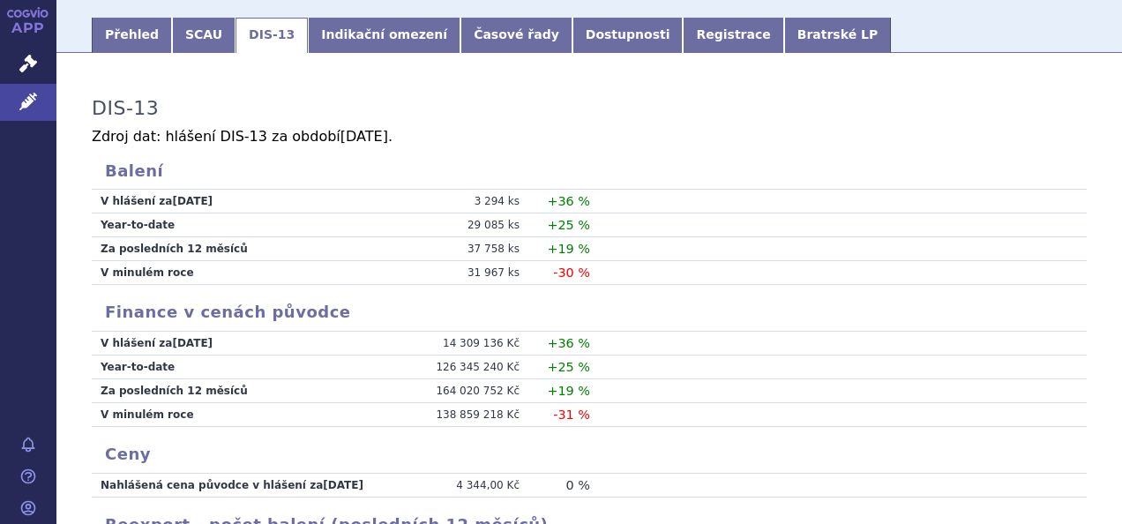
scroll to position [125, 0]
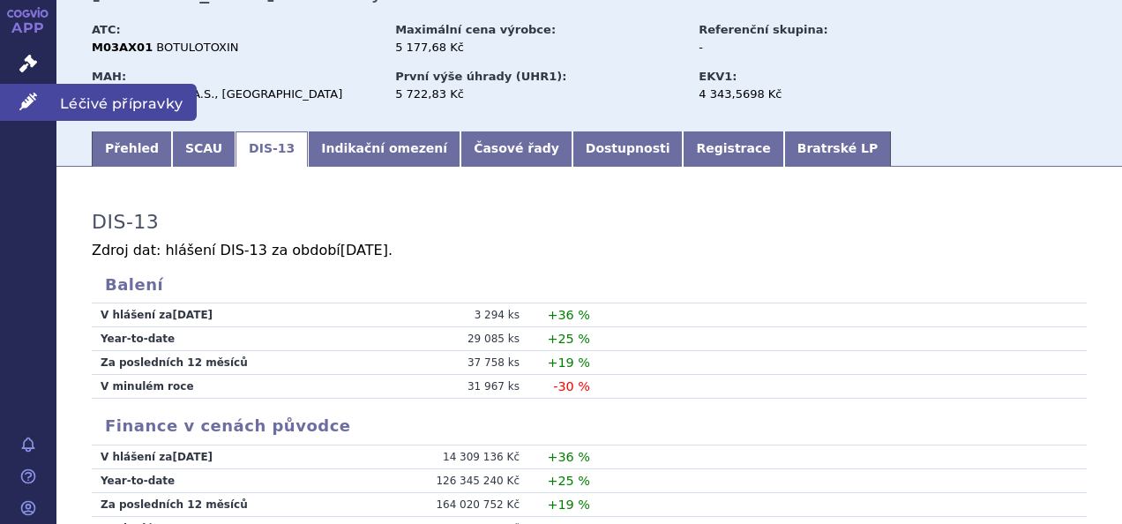
click at [39, 94] on link "Léčivé přípravky" at bounding box center [28, 102] width 56 height 37
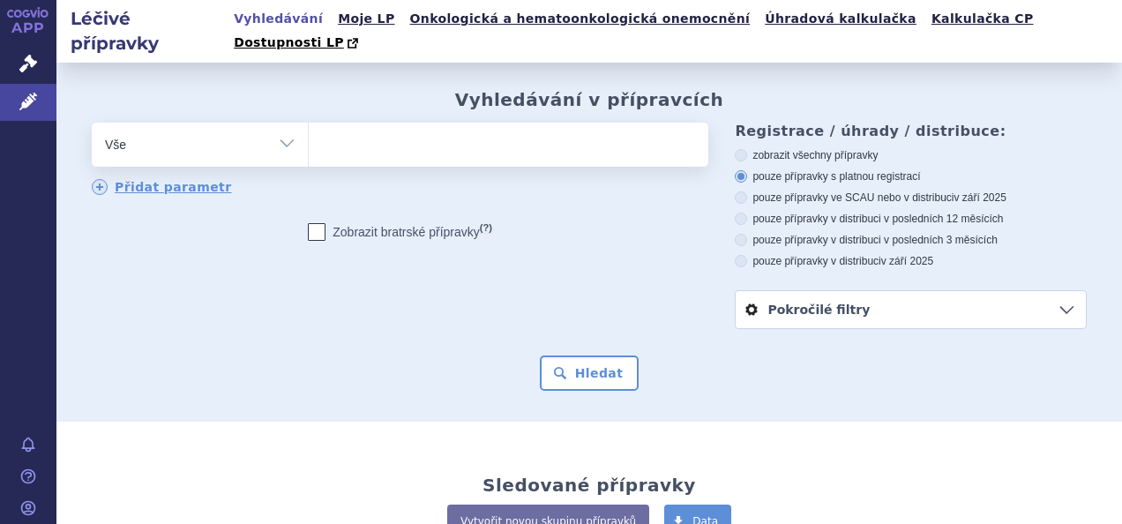
click at [457, 136] on ul at bounding box center [506, 141] width 395 height 37
click at [309, 136] on select at bounding box center [308, 144] width 1 height 44
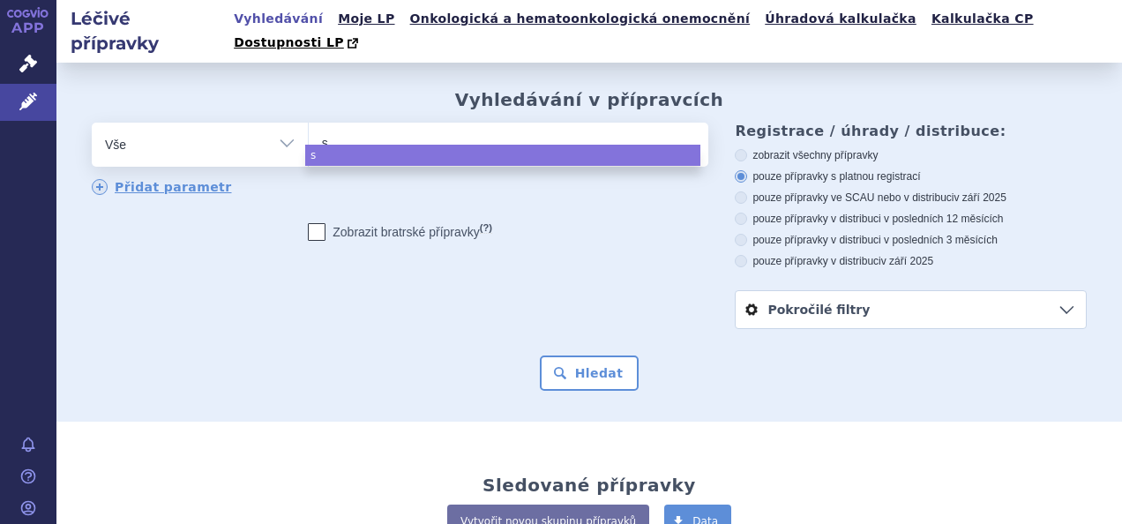
type input "so"
type input "som"
type input "somat"
type input "somatu"
type input "somatul"
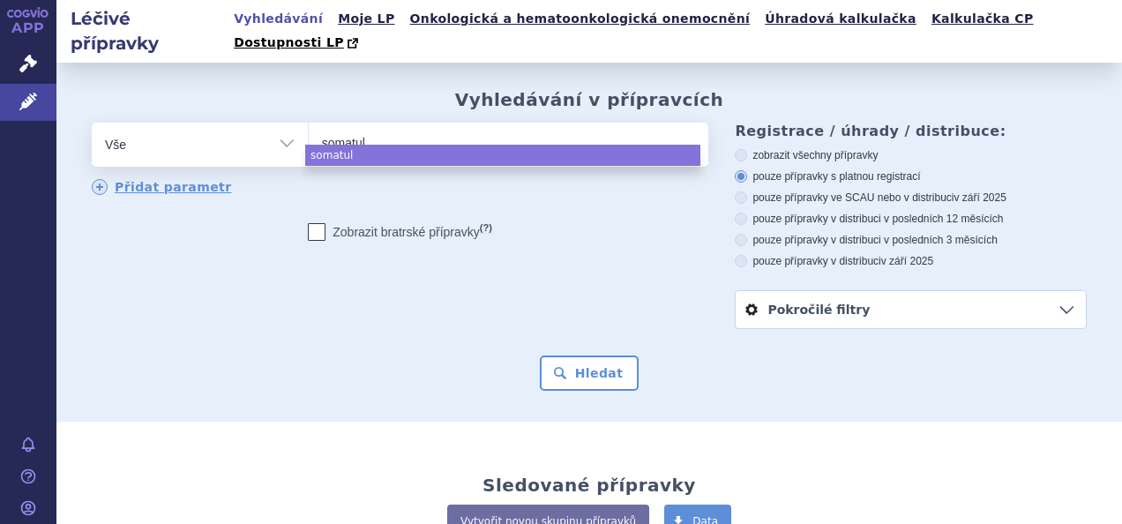
type input "somatuli"
type input "somatuline"
select select "somatuline"
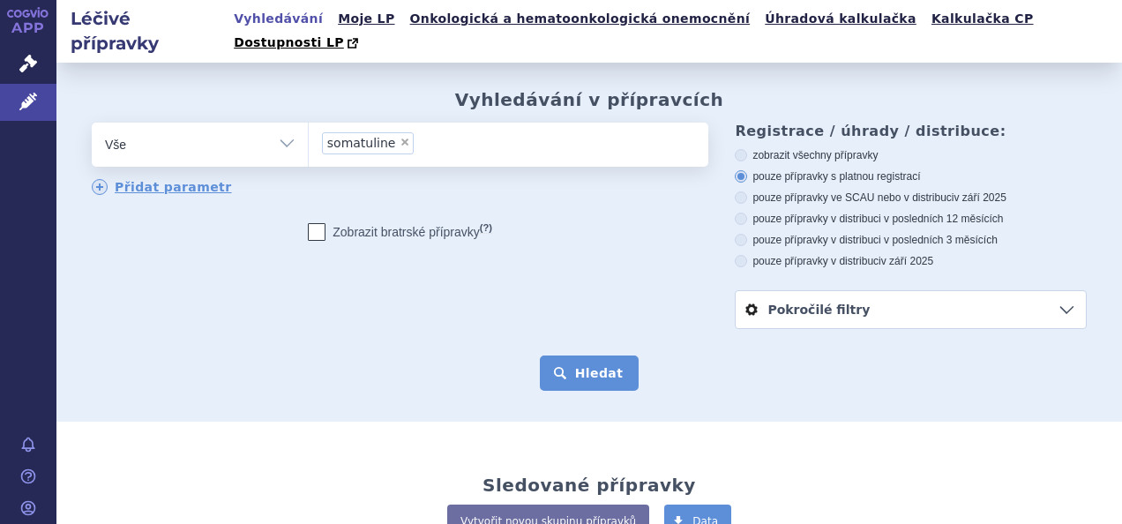
click at [618, 356] on button "Hledat" at bounding box center [590, 373] width 100 height 35
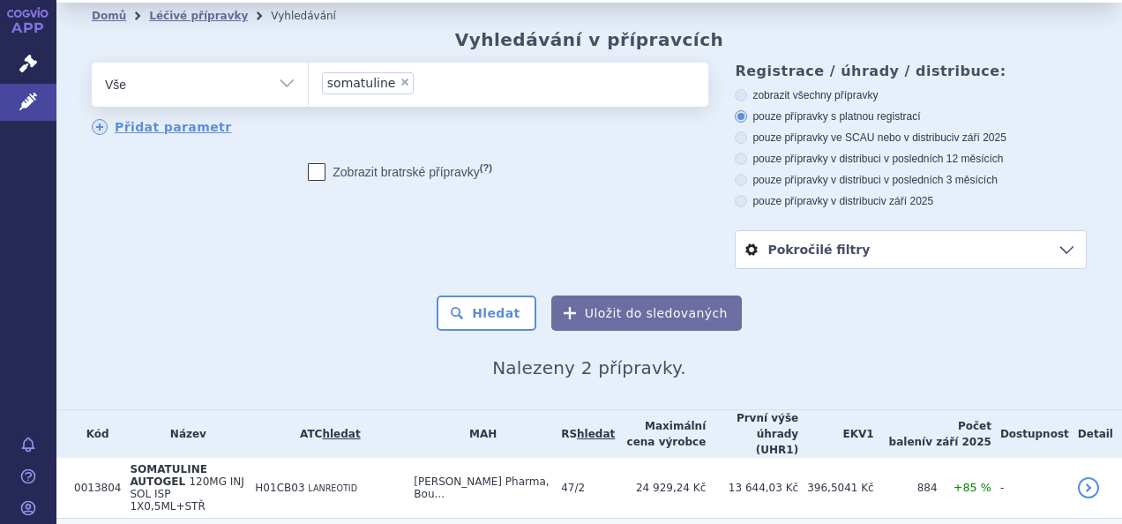
scroll to position [88, 0]
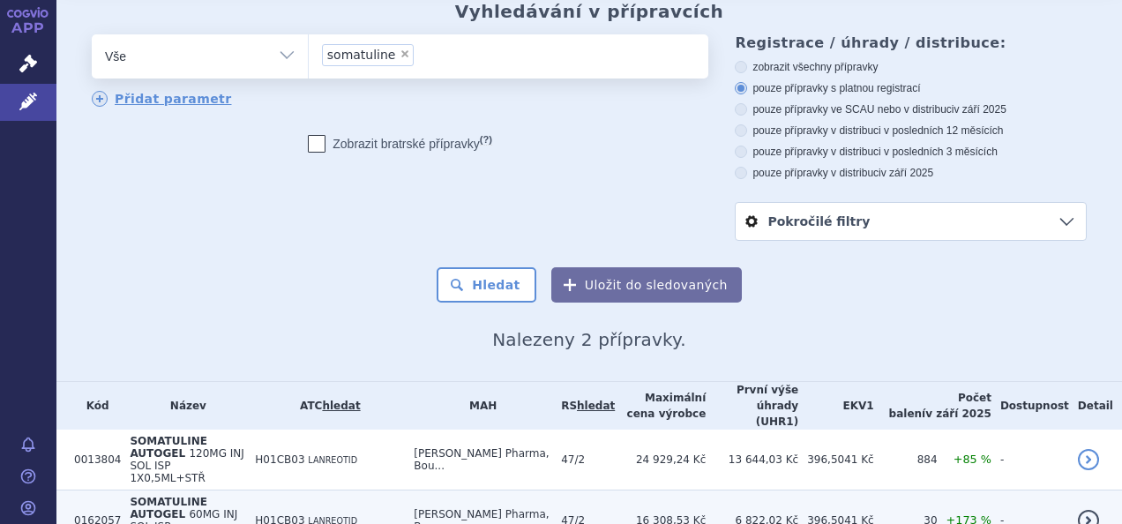
click at [236, 508] on span "60MG INJ SOL ISP 1X0,5ML+STŘ" at bounding box center [184, 526] width 108 height 37
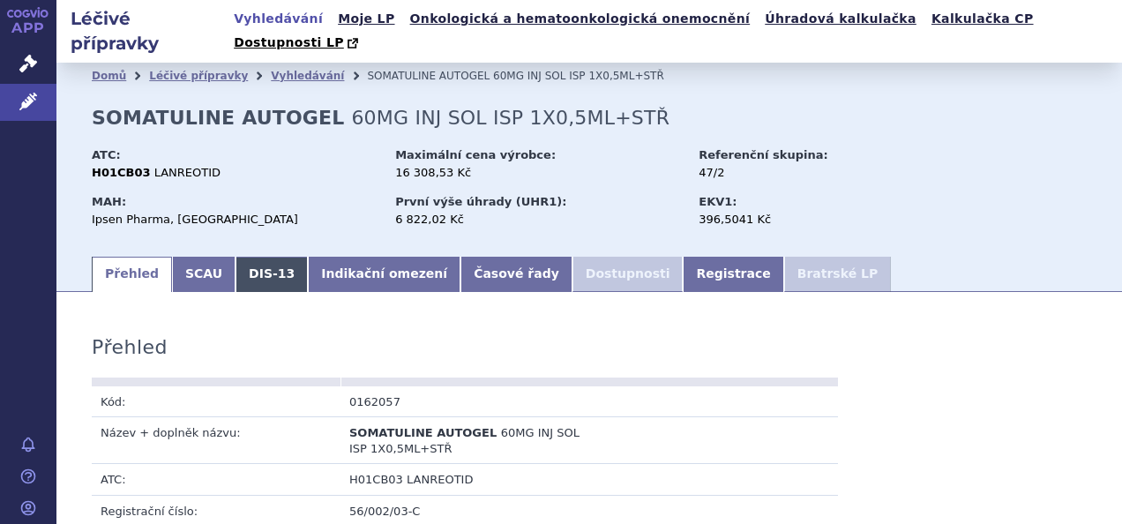
click at [252, 257] on link "DIS-13" at bounding box center [272, 274] width 72 height 35
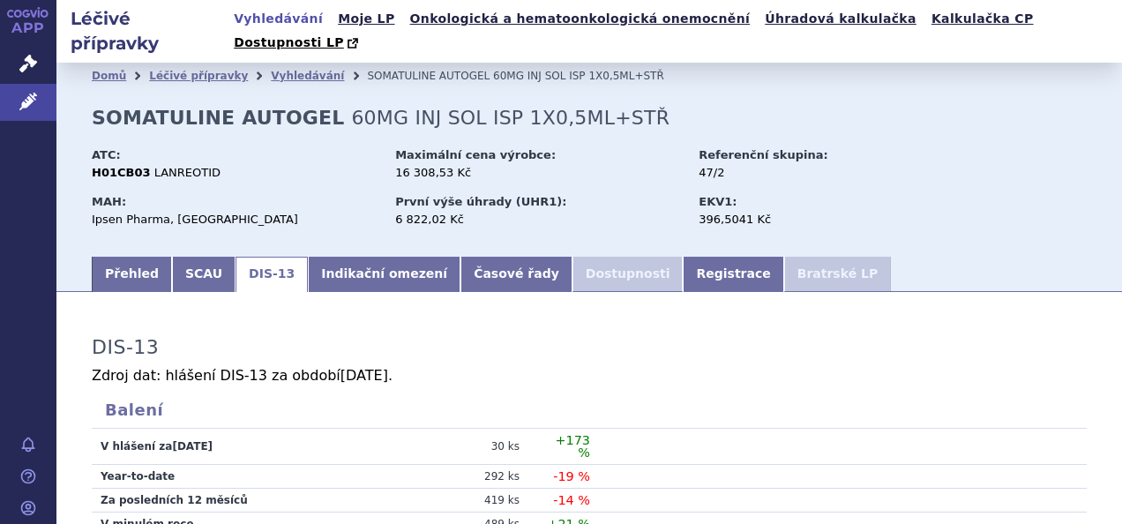
scroll to position [353, 0]
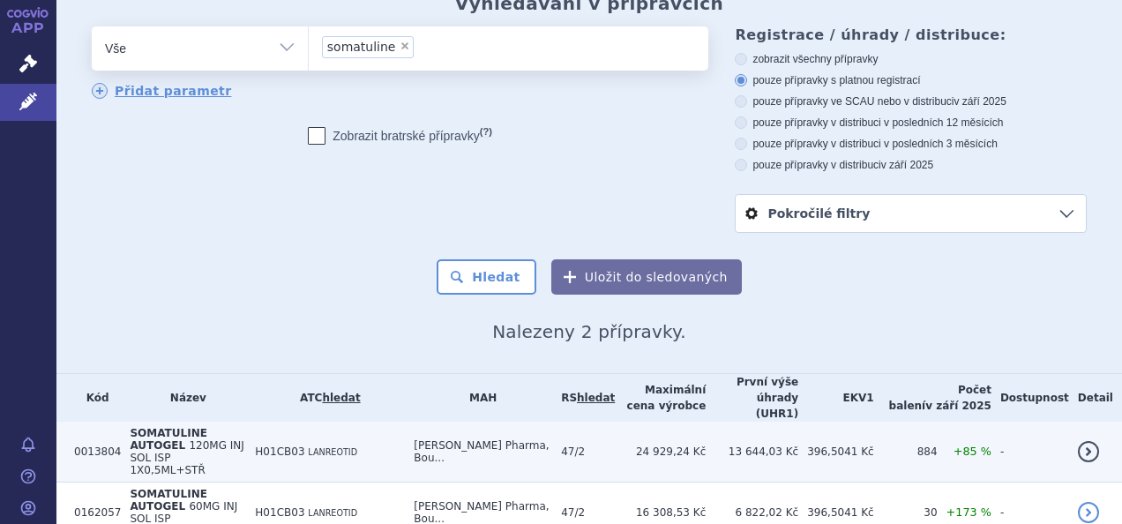
scroll to position [97, 0]
click at [206, 426] on span "SOMATULINE AUTOGEL" at bounding box center [168, 438] width 77 height 25
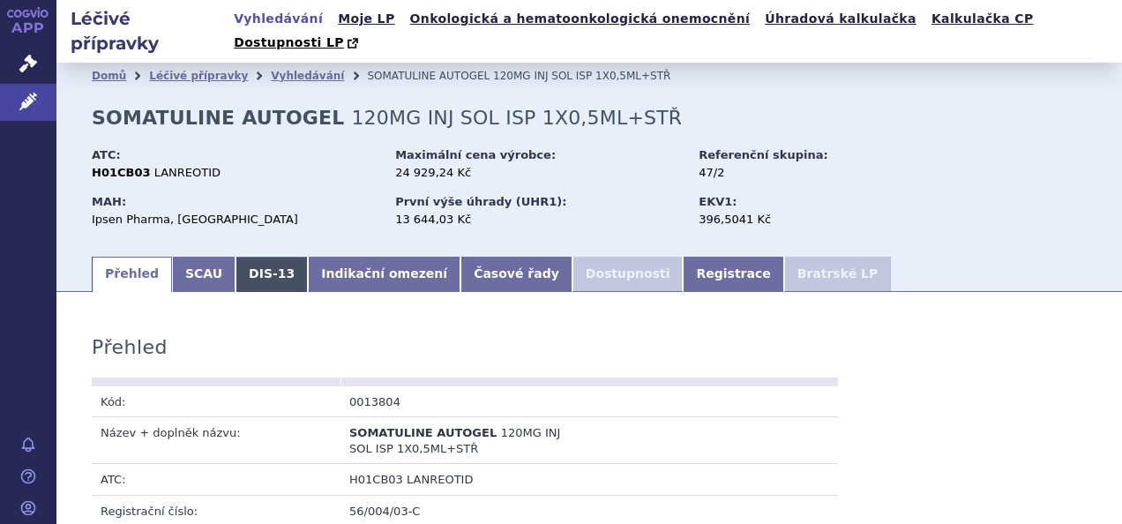
click at [261, 261] on link "DIS-13" at bounding box center [272, 274] width 72 height 35
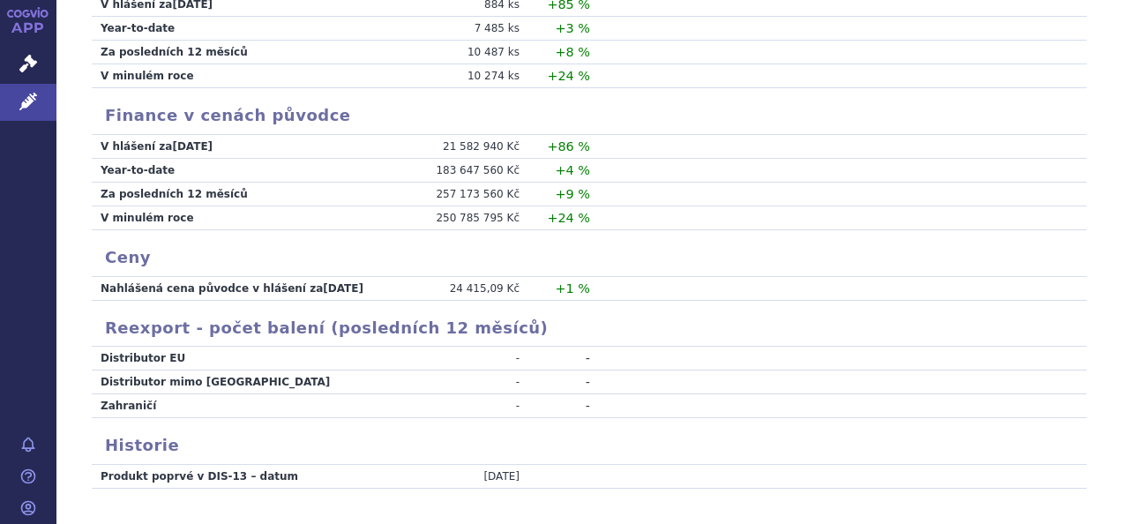
scroll to position [441, 0]
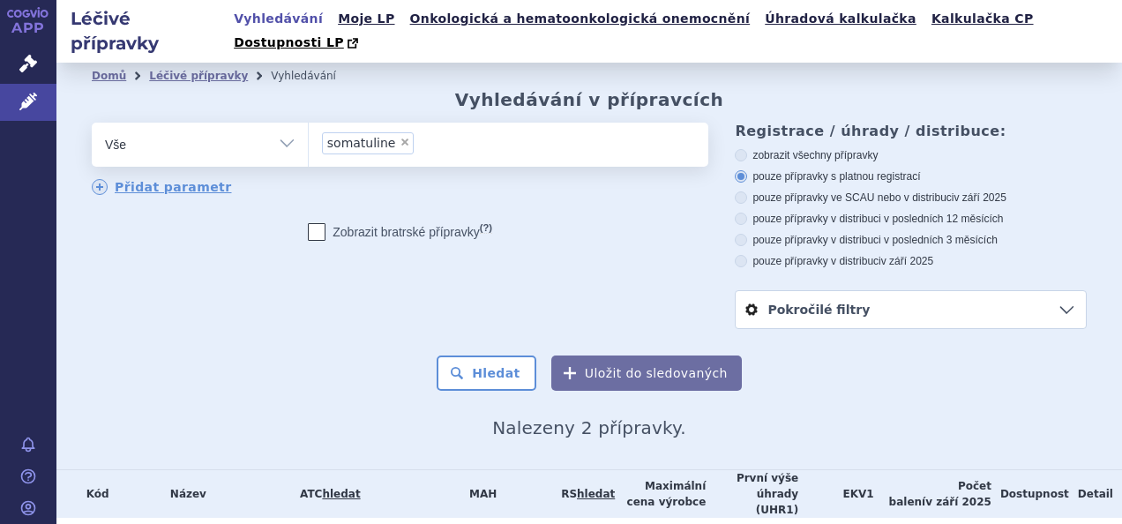
click at [393, 132] on li "× somatuline" at bounding box center [368, 143] width 93 height 22
click at [309, 124] on select "somatuline" at bounding box center [308, 144] width 1 height 44
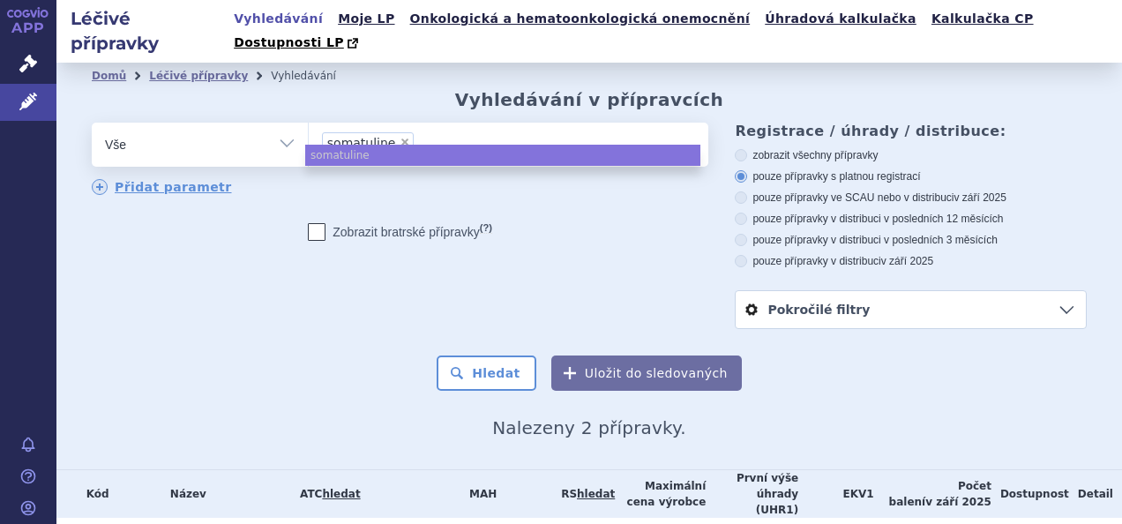
click at [400, 137] on span "×" at bounding box center [405, 142] width 11 height 11
click at [309, 122] on select "somatuline" at bounding box center [308, 144] width 1 height 44
select select
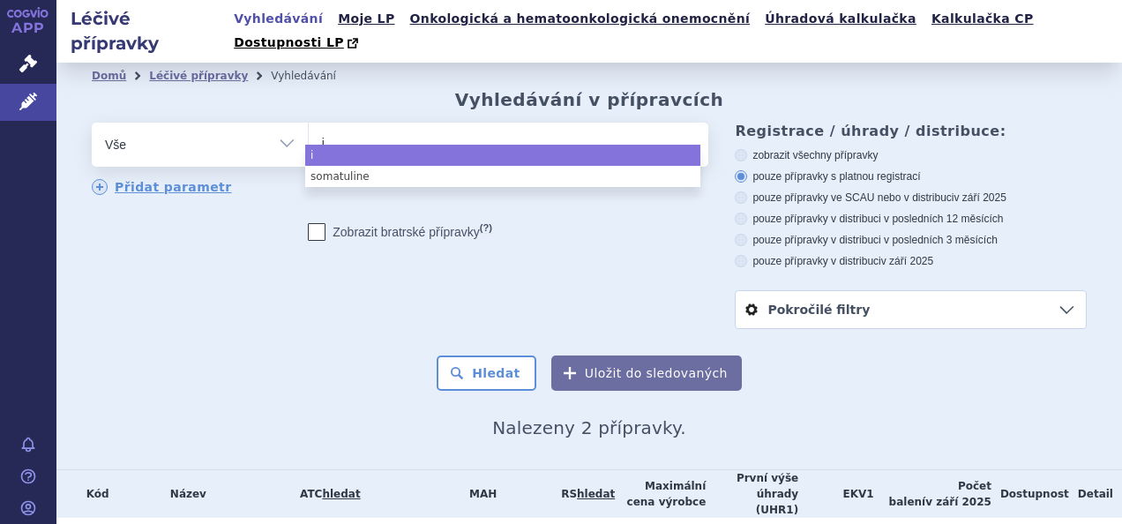
type input "iq"
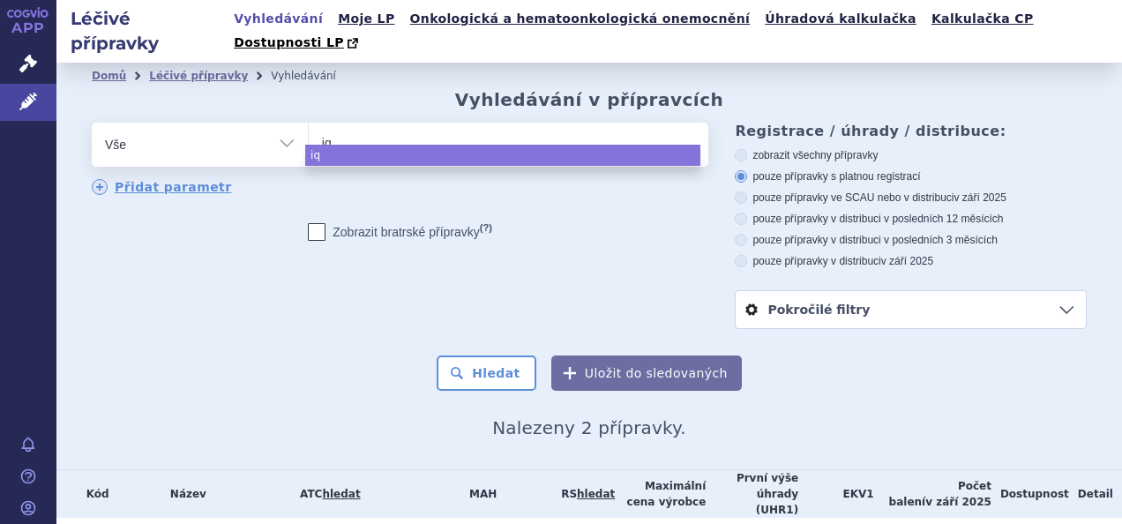
type input "iqi"
type input "iqir"
type input "iqirv"
type input "iqirvo"
select select "iqirvo"
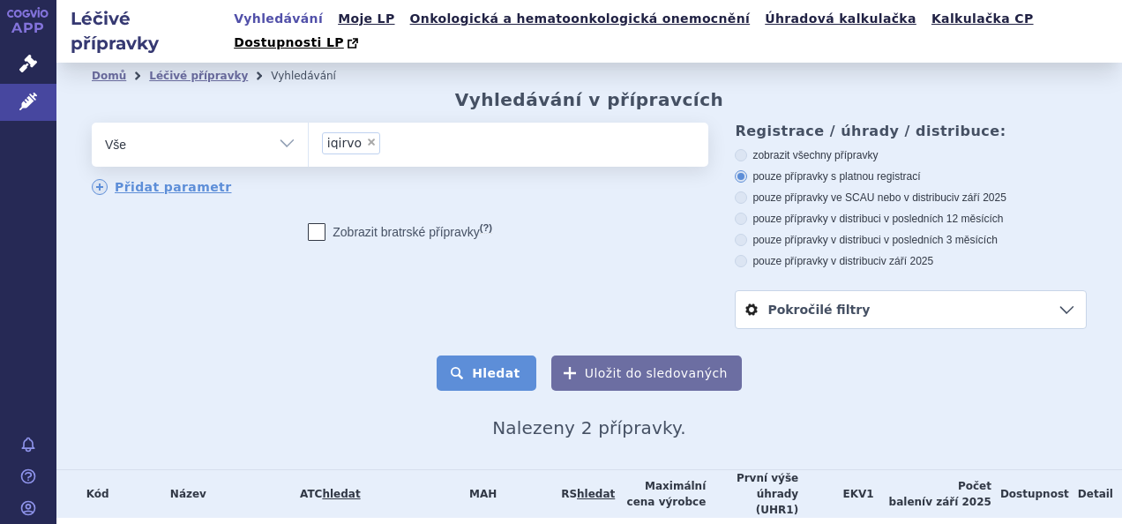
click at [500, 356] on button "Hledat" at bounding box center [487, 373] width 100 height 35
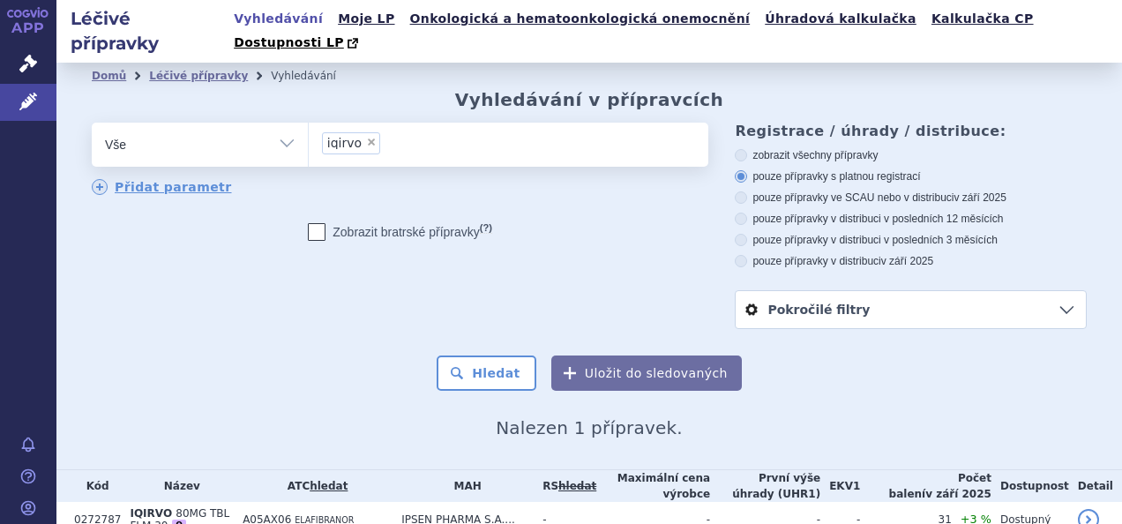
scroll to position [62, 0]
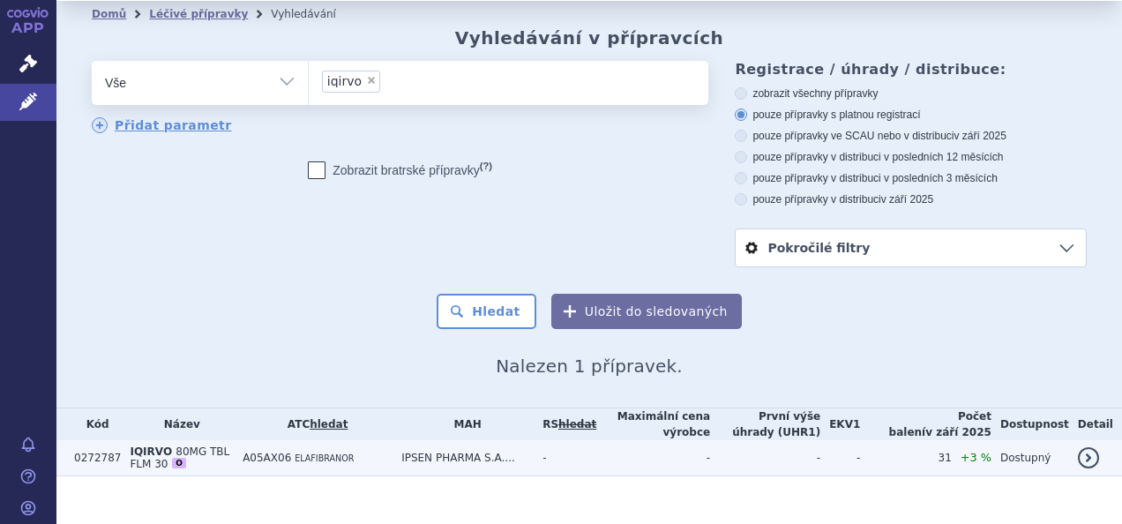
click at [260, 452] on span "A05AX06" at bounding box center [267, 458] width 49 height 12
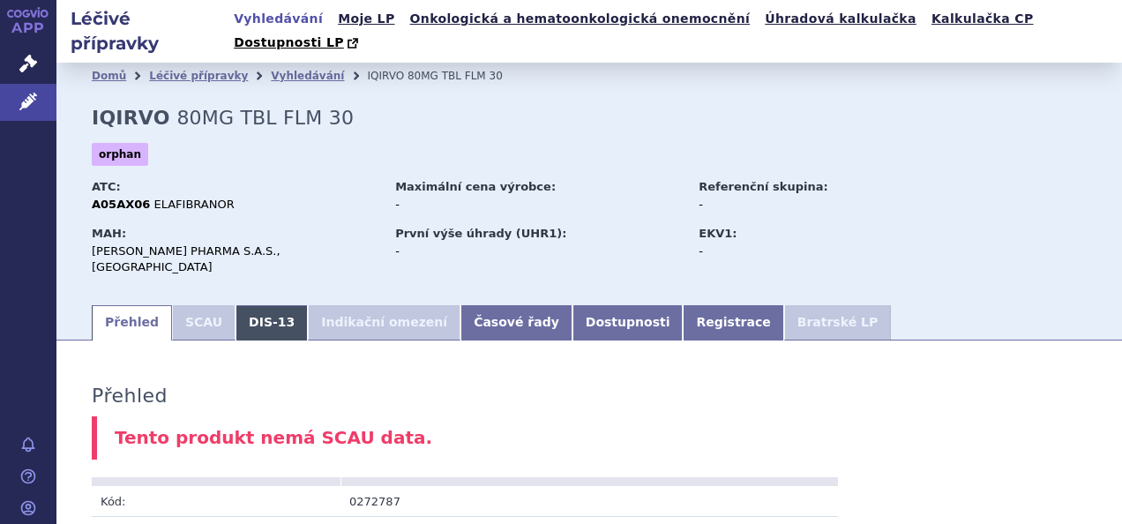
click at [265, 305] on link "DIS-13" at bounding box center [272, 322] width 72 height 35
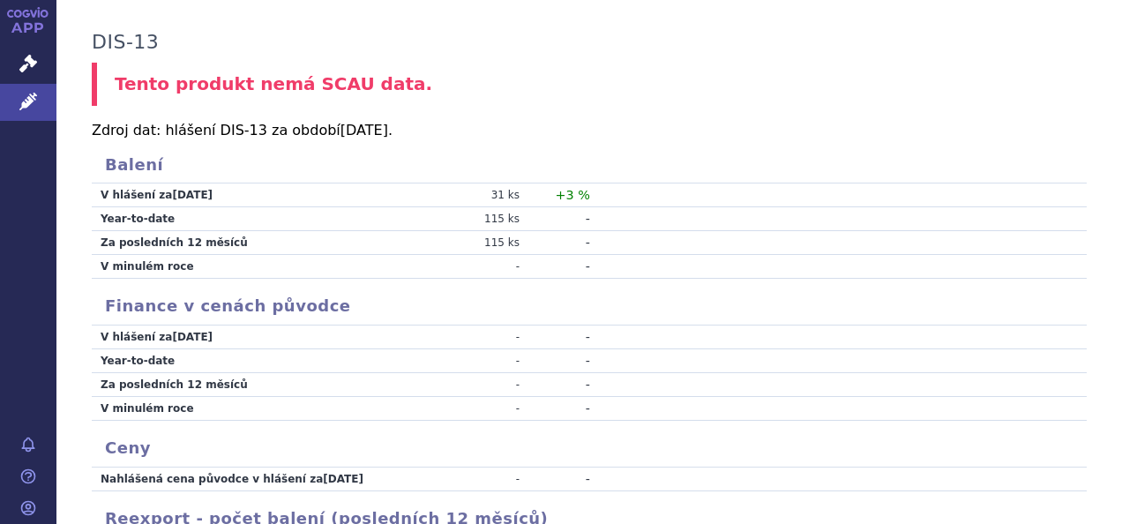
scroll to position [353, 0]
click at [29, 95] on icon at bounding box center [28, 102] width 18 height 18
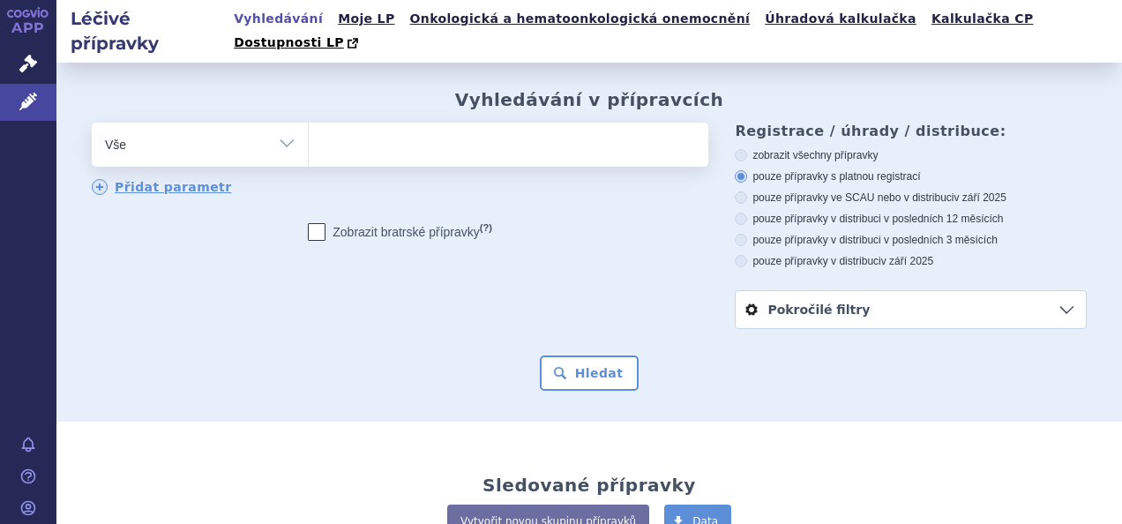
drag, startPoint x: 0, startPoint y: 0, endPoint x: 494, endPoint y: 131, distance: 511.2
click at [494, 133] on span at bounding box center [506, 145] width 395 height 44
click at [309, 133] on select at bounding box center [308, 144] width 1 height 44
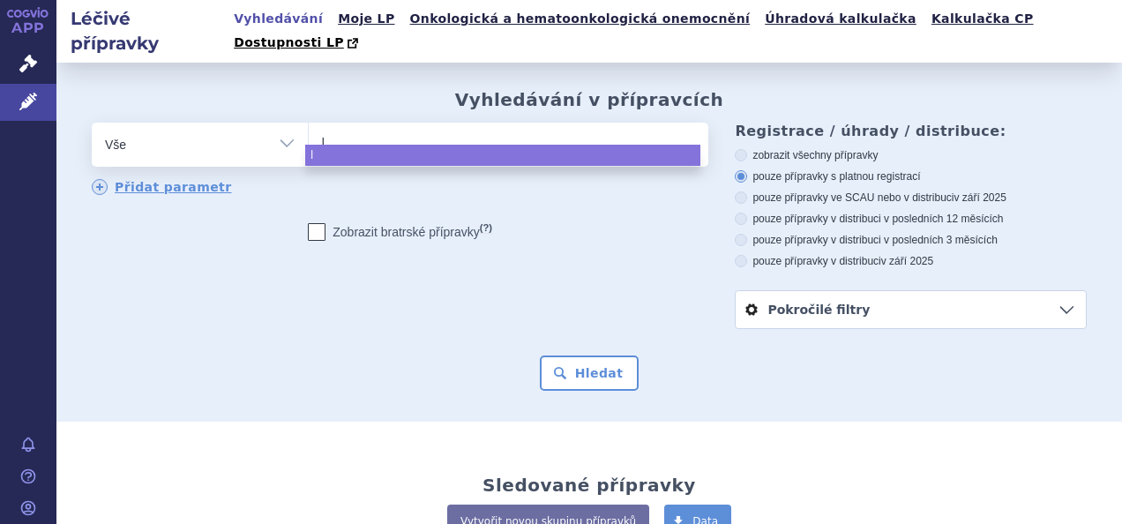
type input "li"
type input "liv"
type input "livd"
type input "livde"
type input "livdel"
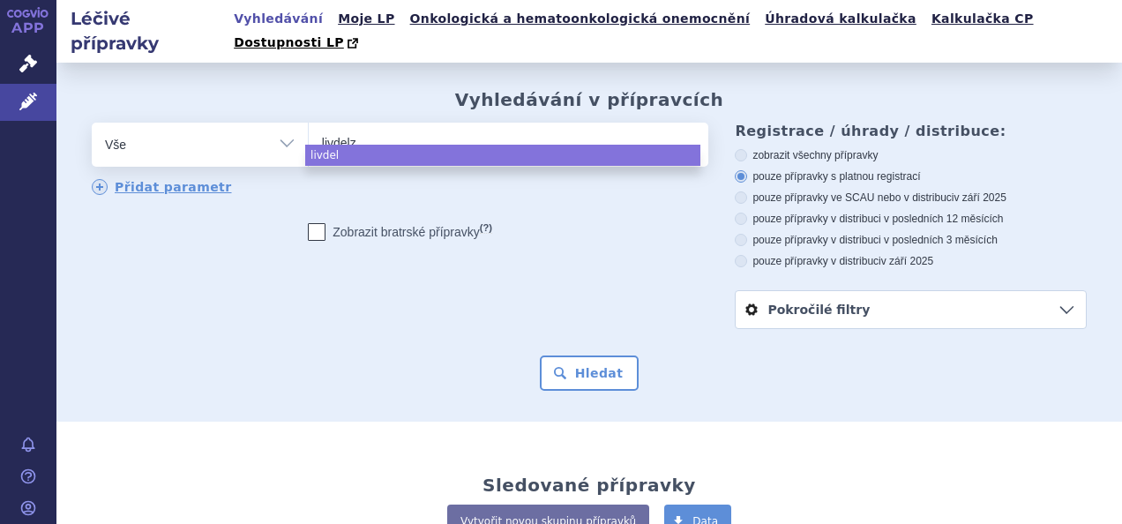
type input "livdelzi"
select select "livdelzi"
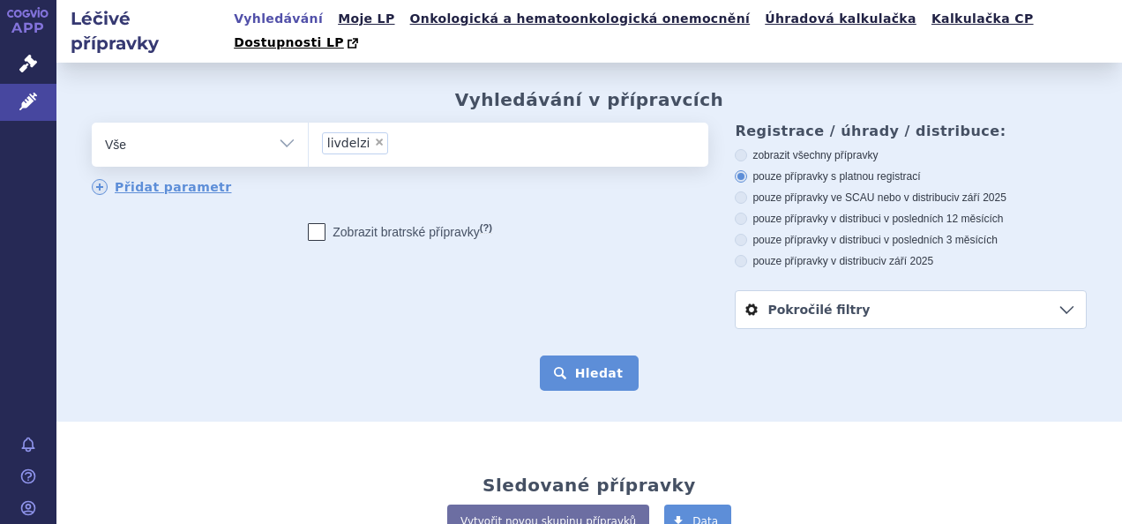
click at [584, 356] on button "Hledat" at bounding box center [590, 373] width 100 height 35
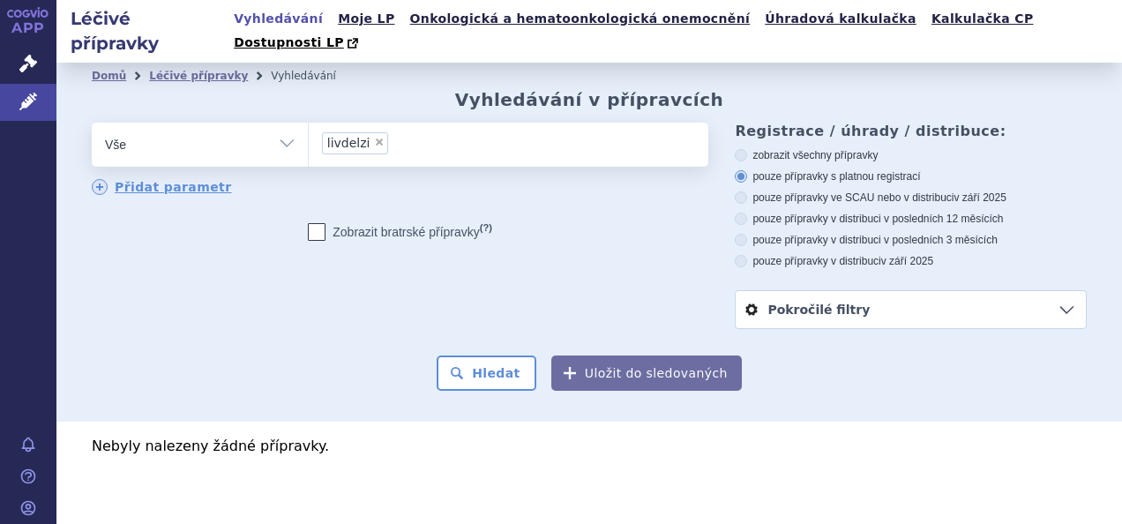
click at [339, 137] on span "livdelzi" at bounding box center [348, 143] width 43 height 12
click at [309, 122] on select "livdelzi" at bounding box center [308, 144] width 1 height 44
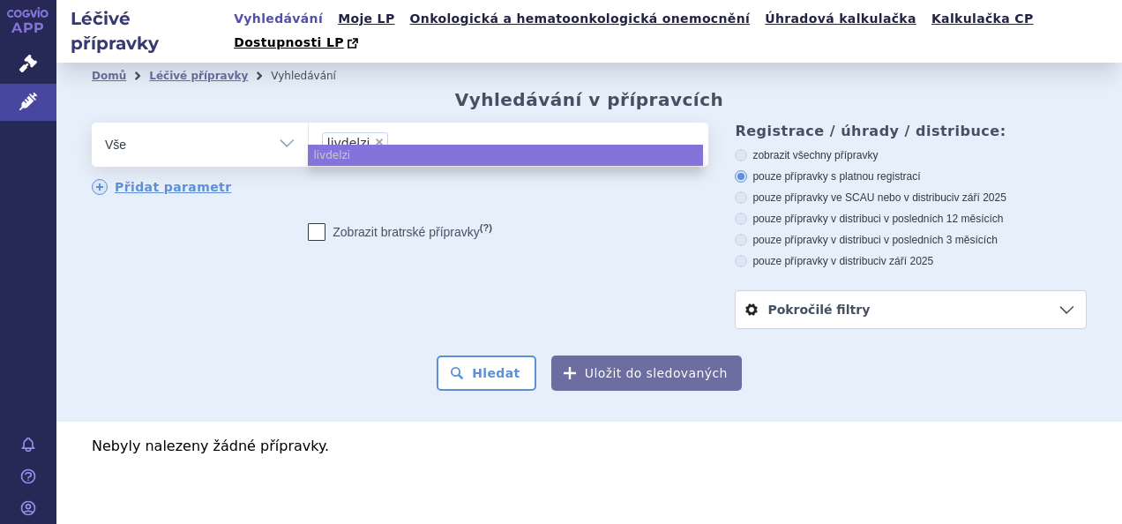
click at [374, 137] on span "×" at bounding box center [379, 142] width 11 height 11
click at [309, 122] on select "livdelzi" at bounding box center [308, 144] width 1 height 44
select select
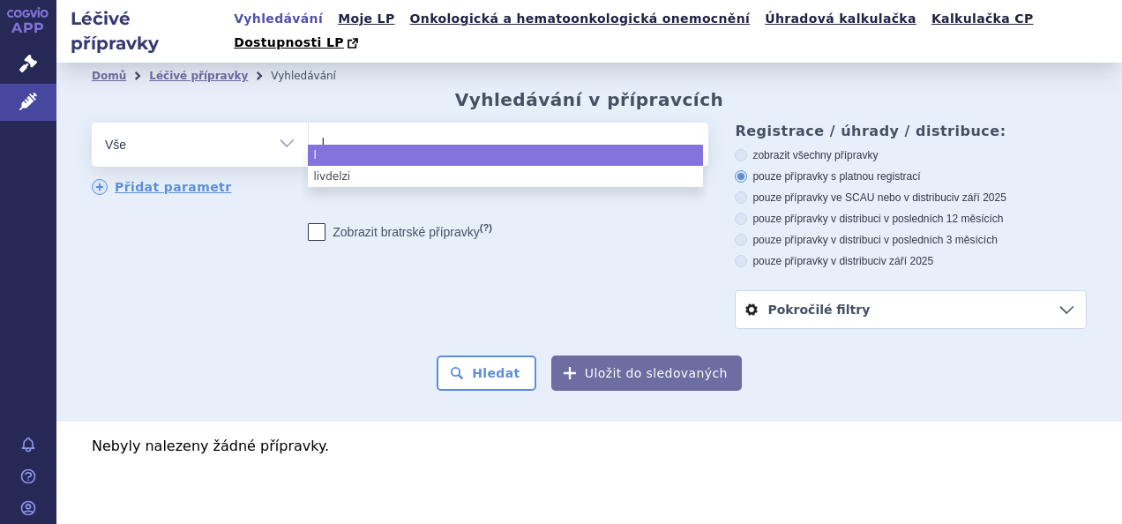
type input "ly"
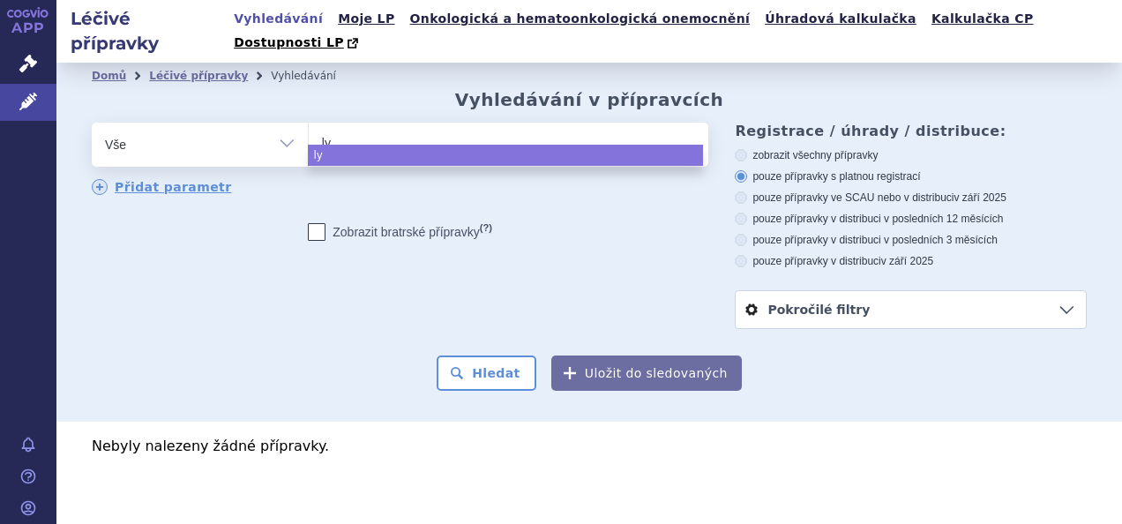
type input "lyv"
type input "lyvd"
type input "lyvde"
type input "lyvdel"
type input "lyvdelzi"
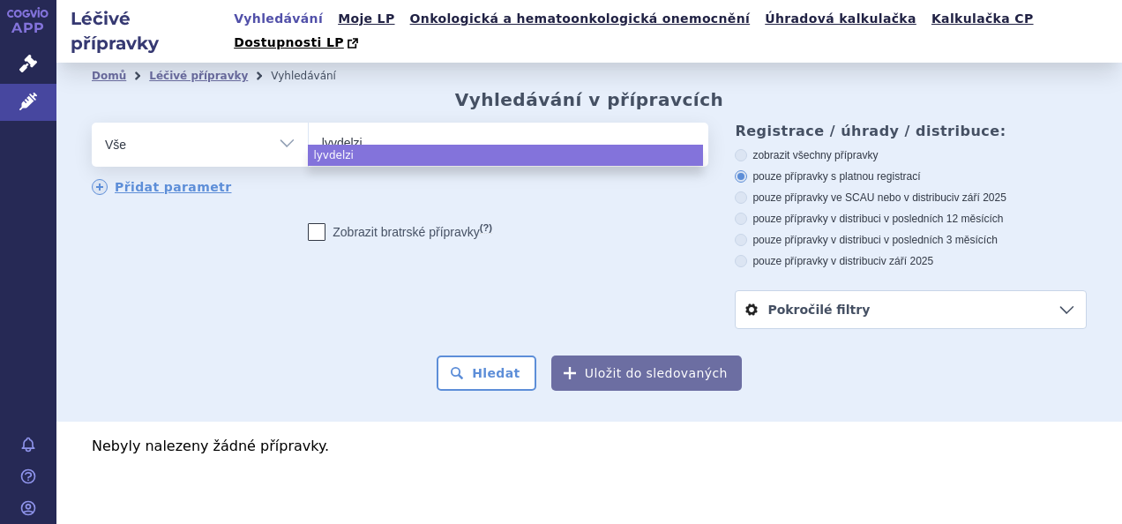
select select "lyvdelzi"
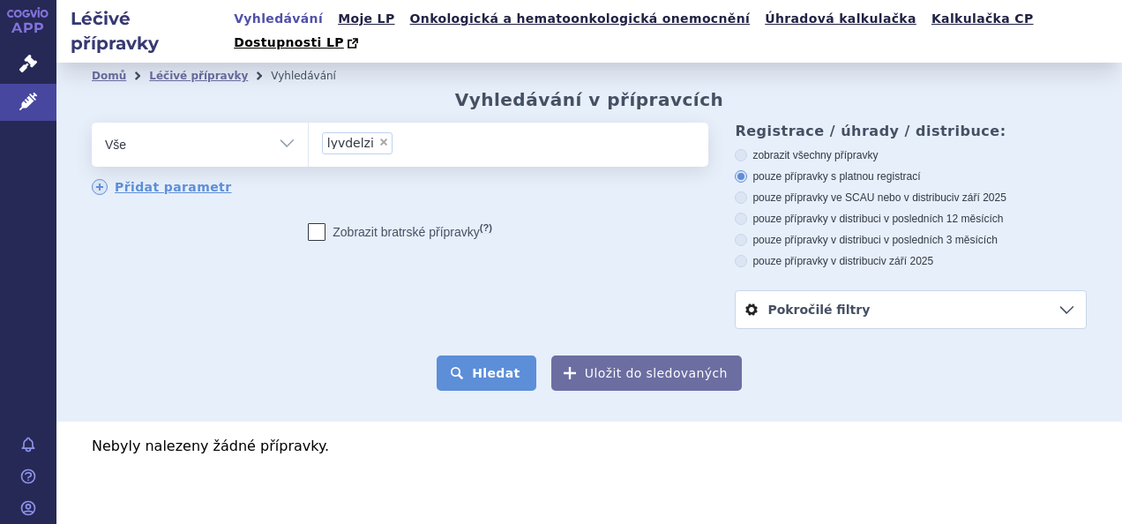
click at [512, 356] on button "Hledat" at bounding box center [487, 373] width 100 height 35
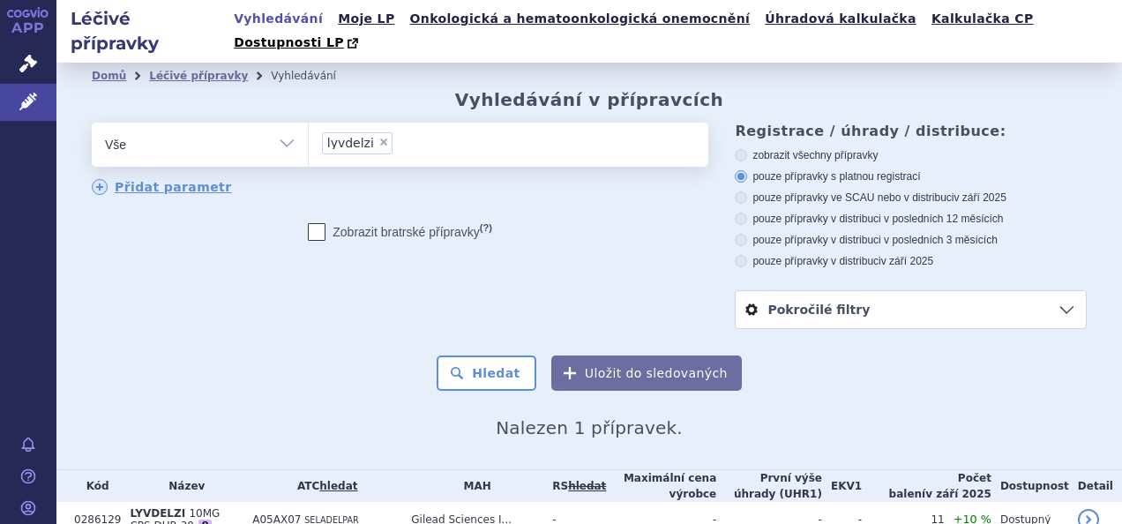
scroll to position [62, 0]
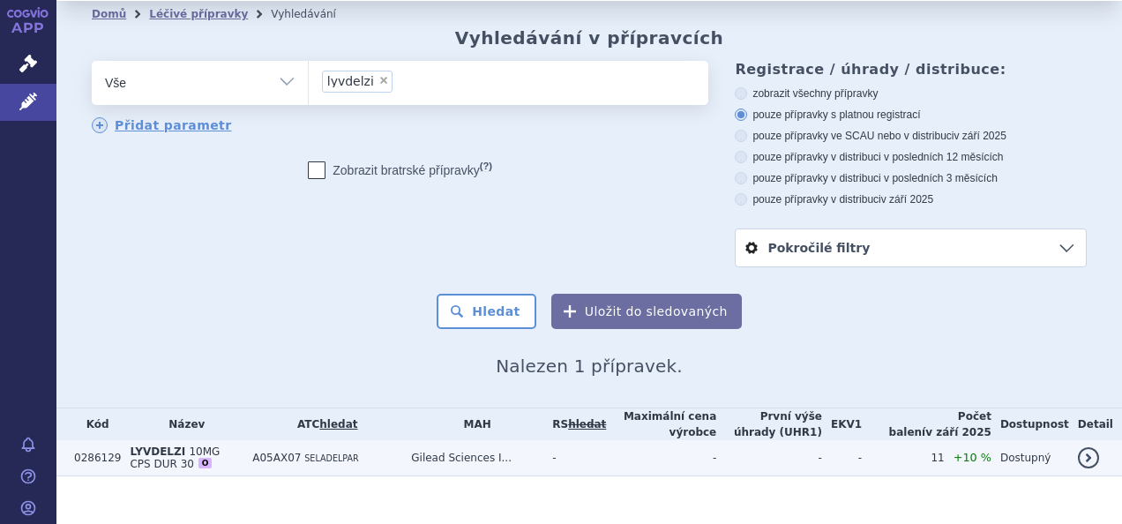
click at [243, 440] on td "LYVDELZI 10MG CPS DUR 30 O" at bounding box center [182, 458] width 123 height 36
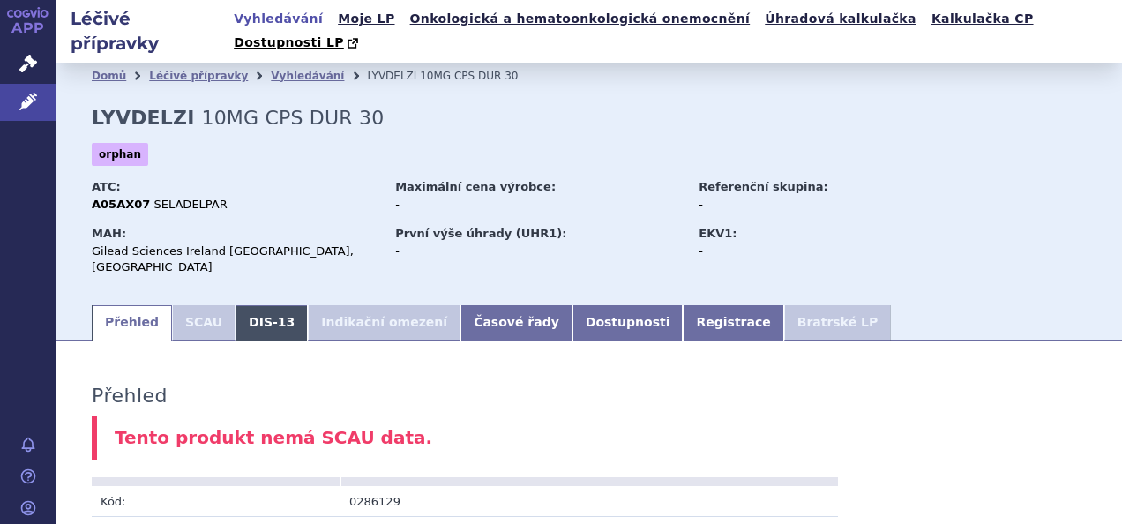
click at [251, 305] on link "DIS-13" at bounding box center [272, 322] width 72 height 35
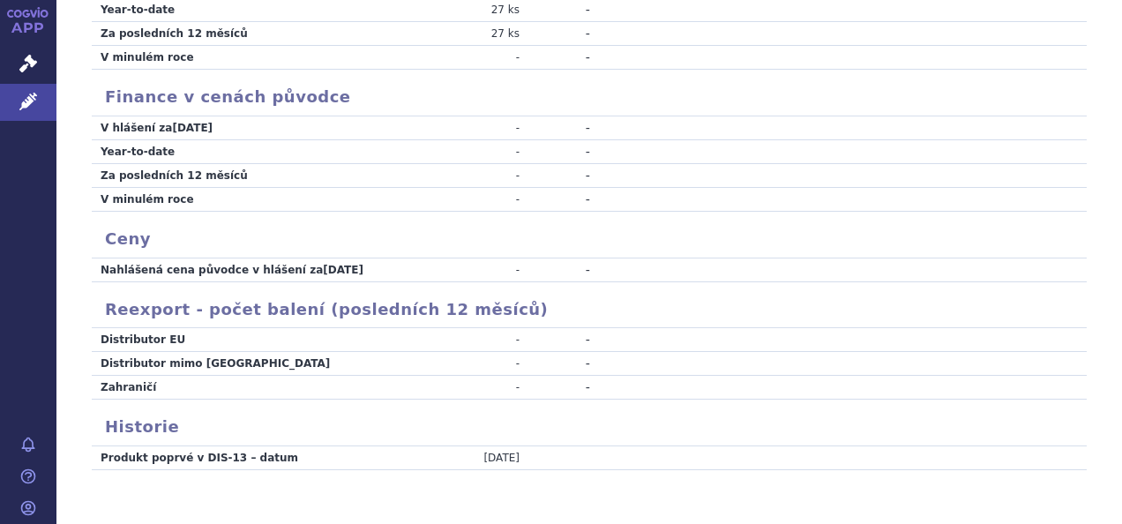
scroll to position [572, 0]
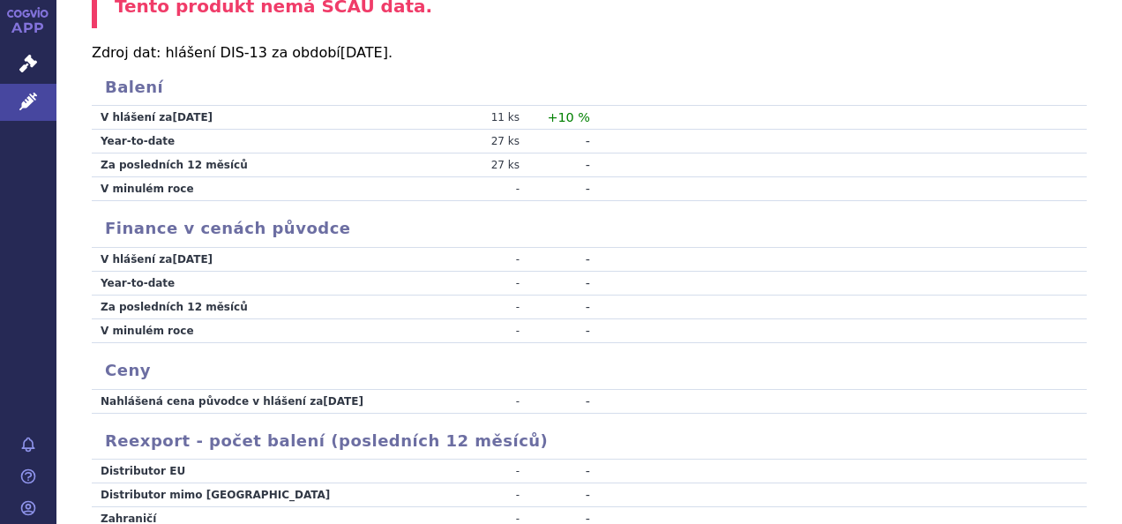
scroll to position [219, 0]
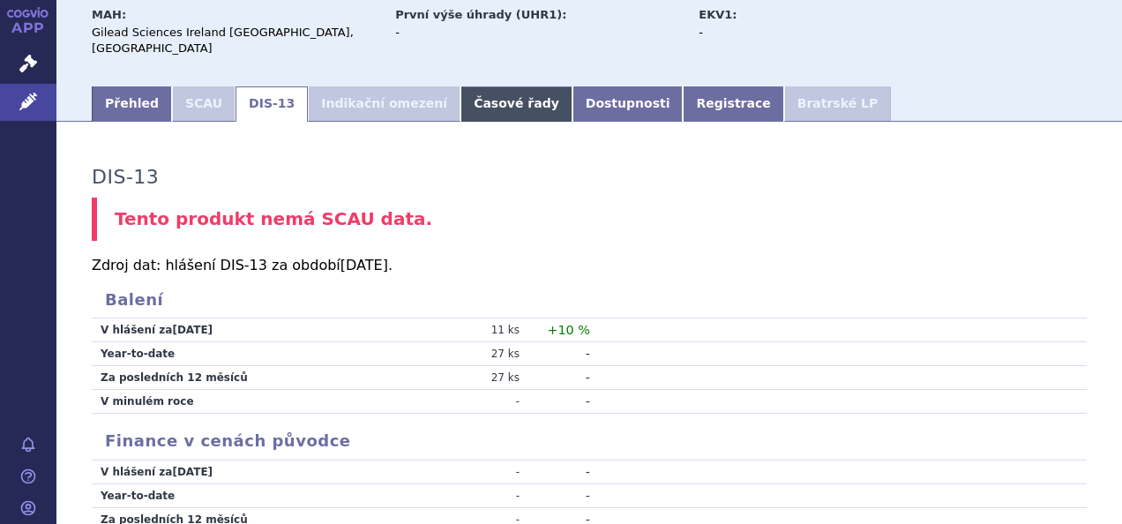
click at [483, 86] on link "Časové řady" at bounding box center [517, 103] width 112 height 35
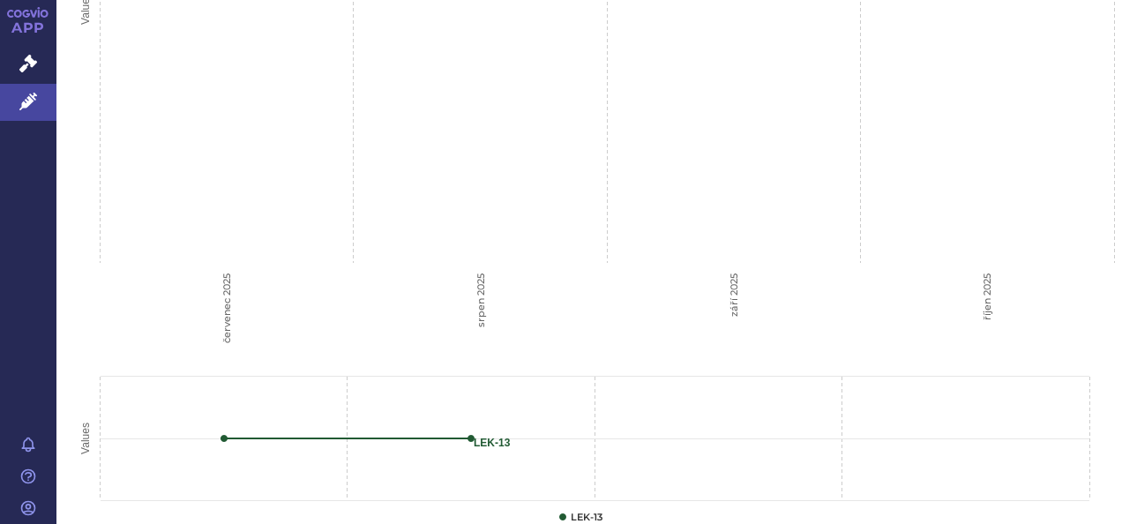
scroll to position [572, 0]
